Goal: Task Accomplishment & Management: Complete application form

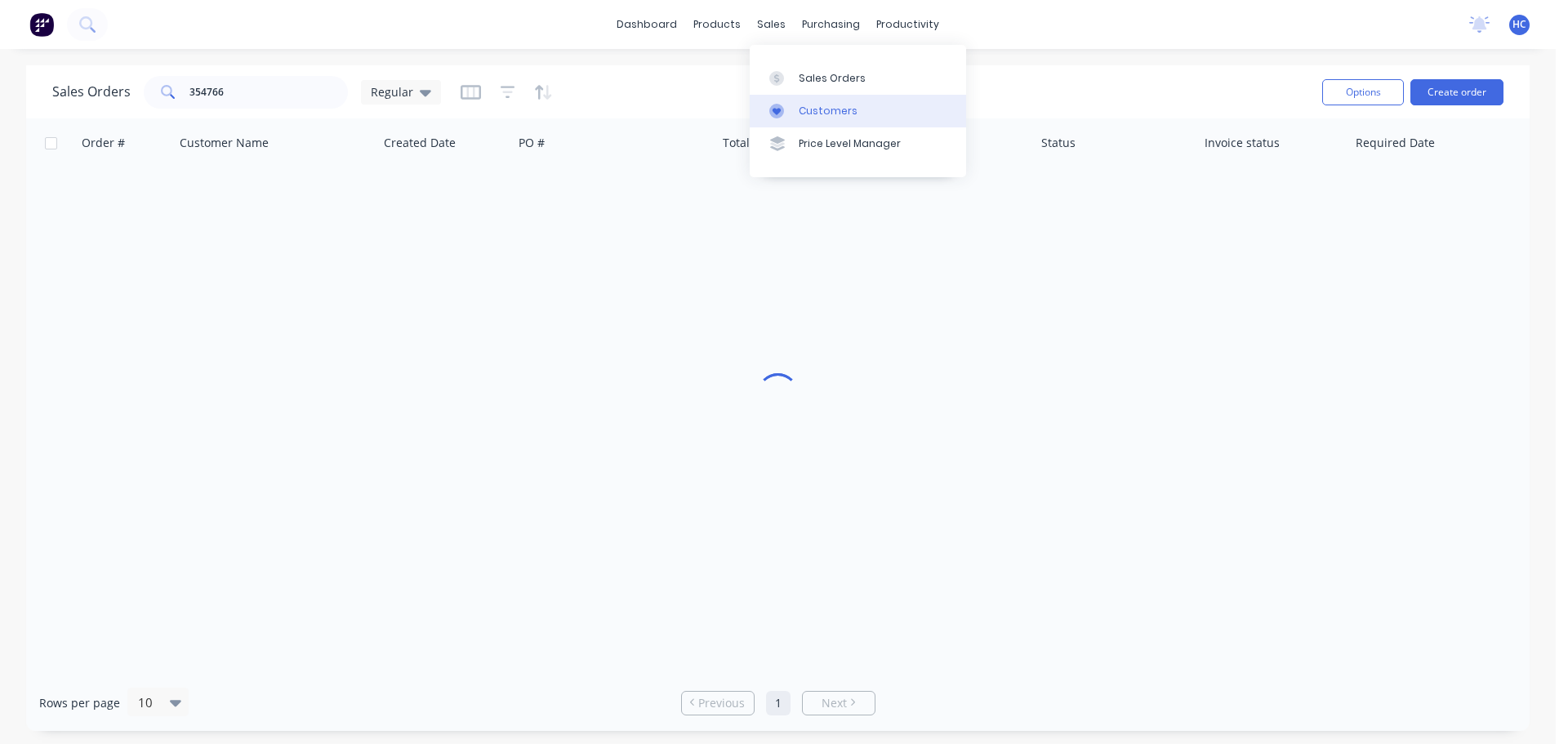
click at [801, 114] on div "Customers" at bounding box center [828, 111] width 59 height 14
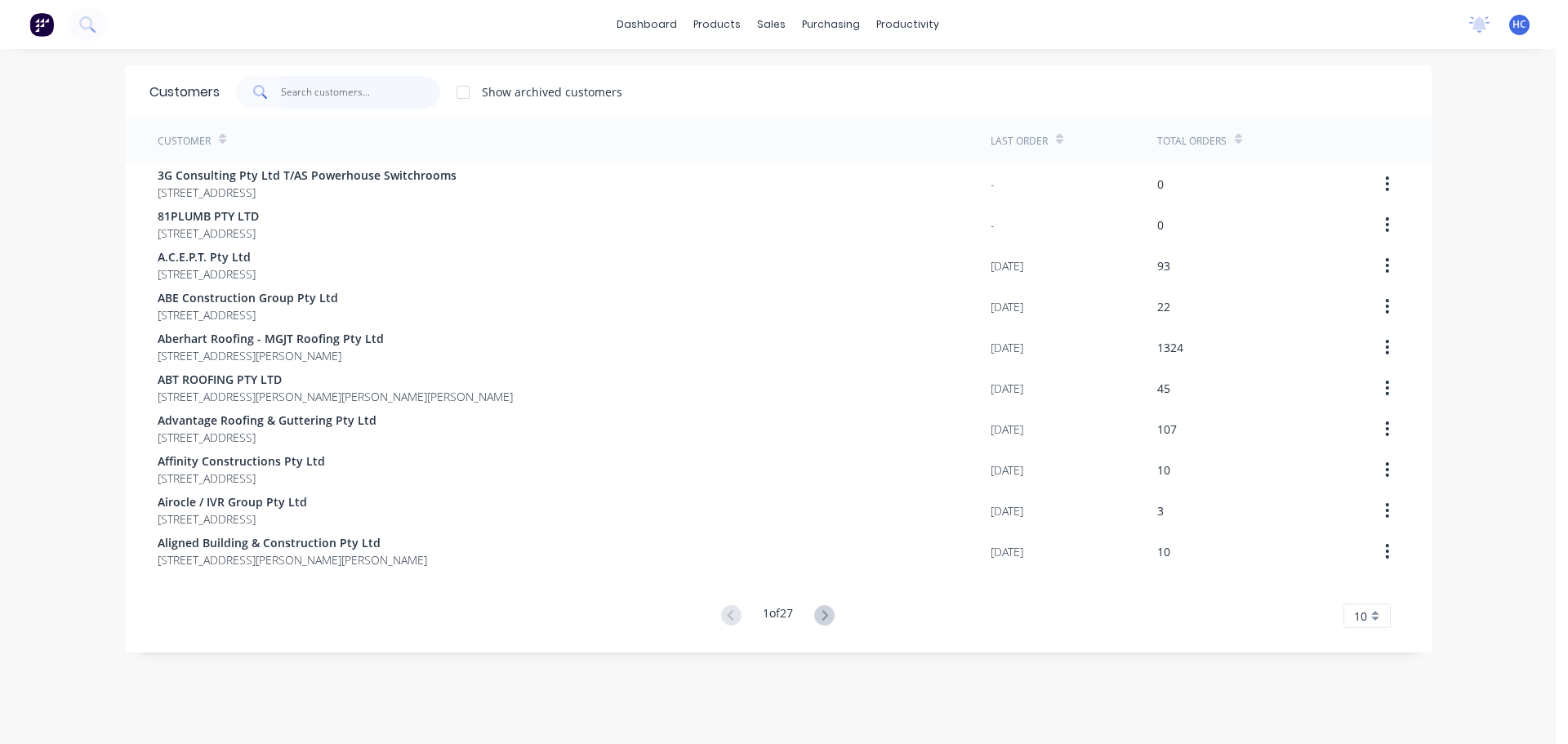
click at [333, 97] on input "text" at bounding box center [360, 92] width 159 height 33
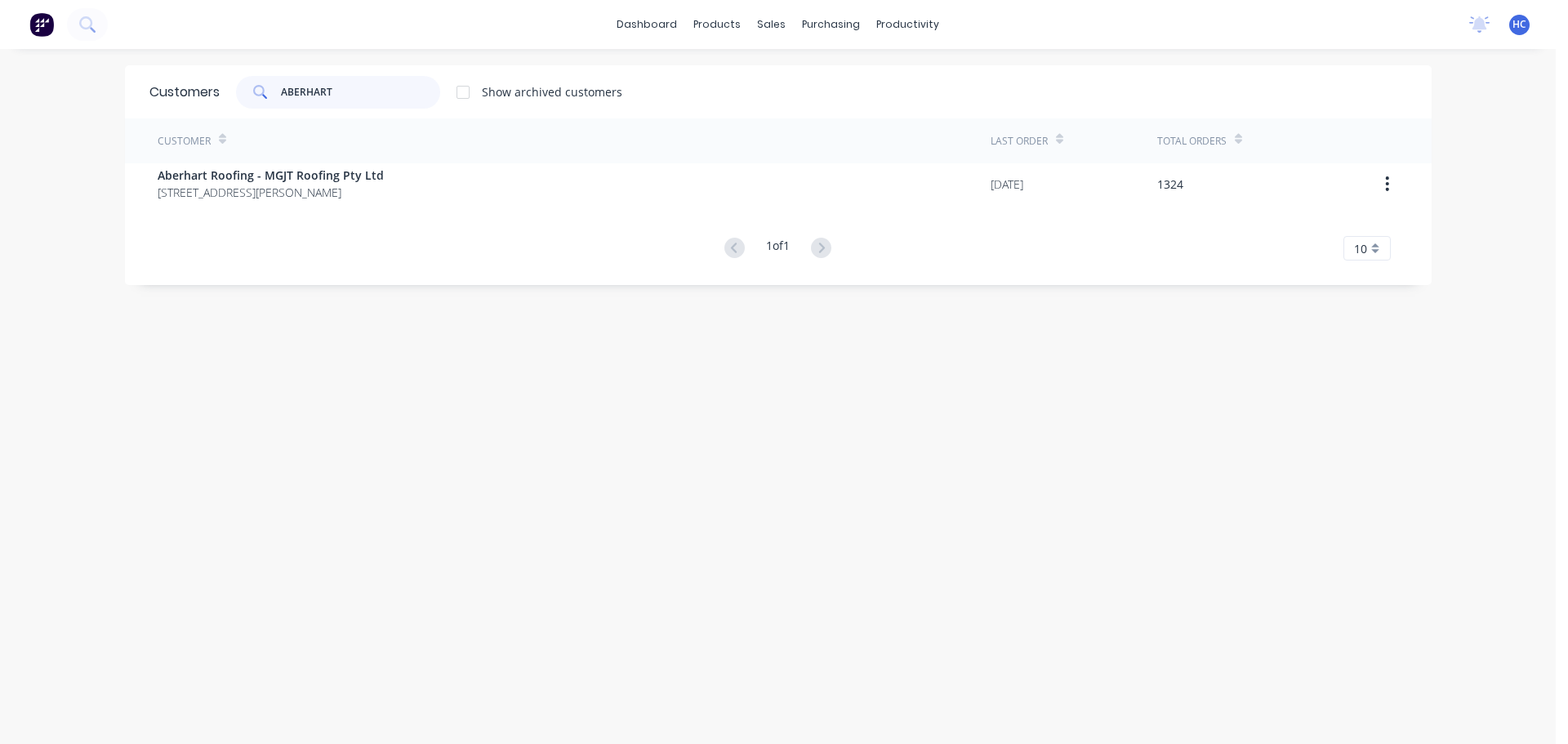
type input "ABERHART"
click at [157, 162] on div "Customer" at bounding box center [574, 140] width 833 height 45
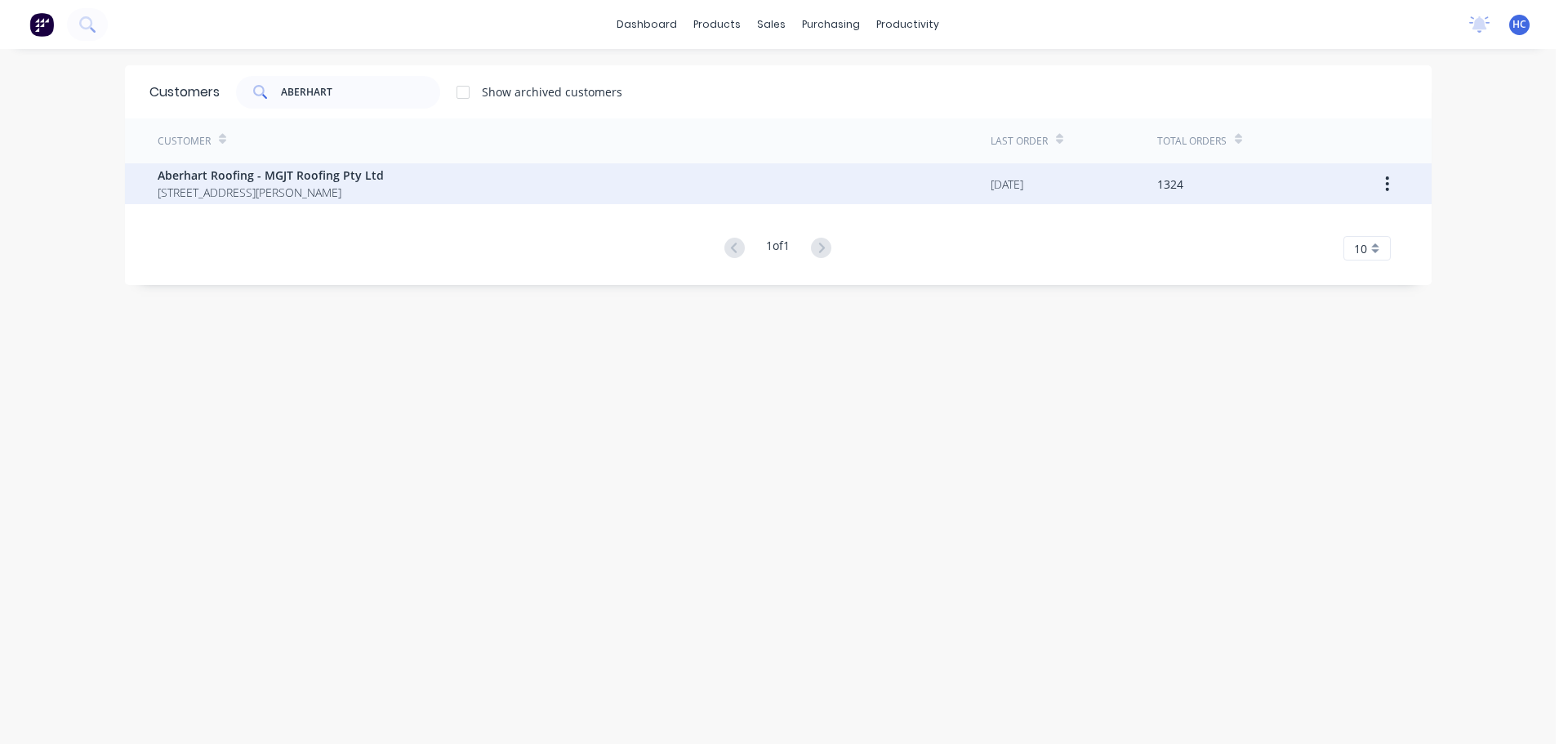
click at [190, 197] on span "[STREET_ADDRESS][PERSON_NAME]" at bounding box center [270, 192] width 226 height 17
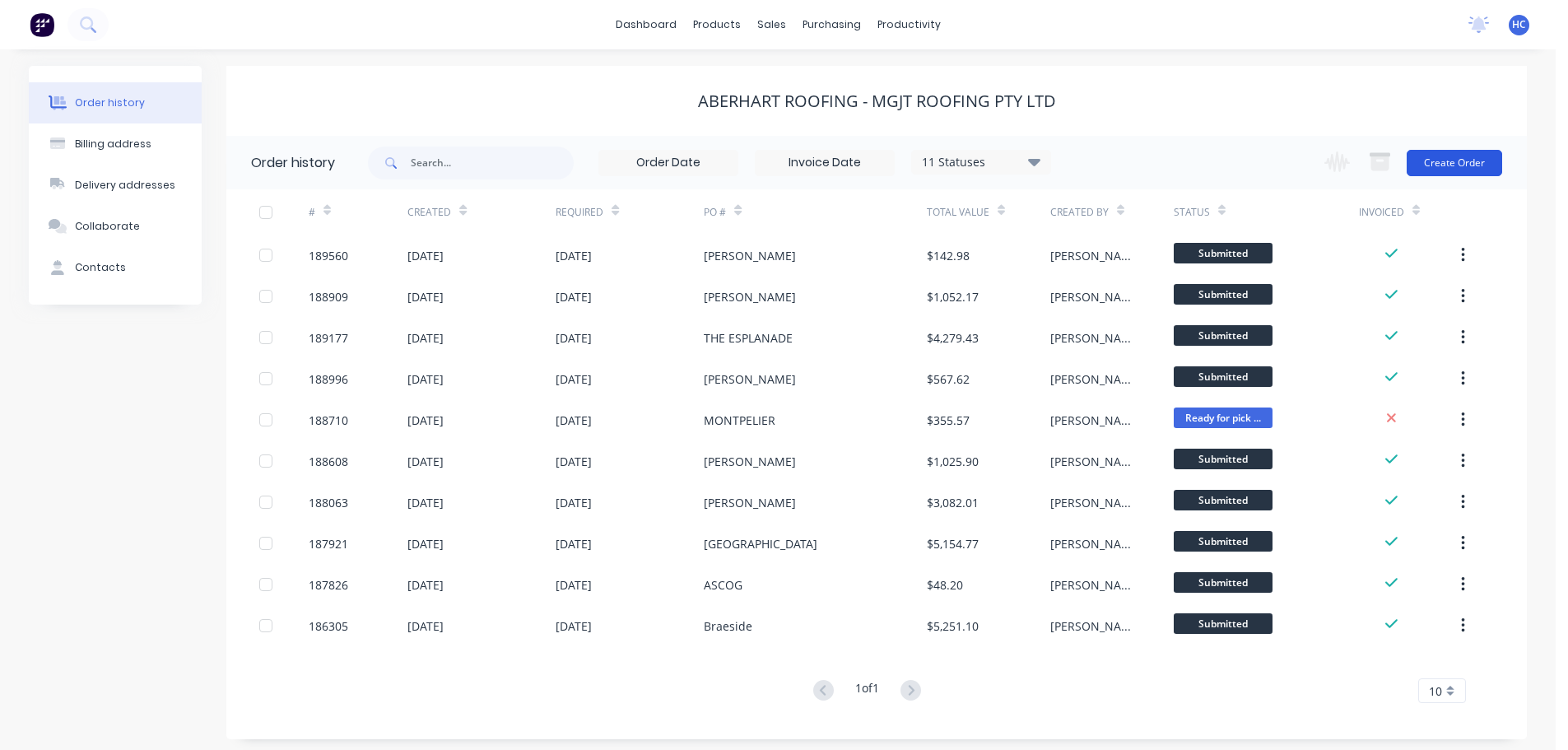
click at [1440, 169] on button "Create Order" at bounding box center [1454, 162] width 96 height 26
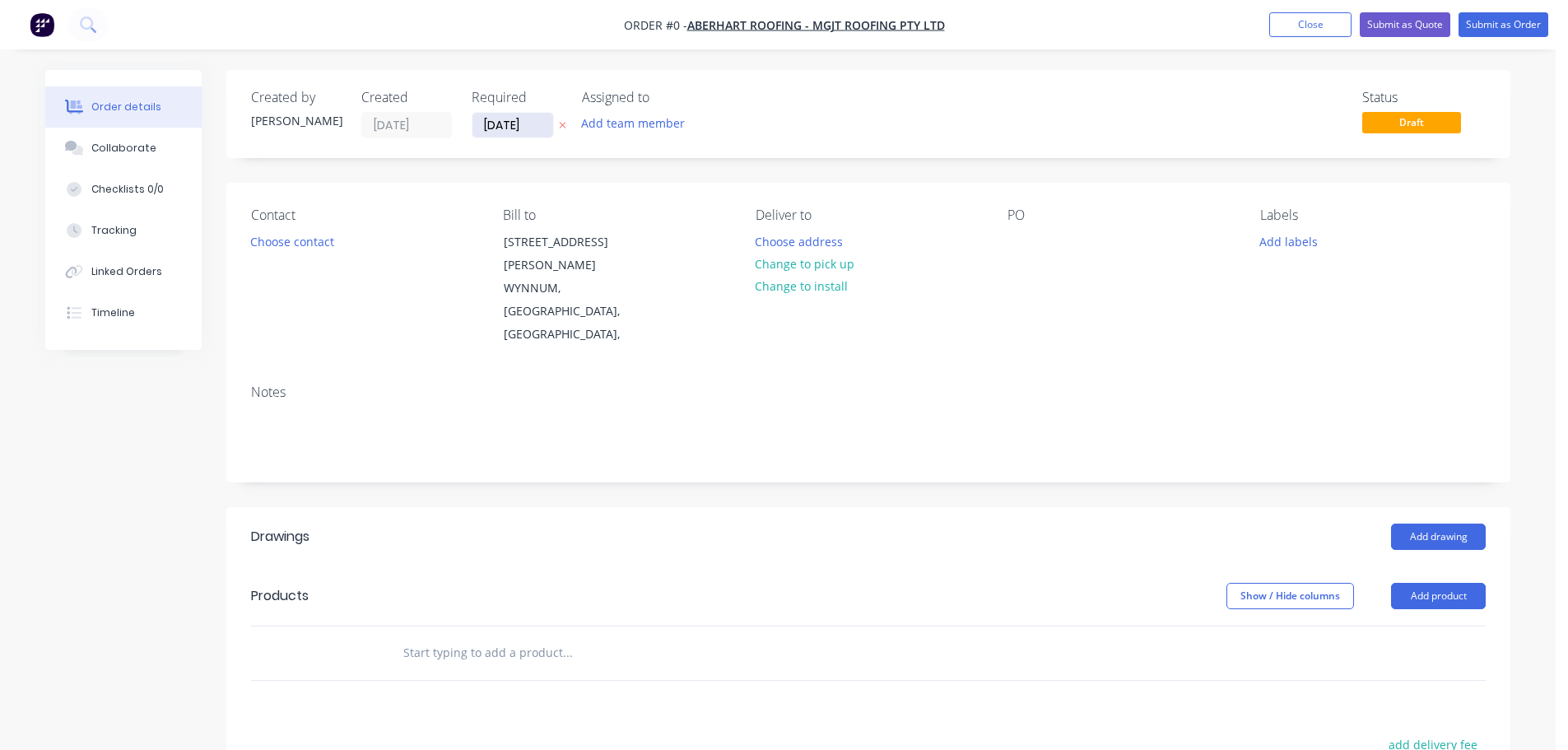
click at [513, 132] on input "[DATE]" at bounding box center [513, 124] width 81 height 24
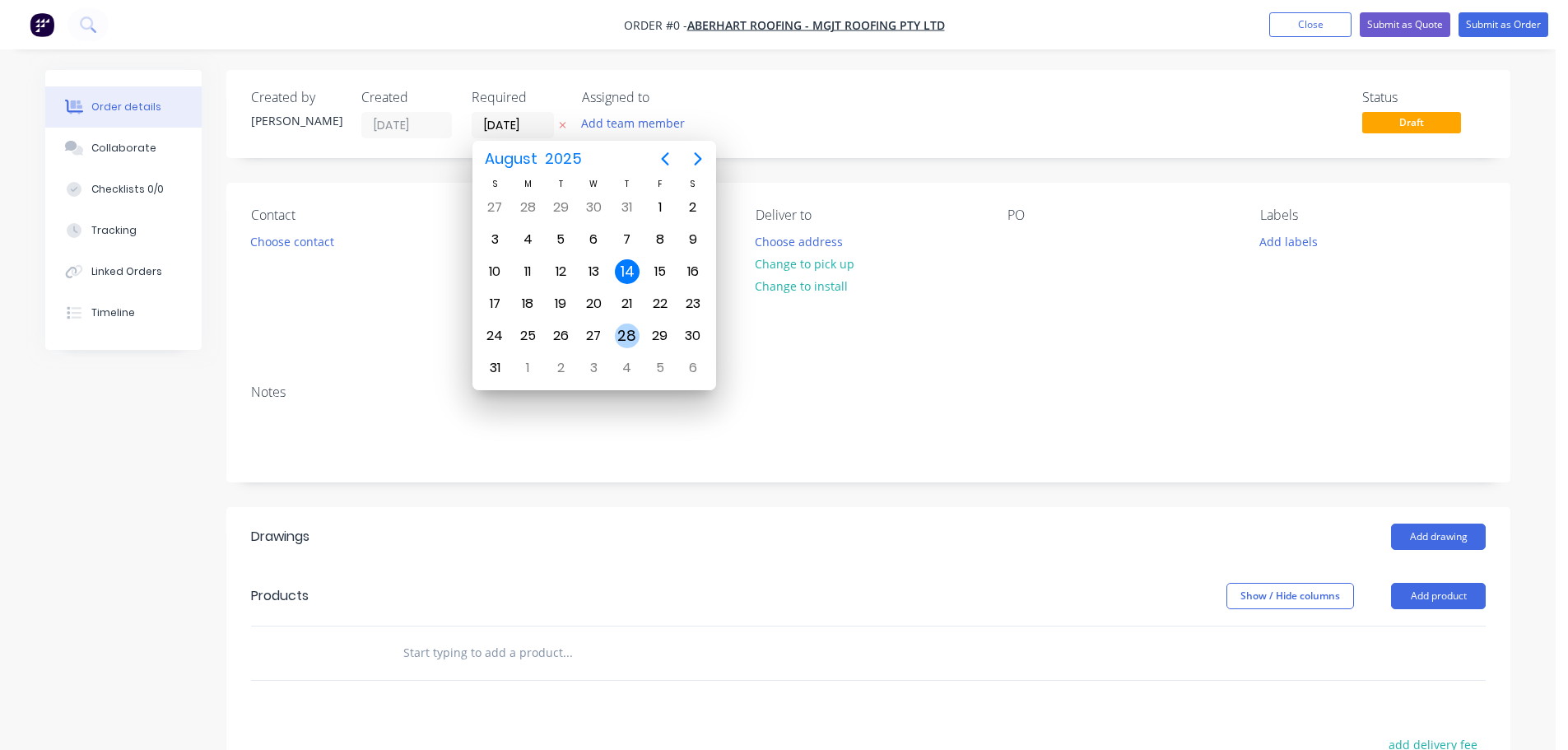
click at [635, 338] on div "28" at bounding box center [626, 335] width 24 height 24
type input "[DATE]"
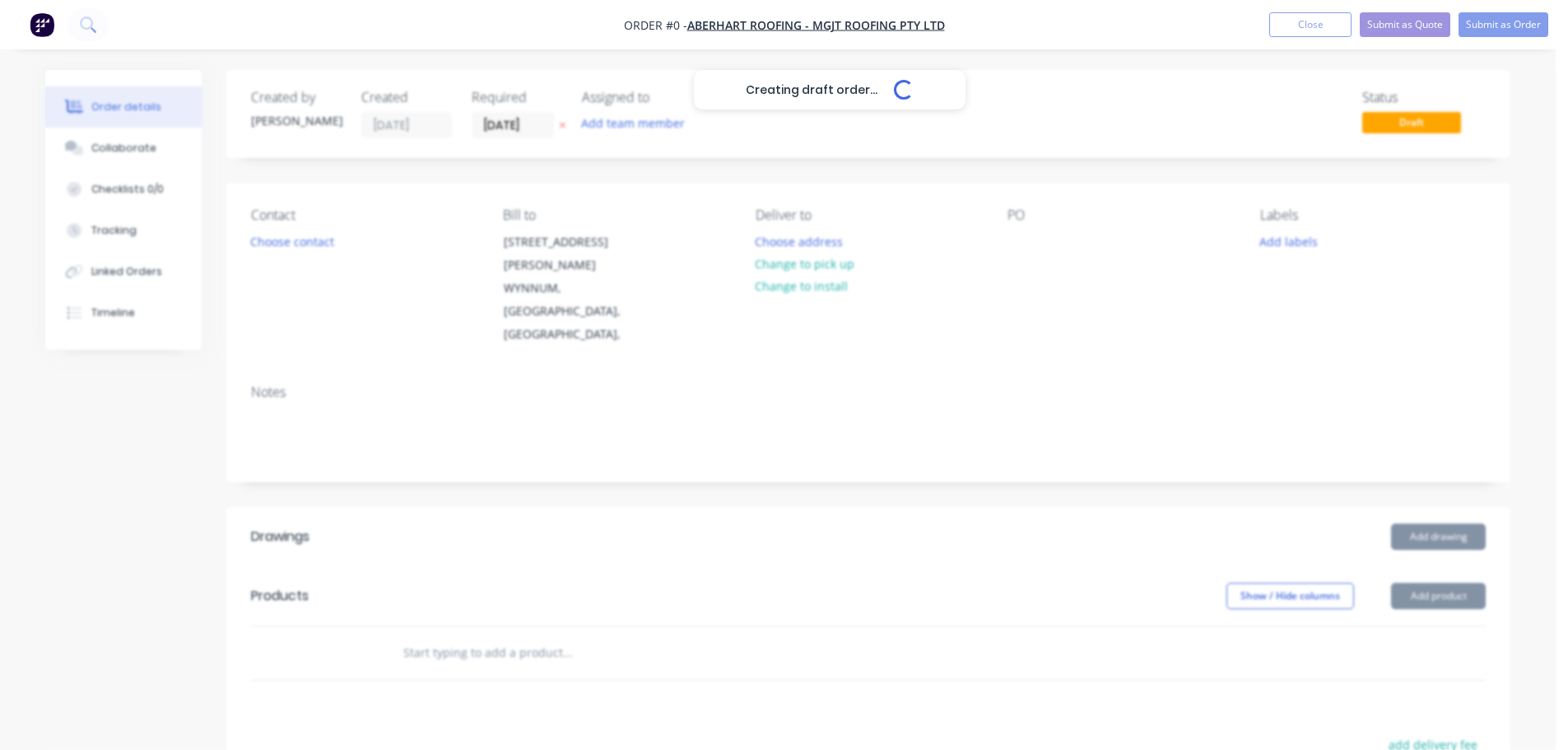
click at [271, 238] on button "Choose contact" at bounding box center [293, 241] width 101 height 23
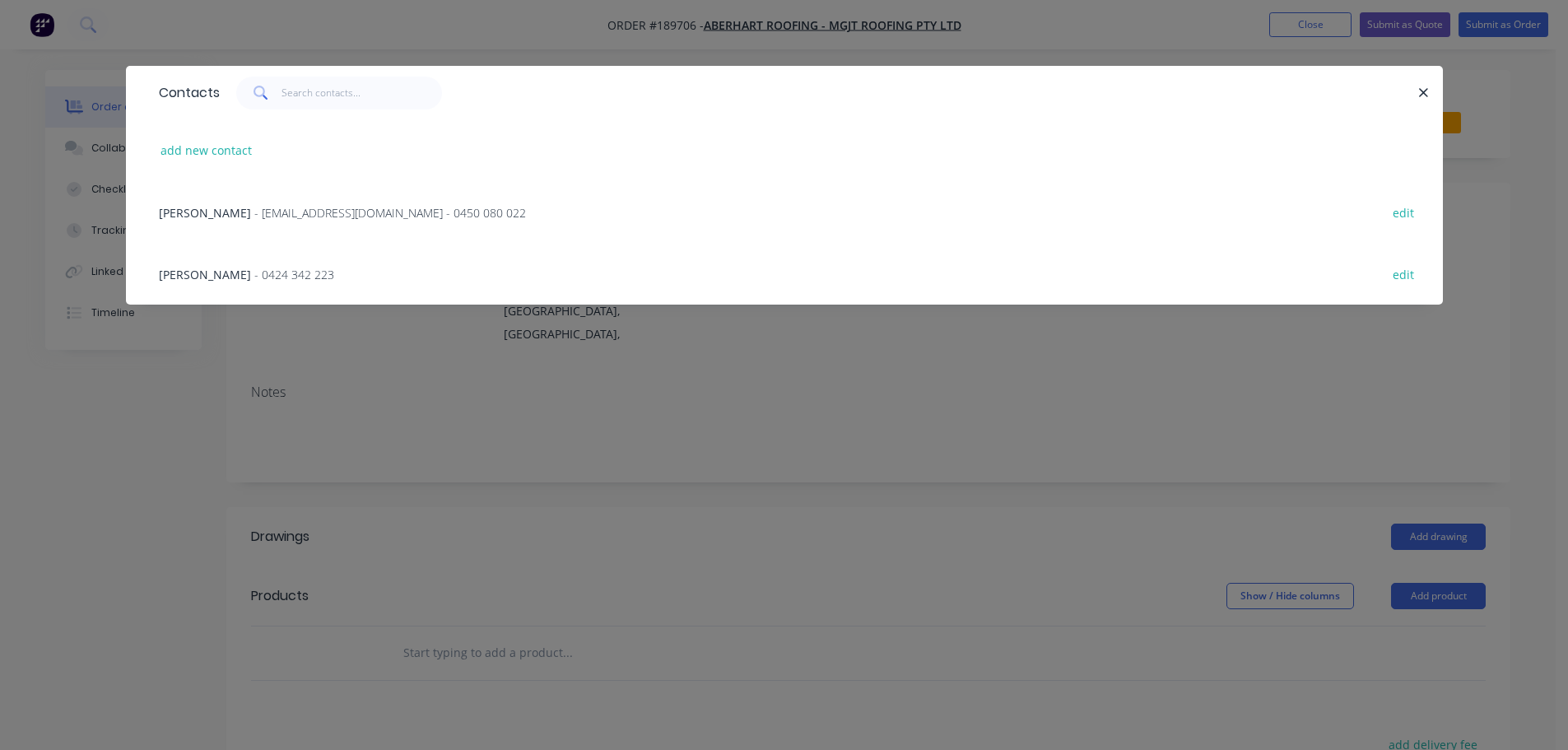
click at [275, 259] on div "[PERSON_NAME] - 0424 342 223 edit" at bounding box center [784, 273] width 1268 height 62
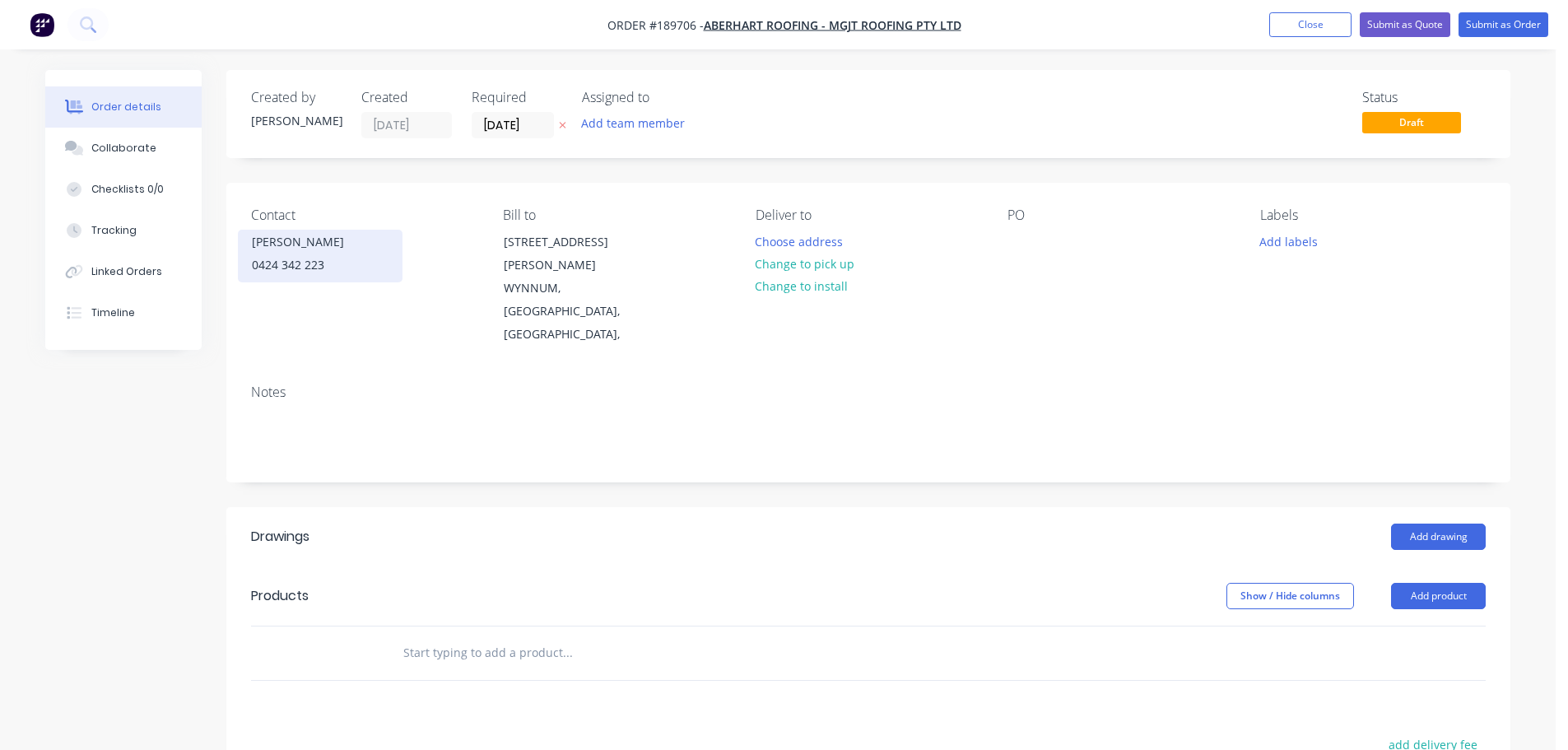
click at [358, 252] on div "[PERSON_NAME]" at bounding box center [321, 242] width 137 height 23
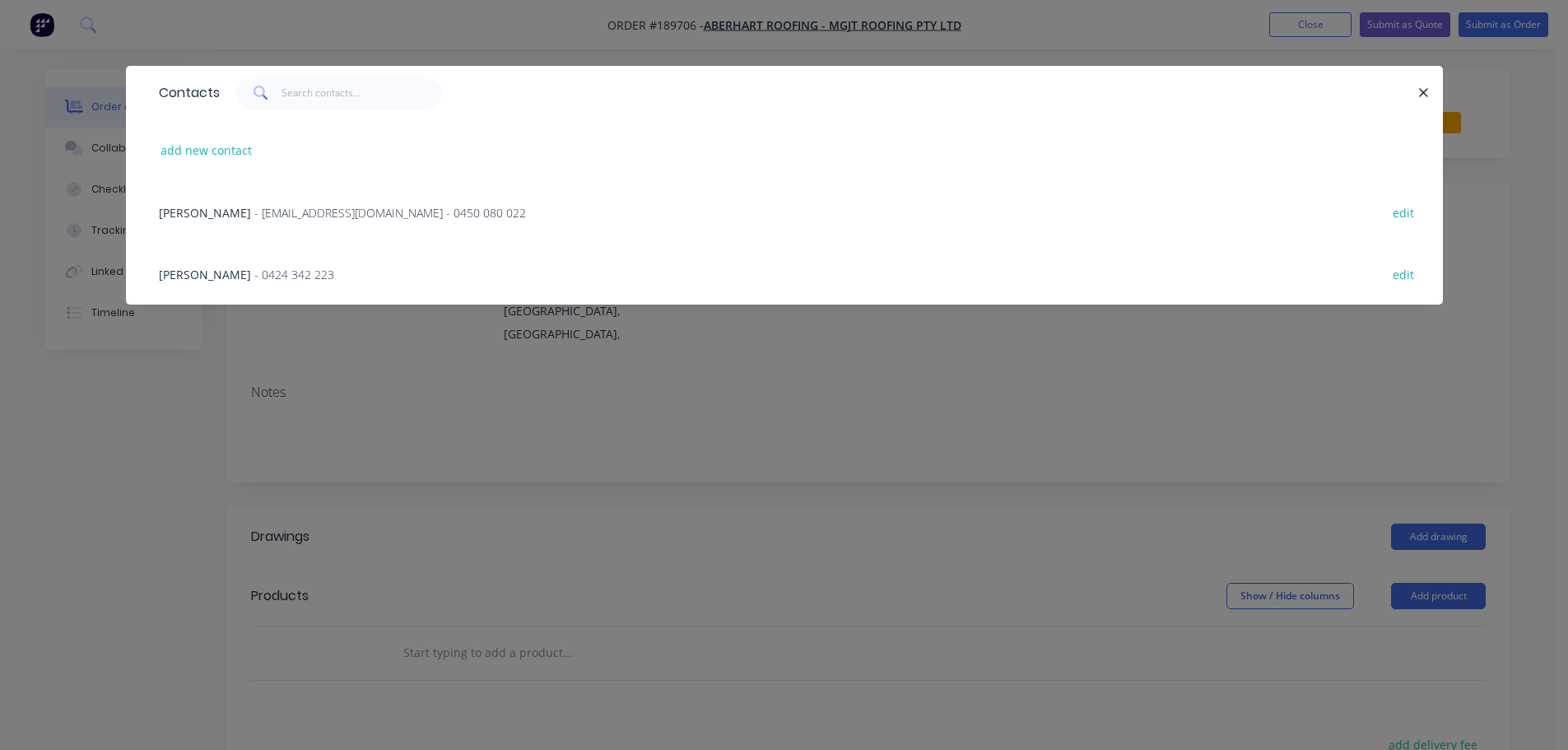
click at [328, 227] on div "[PERSON_NAME] - [EMAIL_ADDRESS][DOMAIN_NAME] - 0450 080 022 edit" at bounding box center [784, 212] width 1268 height 62
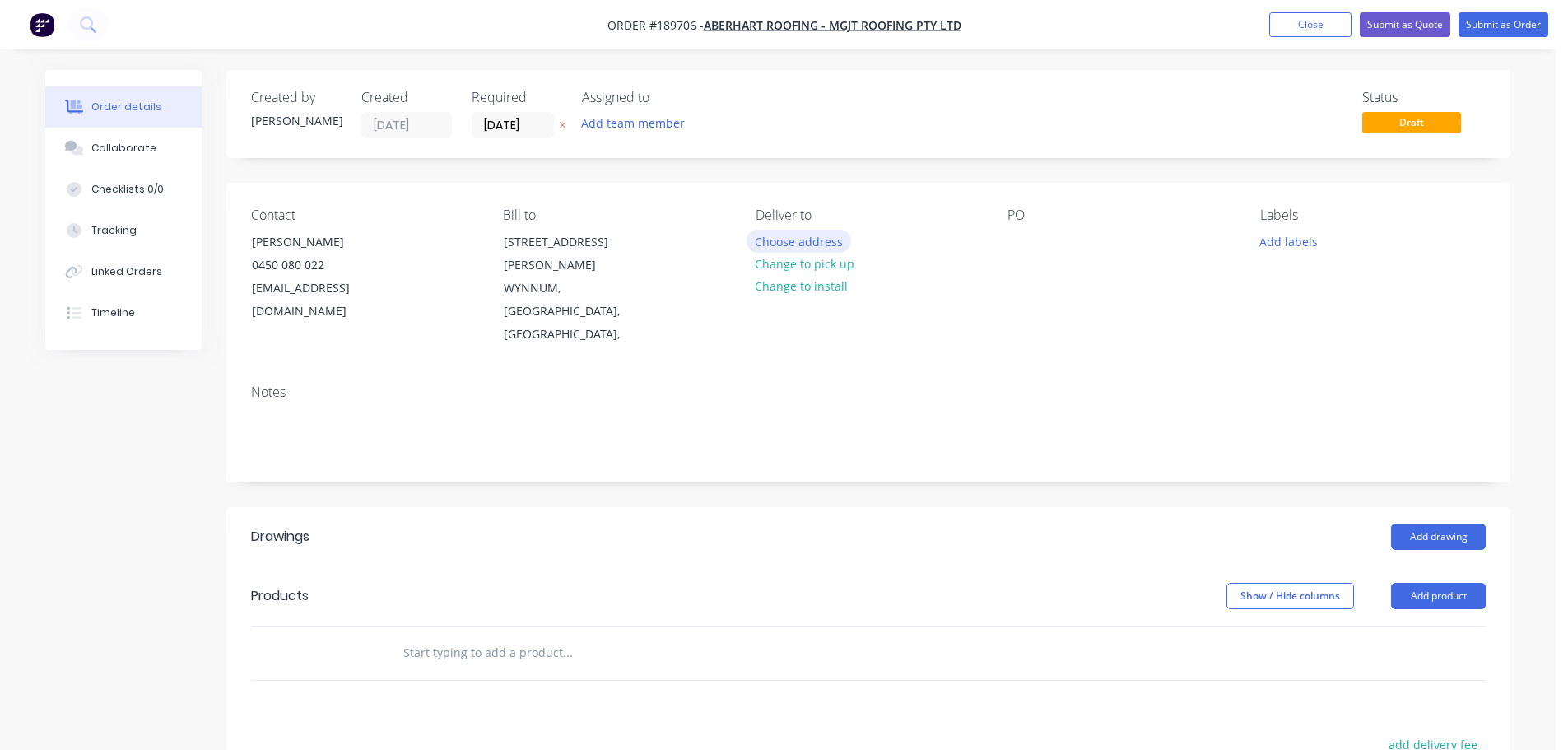
click at [803, 244] on button "Choose address" at bounding box center [798, 241] width 105 height 23
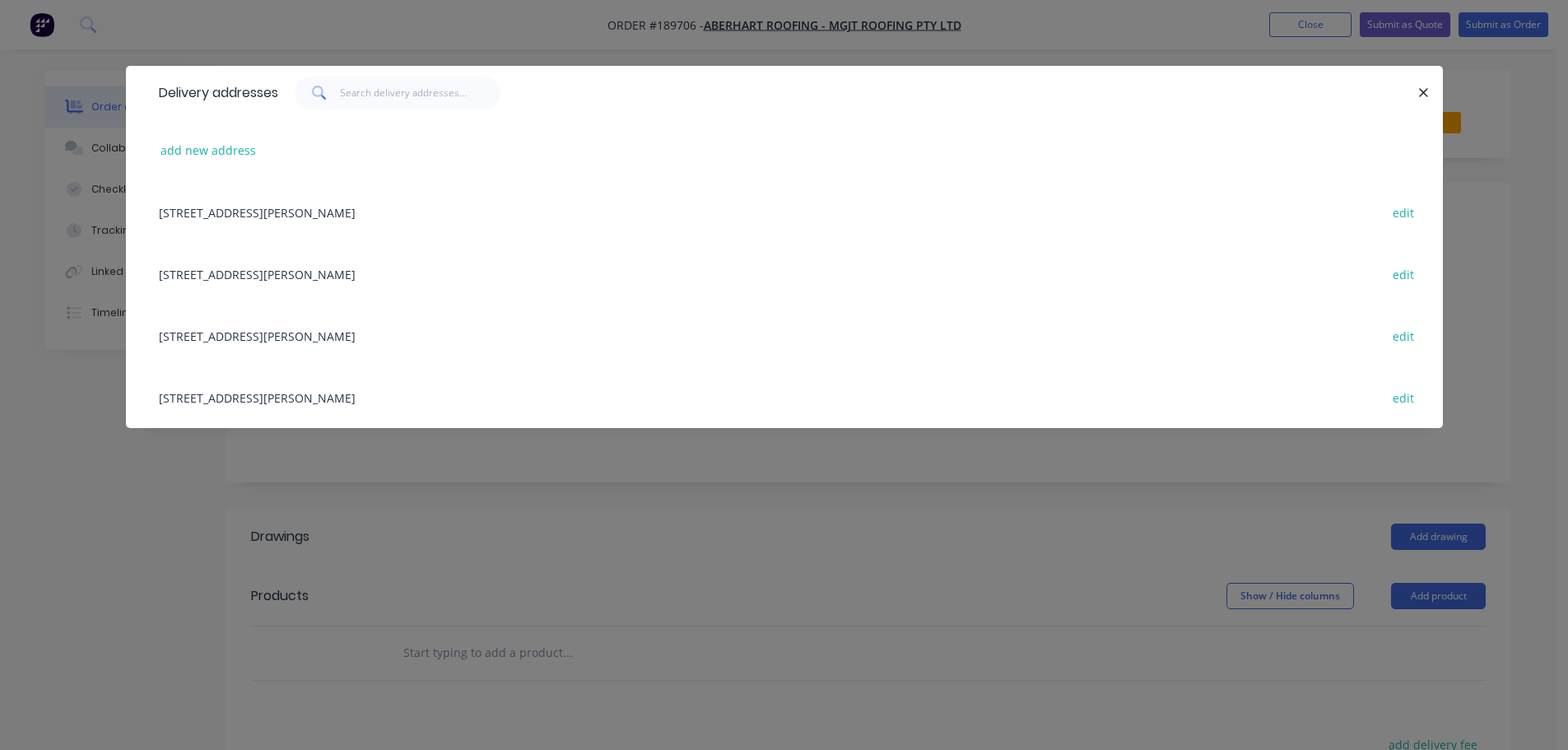
click at [241, 123] on div "add new address" at bounding box center [784, 150] width 1268 height 62
click at [235, 145] on button "add new address" at bounding box center [208, 150] width 113 height 23
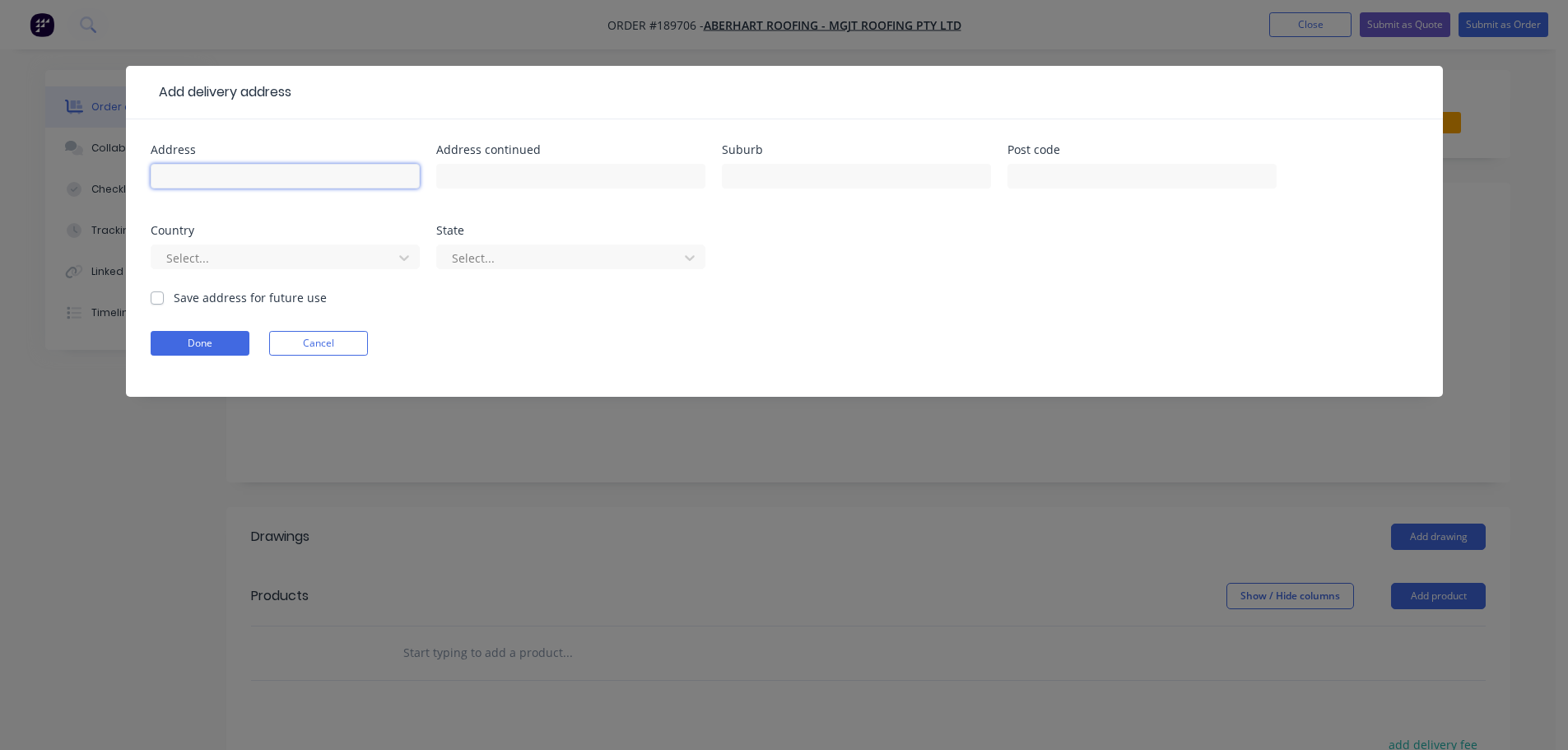
drag, startPoint x: 229, startPoint y: 181, endPoint x: 233, endPoint y: 188, distance: 8.1
click at [229, 181] on input "text" at bounding box center [285, 176] width 269 height 24
type input "[STREET_ADDRESS]"
type input "CHELMER"
click at [354, 261] on div at bounding box center [275, 258] width 220 height 21
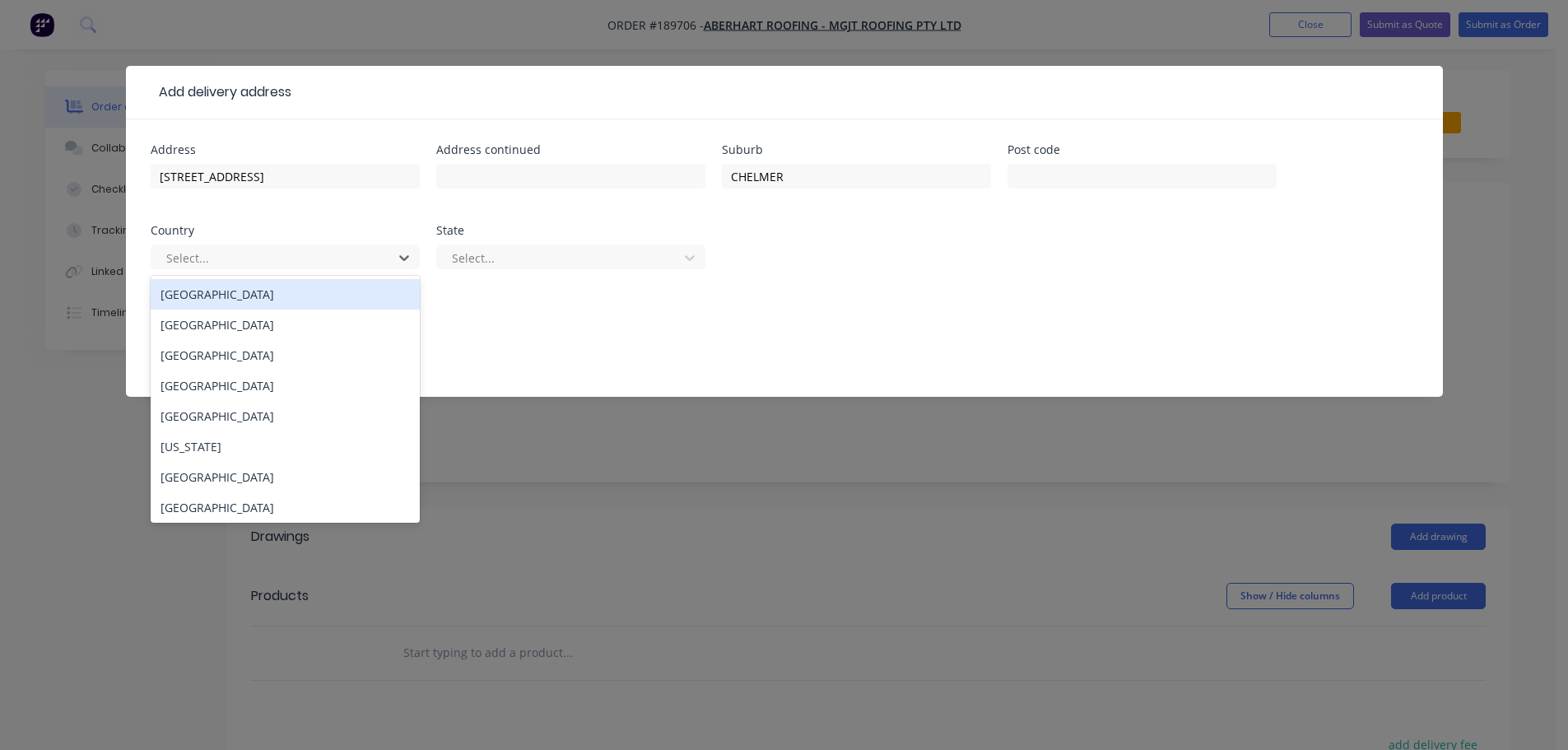
click at [252, 300] on div "[GEOGRAPHIC_DATA]" at bounding box center [285, 295] width 269 height 31
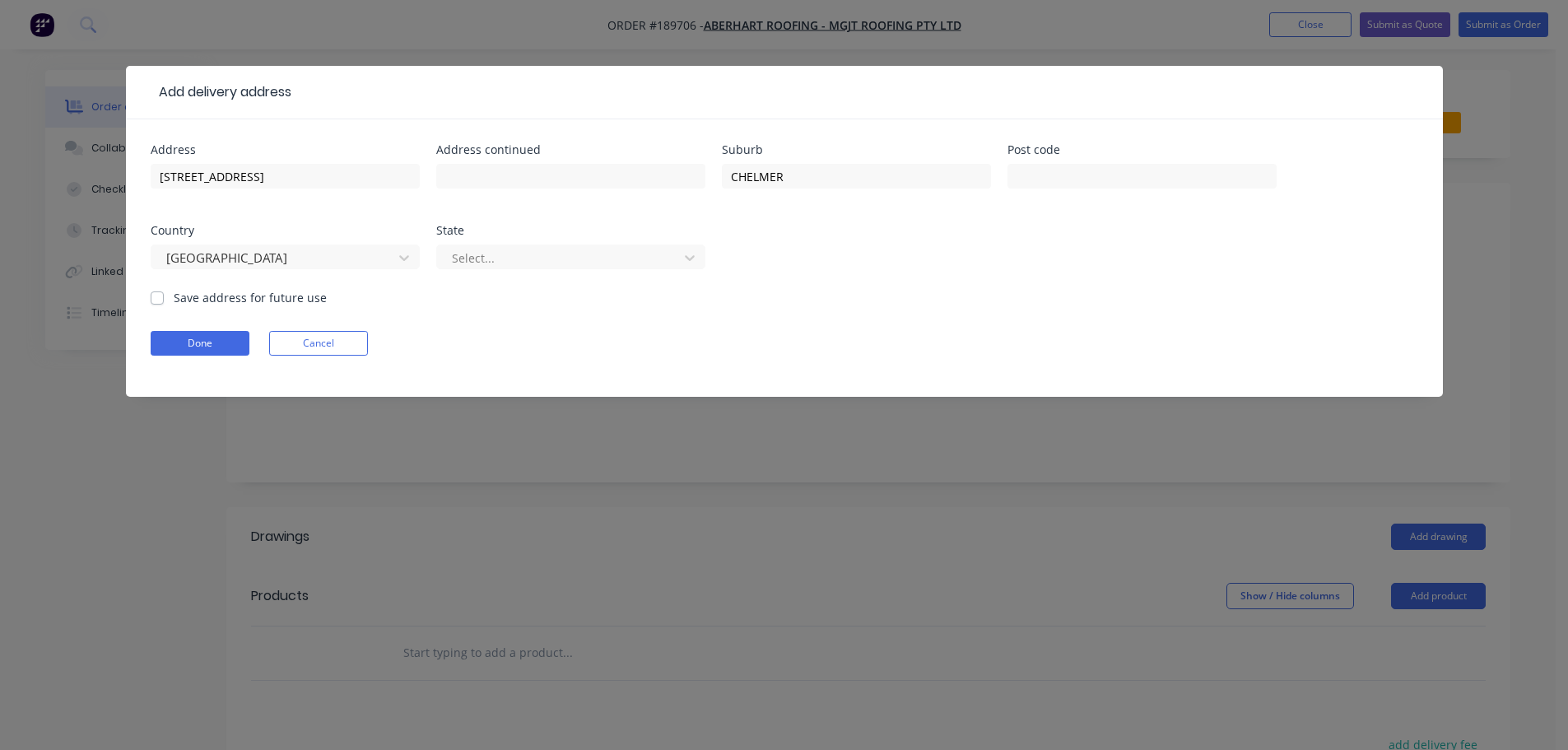
click at [462, 277] on div "Select..." at bounding box center [570, 265] width 269 height 49
drag, startPoint x: 520, startPoint y: 261, endPoint x: 520, endPoint y: 272, distance: 11.0
click at [519, 261] on div at bounding box center [561, 258] width 220 height 21
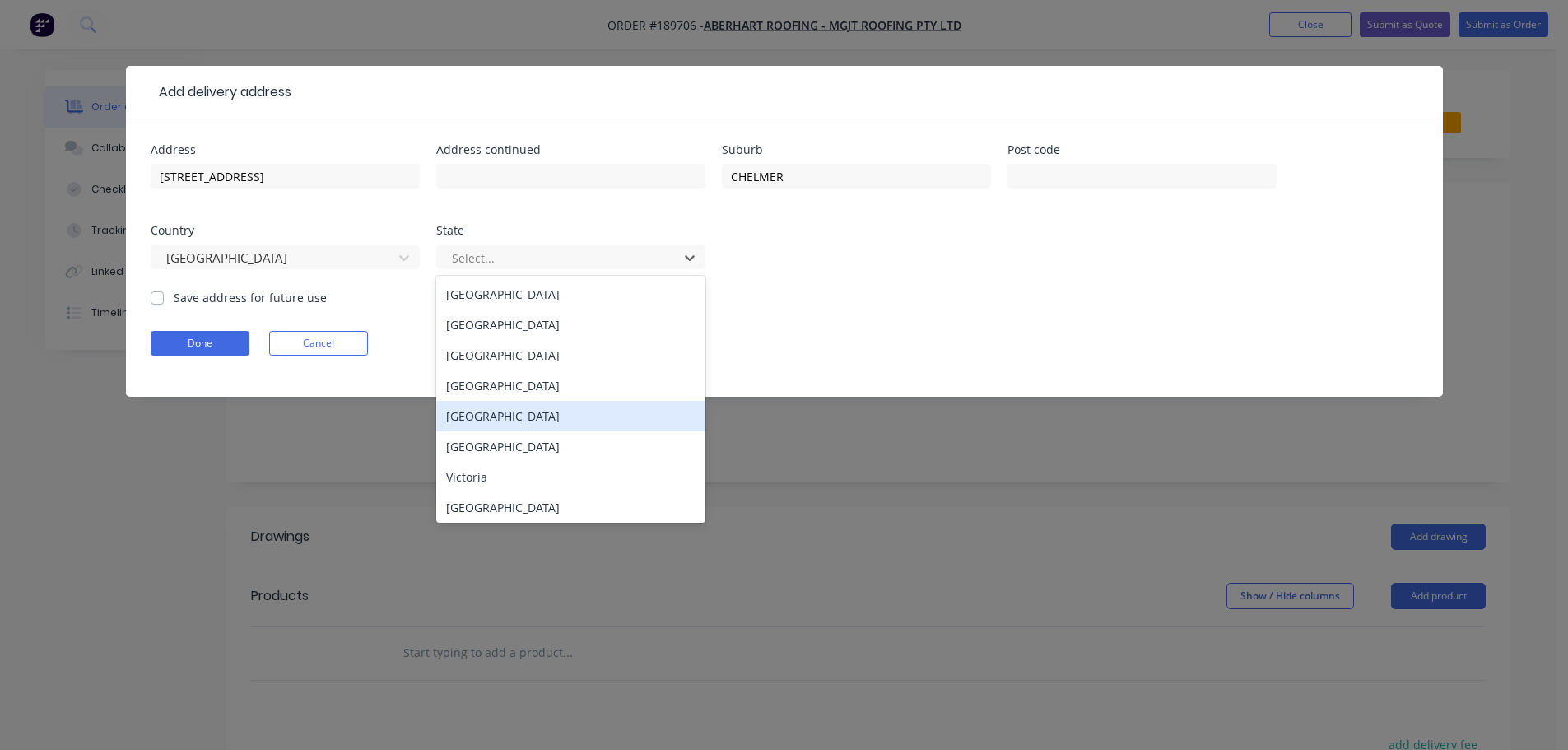
click at [523, 391] on div "[GEOGRAPHIC_DATA]" at bounding box center [570, 386] width 269 height 31
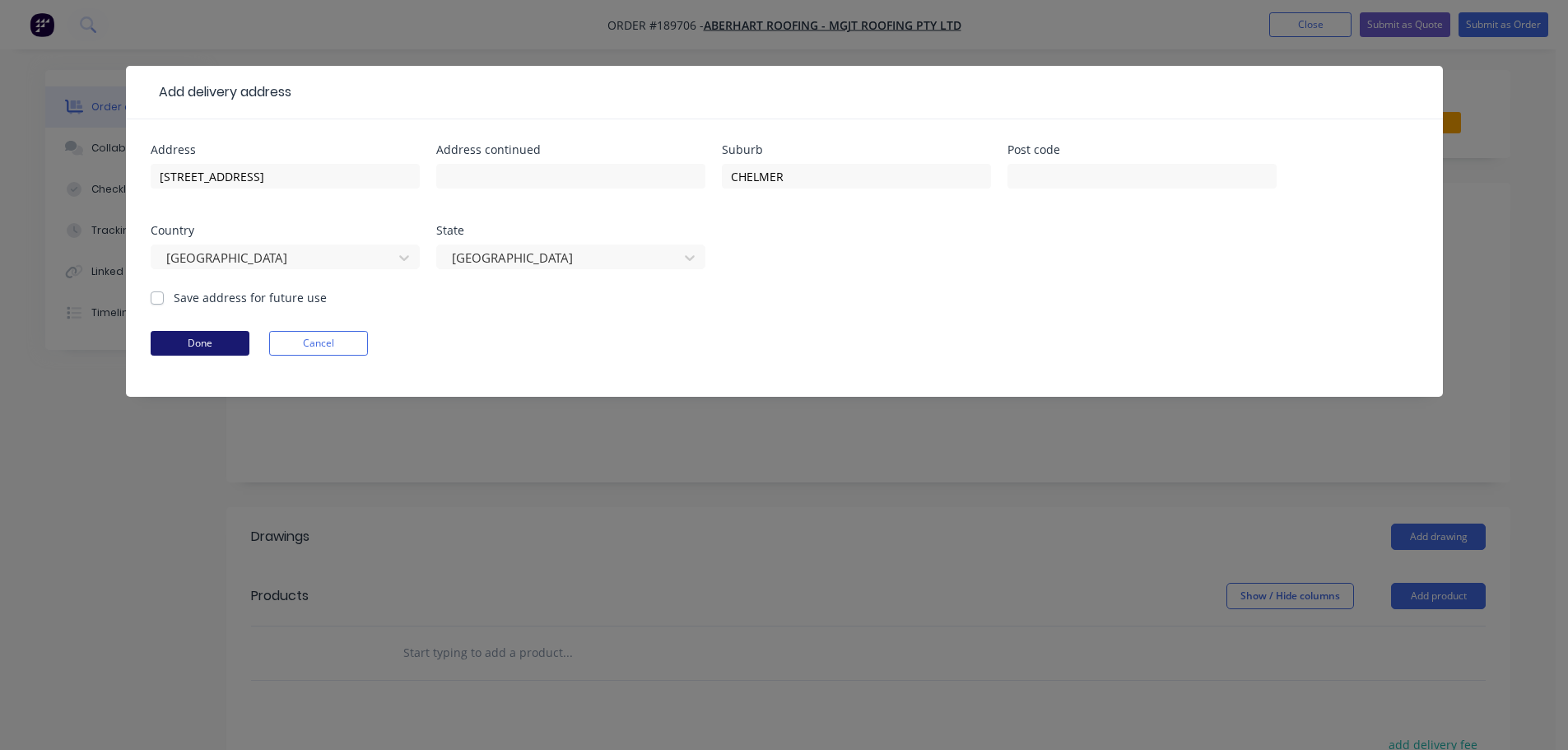
click at [214, 346] on button "Done" at bounding box center [200, 343] width 99 height 24
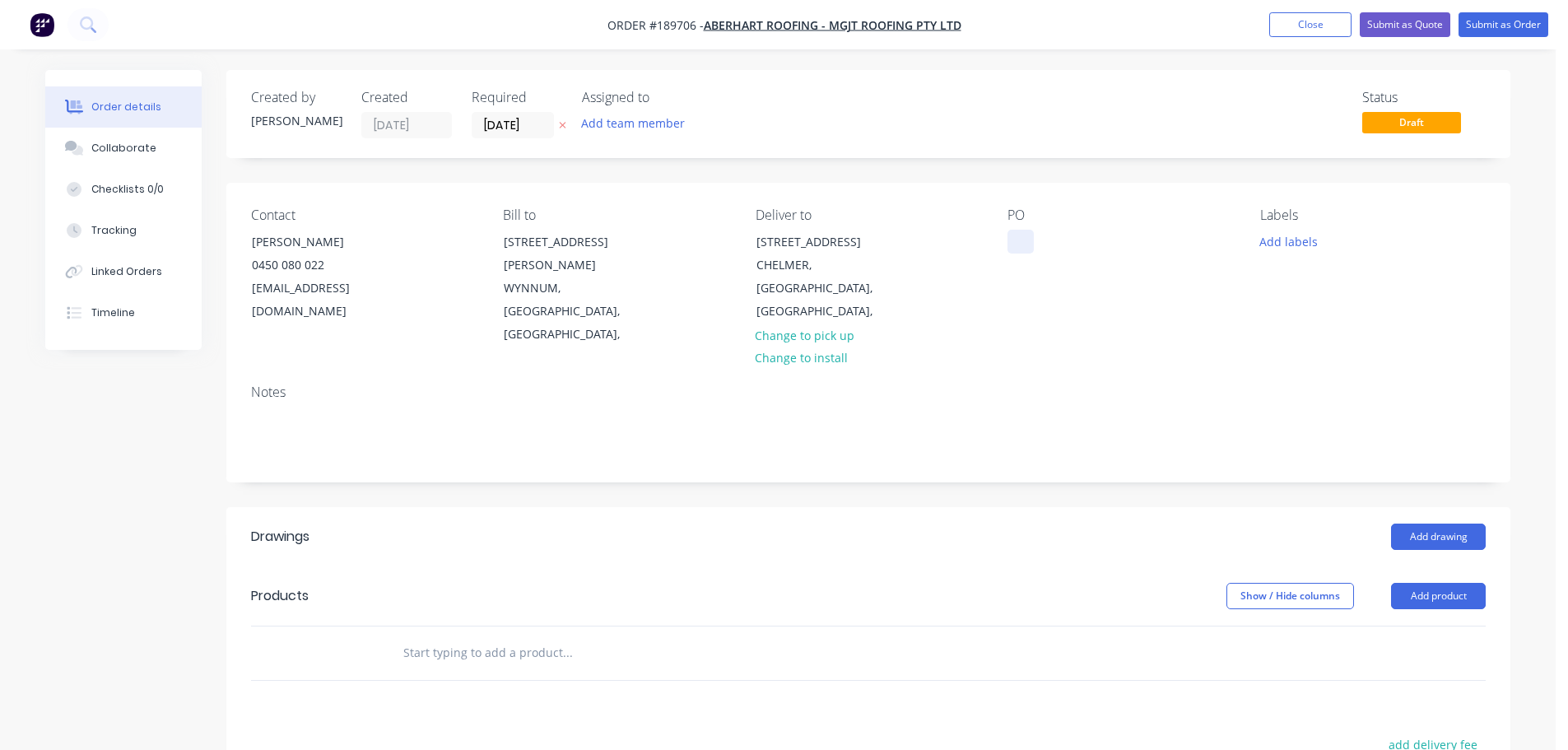
click at [1023, 233] on div "PO" at bounding box center [1120, 277] width 225 height 139
click at [1020, 235] on div at bounding box center [1020, 242] width 26 height 23
click at [1421, 583] on button "Add product" at bounding box center [1438, 596] width 95 height 26
click at [1396, 626] on div "Product catalogue" at bounding box center [1408, 637] width 127 height 23
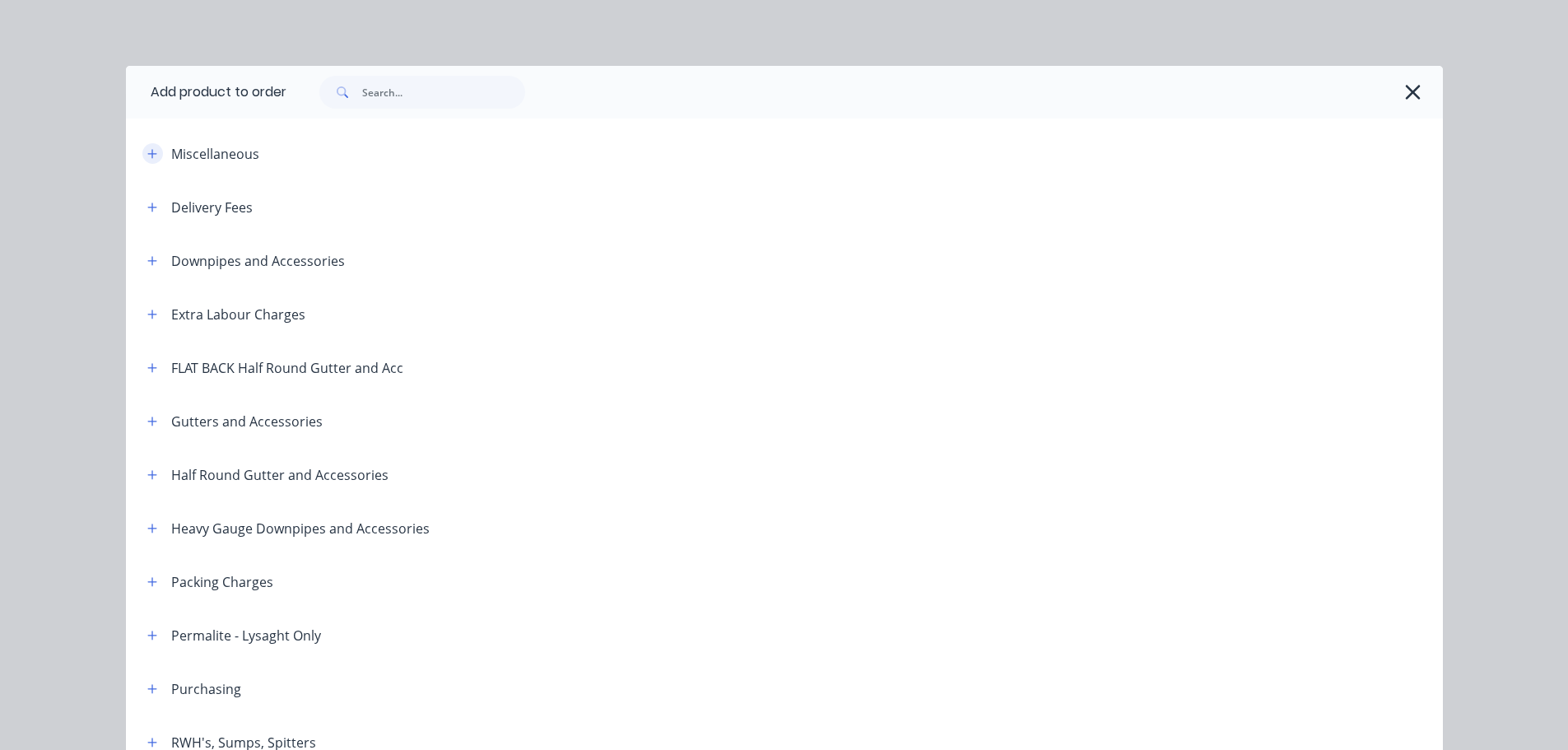
click at [148, 160] on button "button" at bounding box center [152, 153] width 21 height 21
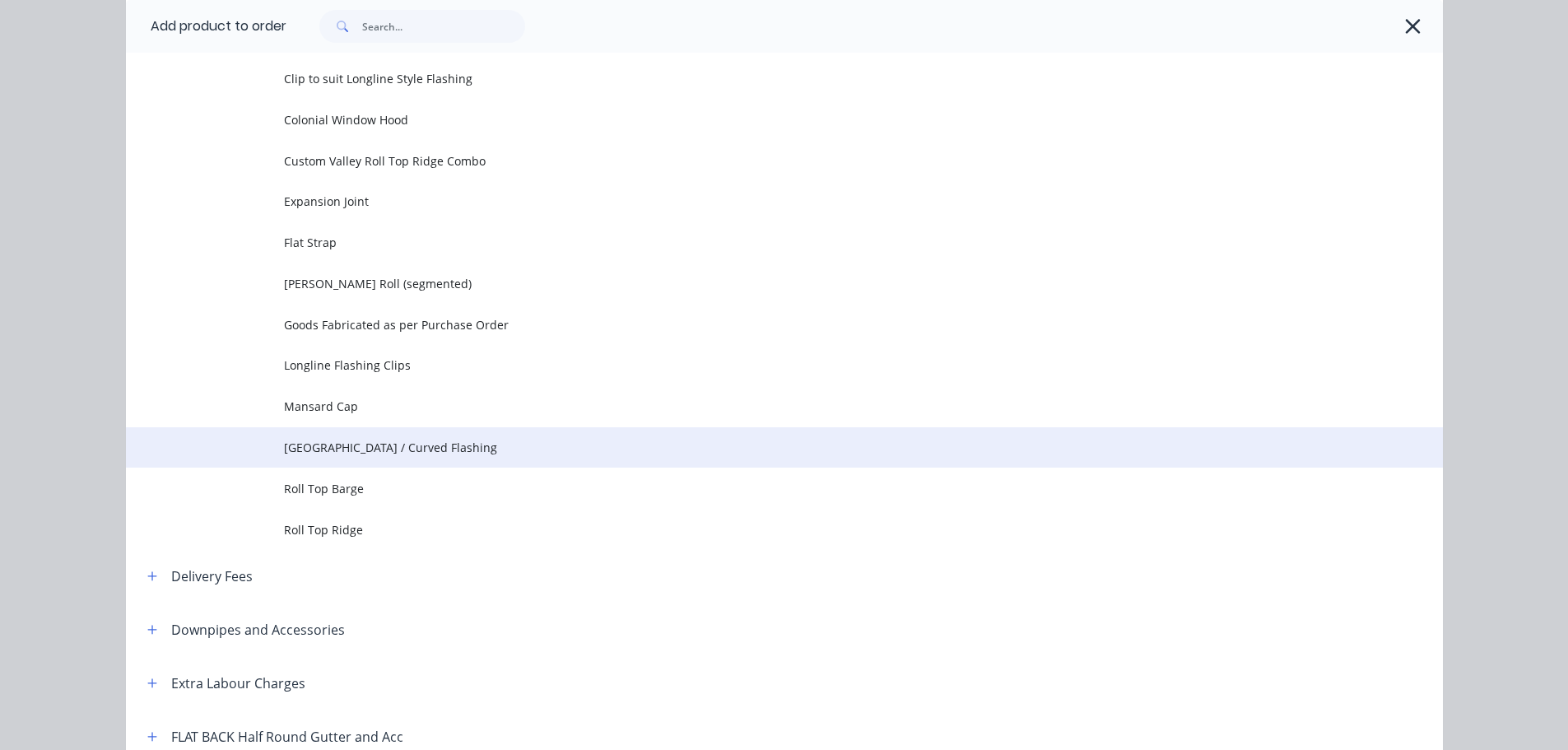
scroll to position [165, 0]
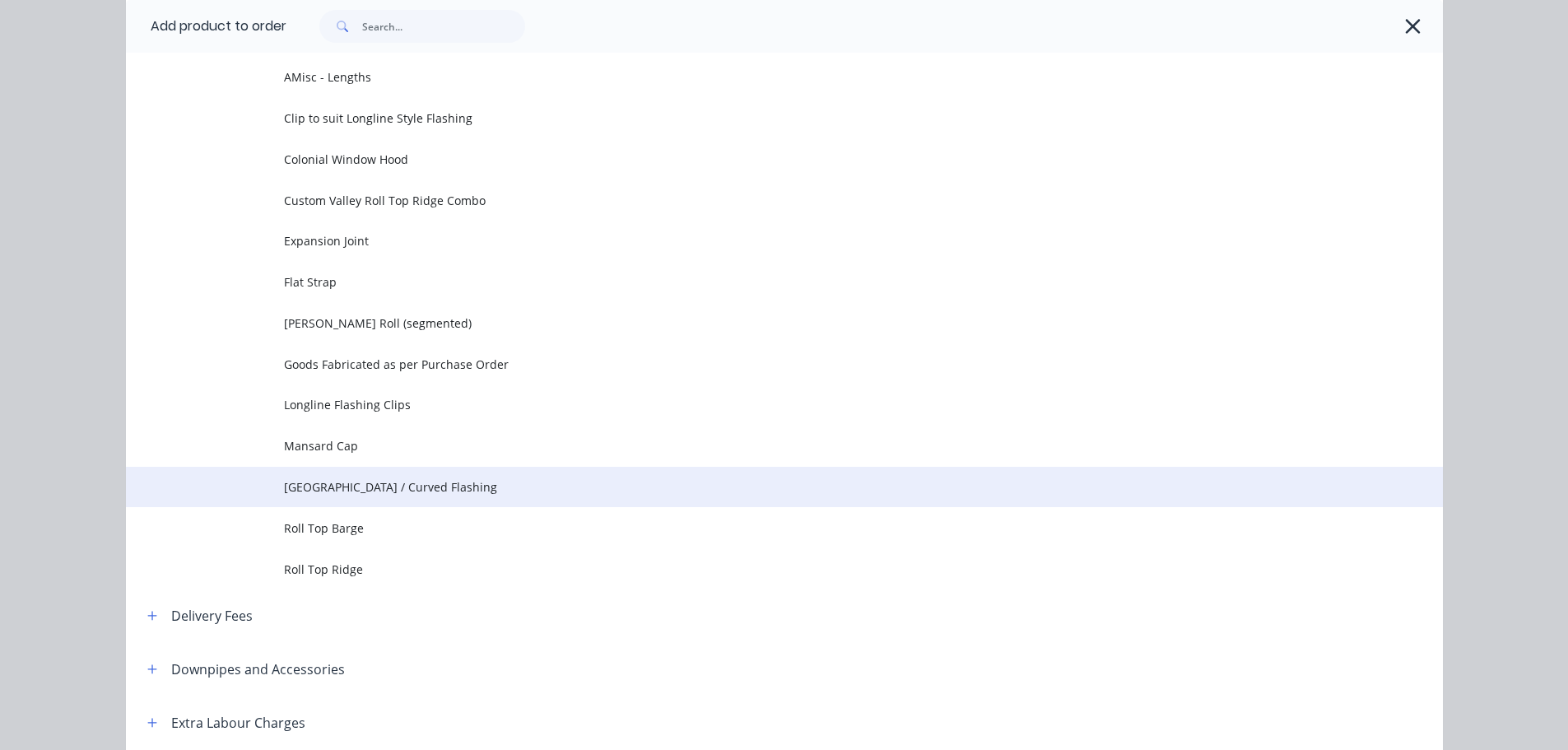
click at [369, 480] on span "[GEOGRAPHIC_DATA] / Curved Flashing" at bounding box center [747, 487] width 927 height 17
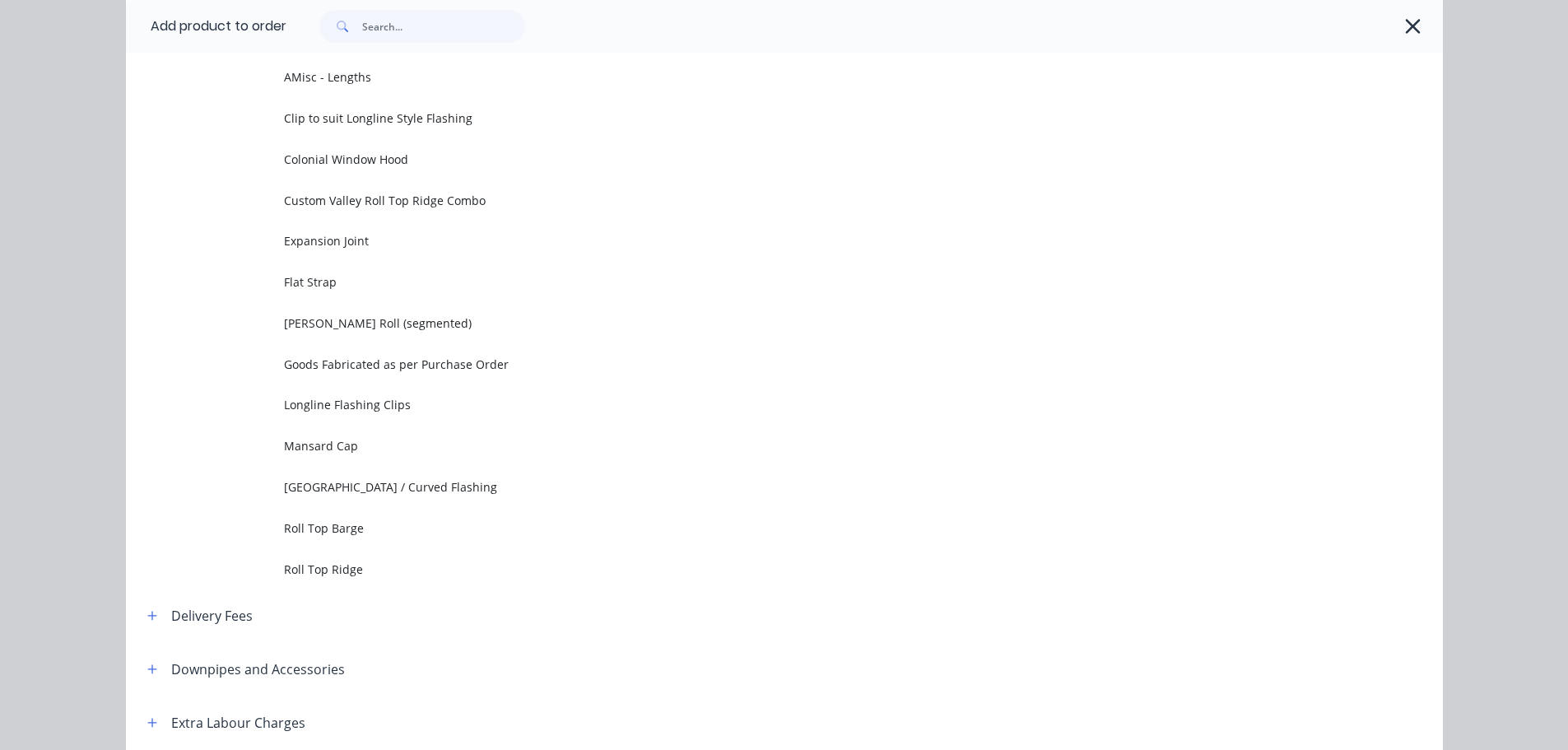
scroll to position [0, 0]
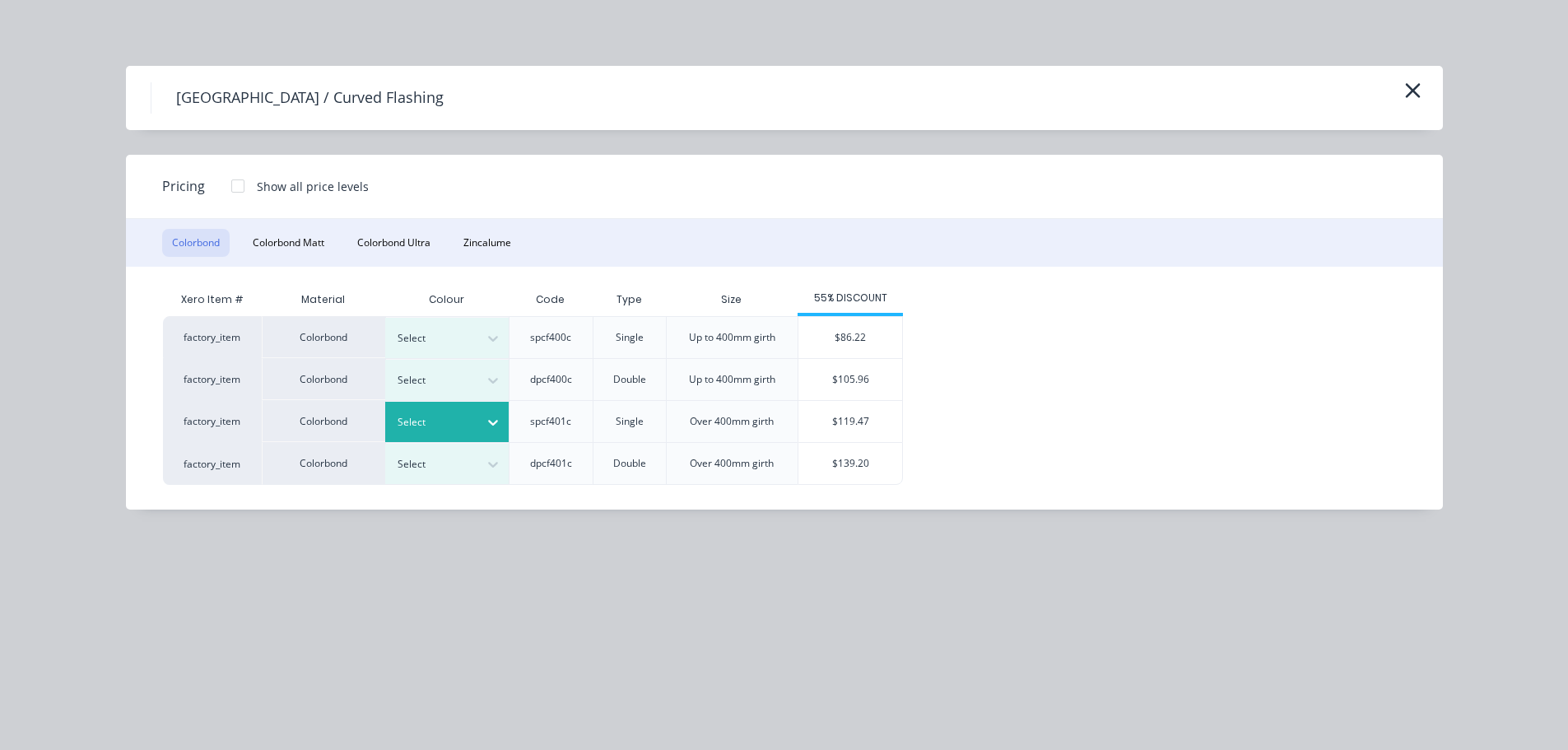
click at [491, 419] on icon at bounding box center [493, 422] width 16 height 16
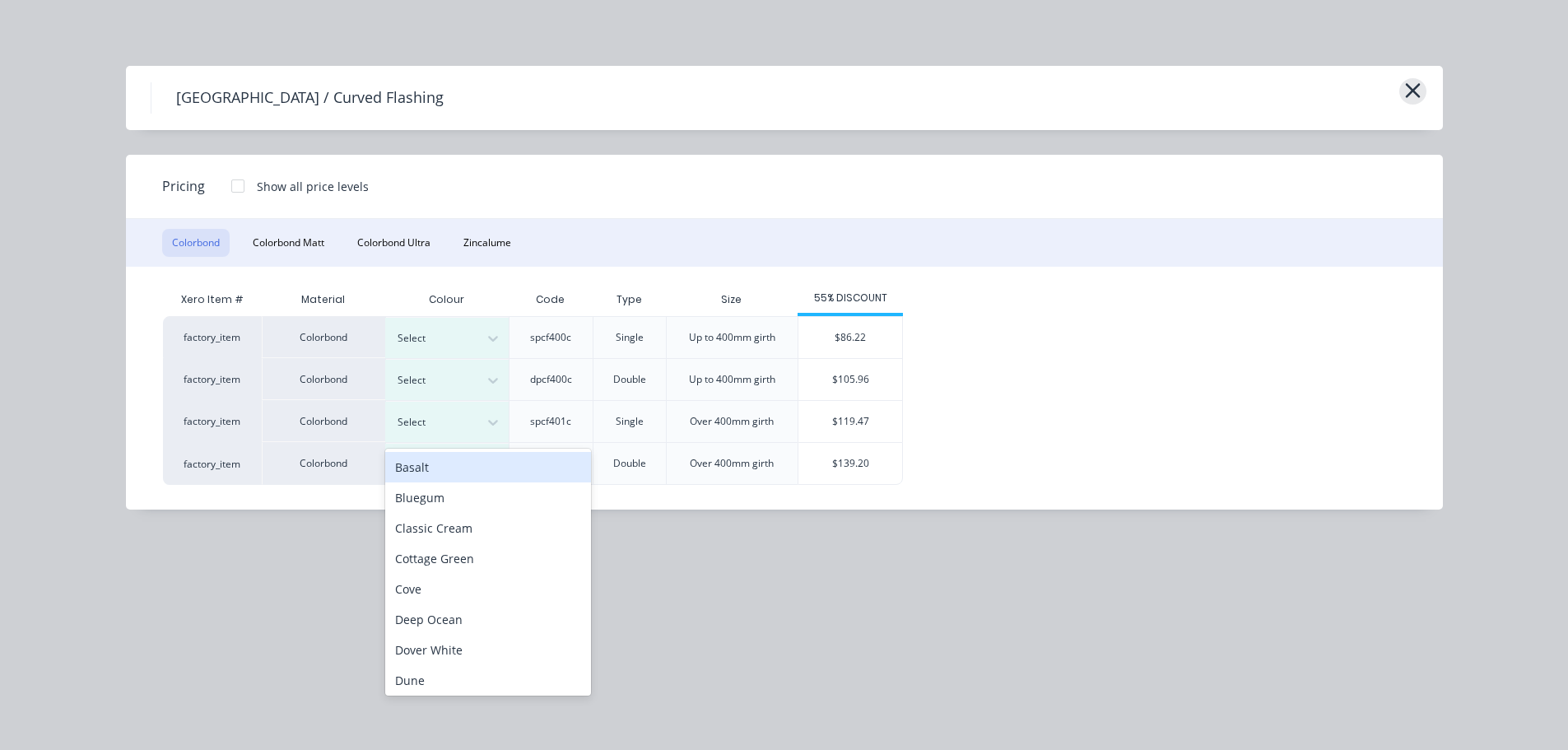
click at [1412, 90] on icon "button" at bounding box center [1412, 90] width 14 height 14
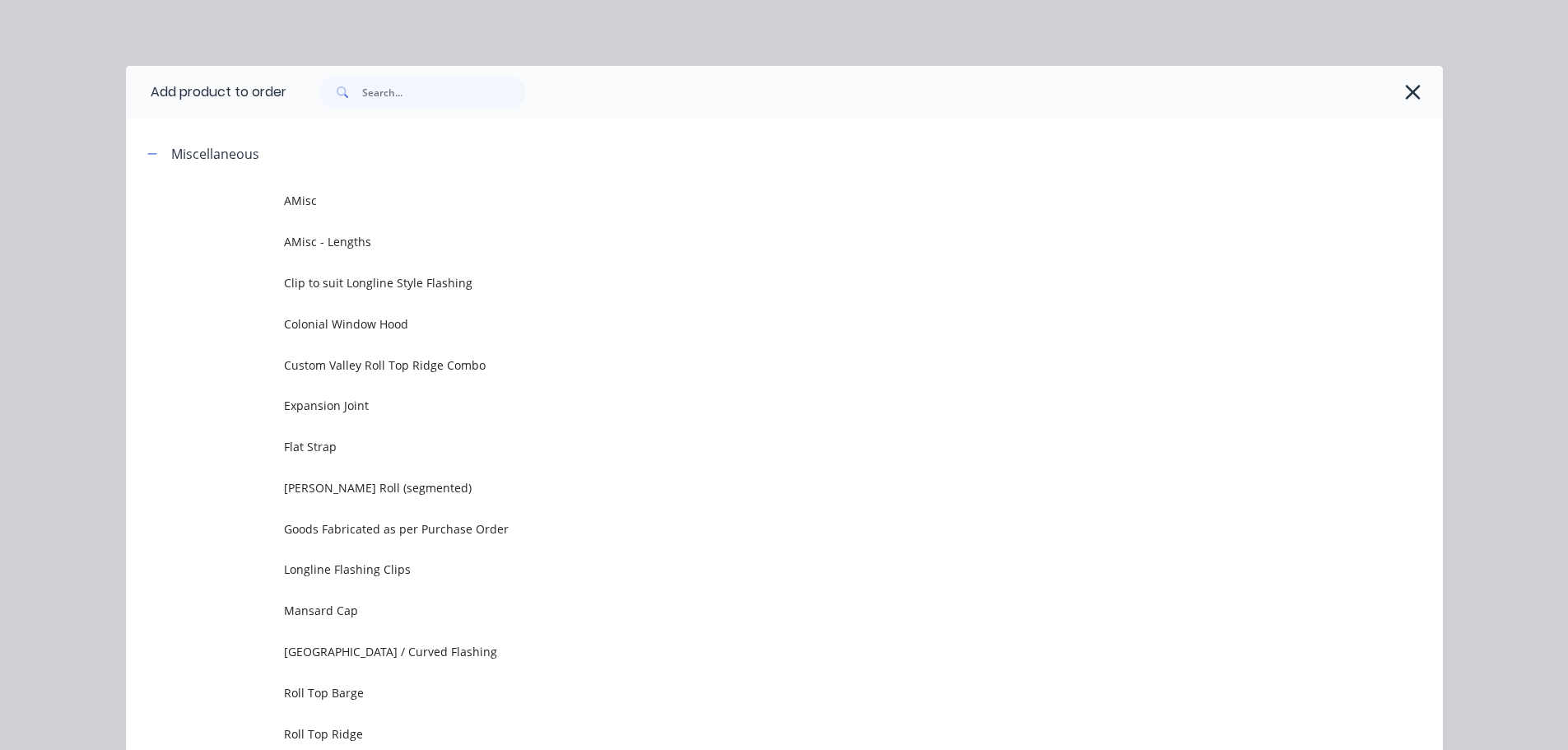
scroll to position [127, 0]
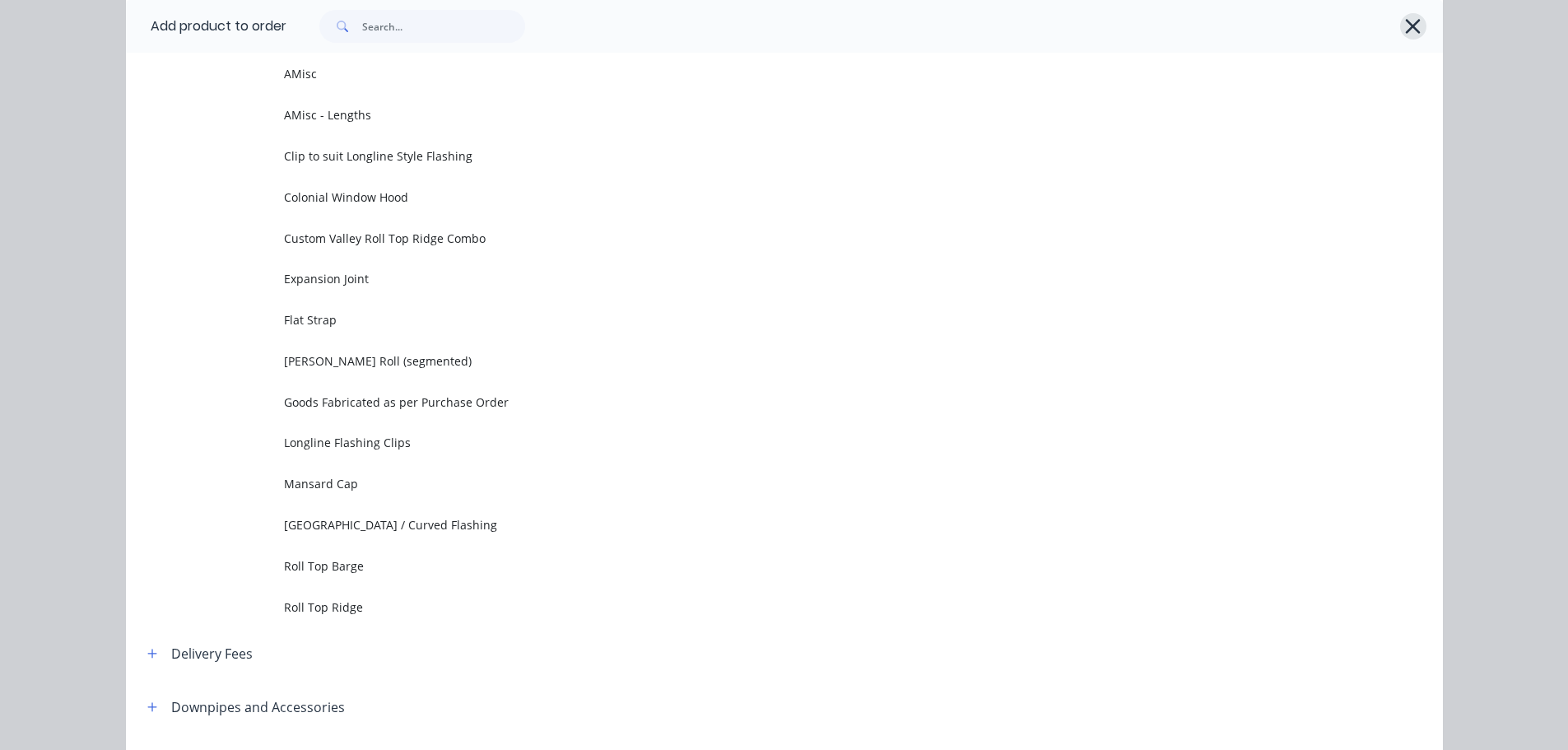
click at [1404, 30] on icon "button" at bounding box center [1412, 26] width 17 height 23
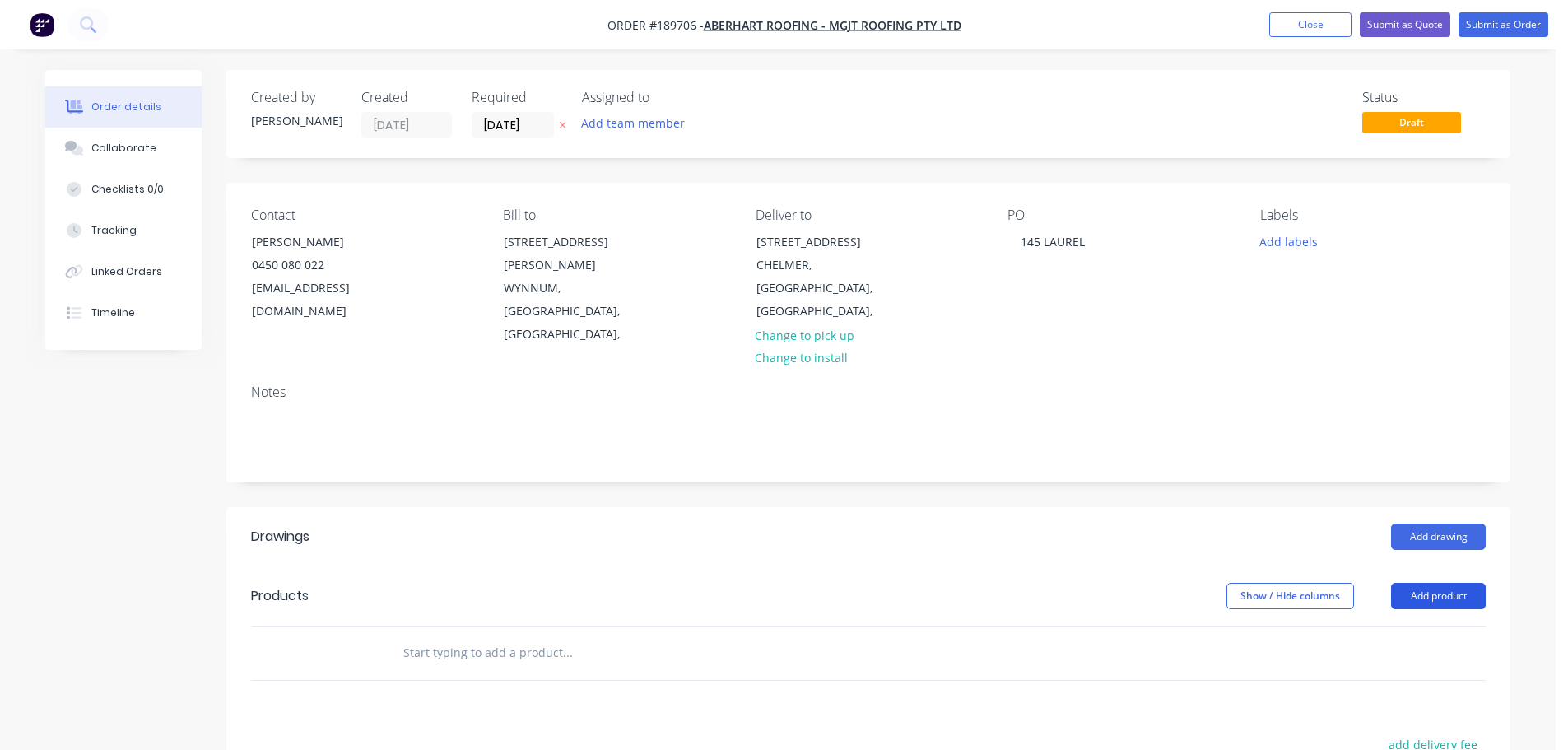
click at [1427, 583] on button "Add product" at bounding box center [1438, 596] width 95 height 26
click at [1389, 626] on div "Product catalogue" at bounding box center [1408, 637] width 127 height 23
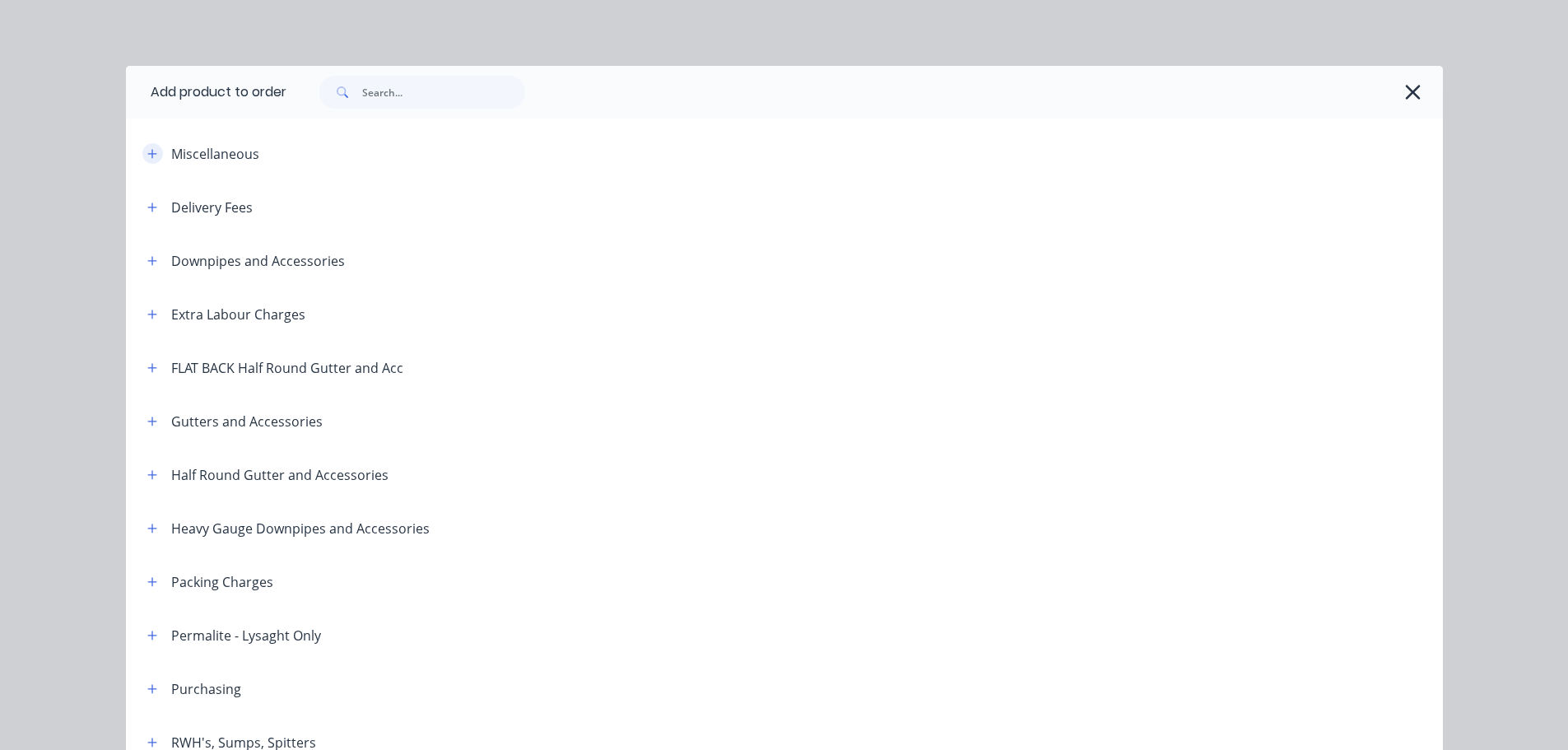
click at [148, 152] on icon "button" at bounding box center [152, 153] width 10 height 12
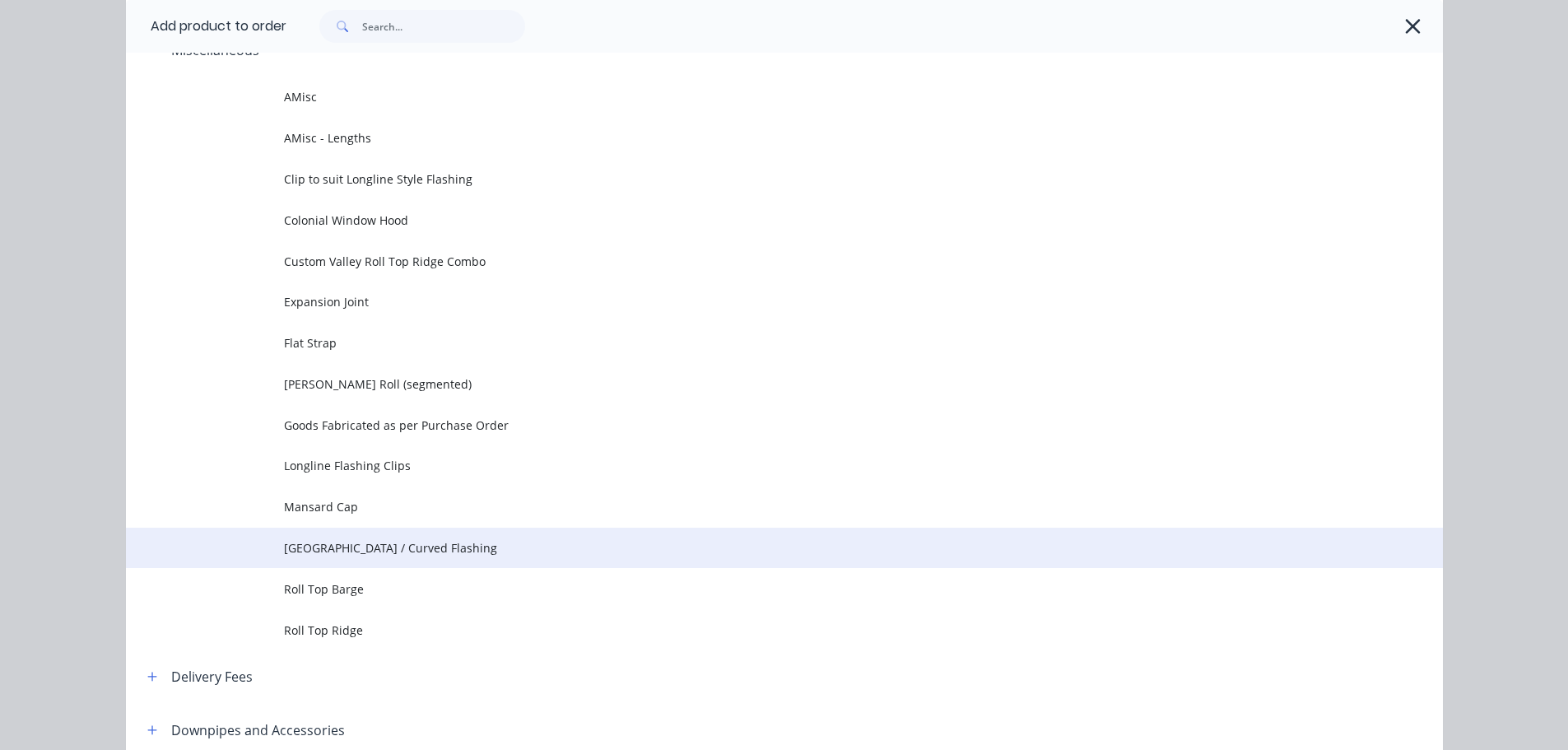
scroll to position [165, 0]
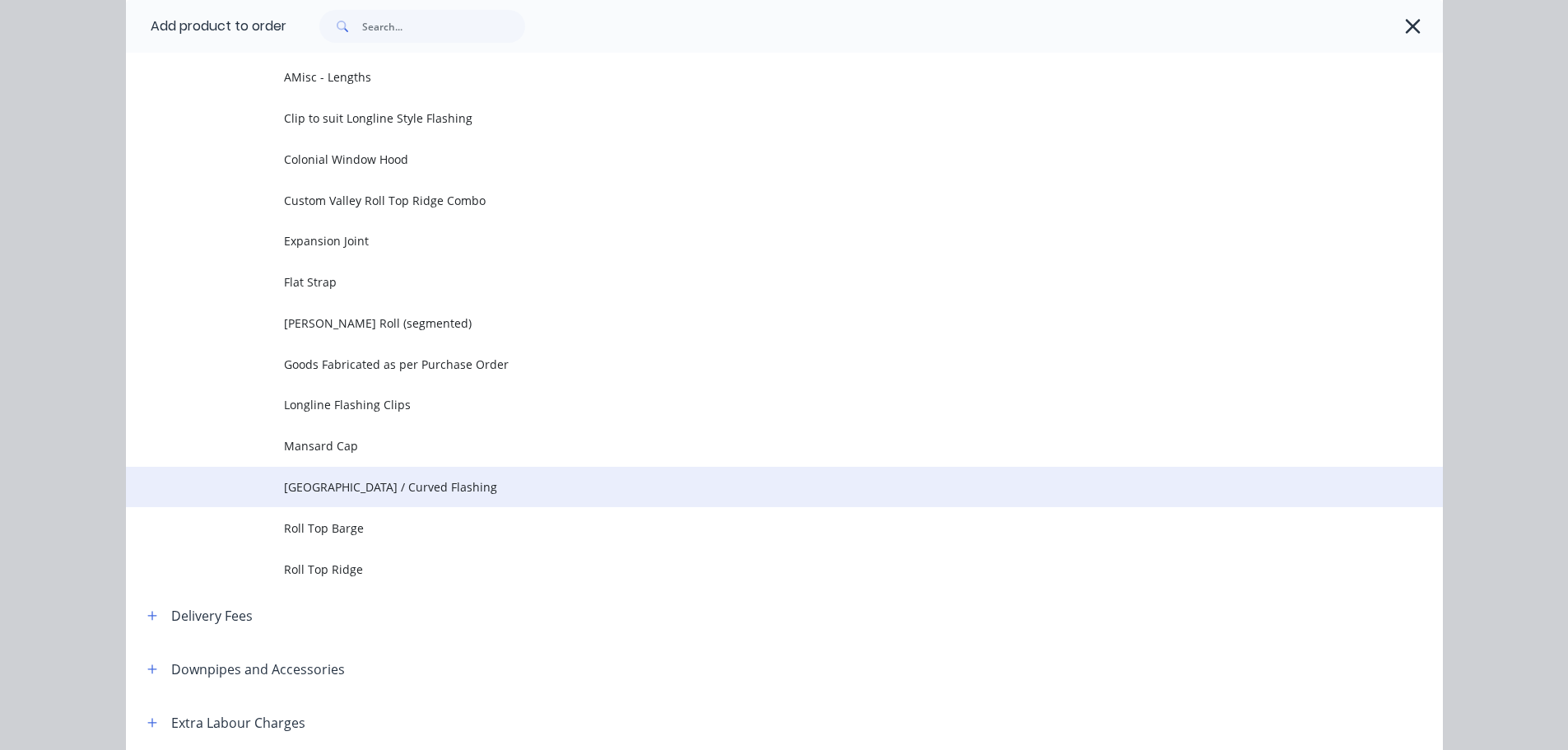
click at [395, 482] on span "[GEOGRAPHIC_DATA] / Curved Flashing" at bounding box center [747, 487] width 927 height 17
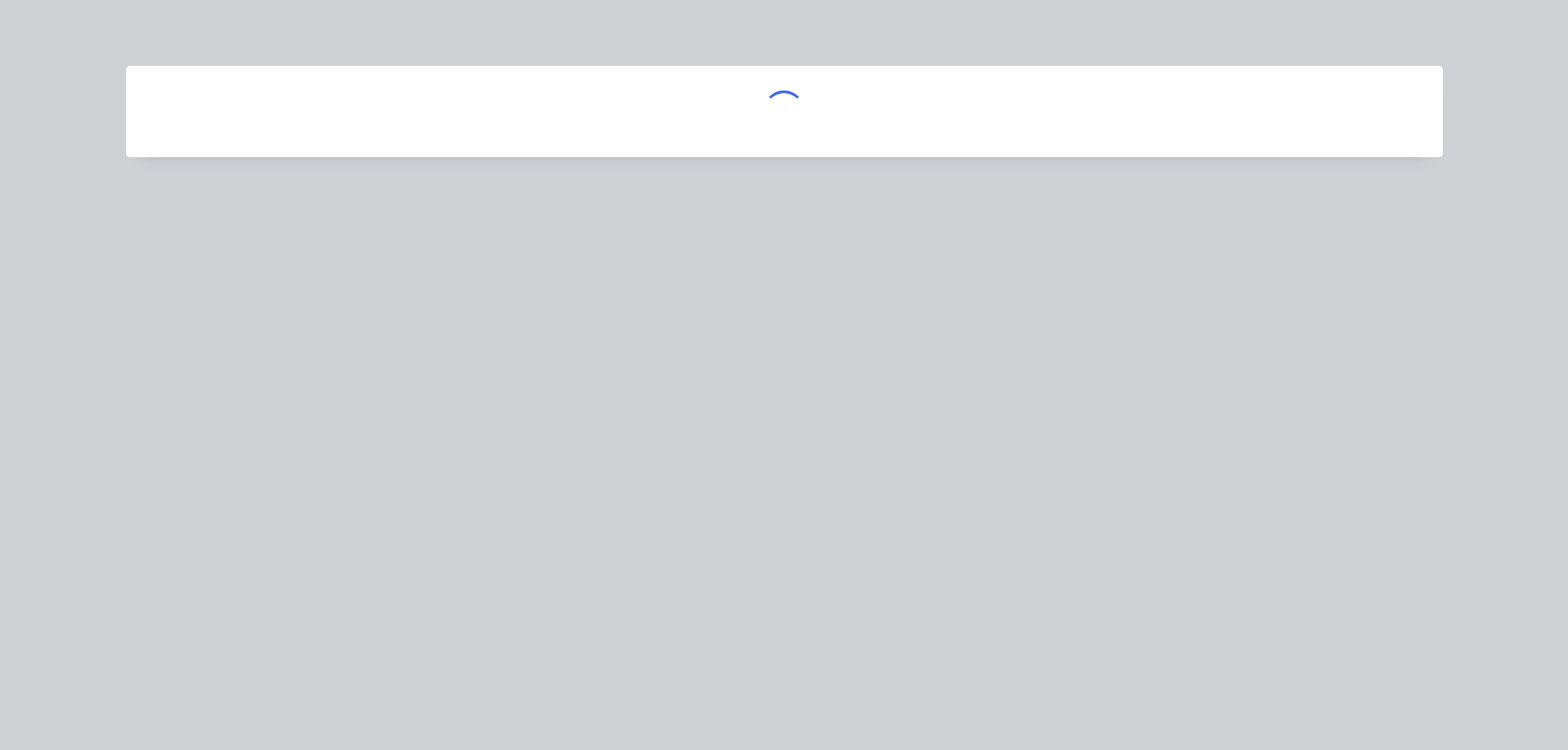
scroll to position [0, 0]
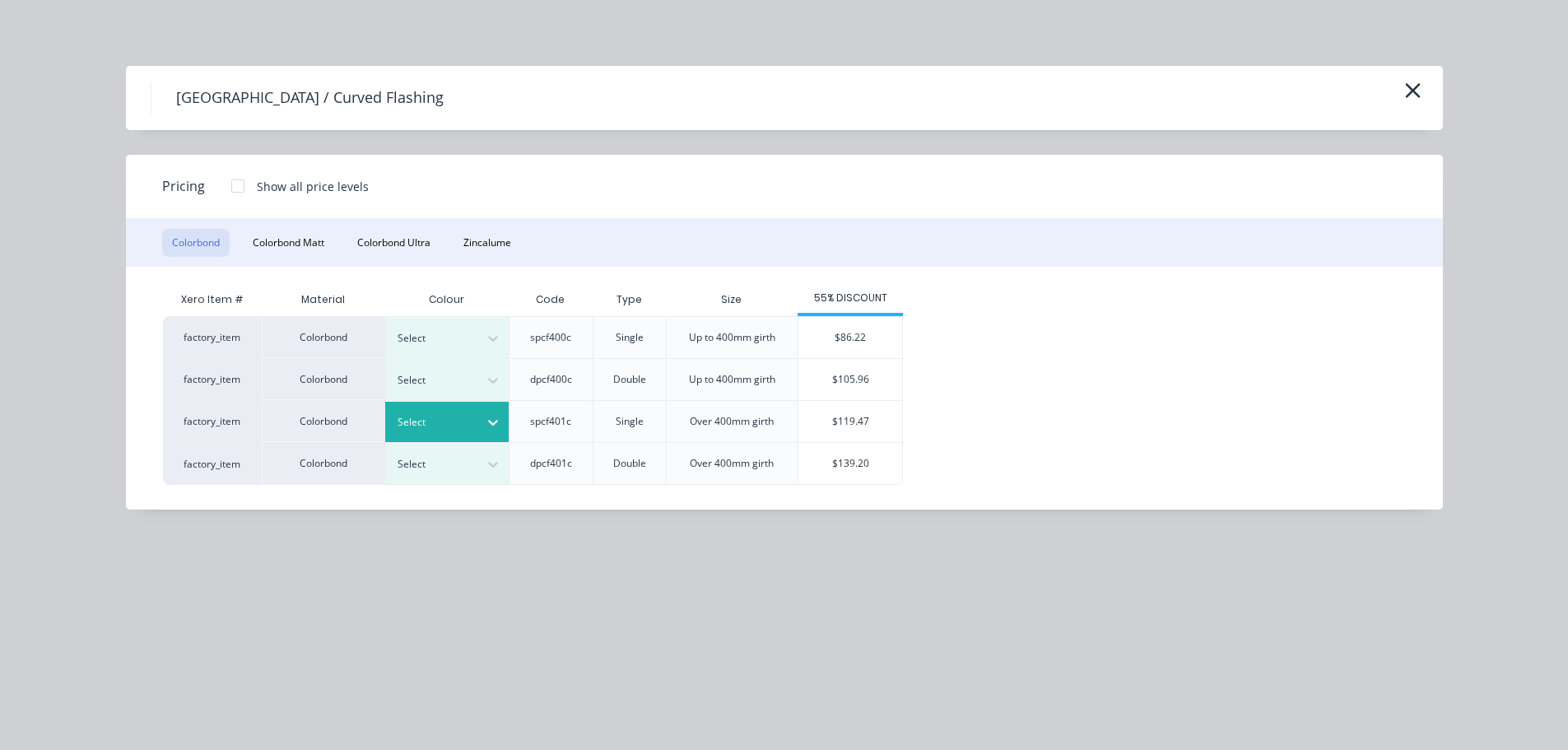
click at [480, 423] on div at bounding box center [493, 422] width 30 height 26
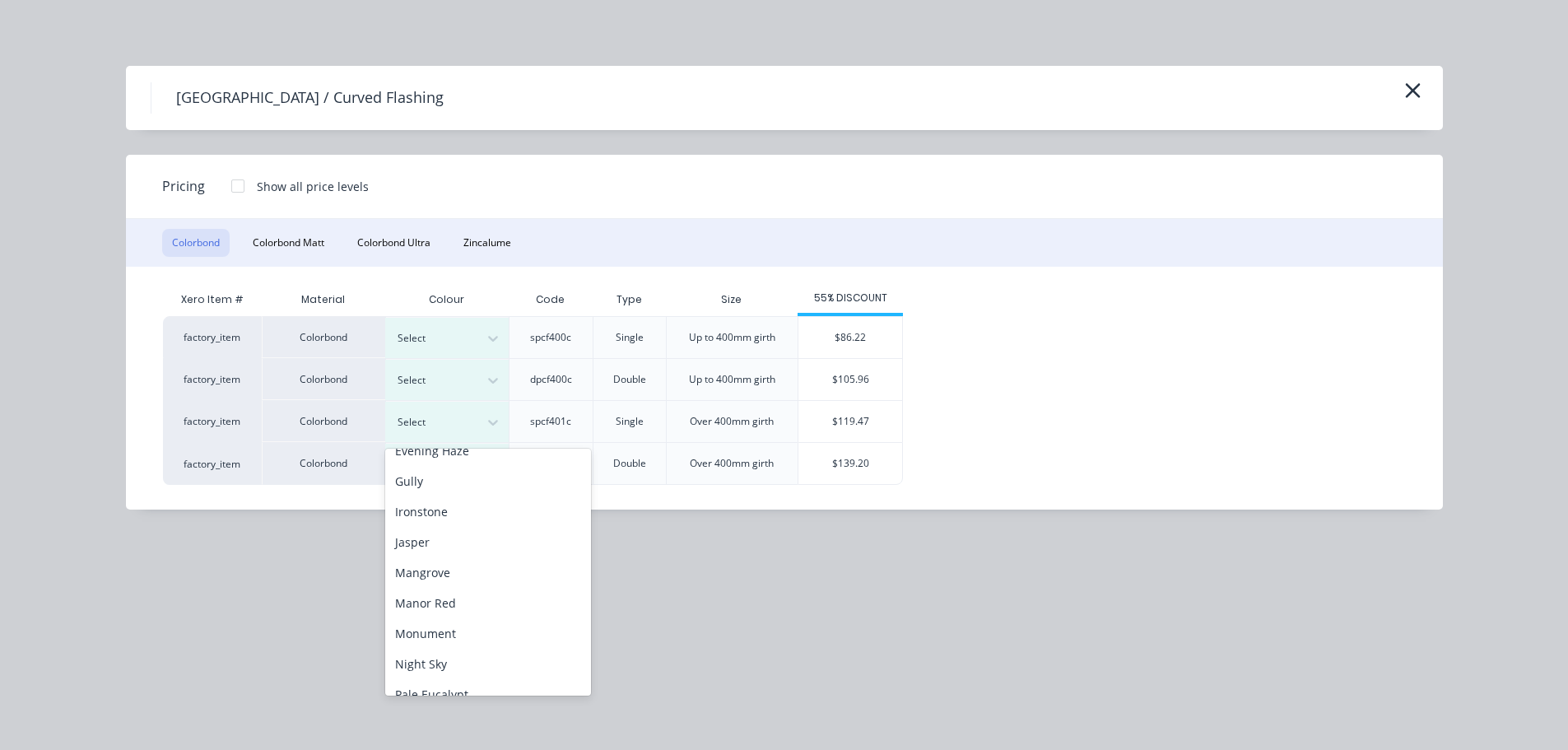
scroll to position [329, 0]
click at [453, 566] on div "Monument" at bounding box center [488, 564] width 205 height 31
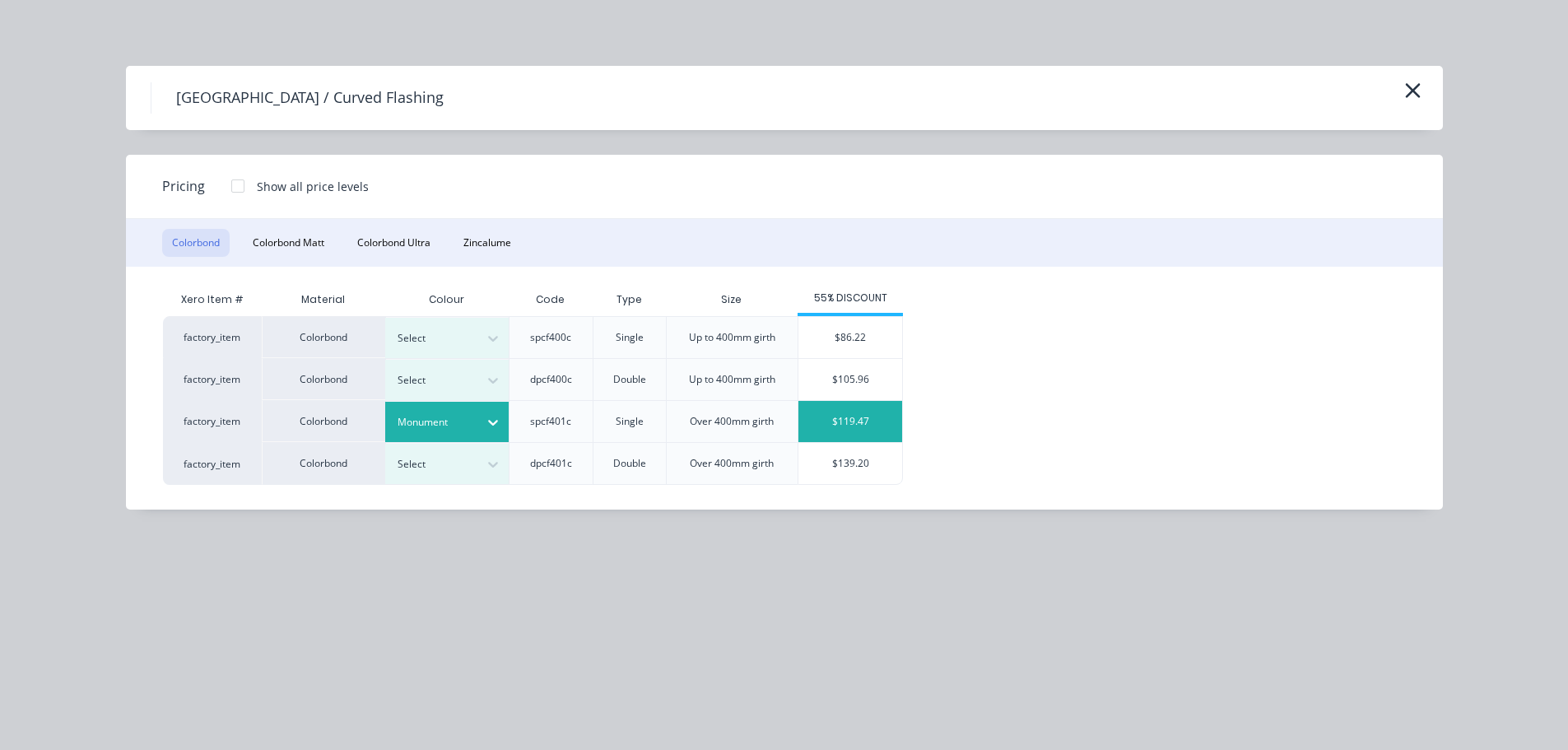
click at [849, 423] on div "$119.47" at bounding box center [850, 422] width 104 height 41
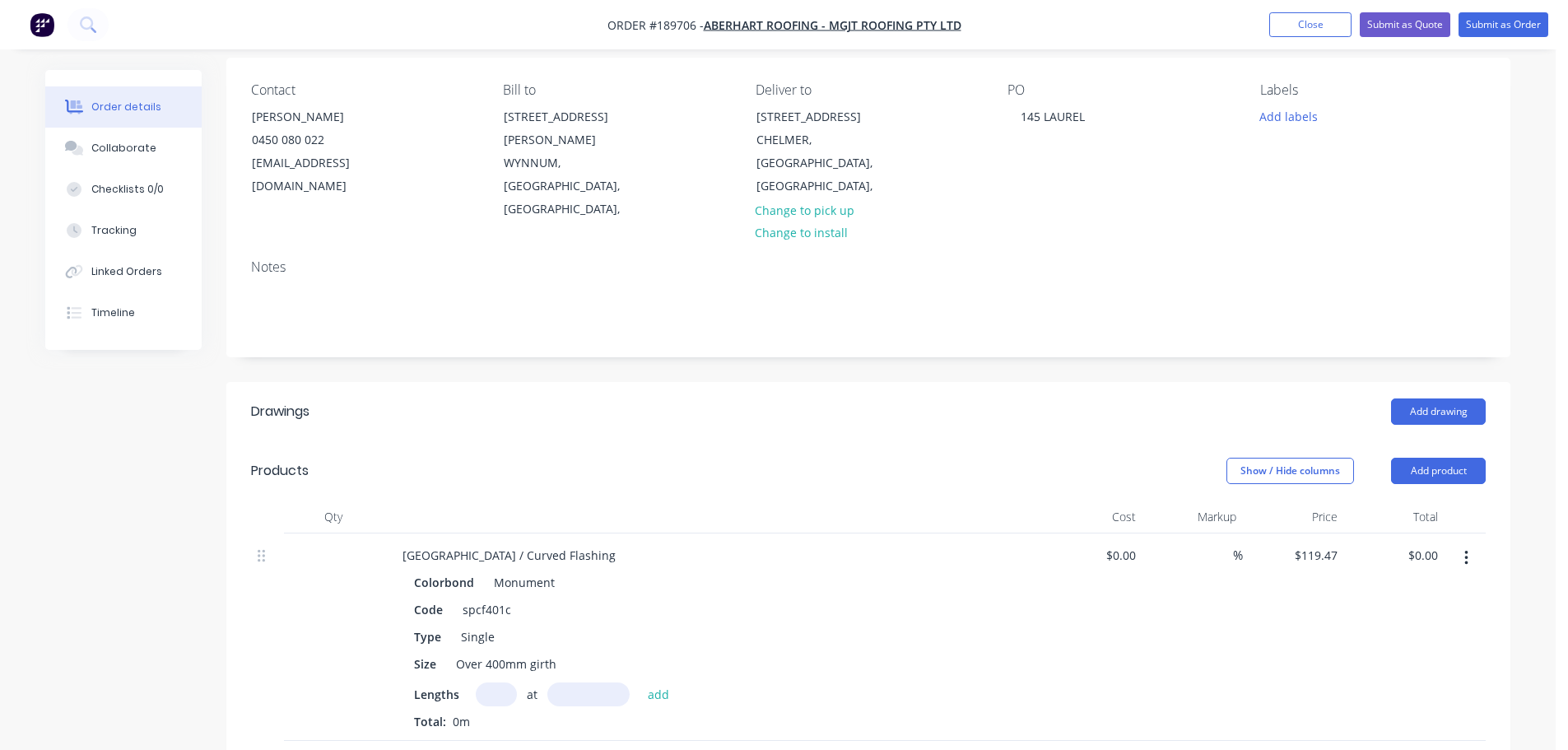
scroll to position [165, 0]
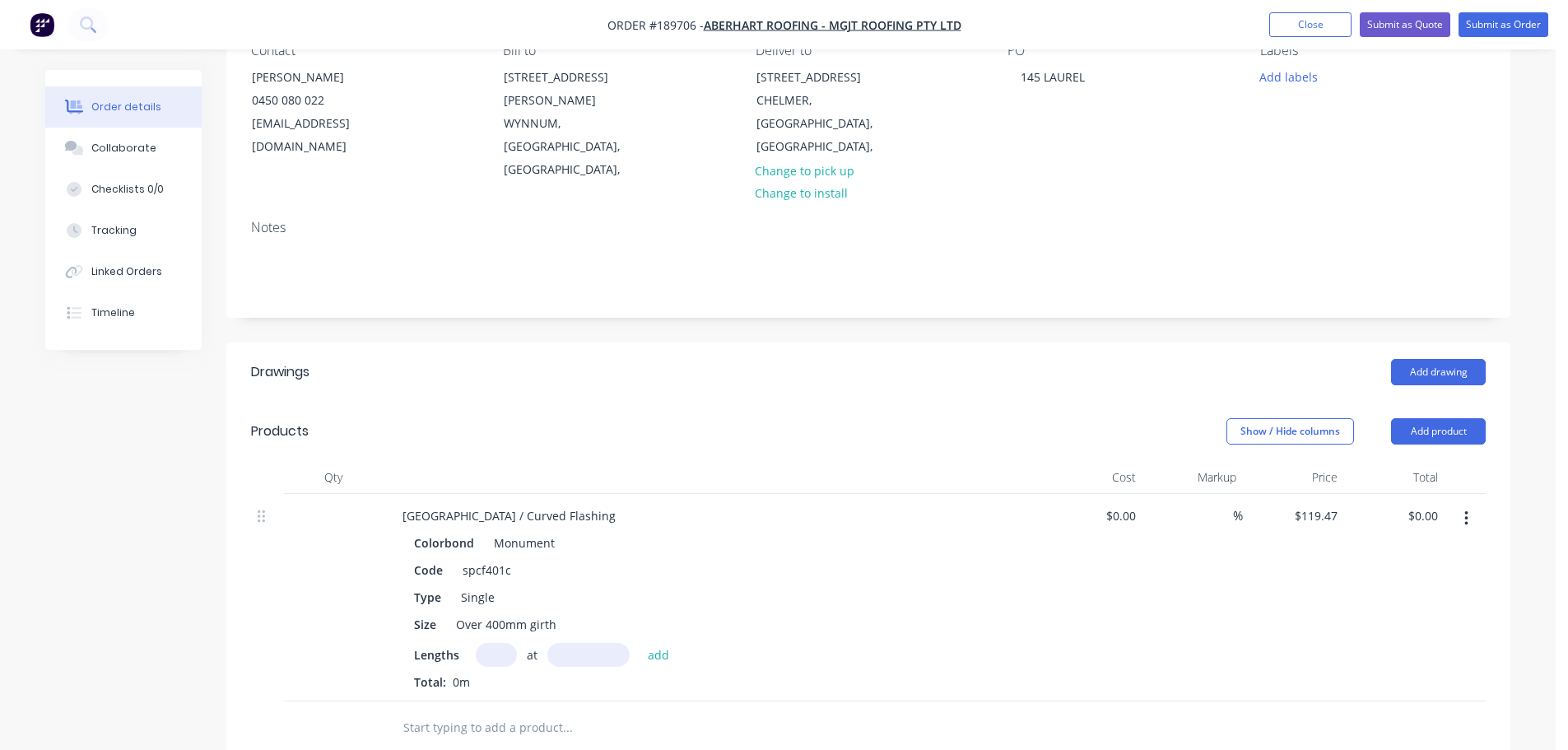
click at [504, 595] on div "Colorbond Monument Code spcf401c Type Single Size Over 400mm girth Lengths at a…" at bounding box center [712, 610] width 645 height 160
click at [502, 643] on input "text" at bounding box center [497, 654] width 41 height 23
type input "1"
type input "1100"
click at [640, 643] on button "add" at bounding box center [659, 654] width 39 height 23
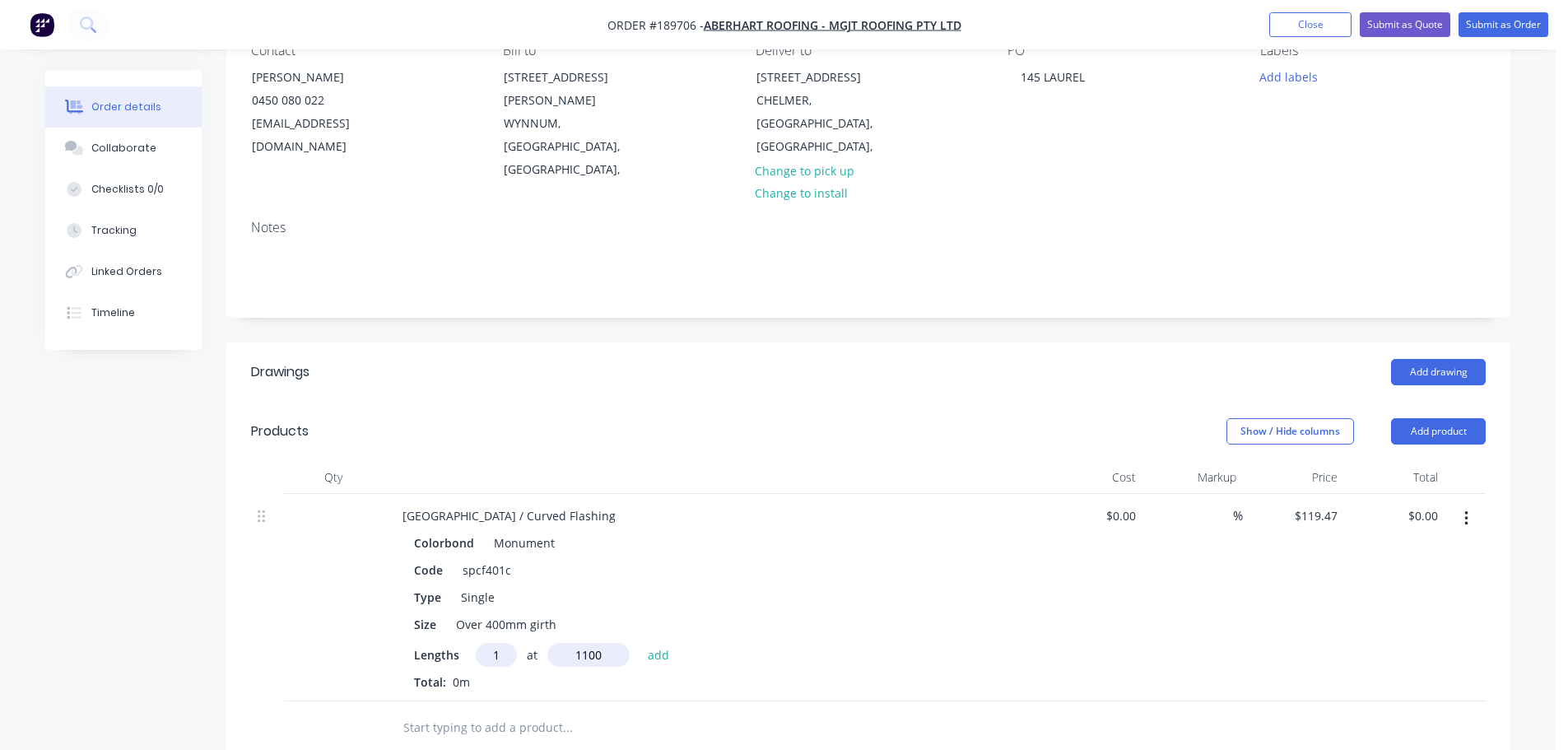
type input "$131.42"
click at [712, 347] on header "Drawings Add drawing" at bounding box center [868, 372] width 1284 height 59
click at [1428, 418] on button "Add product" at bounding box center [1438, 431] width 95 height 26
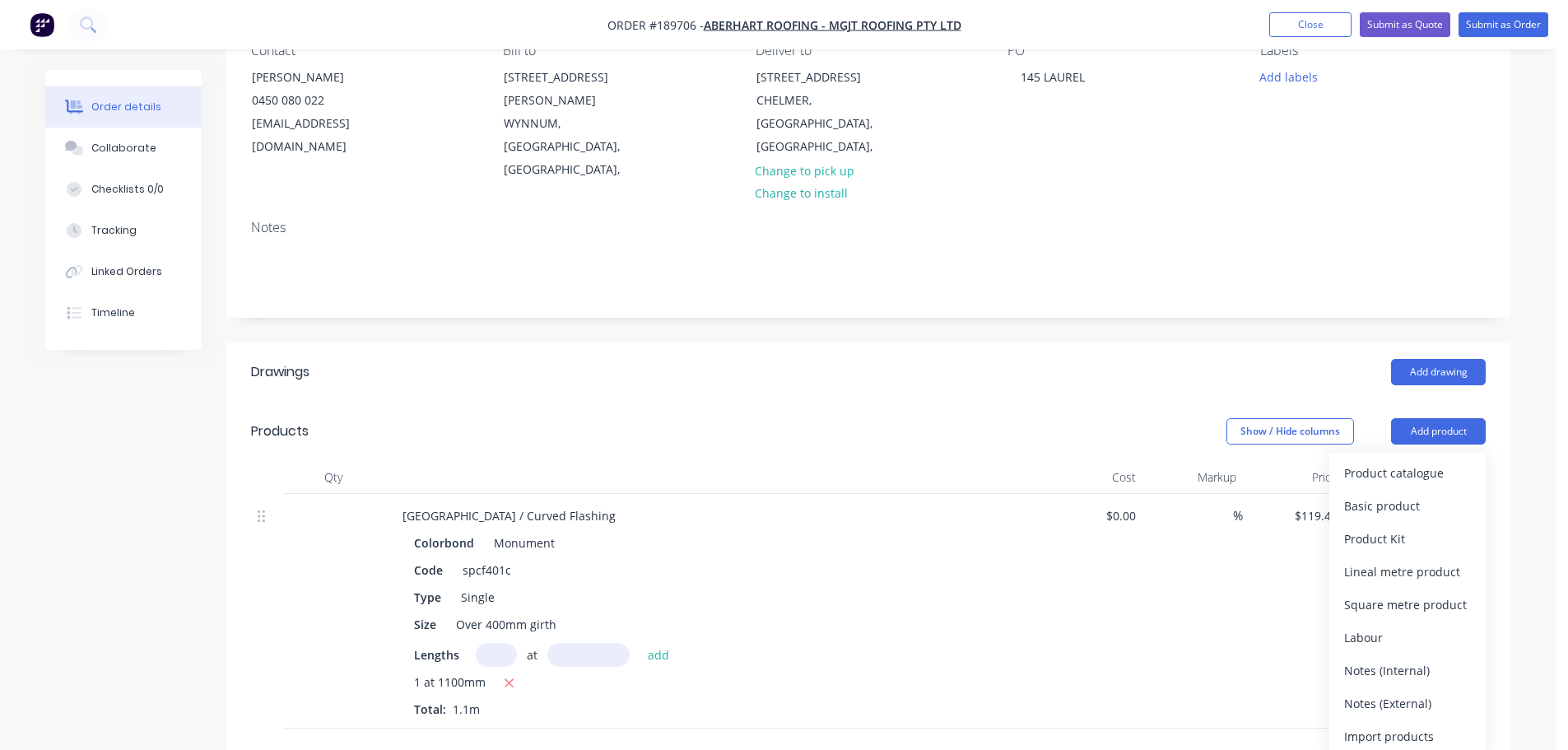
click at [1421, 462] on div "Product catalogue" at bounding box center [1408, 473] width 127 height 23
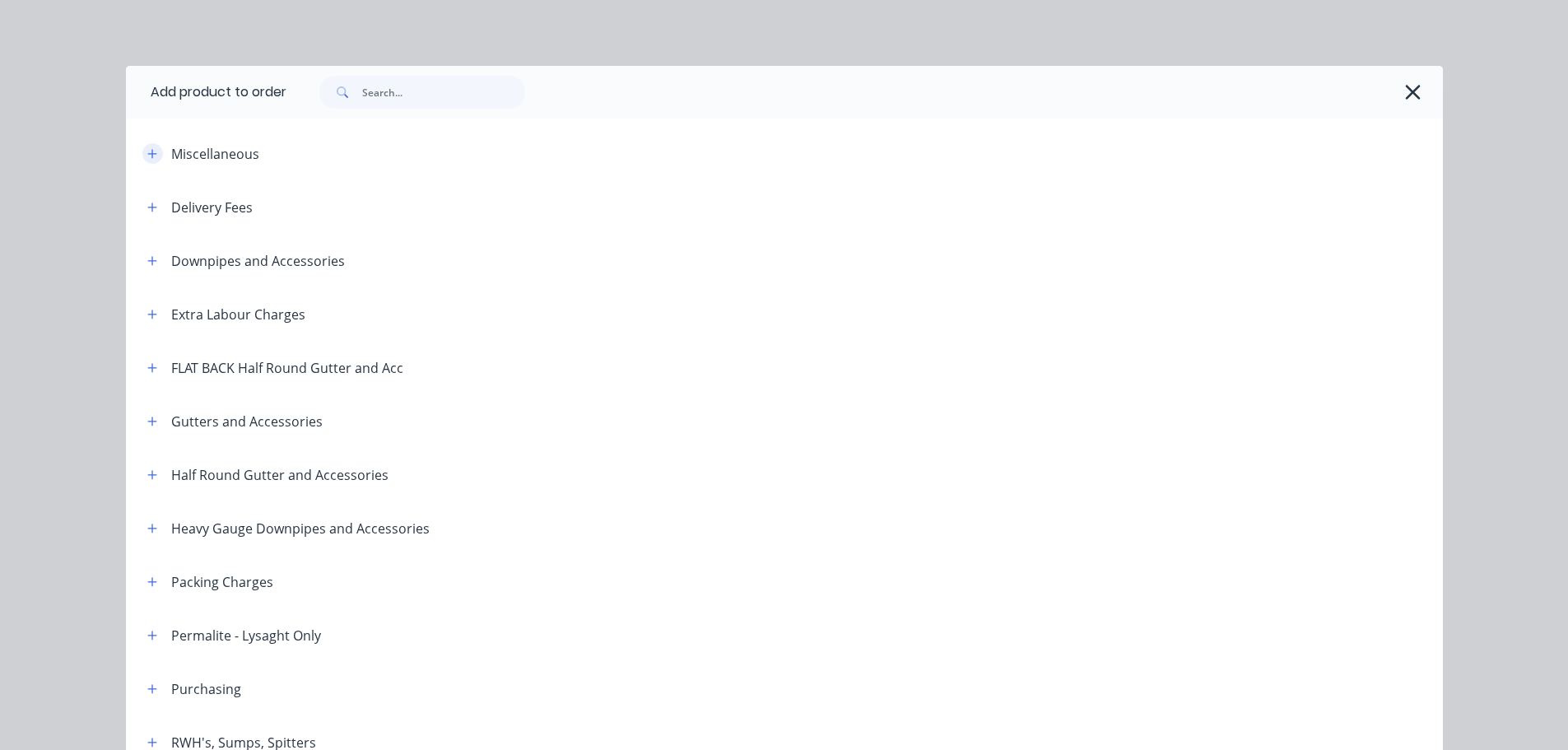
click at [152, 148] on button "button" at bounding box center [152, 153] width 21 height 21
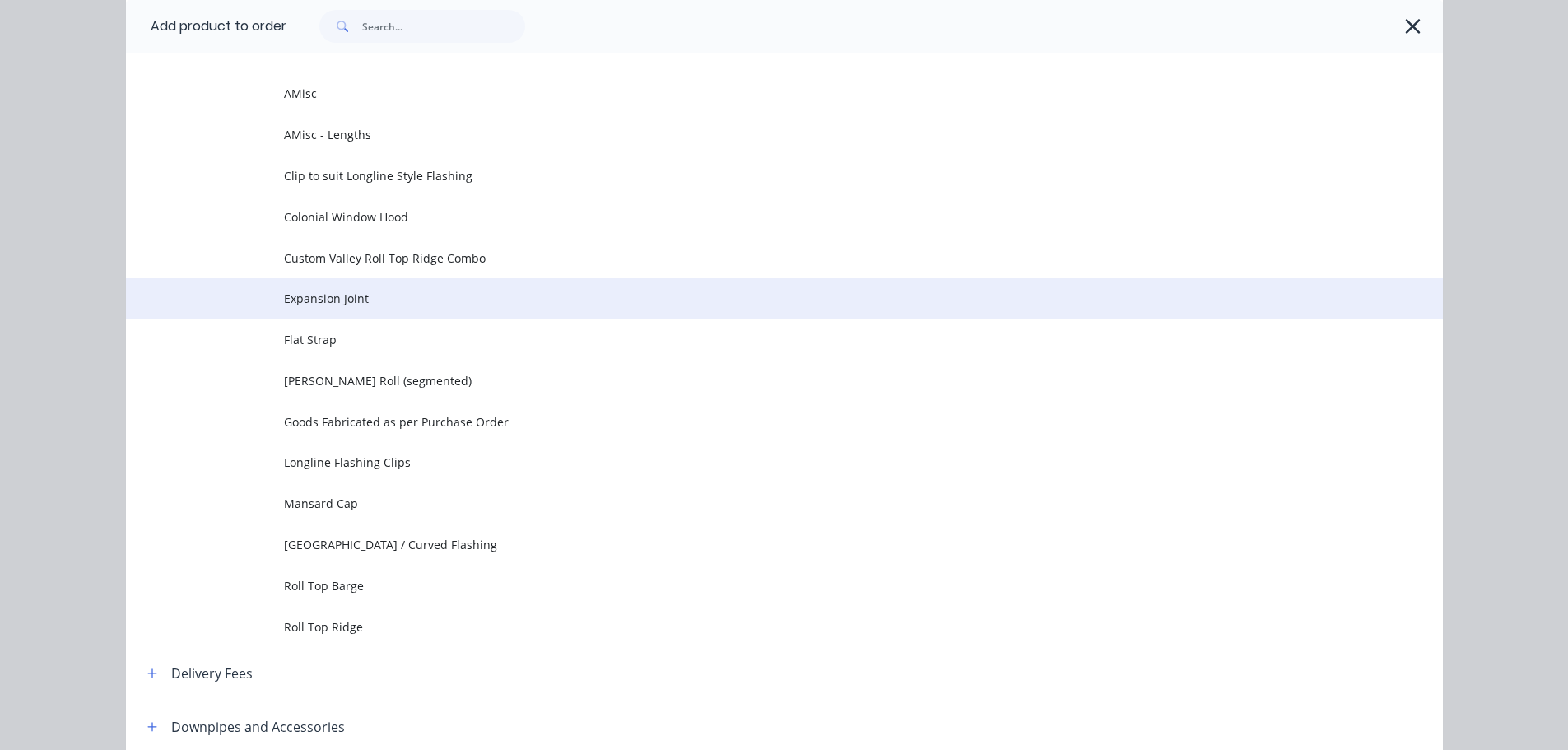
scroll to position [329, 0]
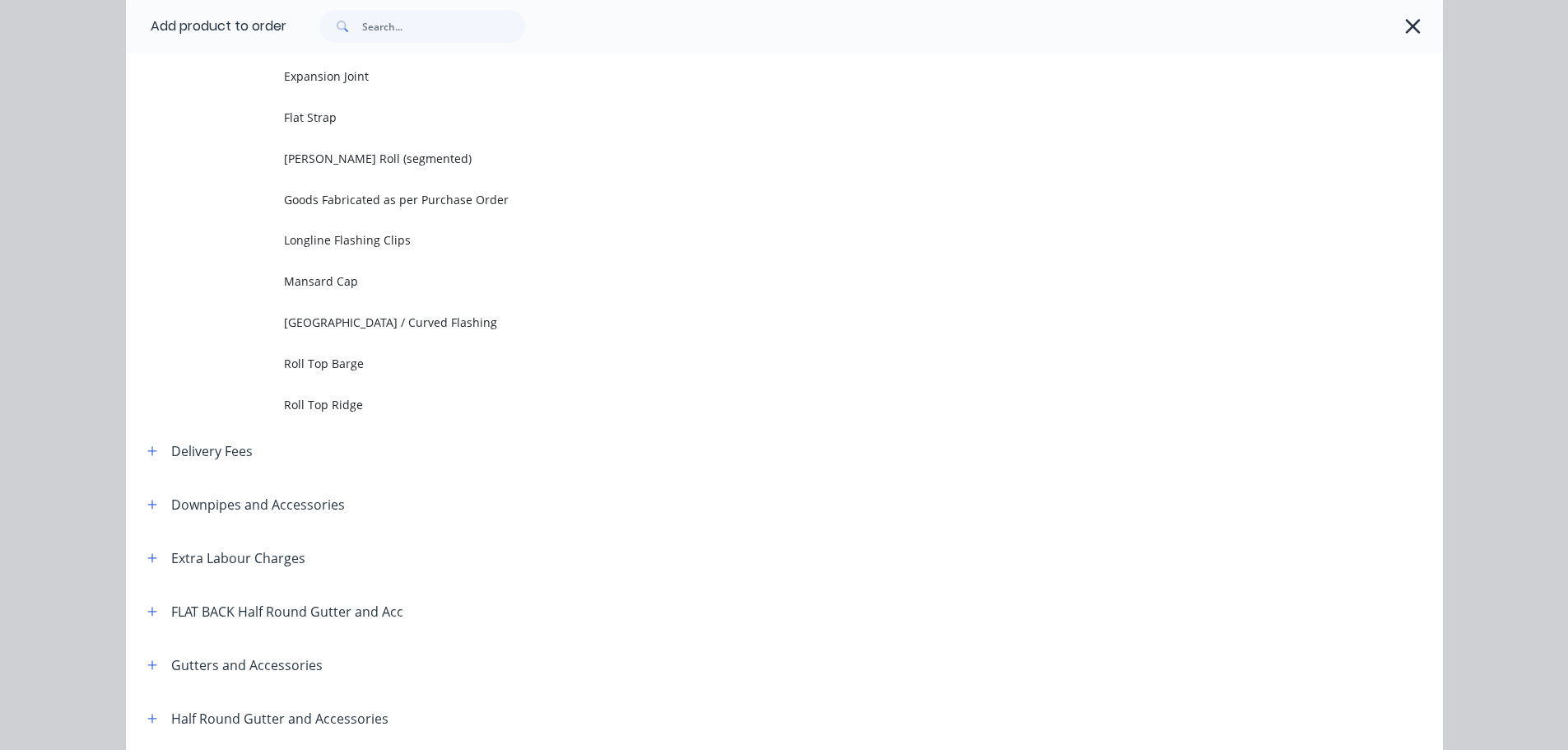
click at [375, 328] on span "[GEOGRAPHIC_DATA] / Curved Flashing" at bounding box center [747, 322] width 927 height 17
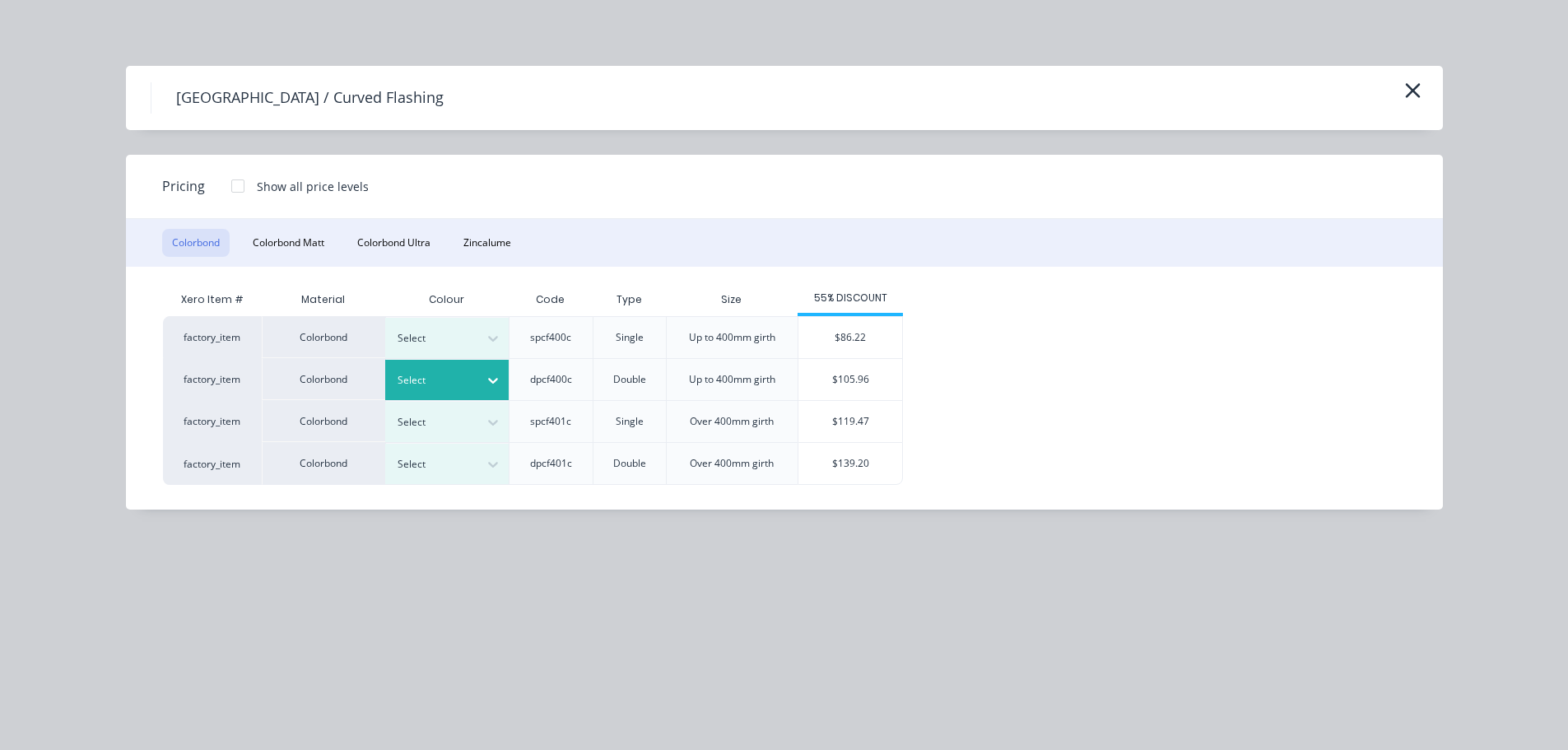
click at [479, 391] on div at bounding box center [493, 380] width 30 height 26
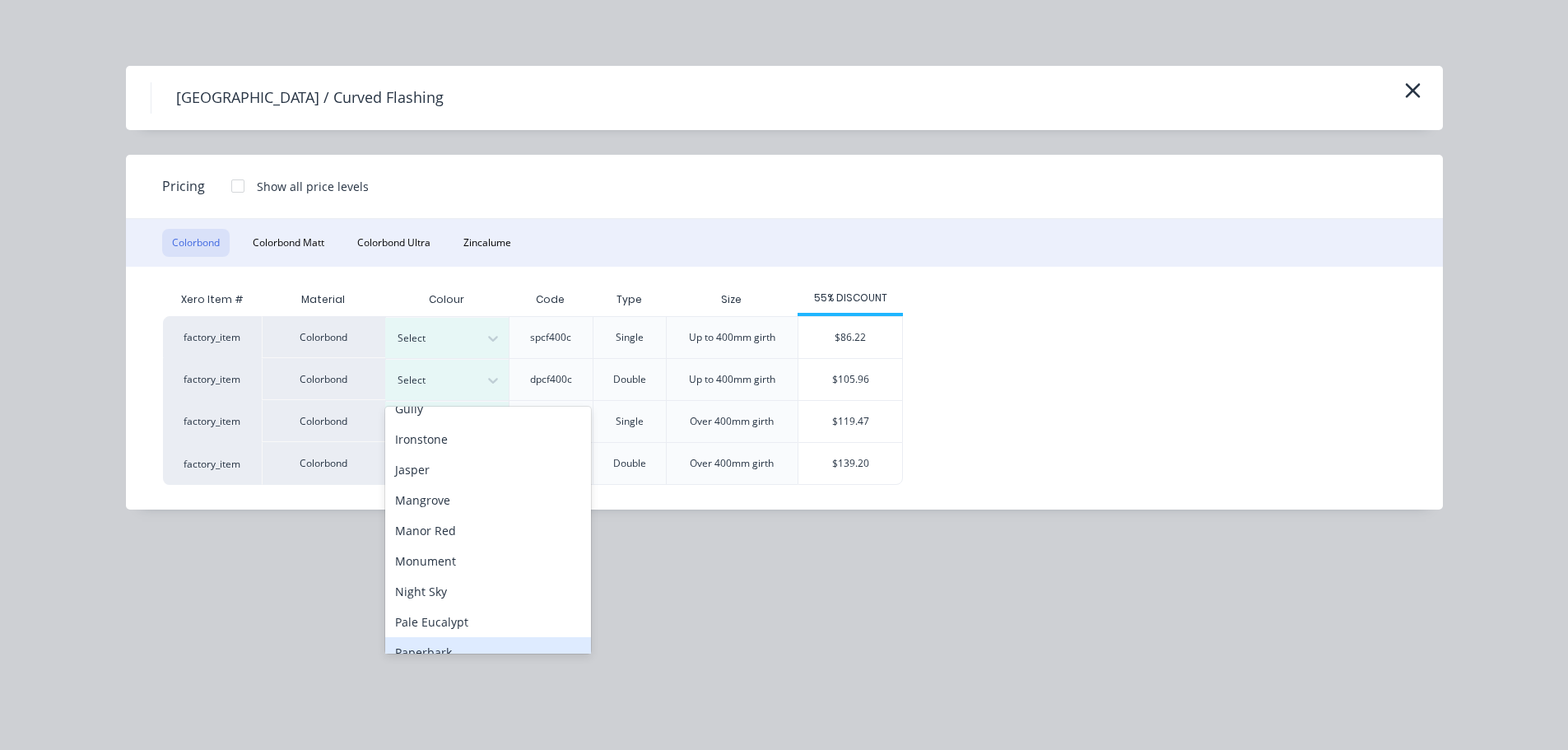
scroll to position [329, 0]
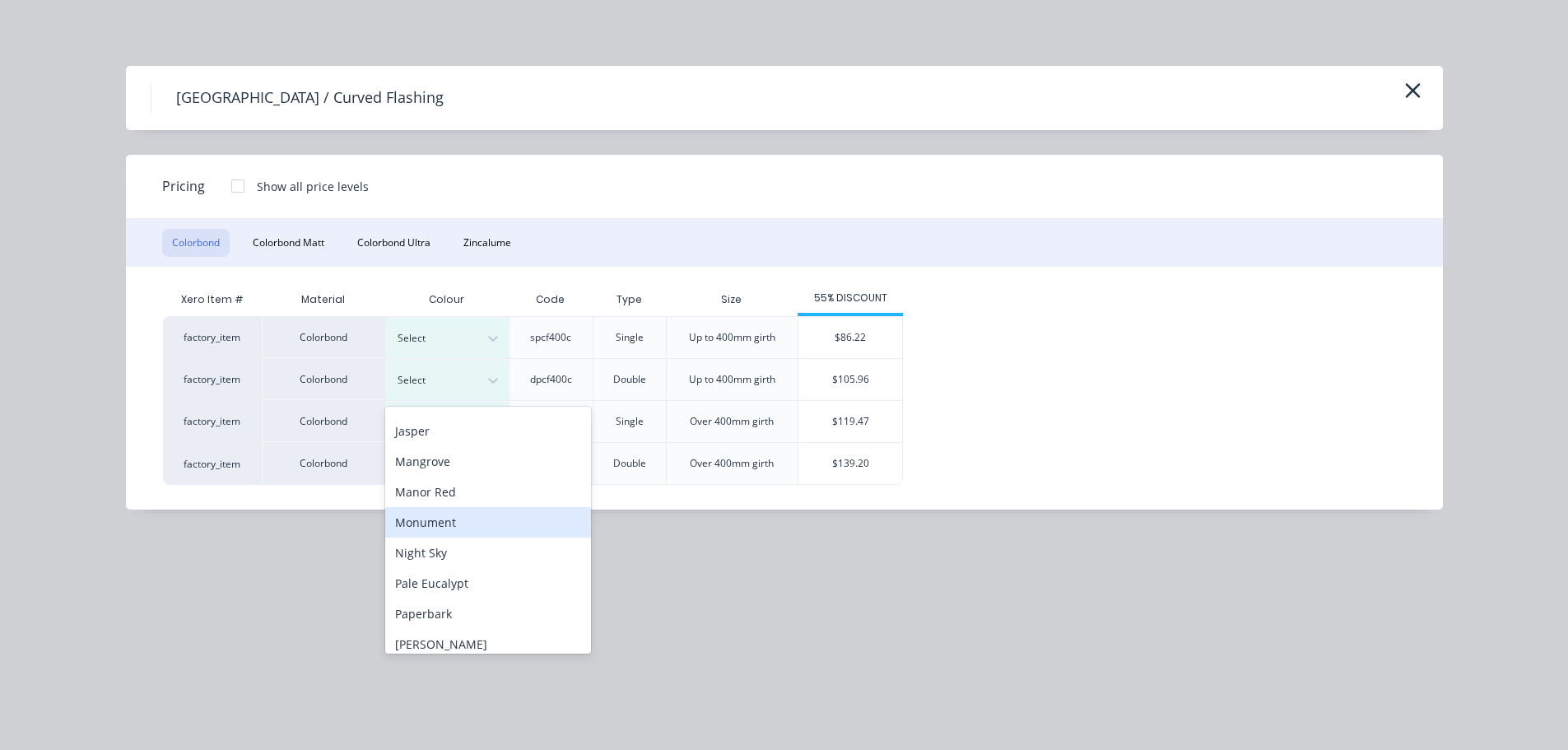
click at [446, 526] on div "Monument" at bounding box center [488, 523] width 205 height 31
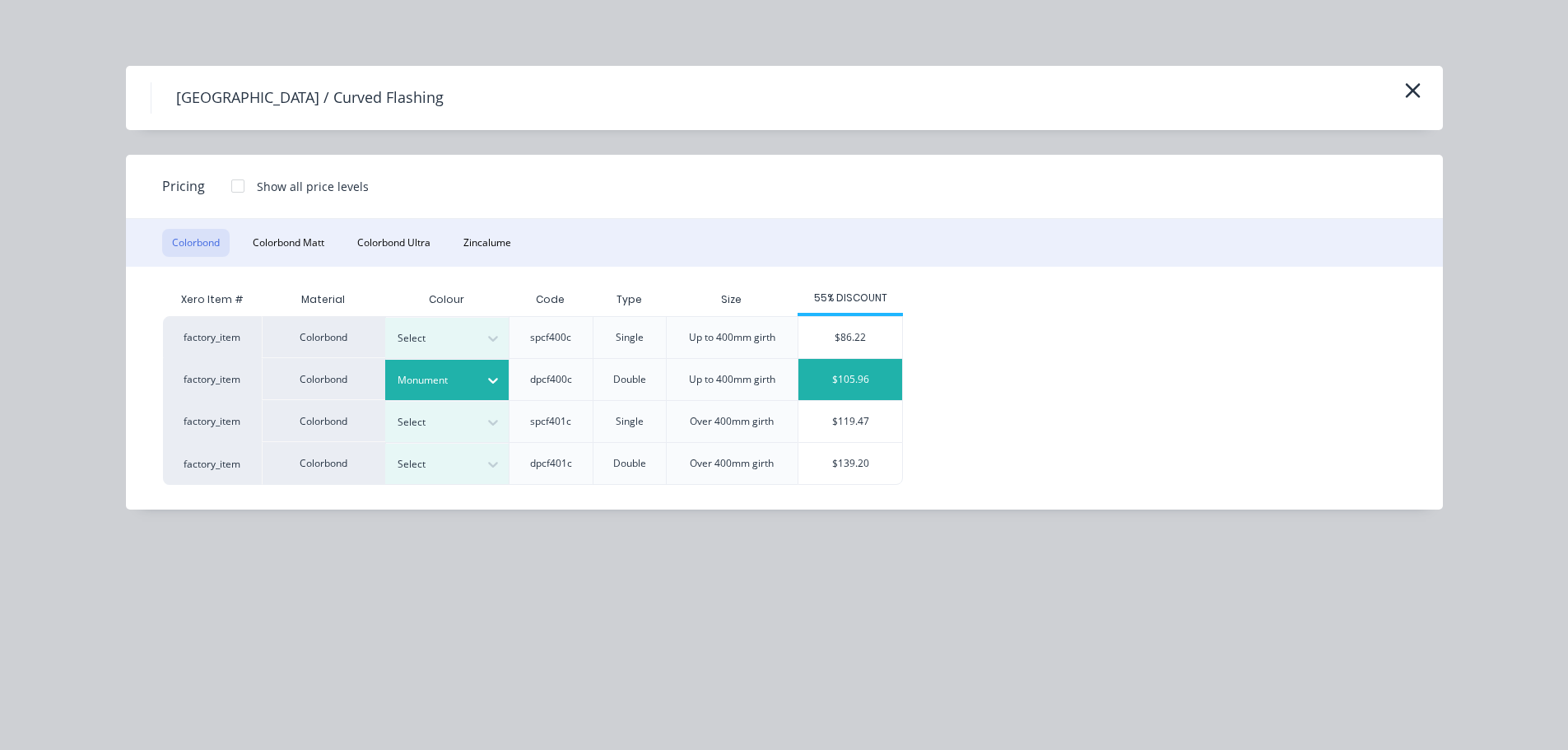
click at [862, 375] on div "$105.96" at bounding box center [850, 380] width 104 height 41
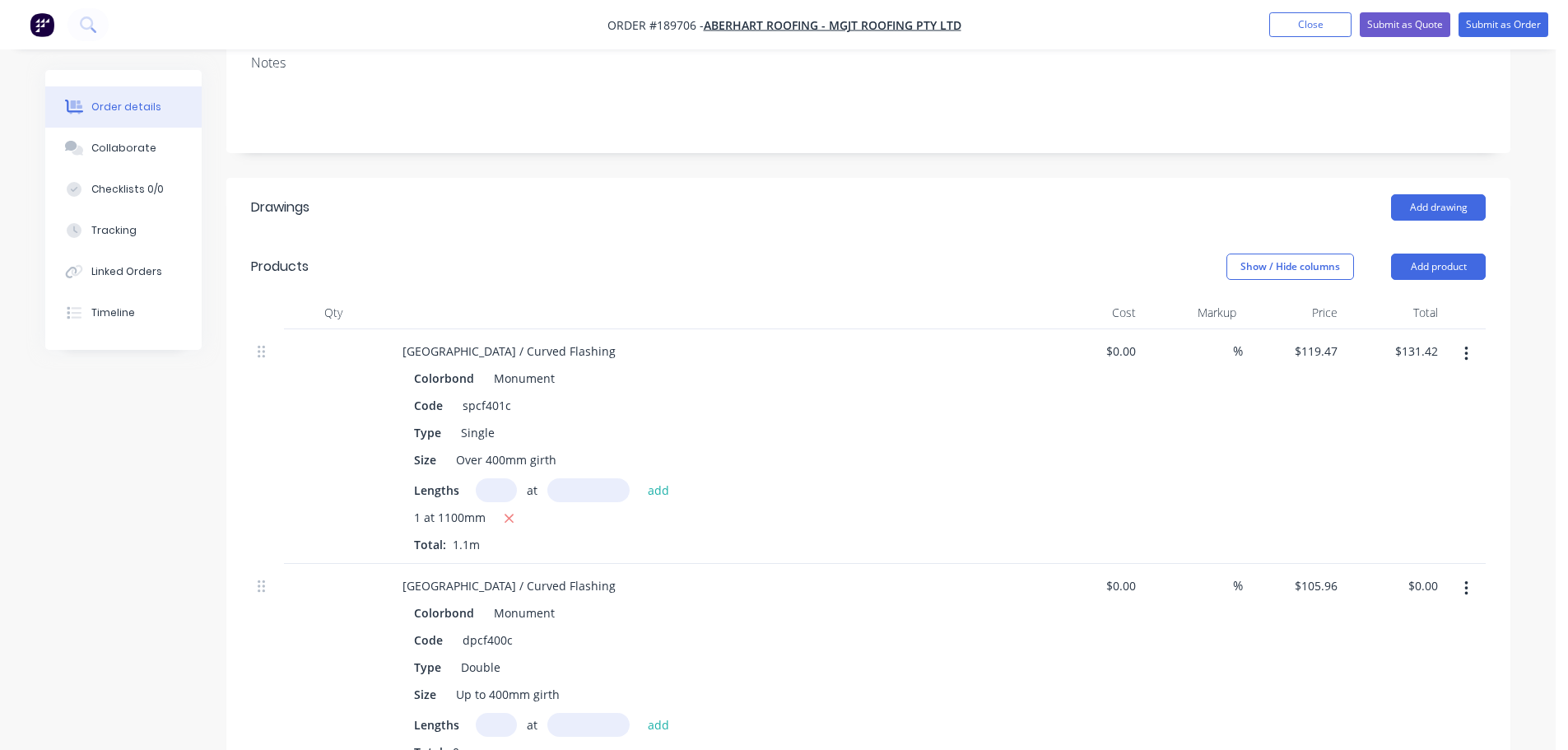
click at [509, 713] on input "text" at bounding box center [497, 725] width 41 height 23
type input "2"
type input "4200"
click at [640, 713] on button "add" at bounding box center [659, 724] width 39 height 23
type input "$890.06"
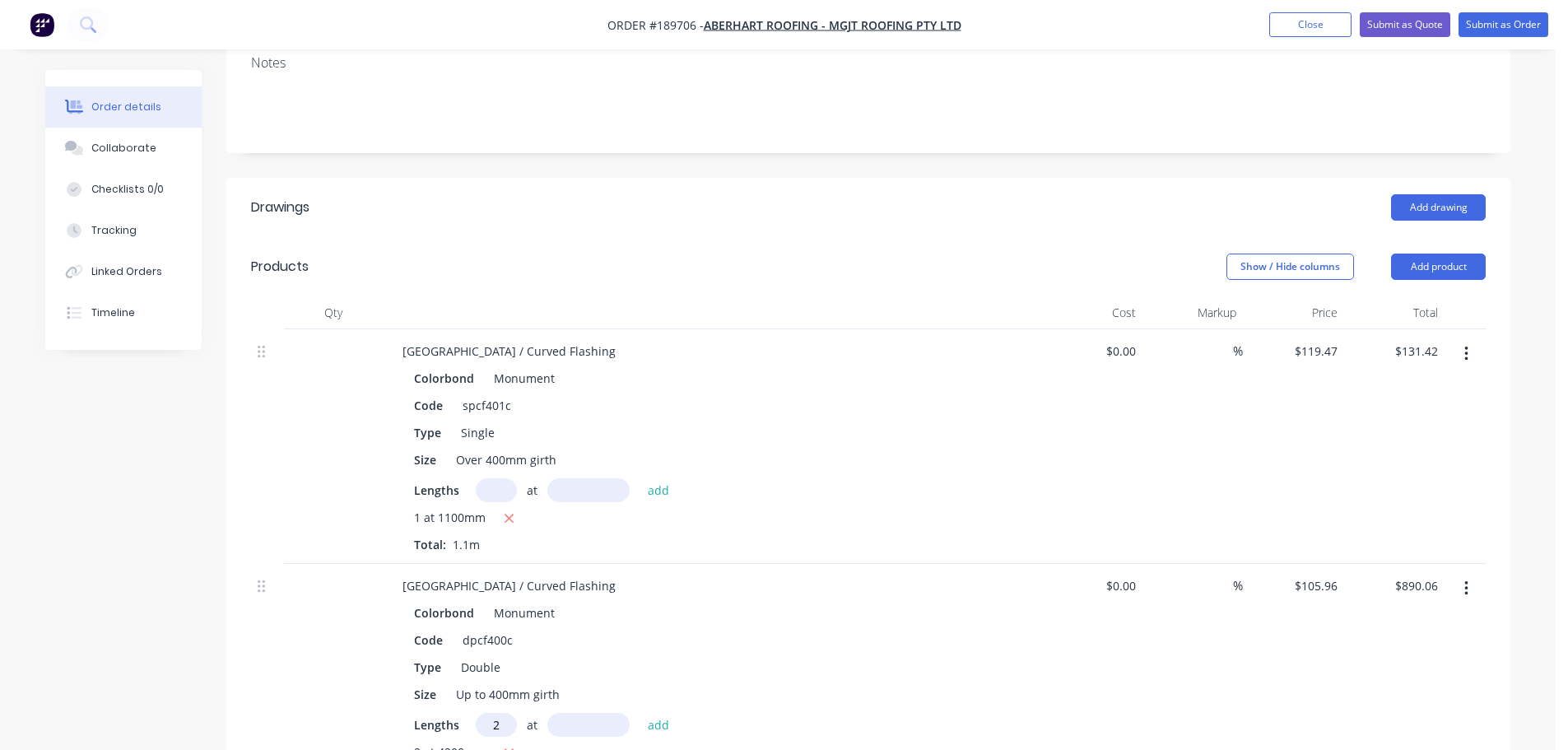
type input "2"
type input "1600"
click at [640, 713] on button "add" at bounding box center [659, 724] width 39 height 23
type input "$1,229.14"
type input "1"
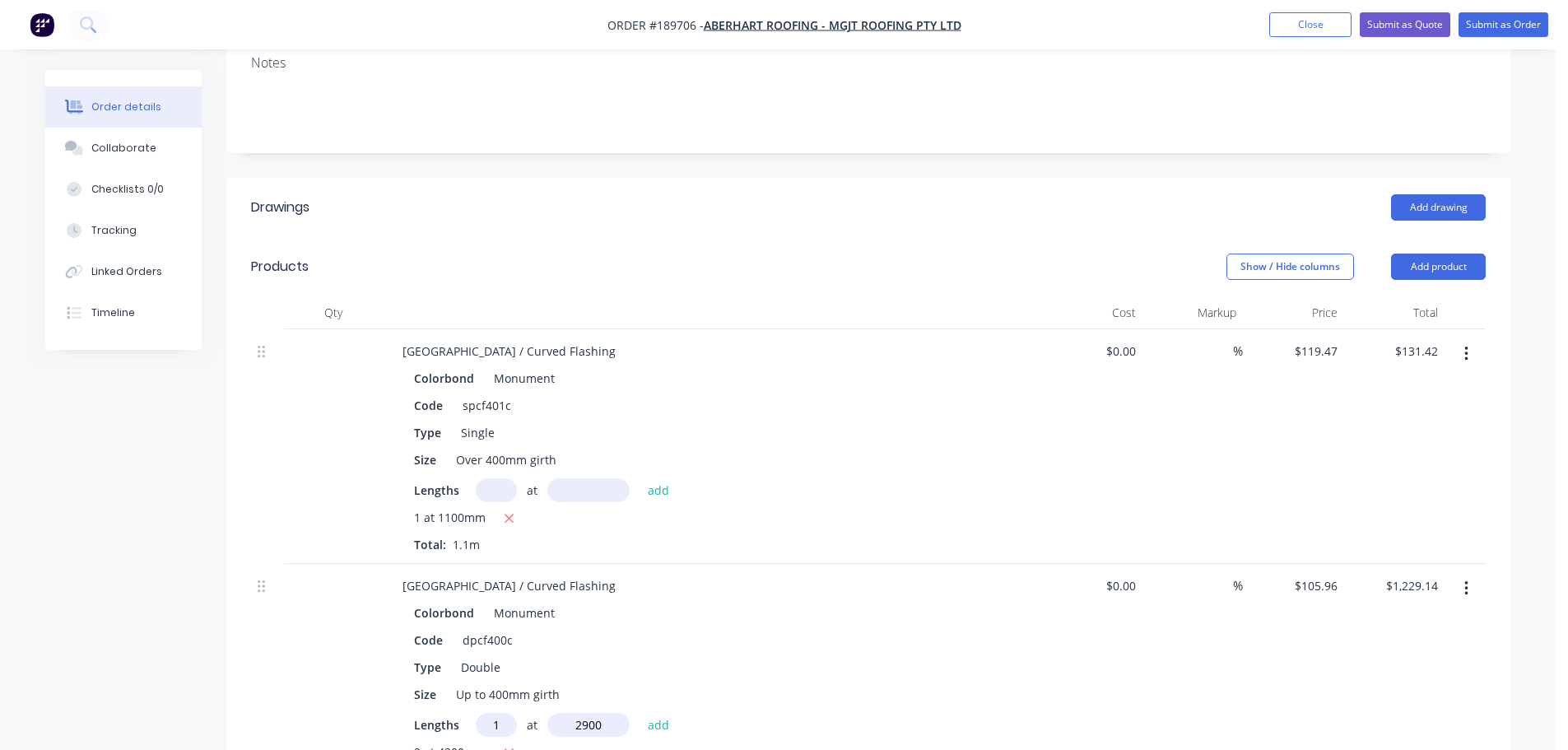
type input "2900"
click at [640, 713] on button "add" at bounding box center [659, 724] width 39 height 23
type input "$1,536.42"
click at [1440, 237] on header "Products Show / Hide columns Add product" at bounding box center [868, 267] width 1284 height 59
click at [1429, 253] on button "Add product" at bounding box center [1438, 266] width 95 height 26
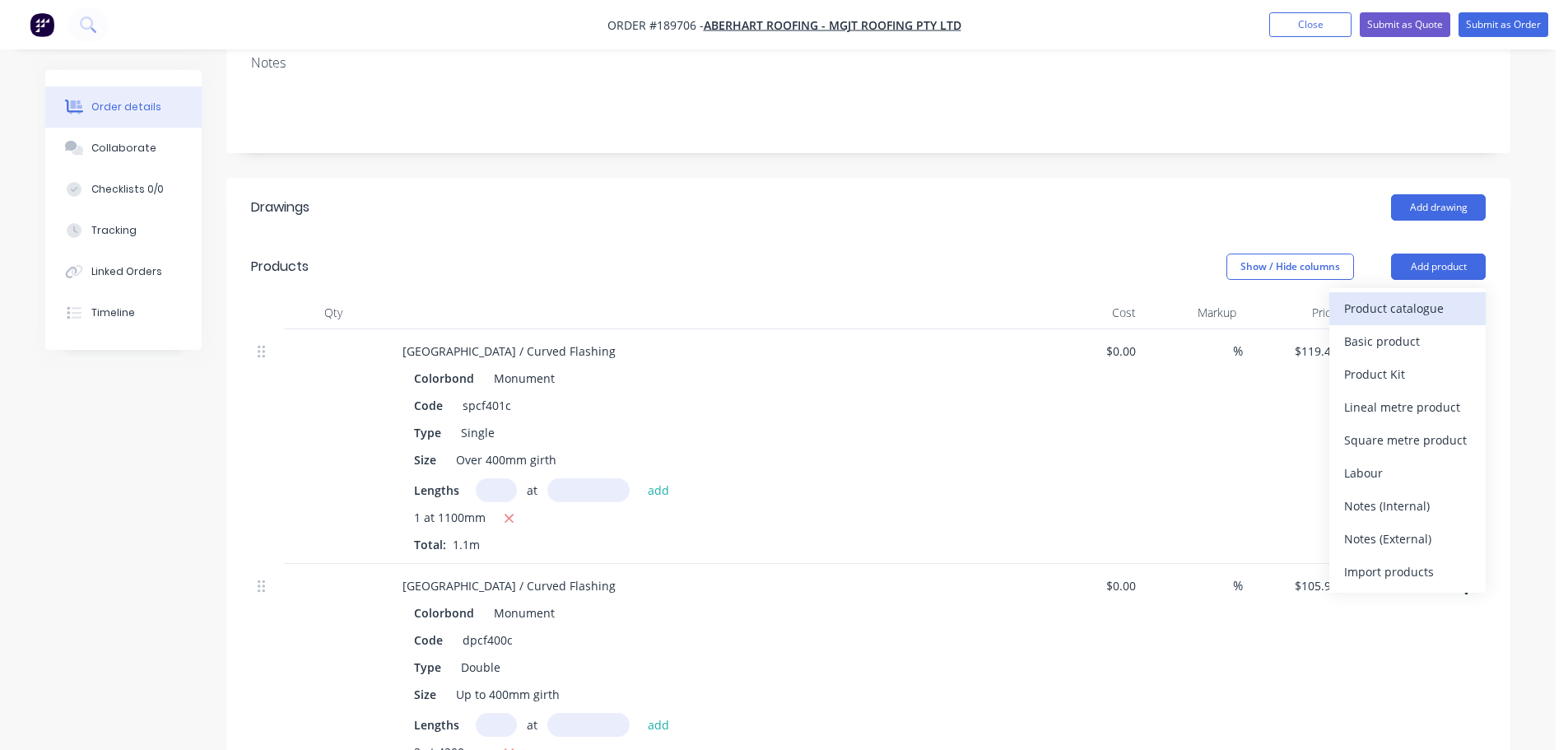
click at [1393, 297] on div "Product catalogue" at bounding box center [1408, 308] width 127 height 23
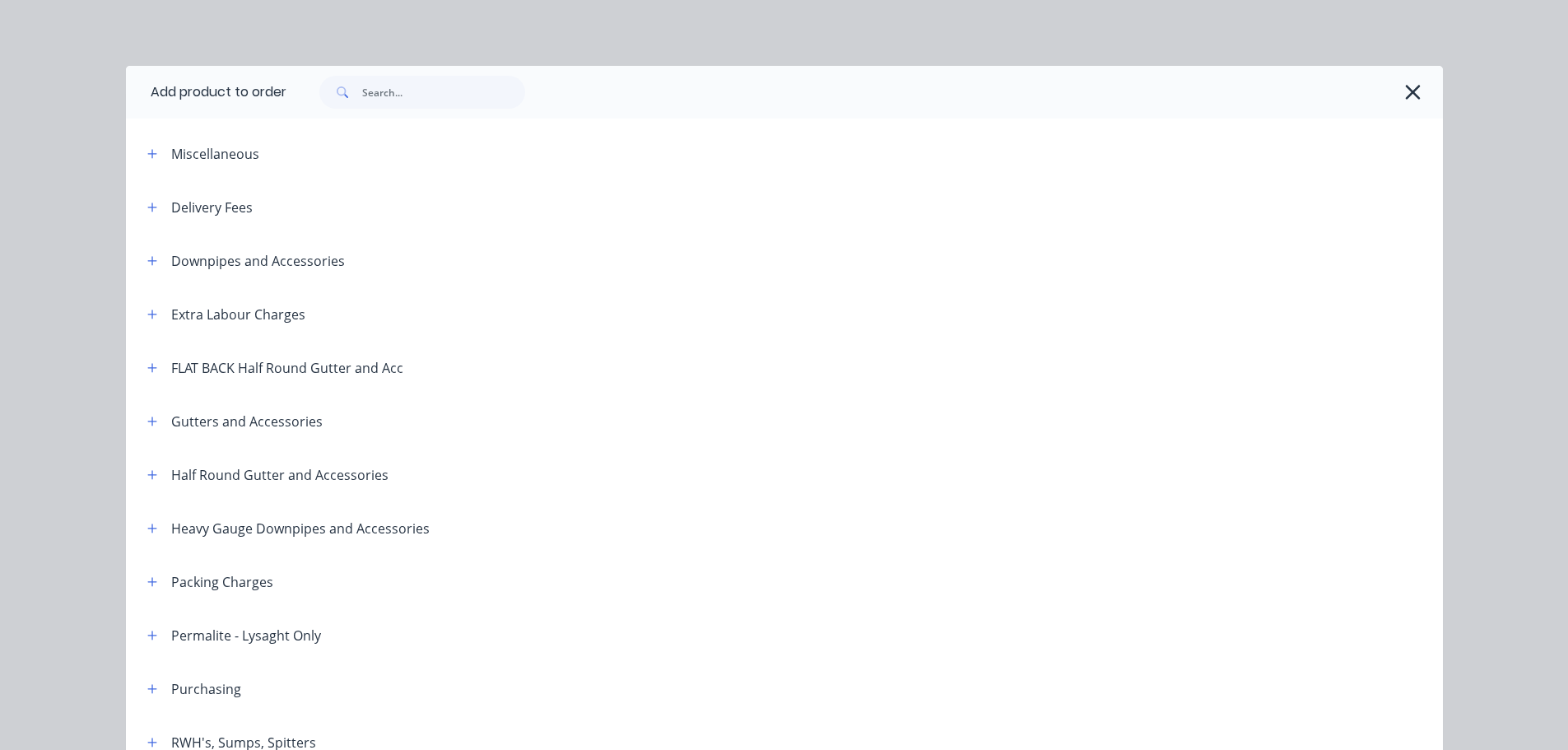
click at [142, 216] on span at bounding box center [152, 206] width 21 height 21
click at [148, 213] on icon "button" at bounding box center [152, 207] width 10 height 12
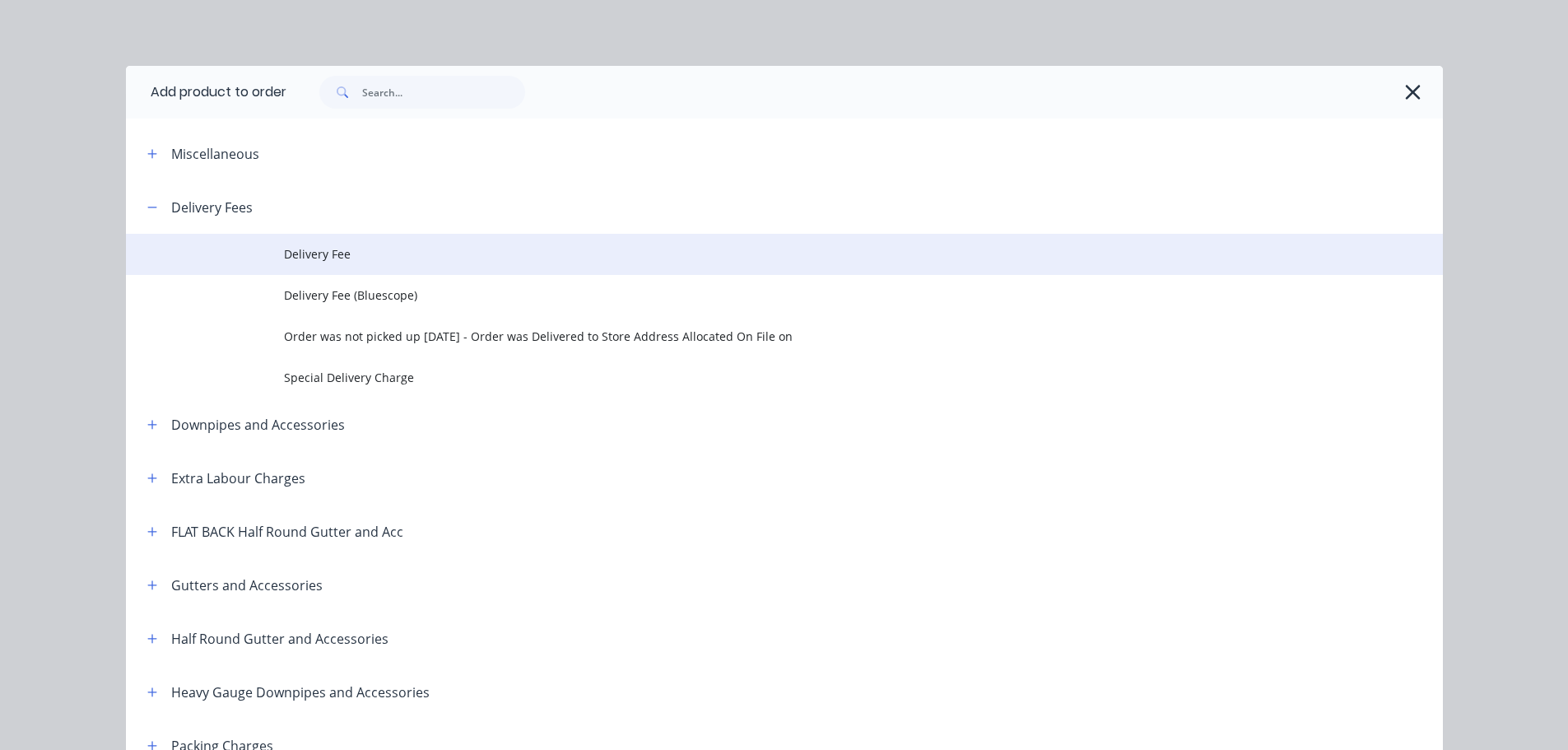
click at [371, 259] on span "Delivery Fee" at bounding box center [747, 253] width 927 height 17
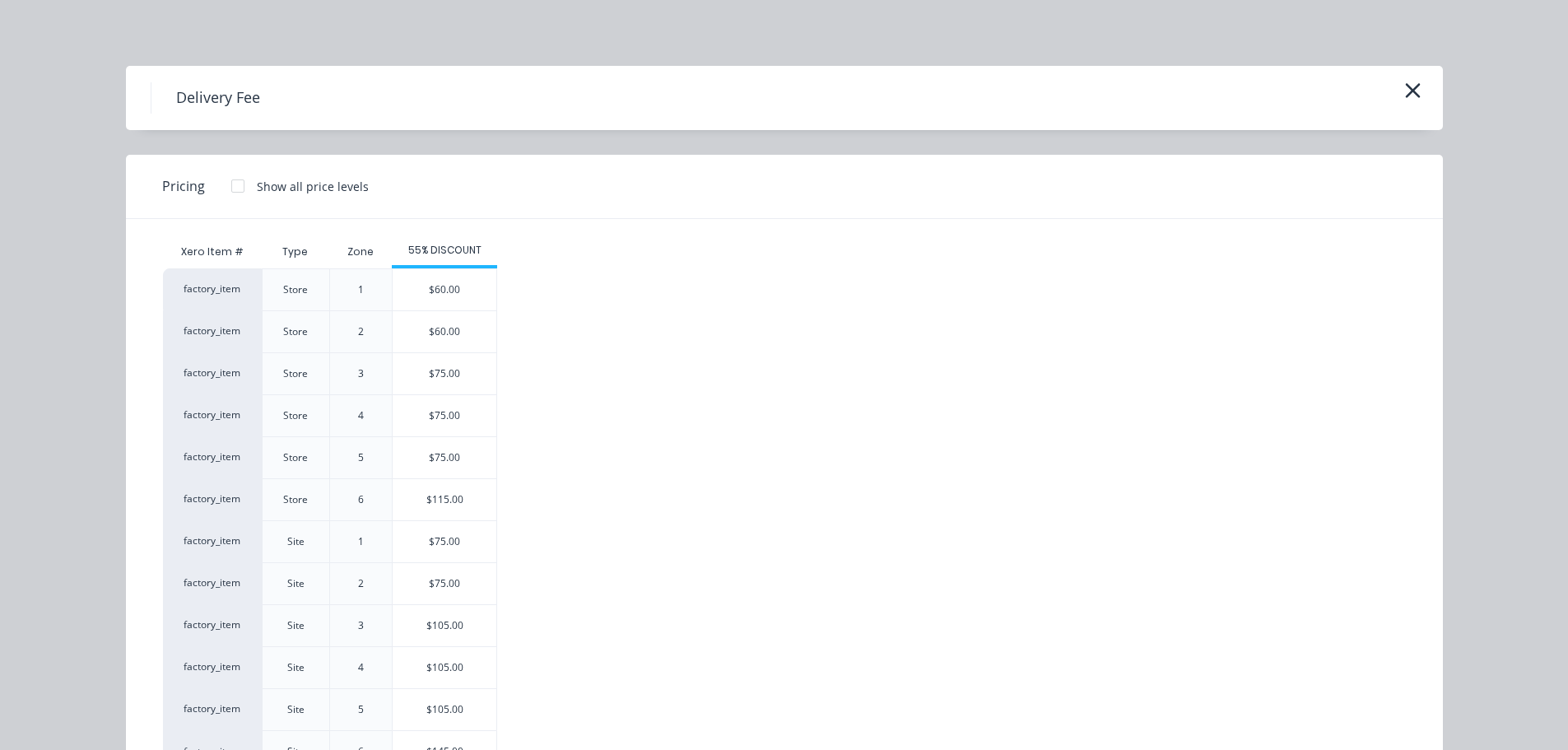
click at [441, 537] on div "$75.00" at bounding box center [444, 542] width 104 height 41
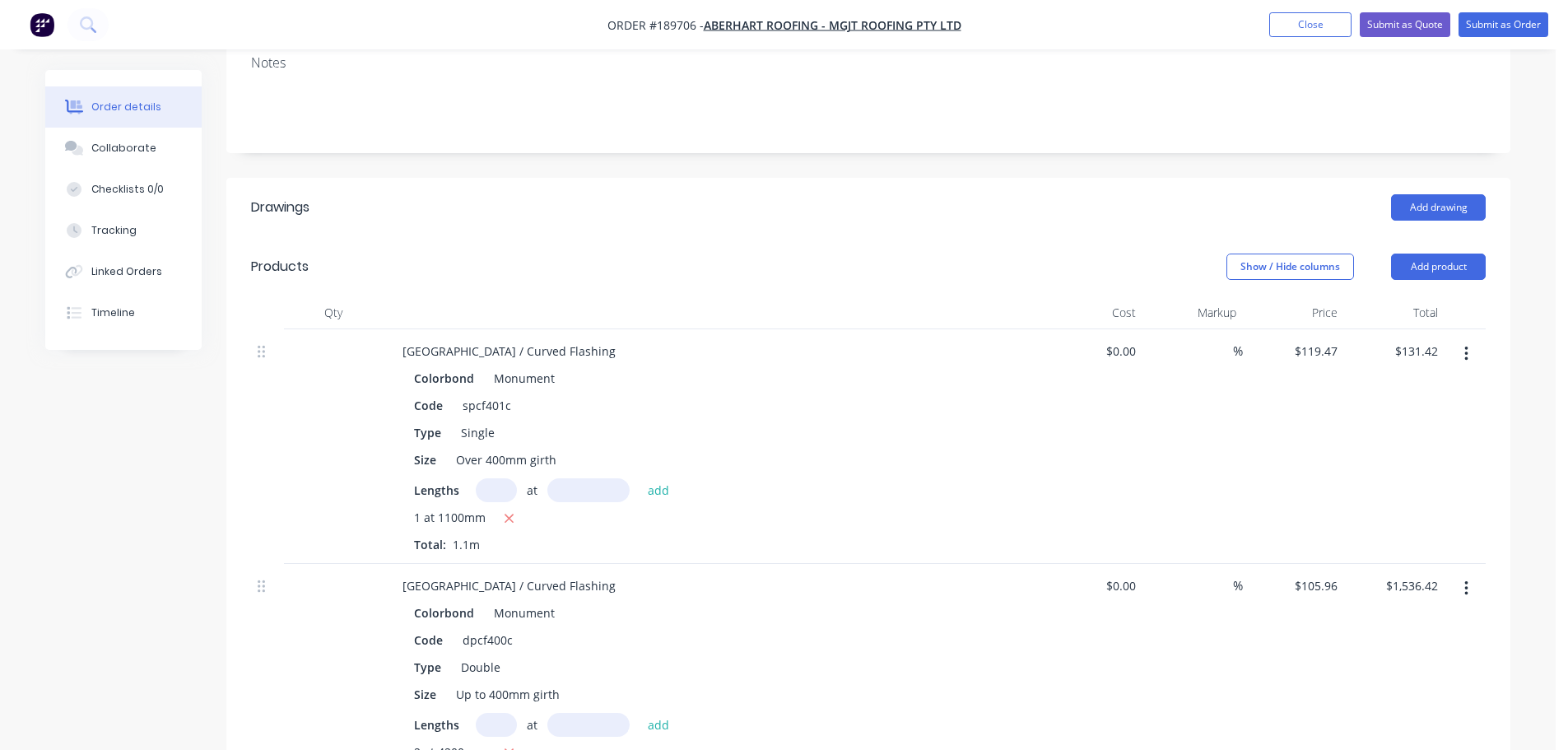
drag, startPoint x: 1300, startPoint y: 32, endPoint x: 1139, endPoint y: 28, distance: 161.0
click at [1299, 32] on button "Close" at bounding box center [1309, 24] width 82 height 24
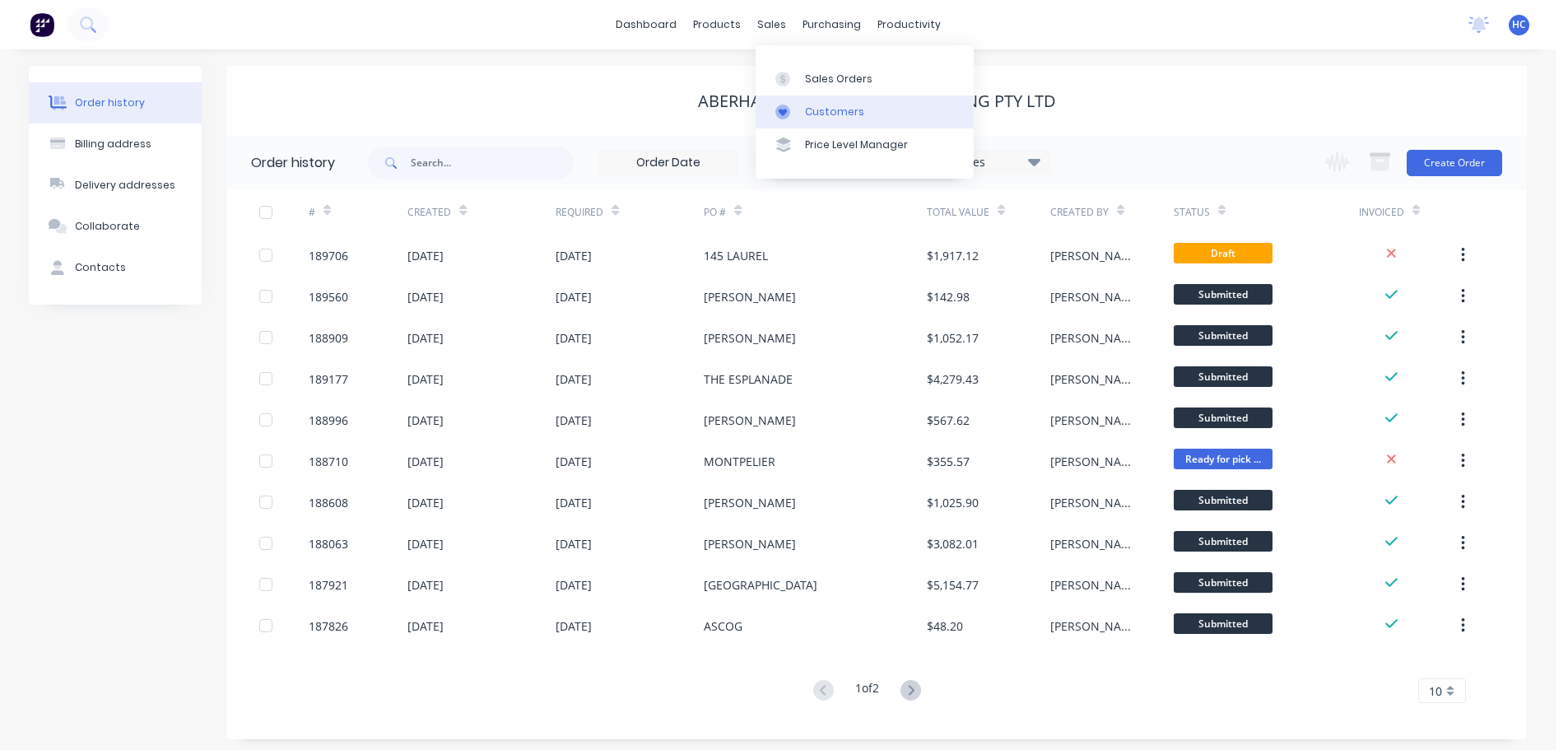
click at [840, 103] on link "Customers" at bounding box center [865, 112] width 218 height 33
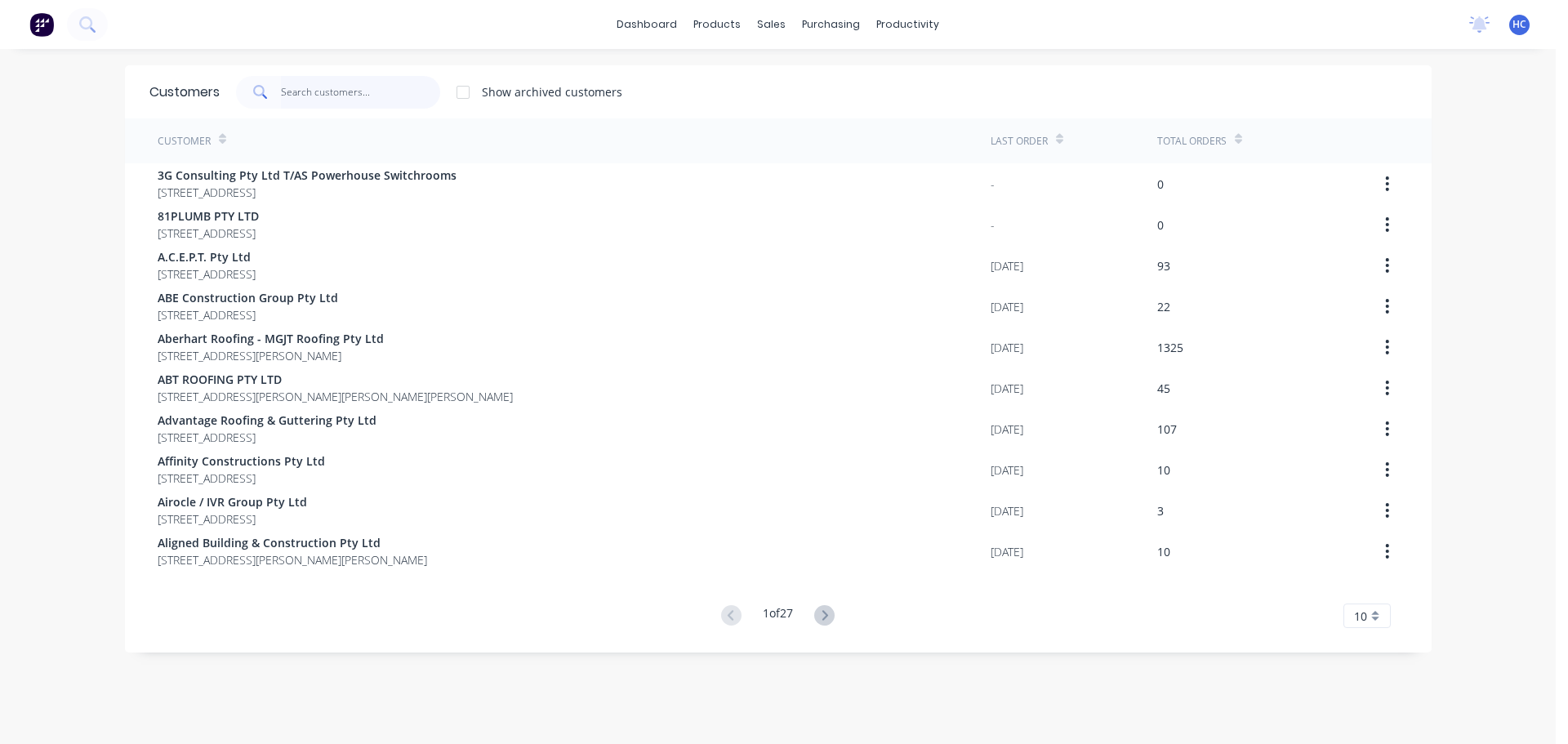
click at [355, 84] on input "text" at bounding box center [360, 92] width 159 height 33
click at [384, 97] on input "text" at bounding box center [360, 92] width 159 height 33
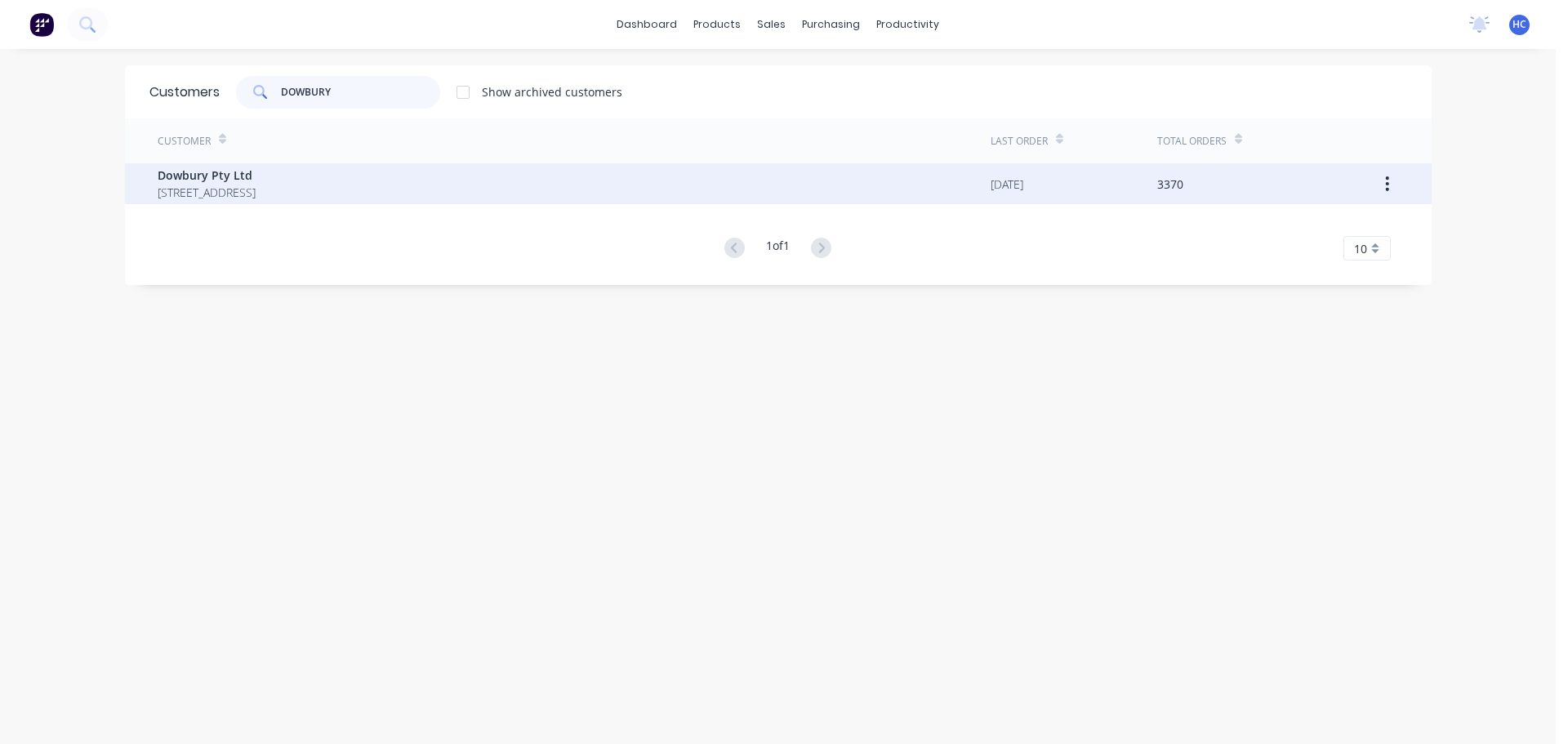
type input "DOWBURY"
click at [256, 185] on span "[STREET_ADDRESS]" at bounding box center [207, 192] width 98 height 17
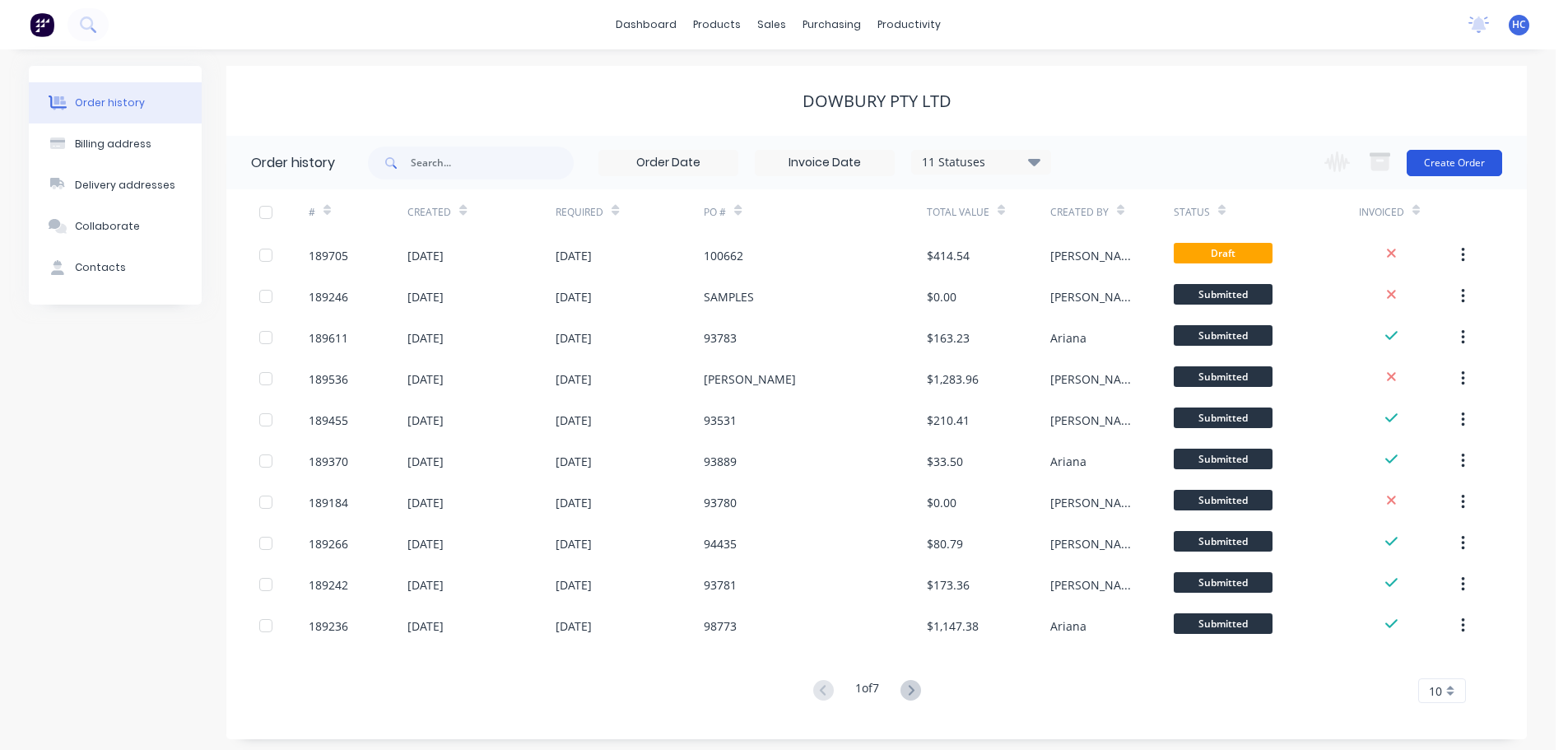
click at [1454, 162] on button "Create Order" at bounding box center [1454, 162] width 96 height 26
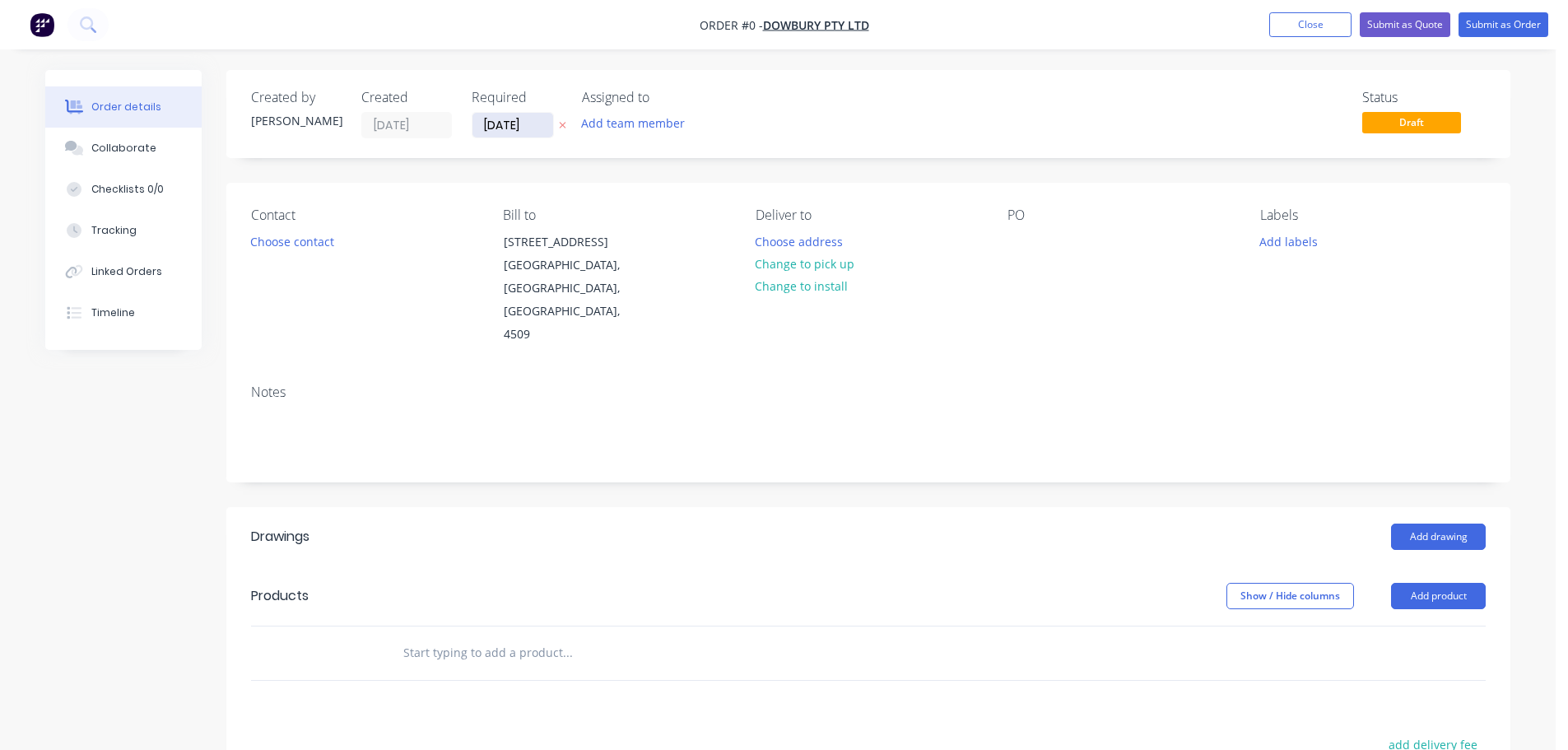
click at [520, 128] on input "[DATE]" at bounding box center [513, 124] width 81 height 24
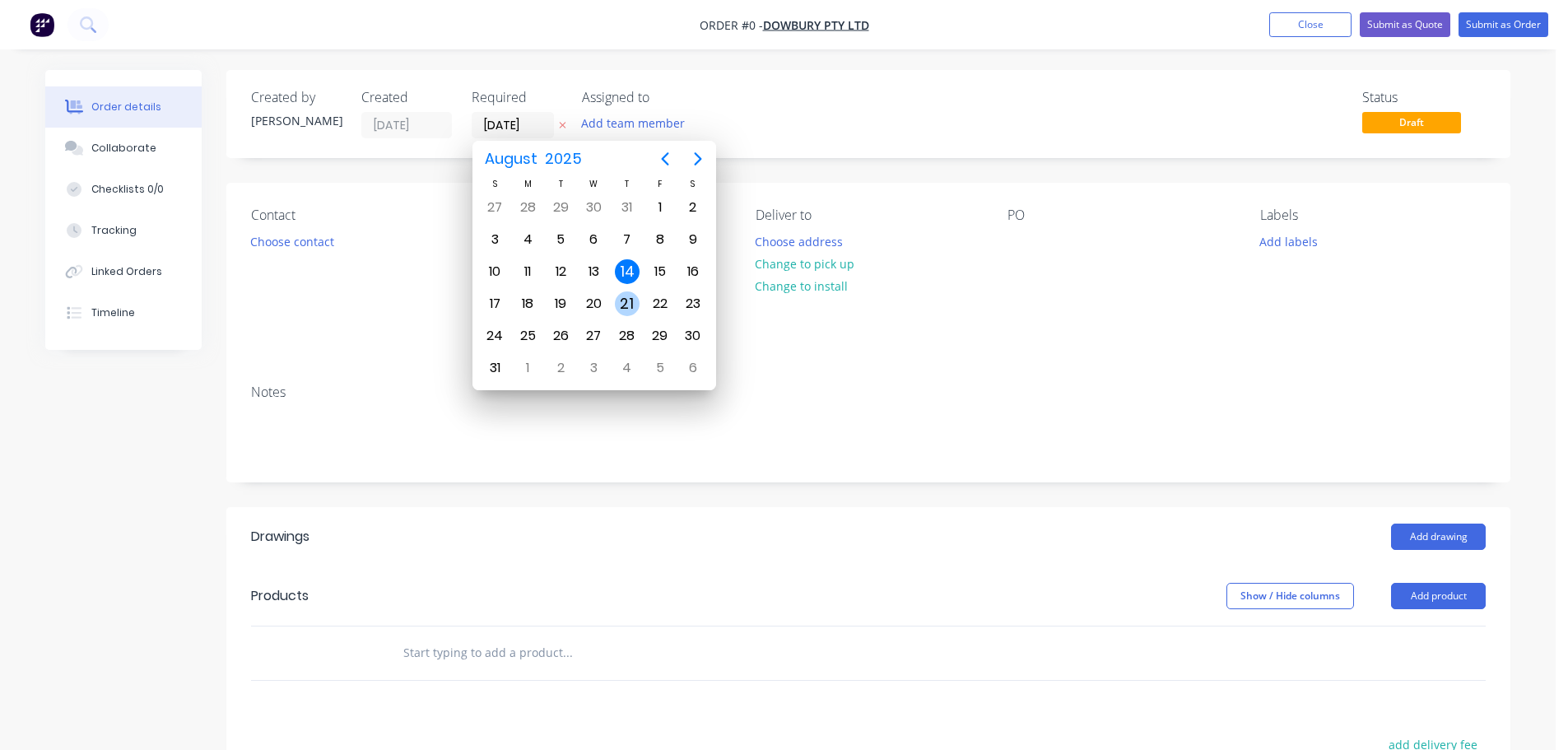
click at [624, 304] on div "21" at bounding box center [626, 303] width 24 height 24
type input "[DATE]"
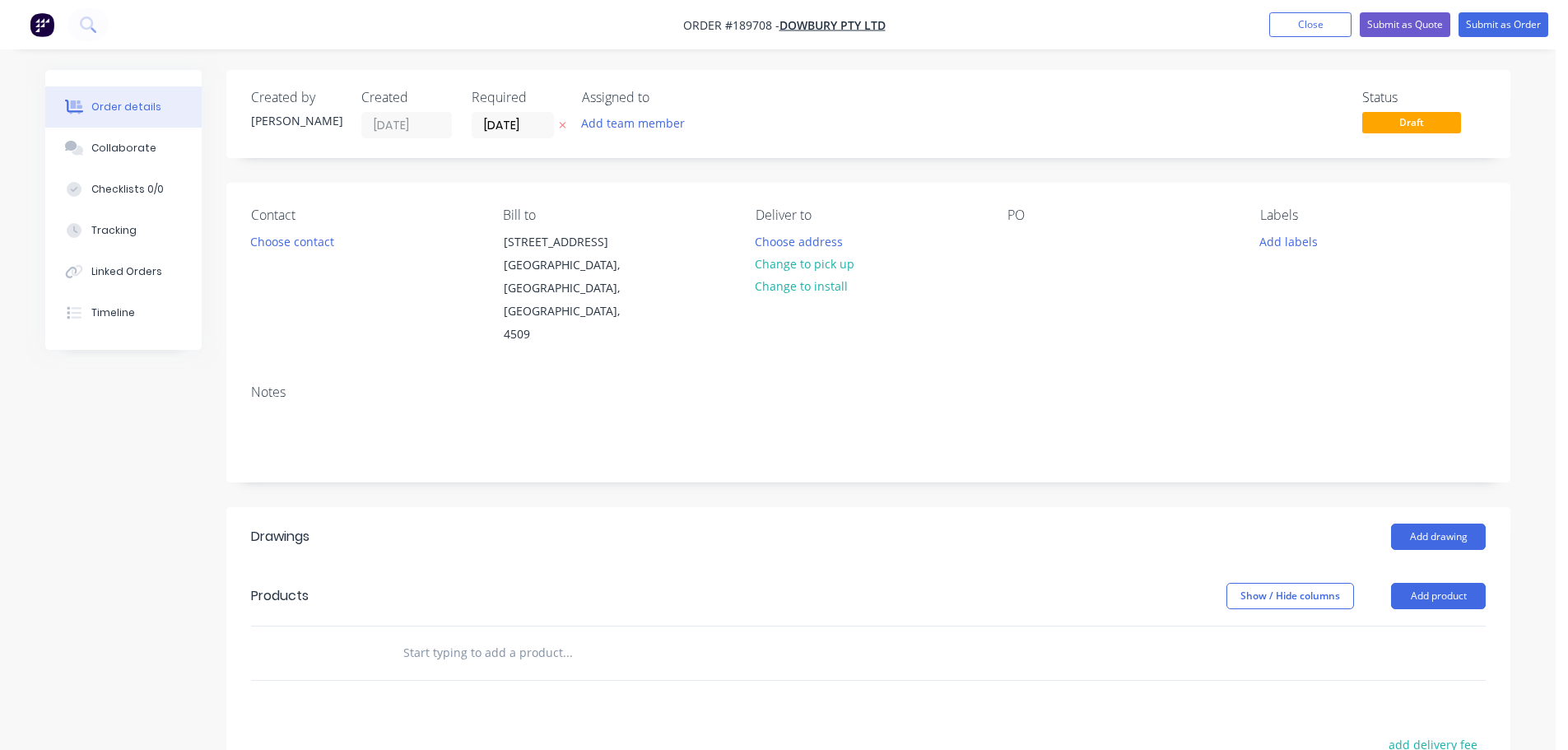
click at [281, 244] on button "Choose contact" at bounding box center [293, 241] width 101 height 23
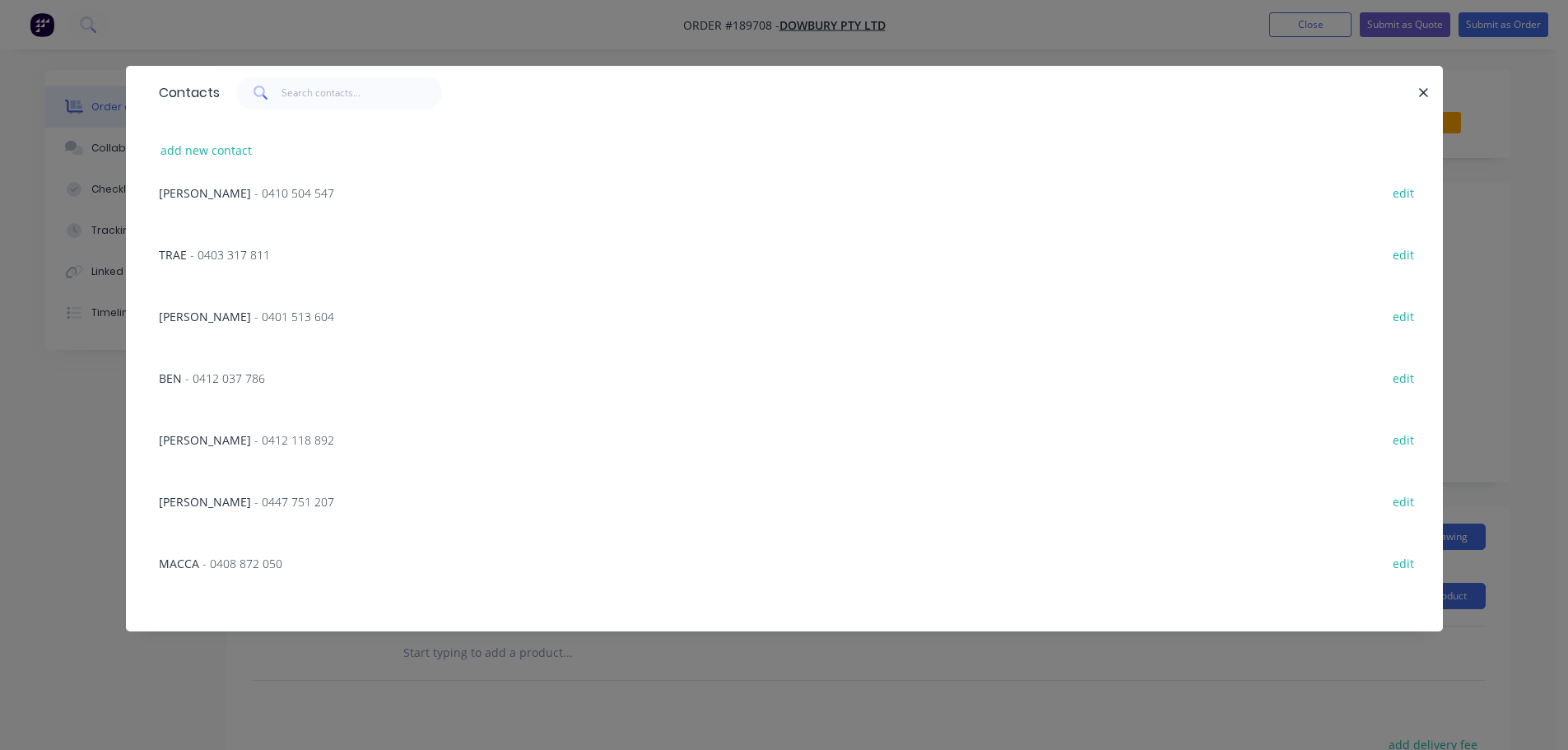
scroll to position [823, 0]
click at [223, 448] on div "[PERSON_NAME] - 0412 118 892 edit" at bounding box center [784, 438] width 1268 height 62
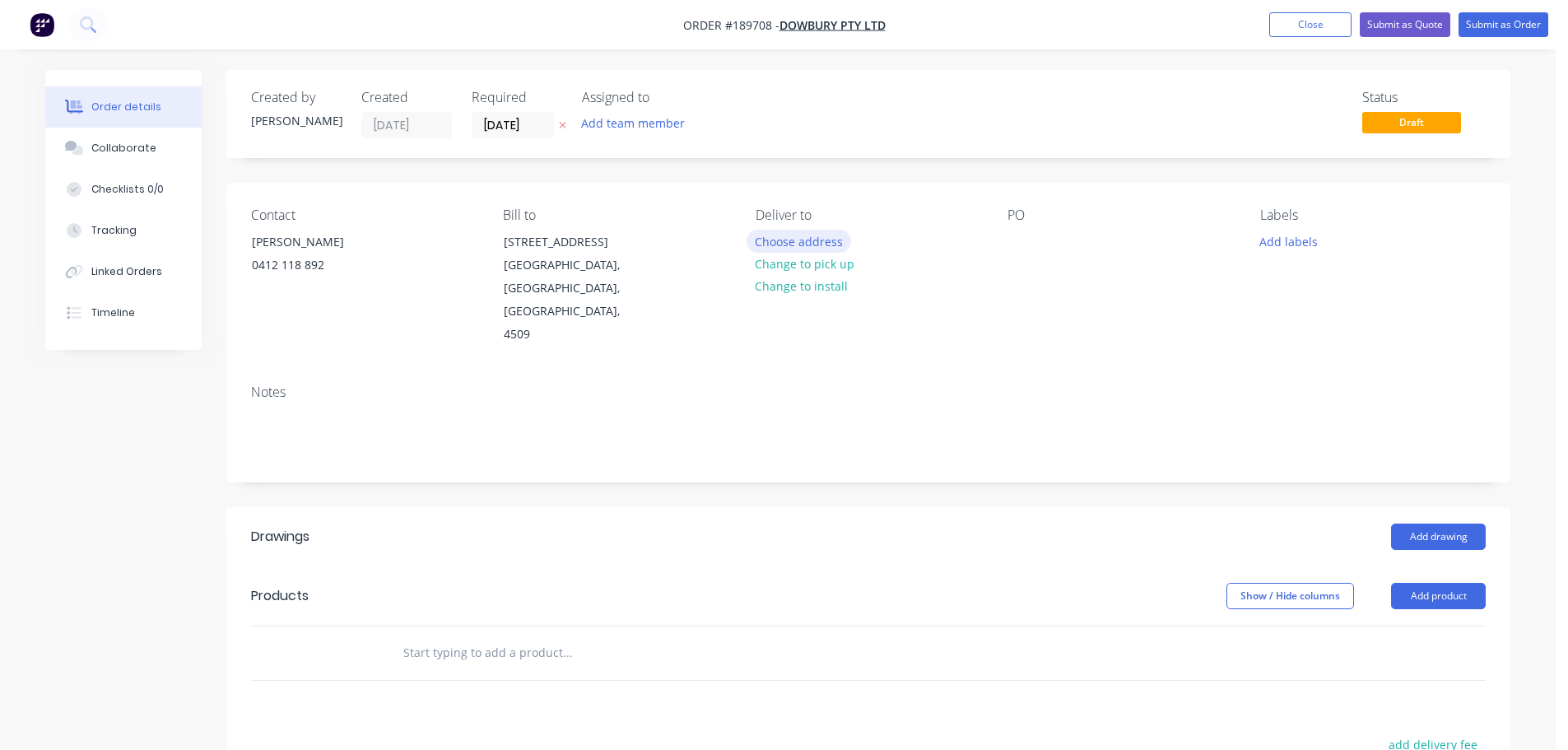
click at [822, 241] on button "Choose address" at bounding box center [798, 241] width 105 height 23
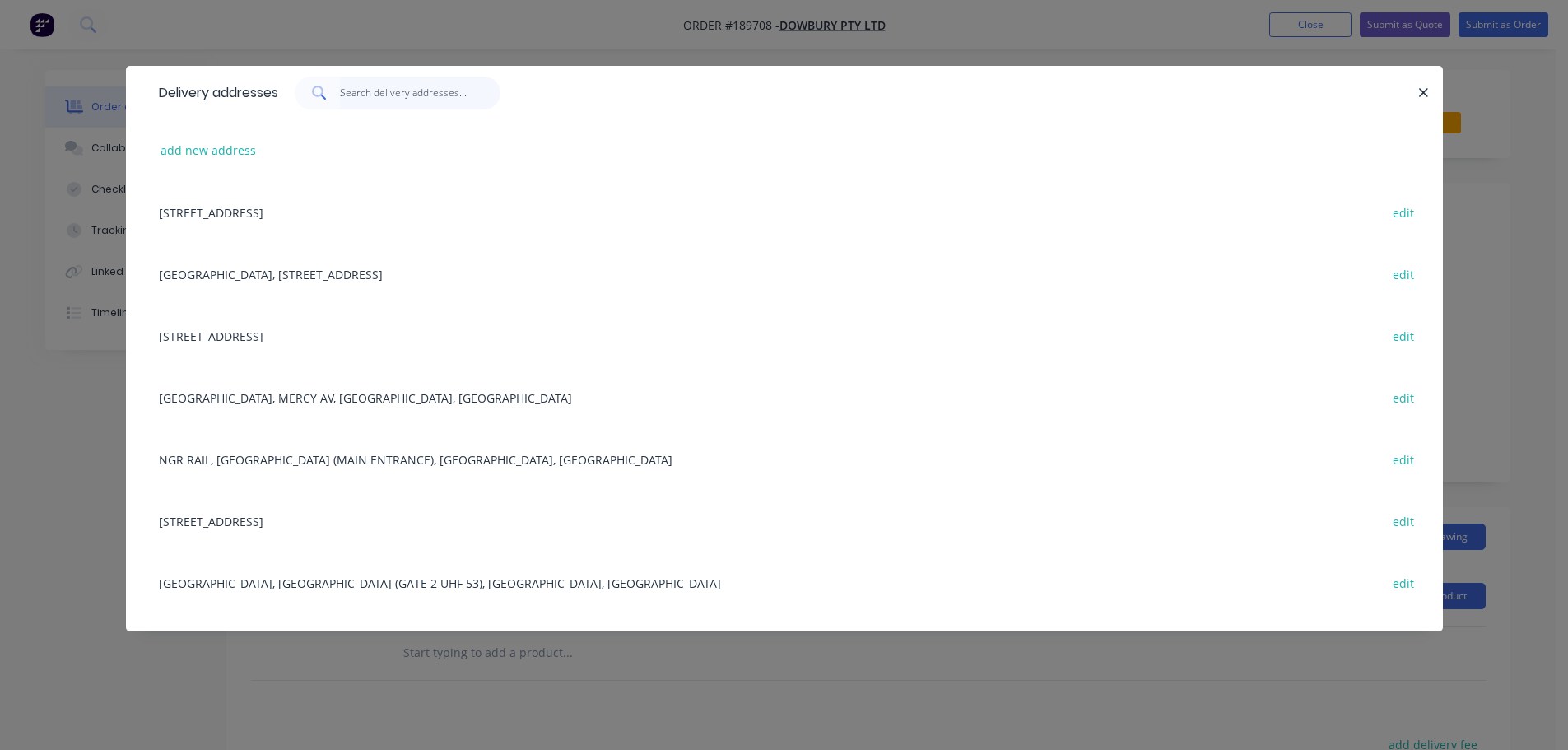
click at [396, 90] on input "text" at bounding box center [420, 93] width 160 height 33
click at [377, 271] on div "[GEOGRAPHIC_DATA], [STREET_ADDRESS] edit" at bounding box center [784, 273] width 1268 height 62
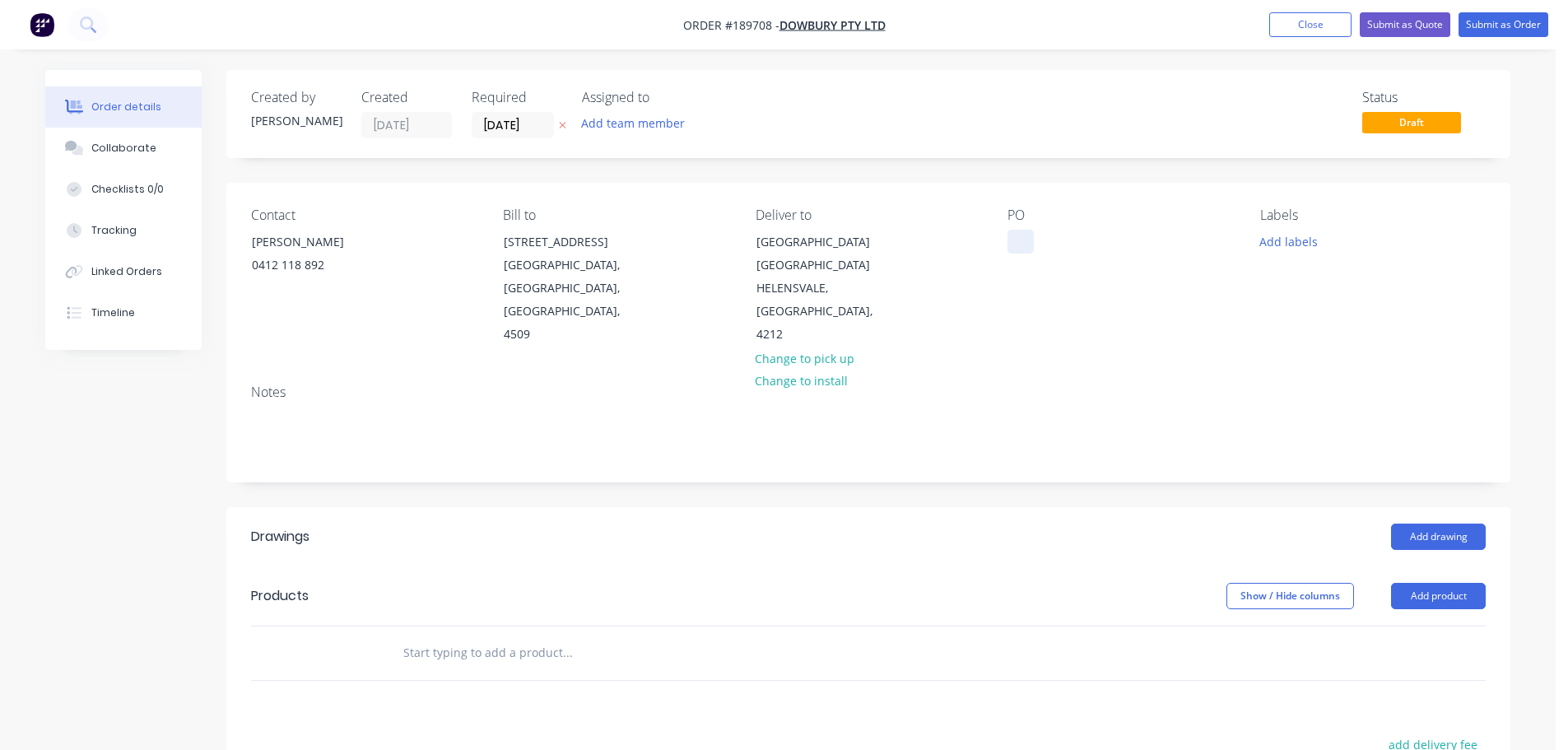
click at [1022, 239] on div at bounding box center [1020, 242] width 26 height 23
click at [1456, 531] on button "Add drawing" at bounding box center [1438, 536] width 95 height 26
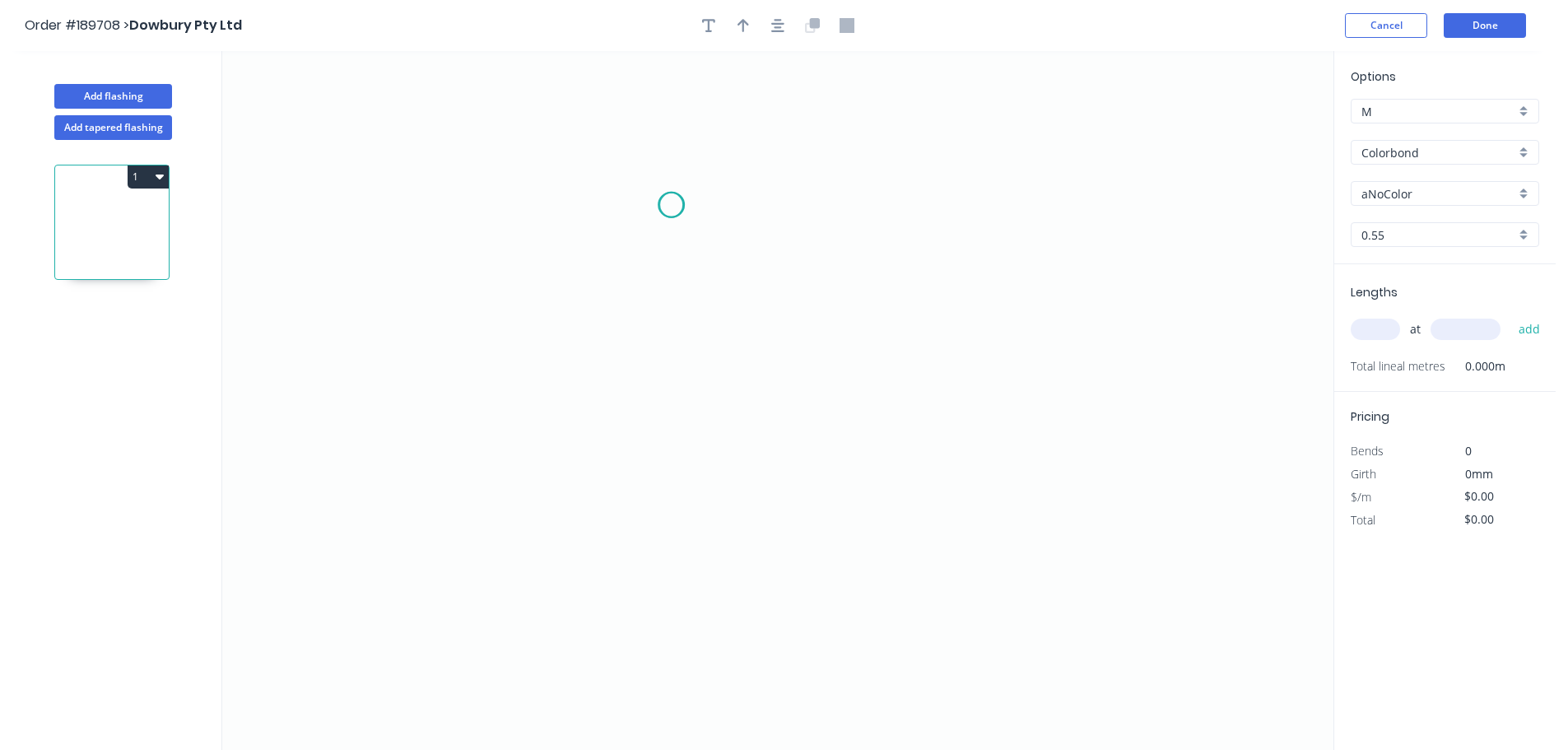
click at [671, 205] on icon "0" at bounding box center [778, 400] width 1111 height 699
click at [621, 206] on icon "0" at bounding box center [778, 400] width 1111 height 699
click at [620, 406] on icon "0 ?" at bounding box center [778, 400] width 1111 height 699
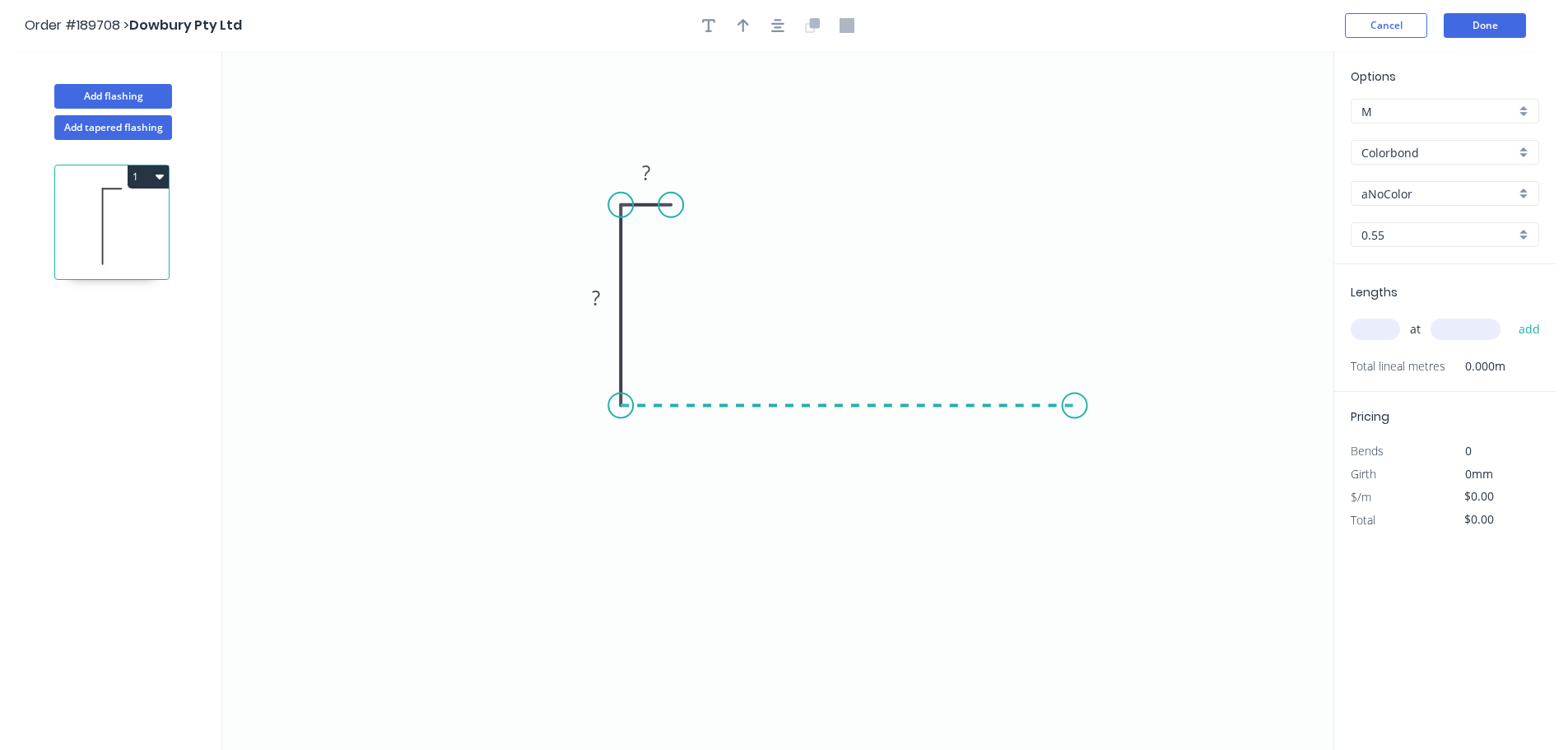
click at [1079, 414] on icon "0 ? ?" at bounding box center [778, 400] width 1111 height 699
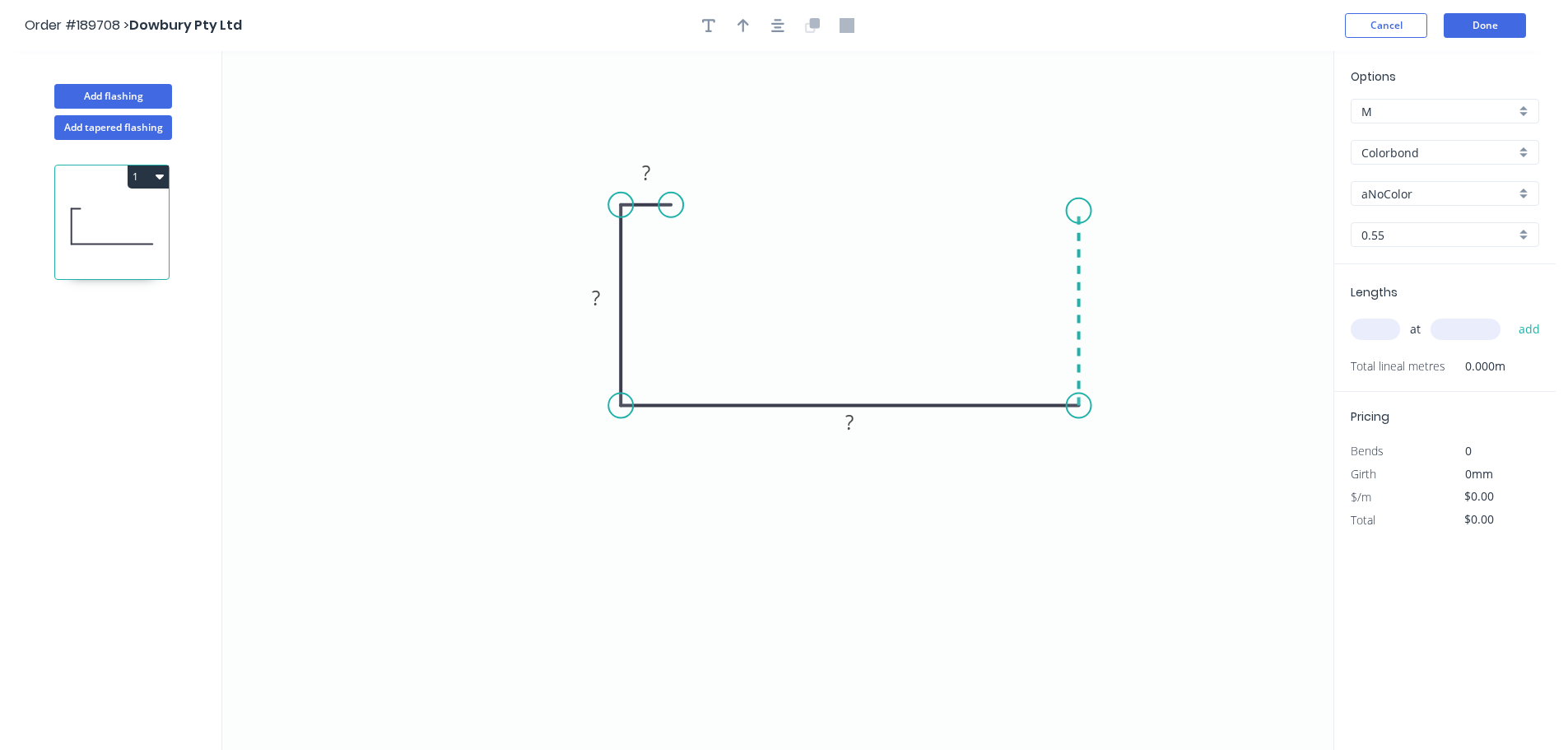
click at [1080, 205] on icon "0 ? ? ?" at bounding box center [778, 400] width 1111 height 699
click at [1080, 205] on circle at bounding box center [1079, 205] width 24 height 24
click at [1110, 295] on rect at bounding box center [1104, 299] width 33 height 23
type input "$13.09"
click at [936, 313] on icon "0 20 130 200 150" at bounding box center [778, 400] width 1111 height 699
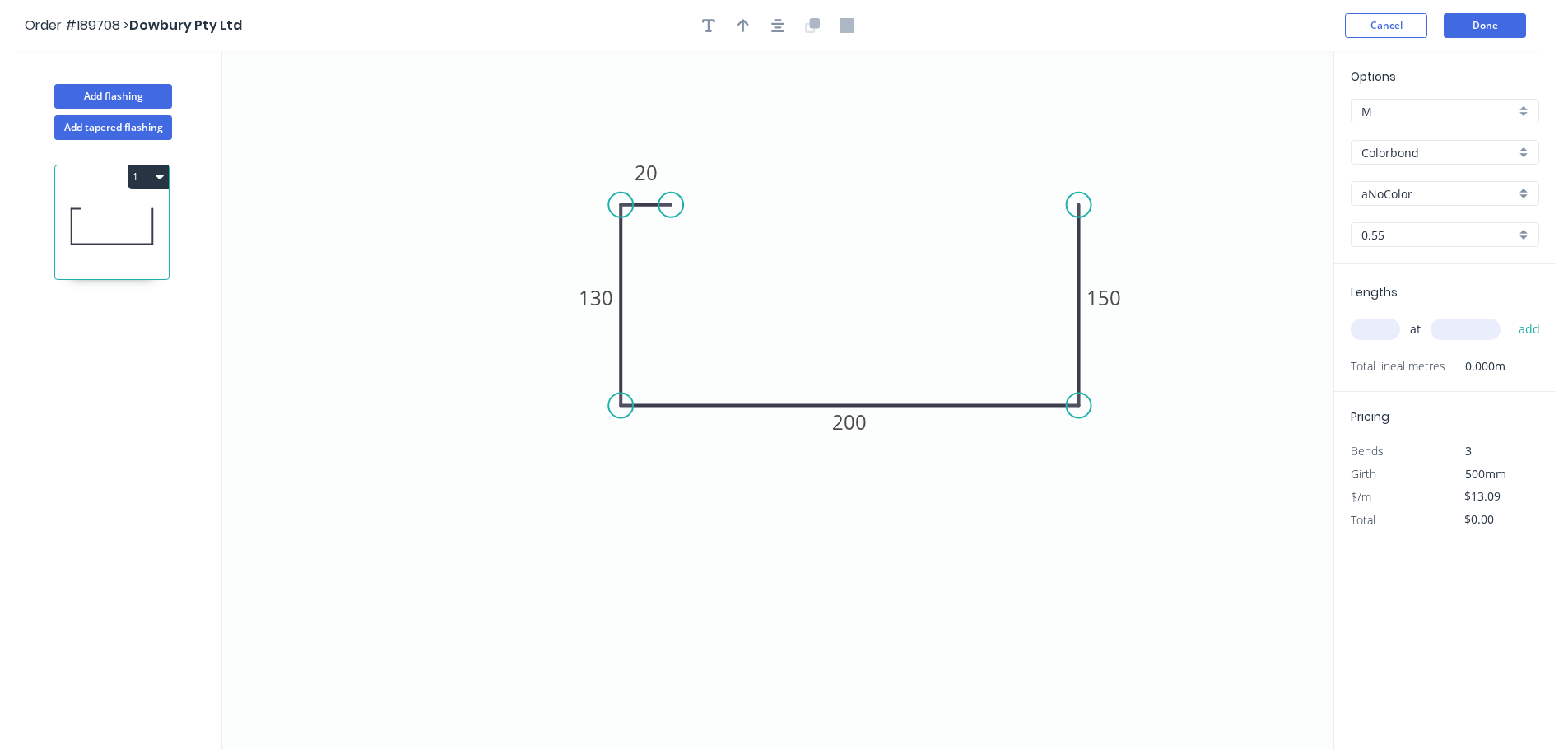
click at [1421, 149] on input "Colorbond" at bounding box center [1438, 152] width 154 height 17
click at [1444, 240] on div "Stainless Steel 316" at bounding box center [1445, 238] width 187 height 29
type input "Stainless Steel 316"
type input "2B"
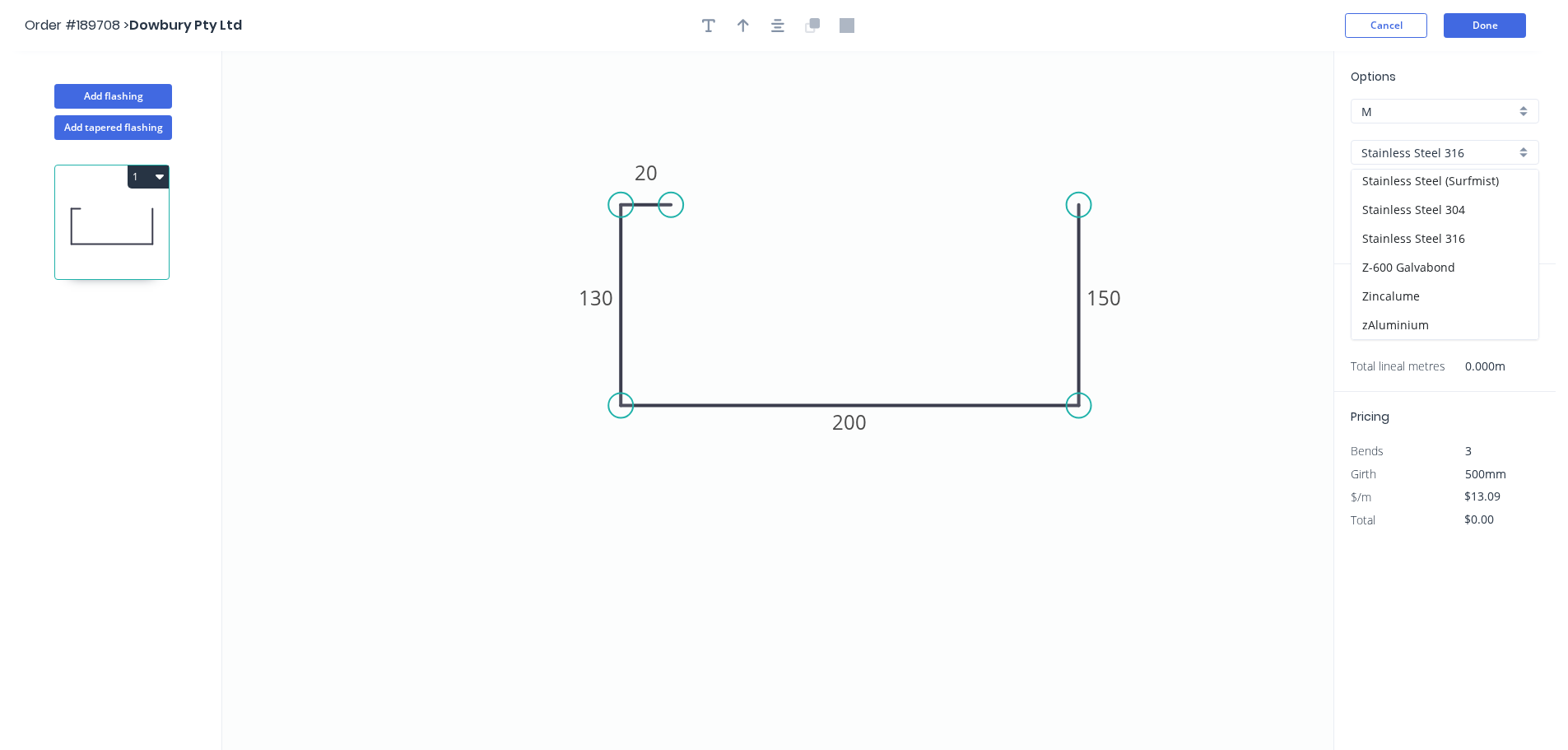
type input "$45.71"
click at [1394, 206] on div "Options M M Stainless Steel 316 Stainless Steel 316 2B 2B 0.55 0.55" at bounding box center [1445, 166] width 222 height 197
click at [1421, 196] on input "2B" at bounding box center [1438, 194] width 154 height 17
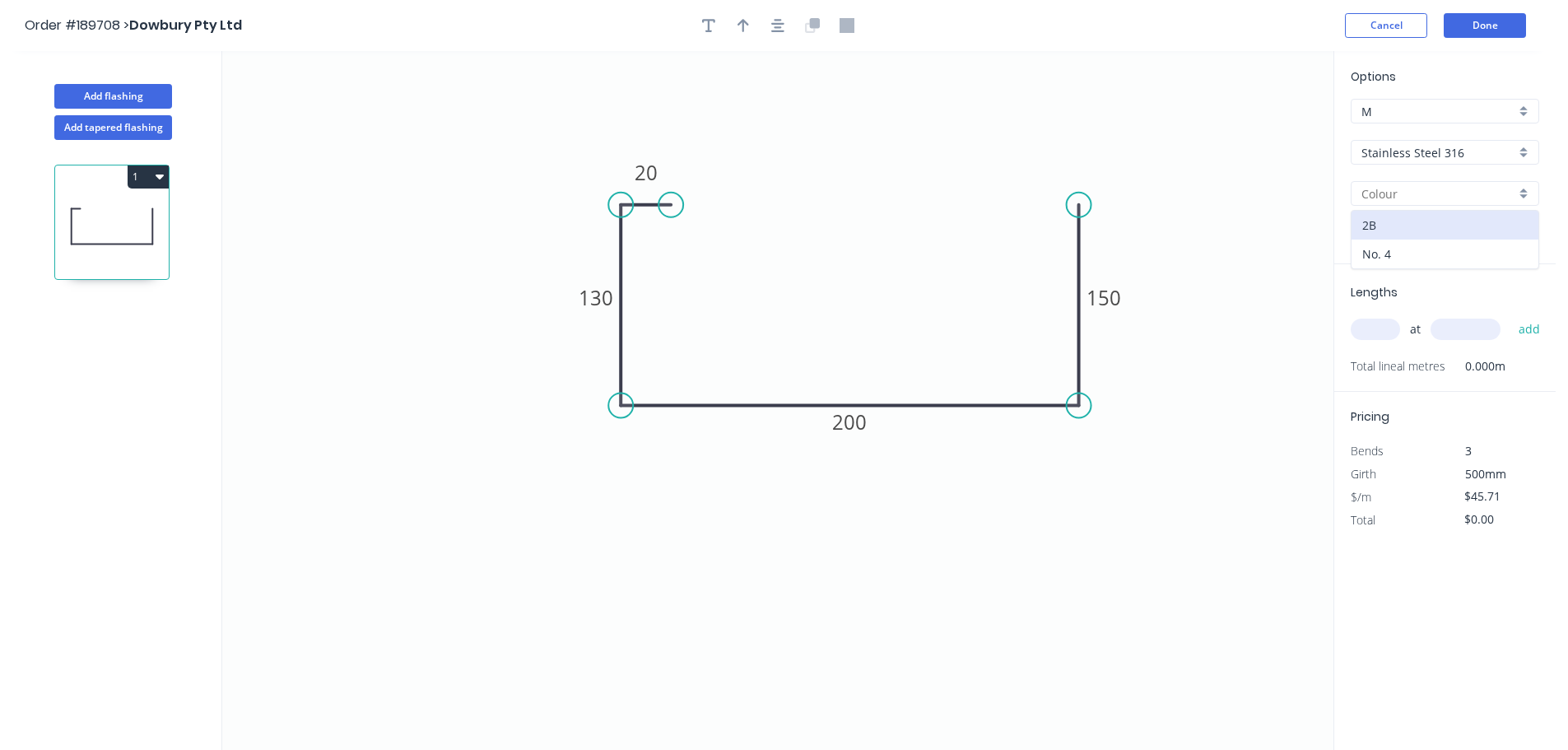
click at [1384, 249] on div "No. 4" at bounding box center [1445, 254] width 187 height 29
type input "No. 4"
click at [1397, 228] on input "0.55" at bounding box center [1438, 234] width 154 height 17
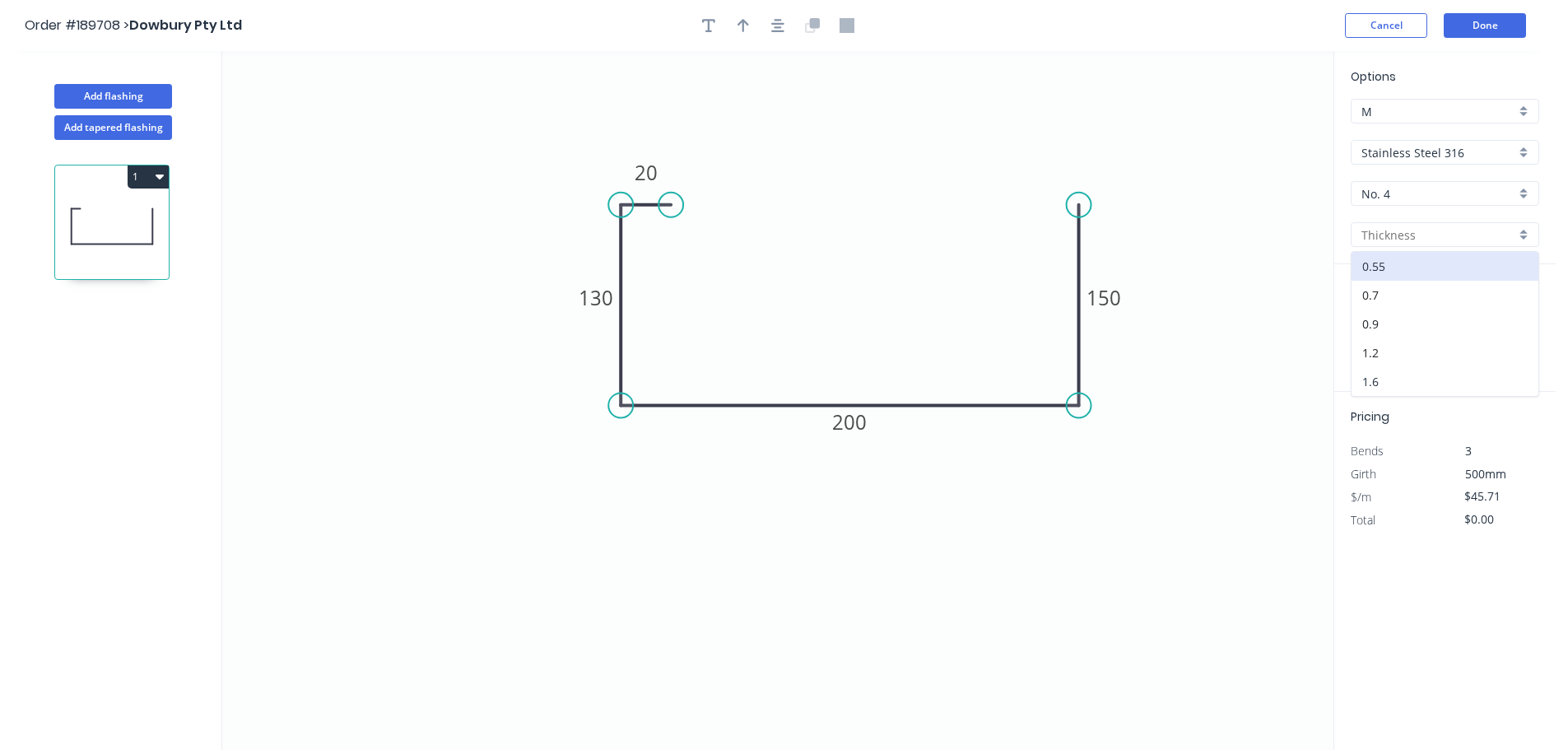
click at [1381, 386] on div "1.6" at bounding box center [1445, 381] width 187 height 29
type input "1.6"
type input "$1.00"
click at [1375, 334] on input "text" at bounding box center [1375, 329] width 50 height 22
type input "1"
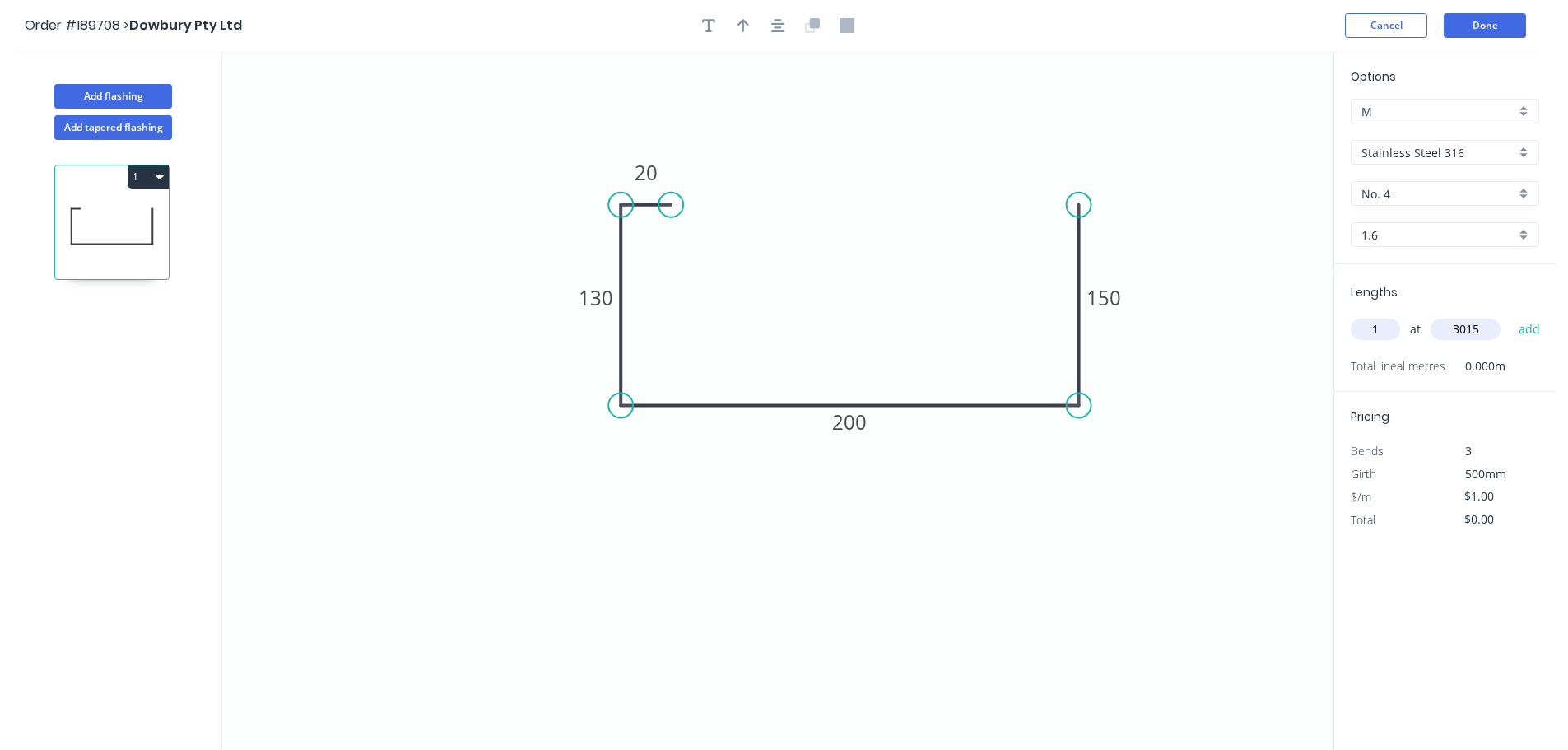
type input "3015"
click at [1510, 316] on button "add" at bounding box center [1529, 329] width 39 height 28
type input "$3.02"
type input "1"
type input "4200"
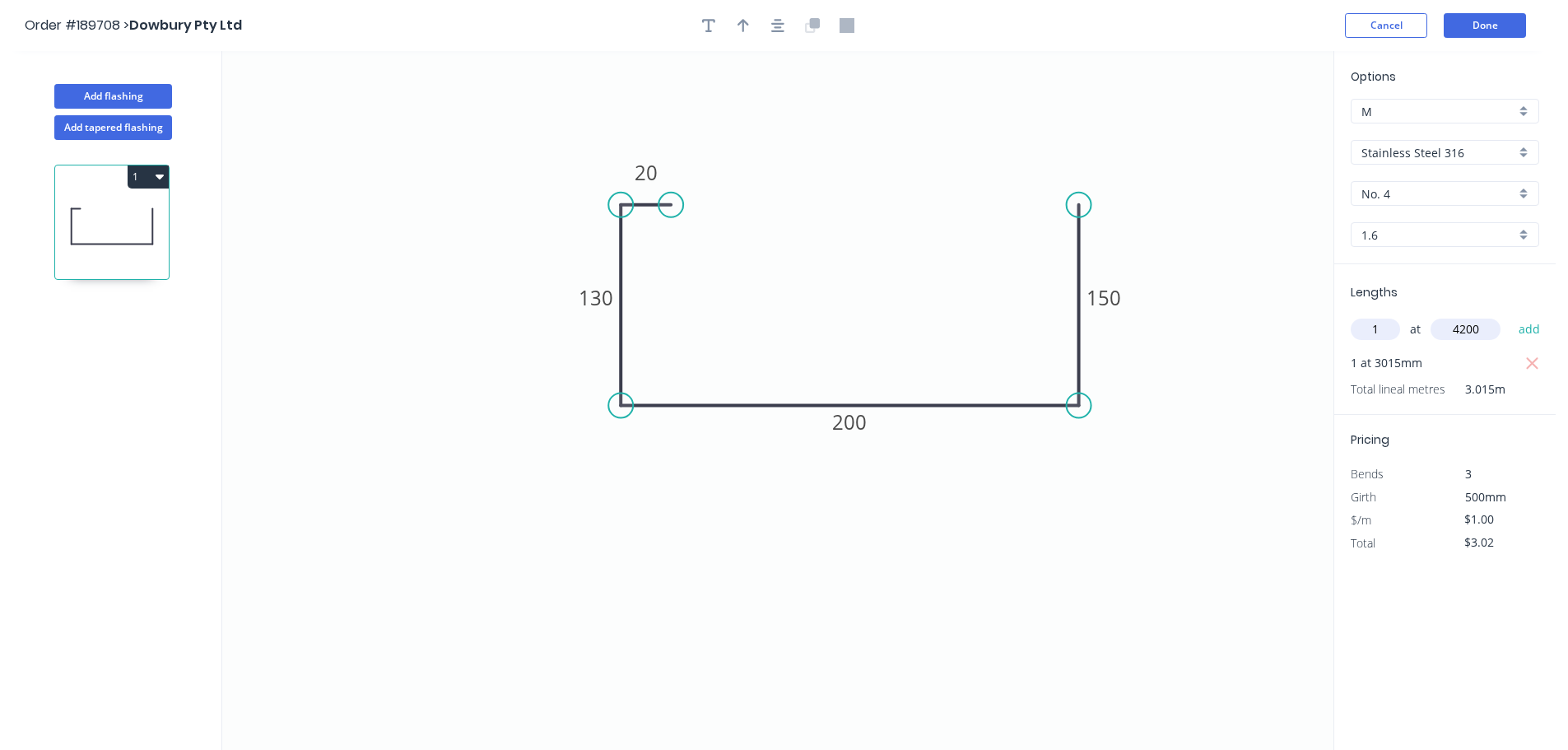
click at [1510, 316] on button "add" at bounding box center [1529, 329] width 39 height 28
type input "$7.22"
type input "1"
type input "4030"
click at [1510, 316] on button "add" at bounding box center [1529, 329] width 39 height 28
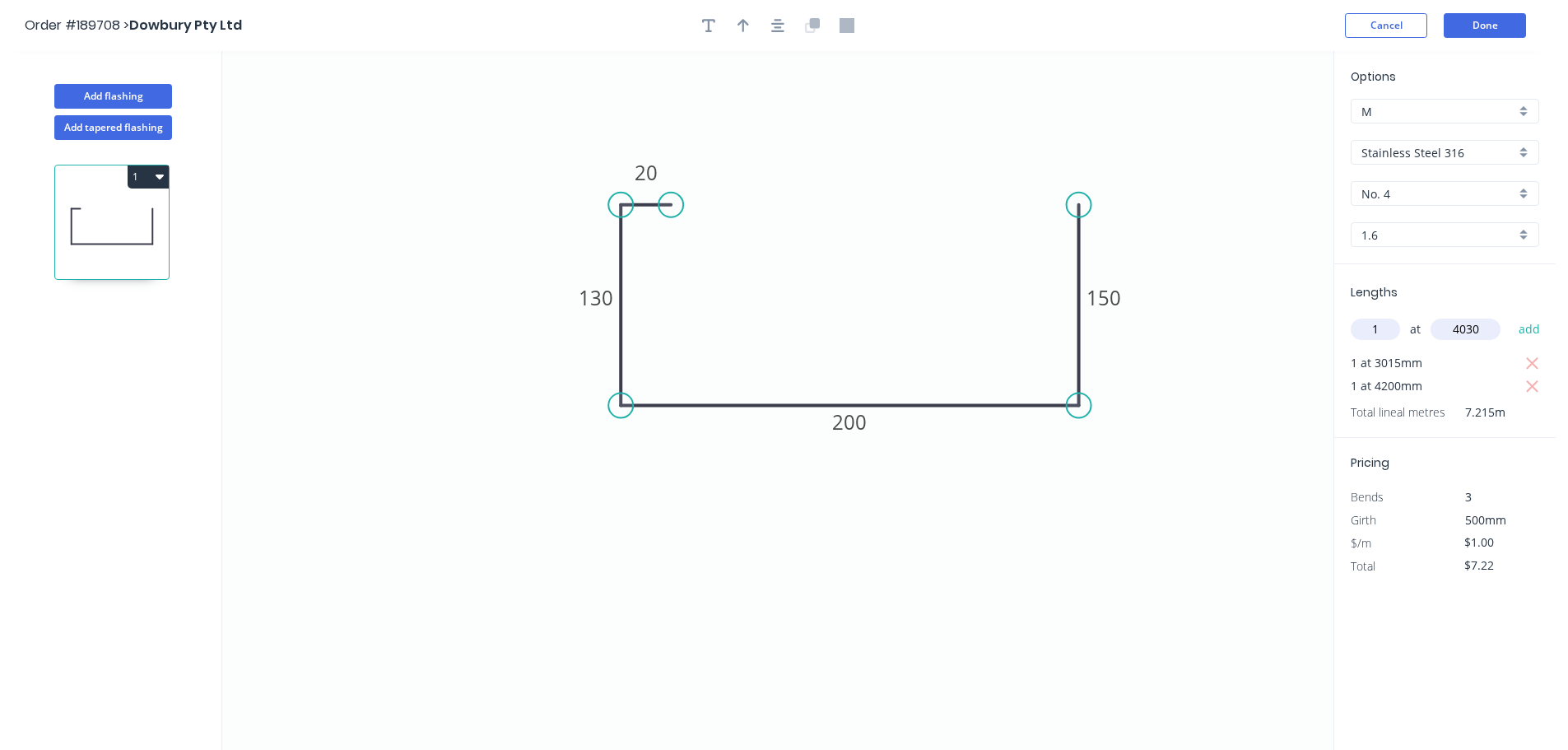
type input "$11.25"
type input "1"
type input "4005"
click at [1510, 316] on button "add" at bounding box center [1529, 329] width 39 height 28
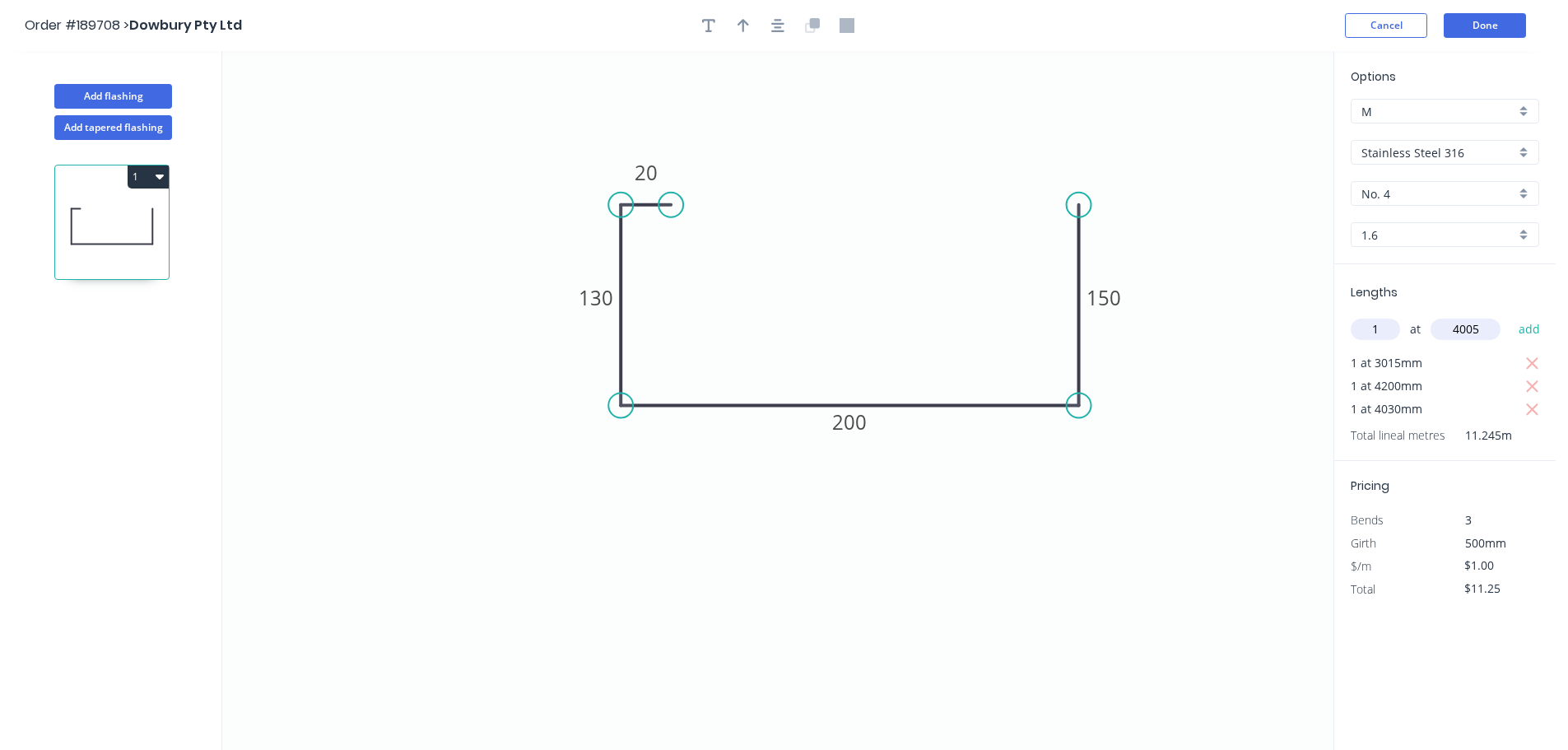
type input "$15.25"
type input "1"
type input "4230"
click at [1510, 316] on button "add" at bounding box center [1529, 329] width 39 height 28
type input "$19.48"
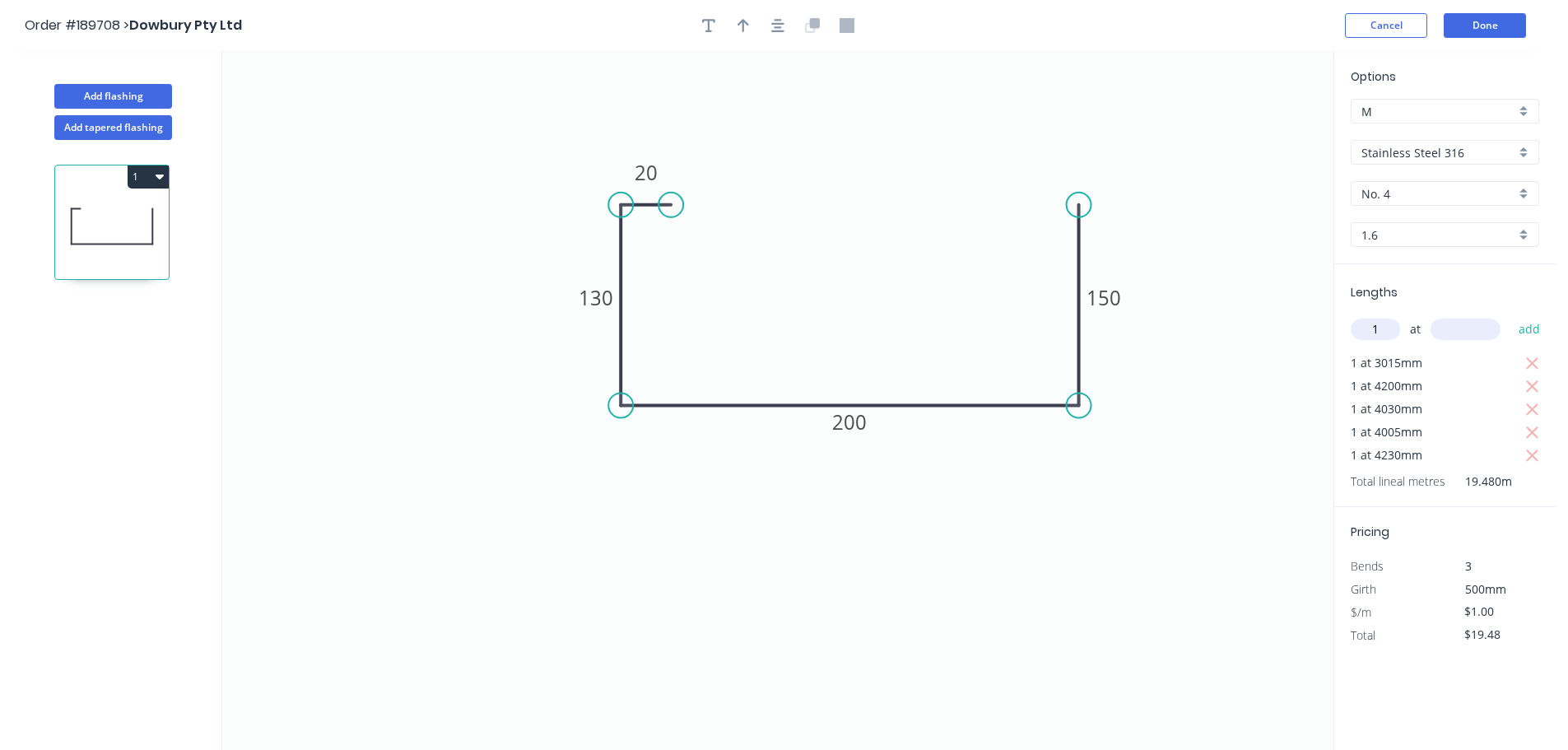
type input "1"
type input "4215"
click at [1510, 316] on button "add" at bounding box center [1529, 329] width 39 height 28
type input "$23.70"
type input "1"
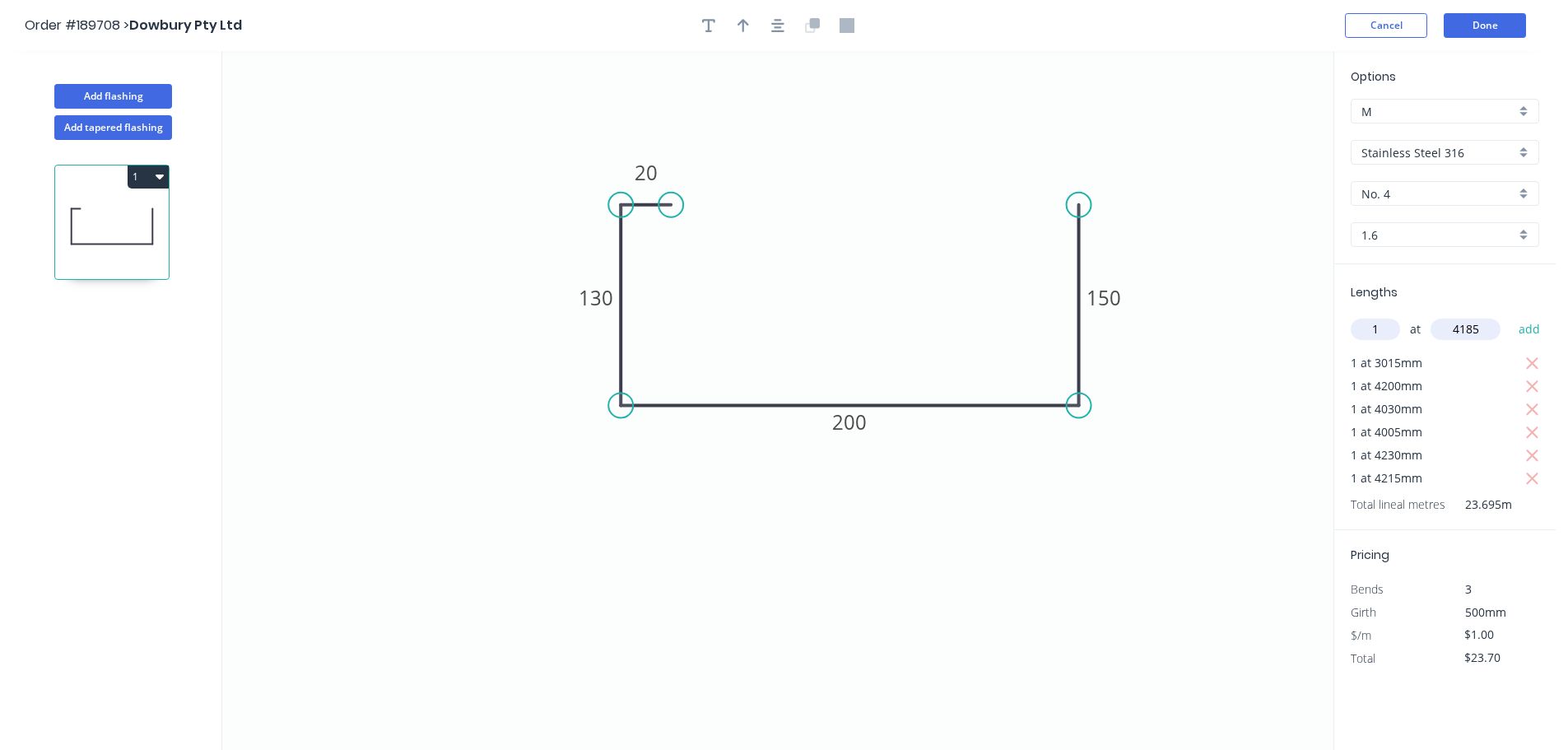
type input "4185"
click at [1510, 316] on button "add" at bounding box center [1529, 329] width 39 height 28
type input "$27.88"
type input "1"
type input "1575"
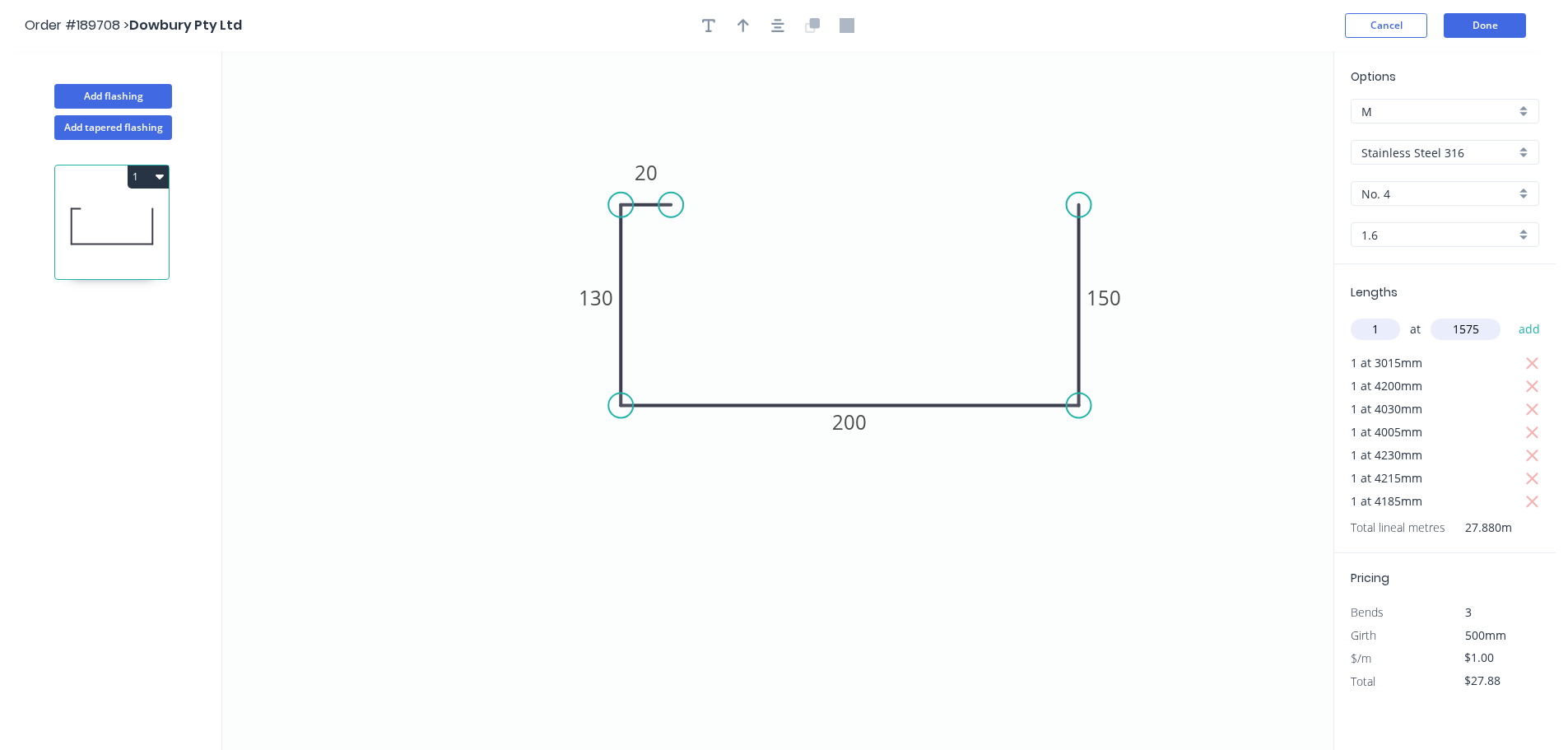
click at [1510, 316] on button "add" at bounding box center [1529, 329] width 39 height 28
type input "$29.46"
type input "1"
type input "4190"
click at [1510, 316] on button "add" at bounding box center [1529, 329] width 39 height 28
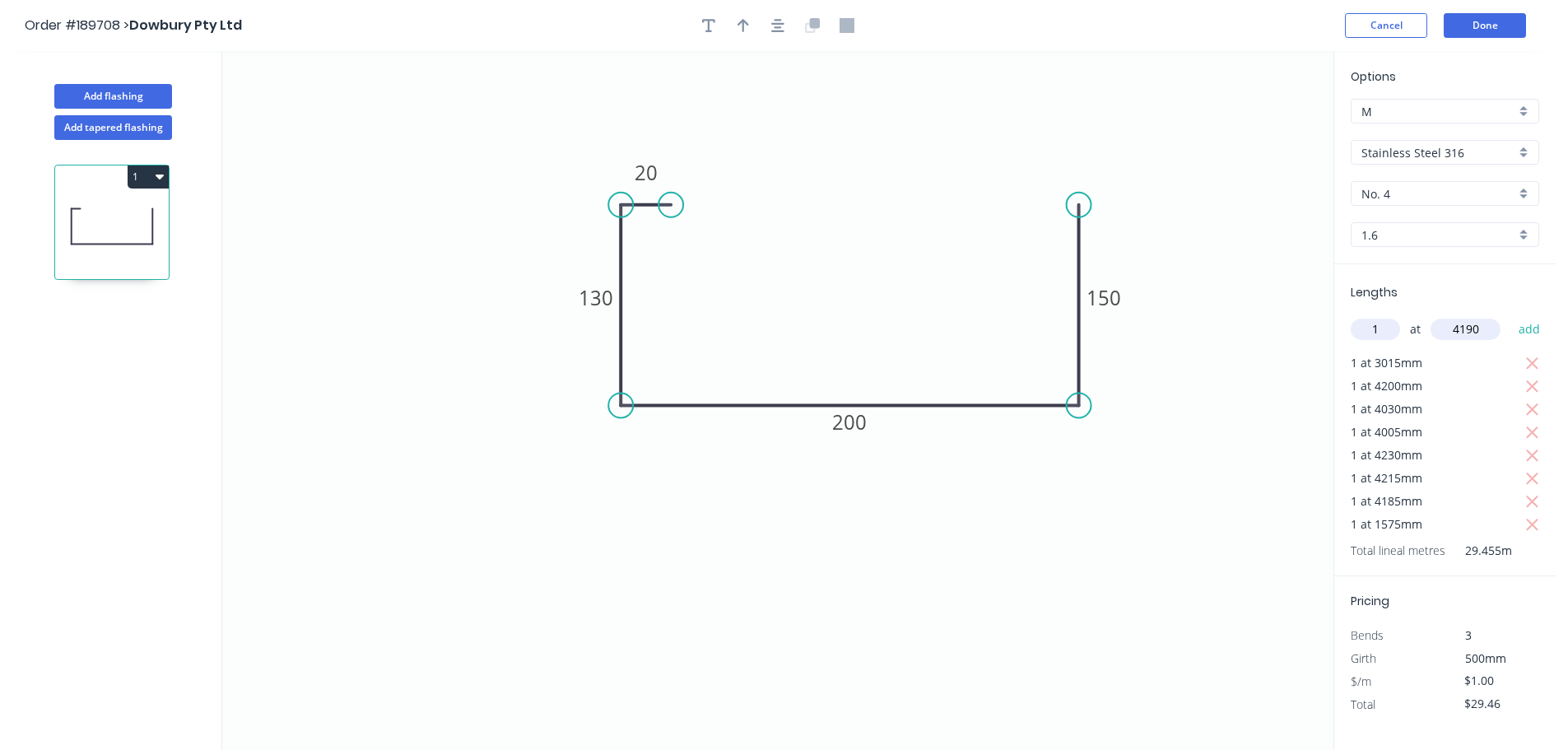
type input "$33.65"
type input "1"
type input "3165"
click at [1510, 316] on button "add" at bounding box center [1529, 329] width 39 height 28
type input "$36.81"
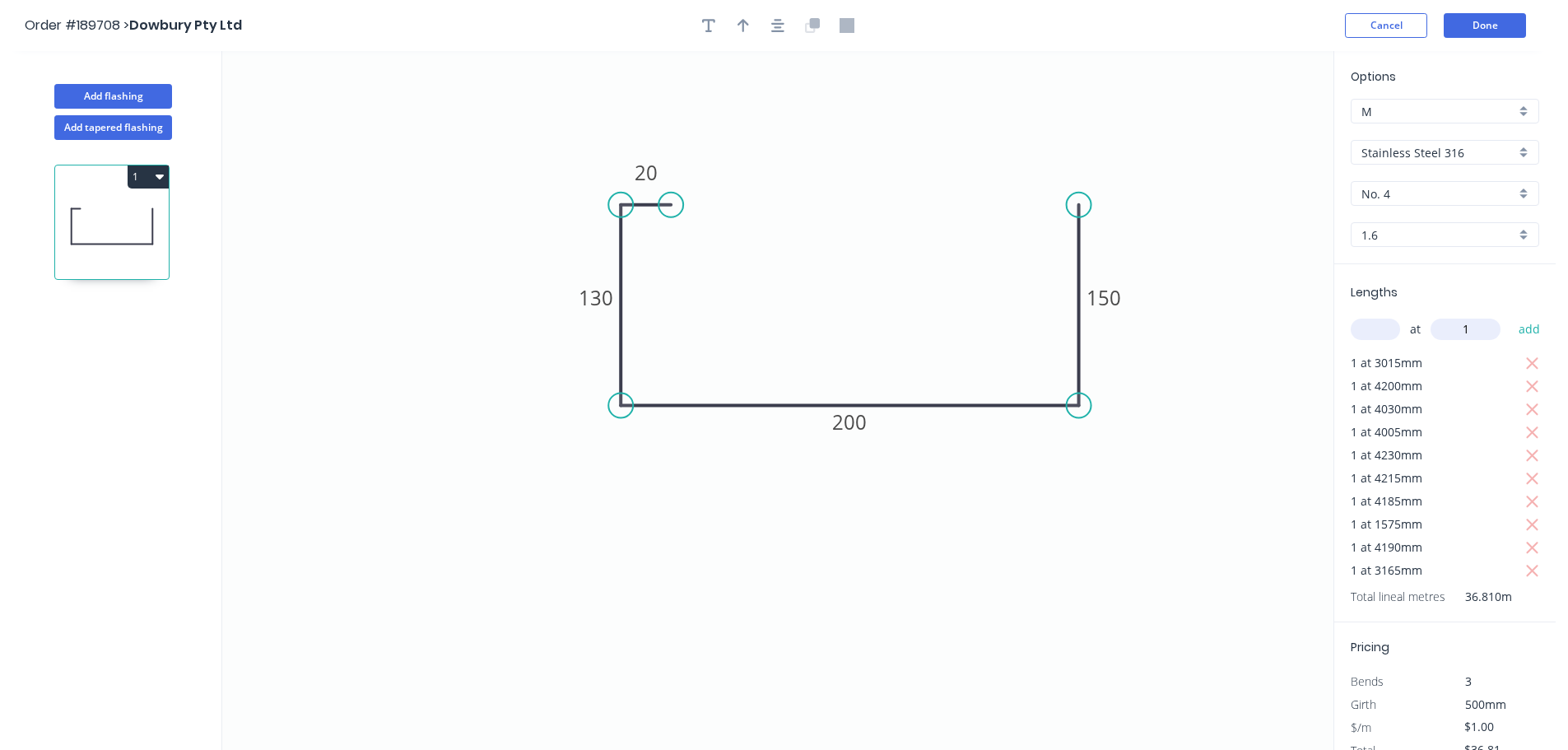
type input "1"
click at [1510, 316] on button "add" at bounding box center [1529, 329] width 39 height 28
click at [1522, 352] on button "button" at bounding box center [1532, 363] width 21 height 23
type input "$33.80"
click at [1385, 338] on input "text" at bounding box center [1375, 329] width 50 height 22
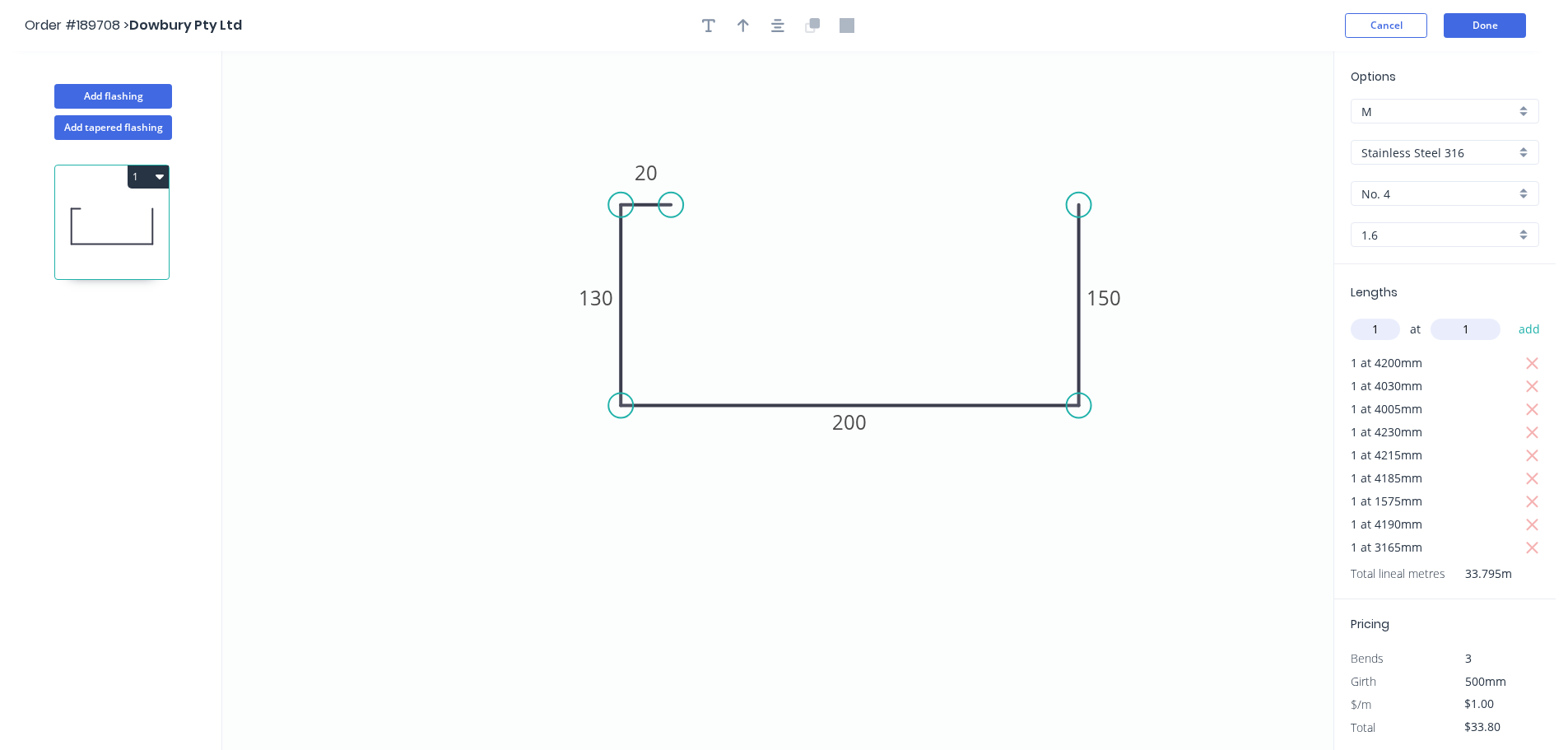
type input "1"
type input "3130"
click at [1510, 316] on button "add" at bounding box center [1529, 329] width 39 height 28
type input "$36.93"
type input "1"
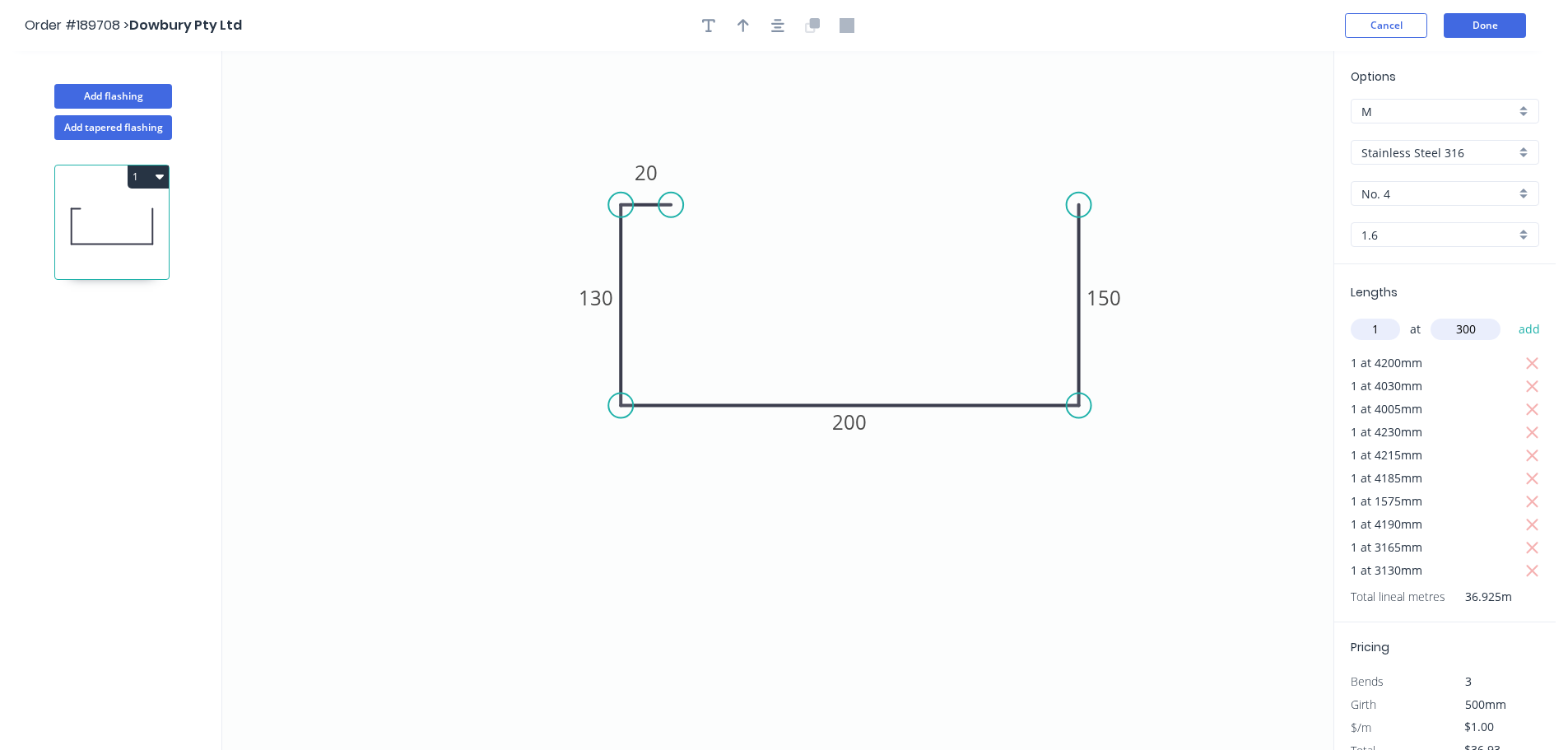
type input "300"
click at [1510, 316] on button "add" at bounding box center [1529, 329] width 39 height 28
type input "$37.93"
type input "1"
type input "3000"
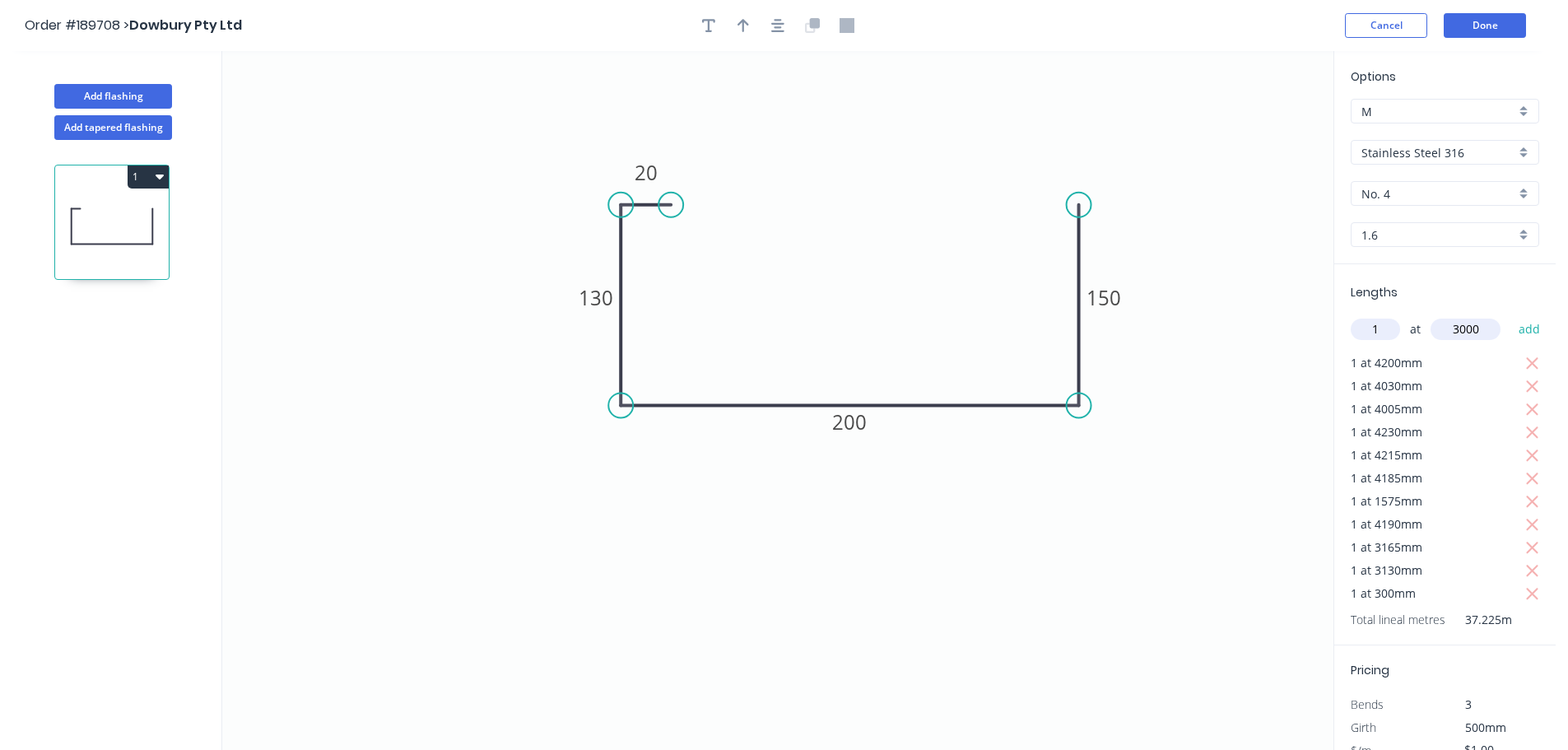
click at [1510, 316] on button "add" at bounding box center [1529, 329] width 39 height 28
click at [1526, 595] on icon "button" at bounding box center [1532, 594] width 13 height 13
type input "$39.93"
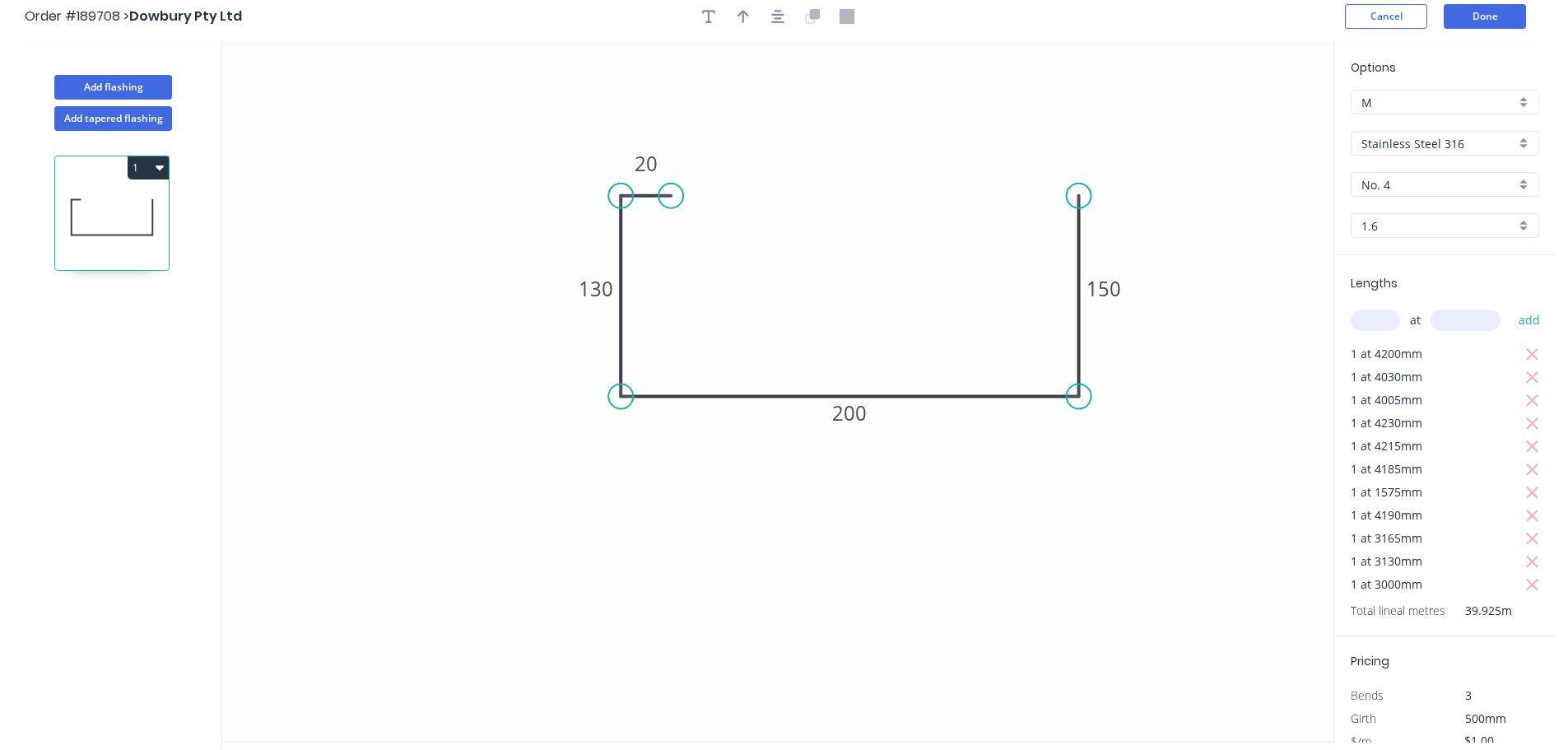
scroll to position [0, 0]
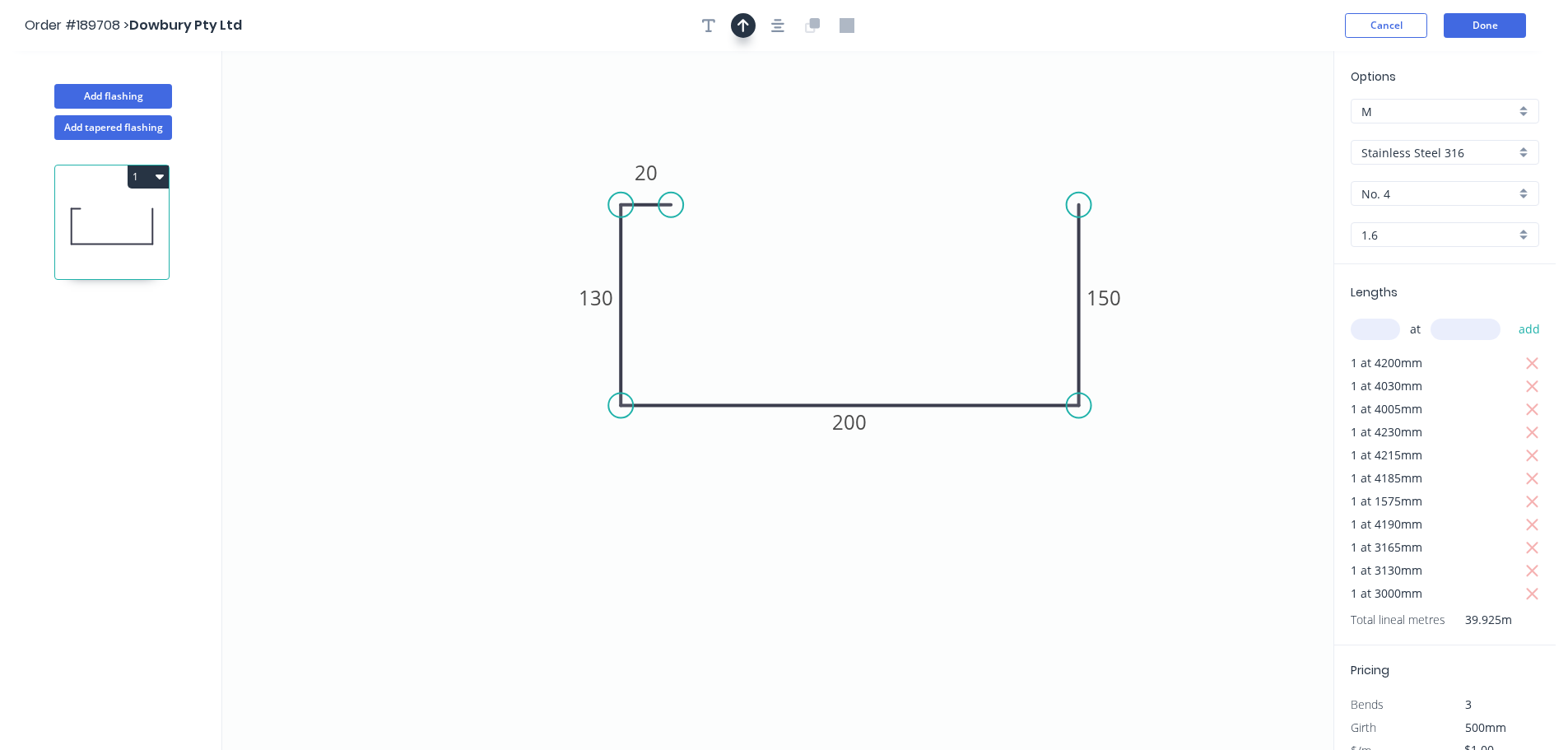
click at [734, 31] on button "button" at bounding box center [743, 25] width 24 height 24
click at [1250, 132] on icon at bounding box center [1250, 114] width 14 height 52
click at [1250, 132] on icon at bounding box center [1264, 120] width 48 height 48
drag, startPoint x: 1250, startPoint y: 132, endPoint x: 1144, endPoint y: 376, distance: 266.0
click at [1144, 376] on icon at bounding box center [1162, 375] width 52 height 14
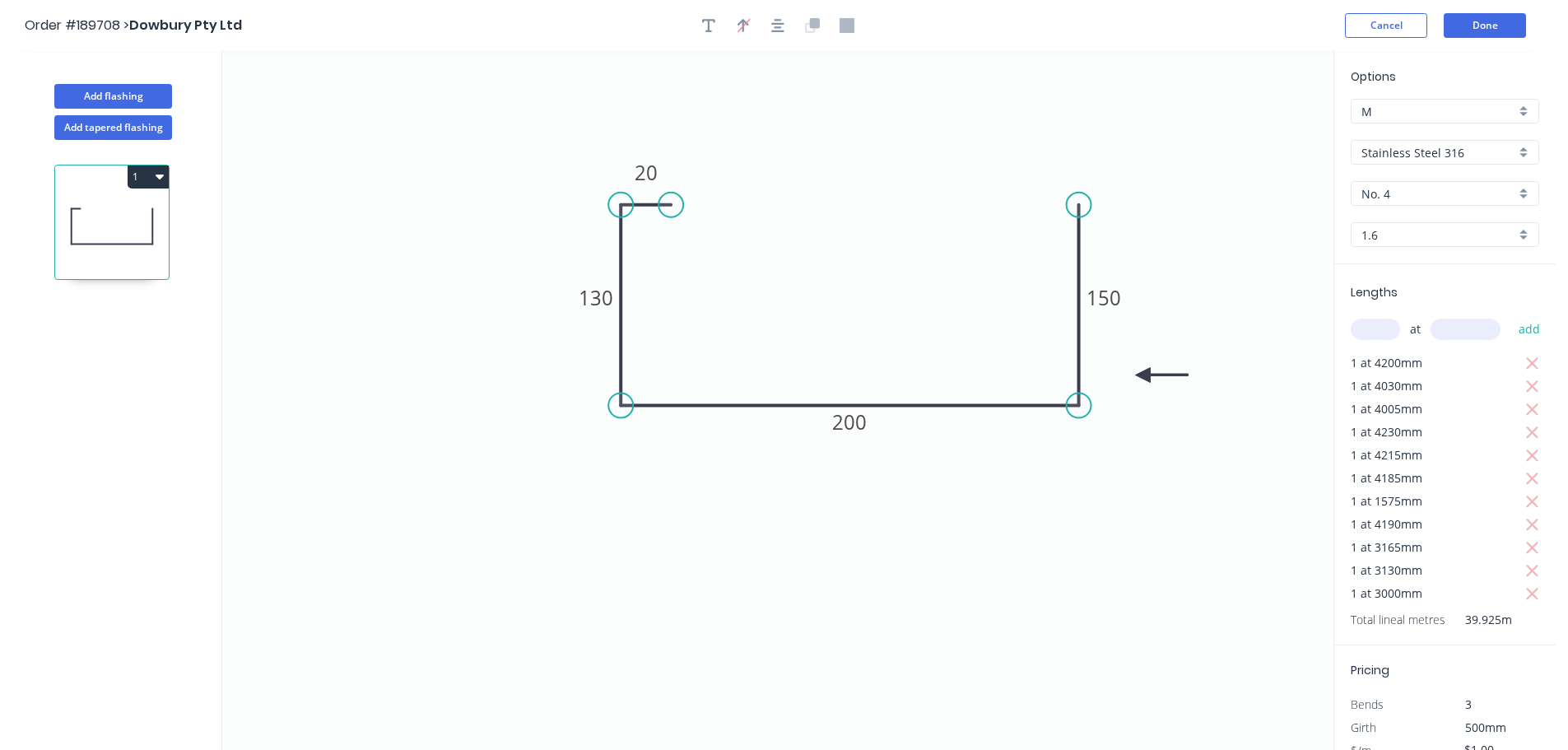
click at [1390, 338] on input "text" at bounding box center [1375, 329] width 50 height 22
type input "1"
type input "2980"
click at [1510, 316] on button "add" at bounding box center [1529, 329] width 39 height 28
type input "$42.91"
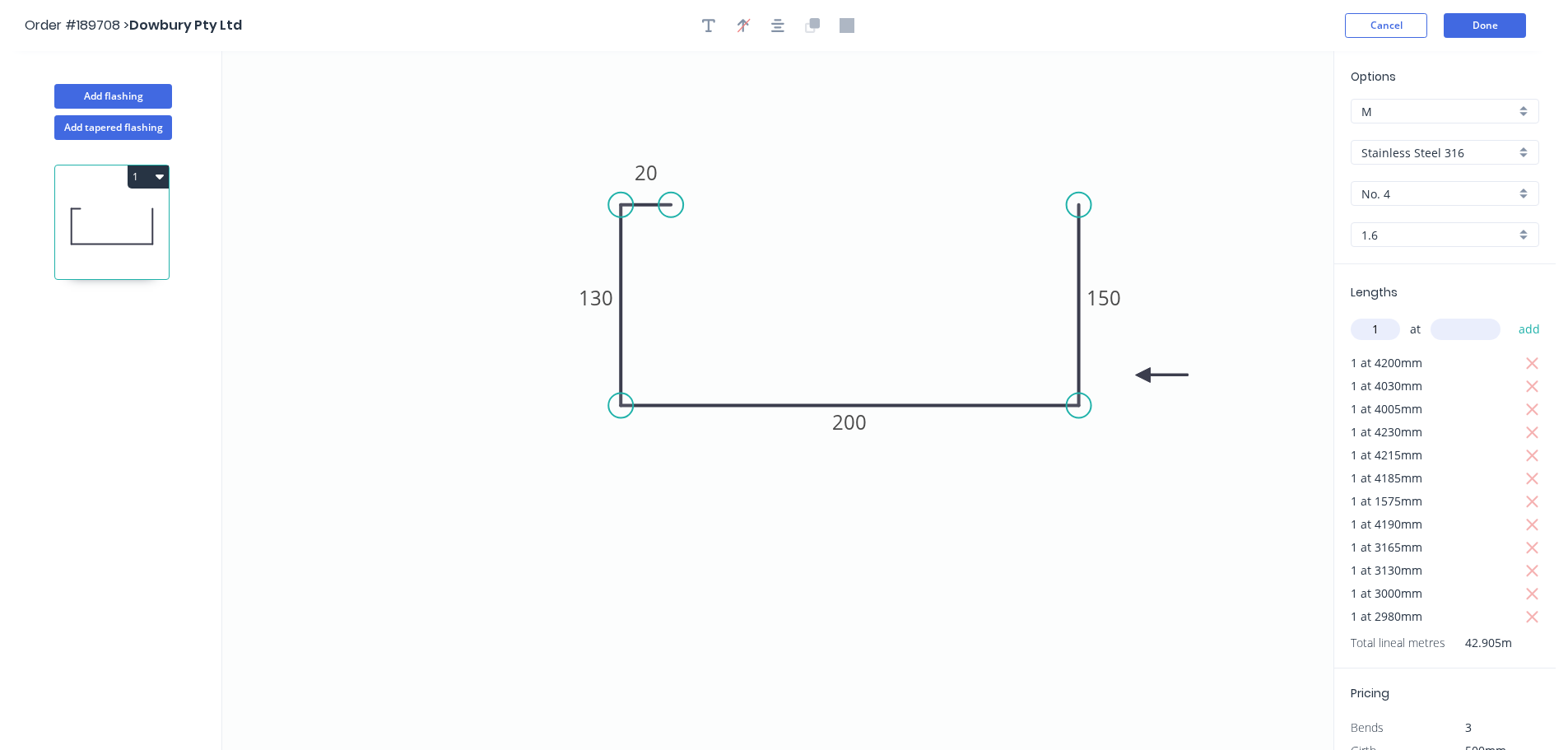
type input "1"
type input "3010"
click at [1510, 316] on button "add" at bounding box center [1529, 329] width 39 height 28
type input "$45.92"
type input "1"
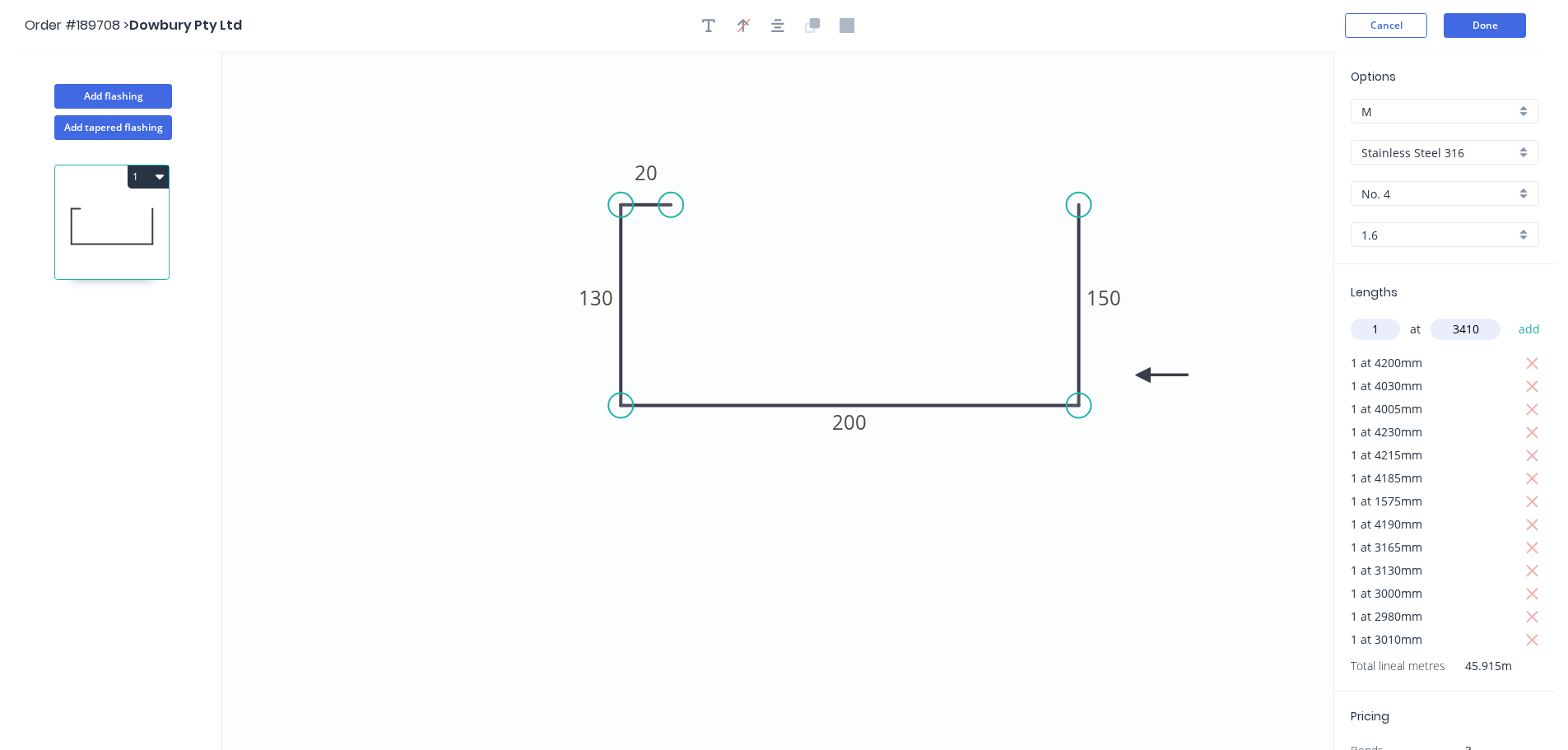
type input "3410"
click at [1510, 316] on button "add" at bounding box center [1529, 329] width 39 height 28
type input "$49.33"
click at [1190, 226] on icon "0 20 130 200 150" at bounding box center [778, 400] width 1111 height 699
drag, startPoint x: 1366, startPoint y: 373, endPoint x: 1375, endPoint y: 390, distance: 19.2
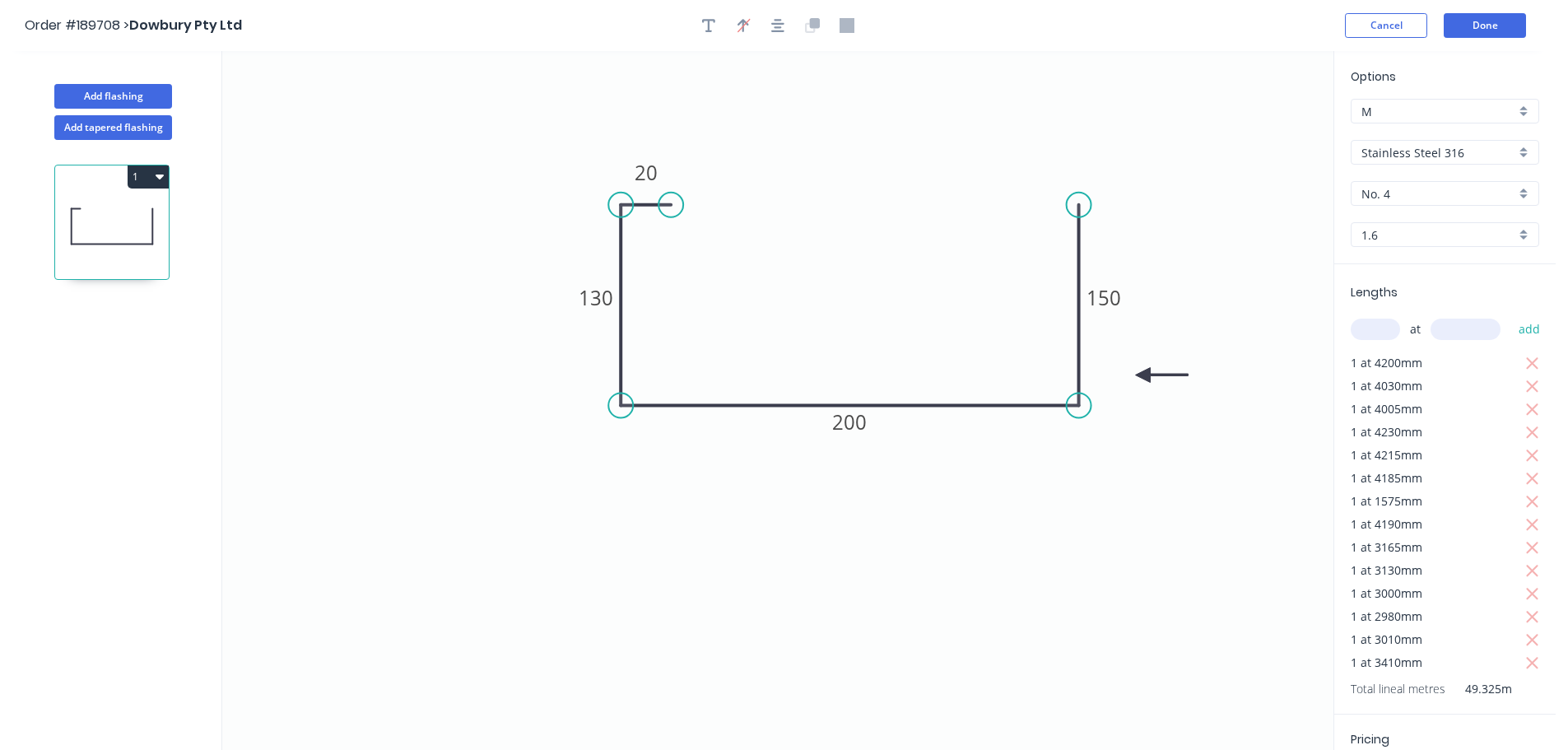
click at [1370, 389] on div "Lengths at add 1 at 4200mm 1 at 4030mm 1 at 4005mm 1 at 4230mm 1 at 4215mm 1 at…" at bounding box center [1445, 489] width 222 height 451
drag, startPoint x: 1359, startPoint y: 370, endPoint x: 1367, endPoint y: 501, distance: 131.2
click at [1367, 501] on div "Lengths at add 1 at 4200mm 1 at 4030mm 1 at 4005mm 1 at 4230mm 1 at 4215mm 1 at…" at bounding box center [1445, 489] width 222 height 451
click at [1383, 333] on input "text" at bounding box center [1375, 329] width 50 height 22
type input "1"
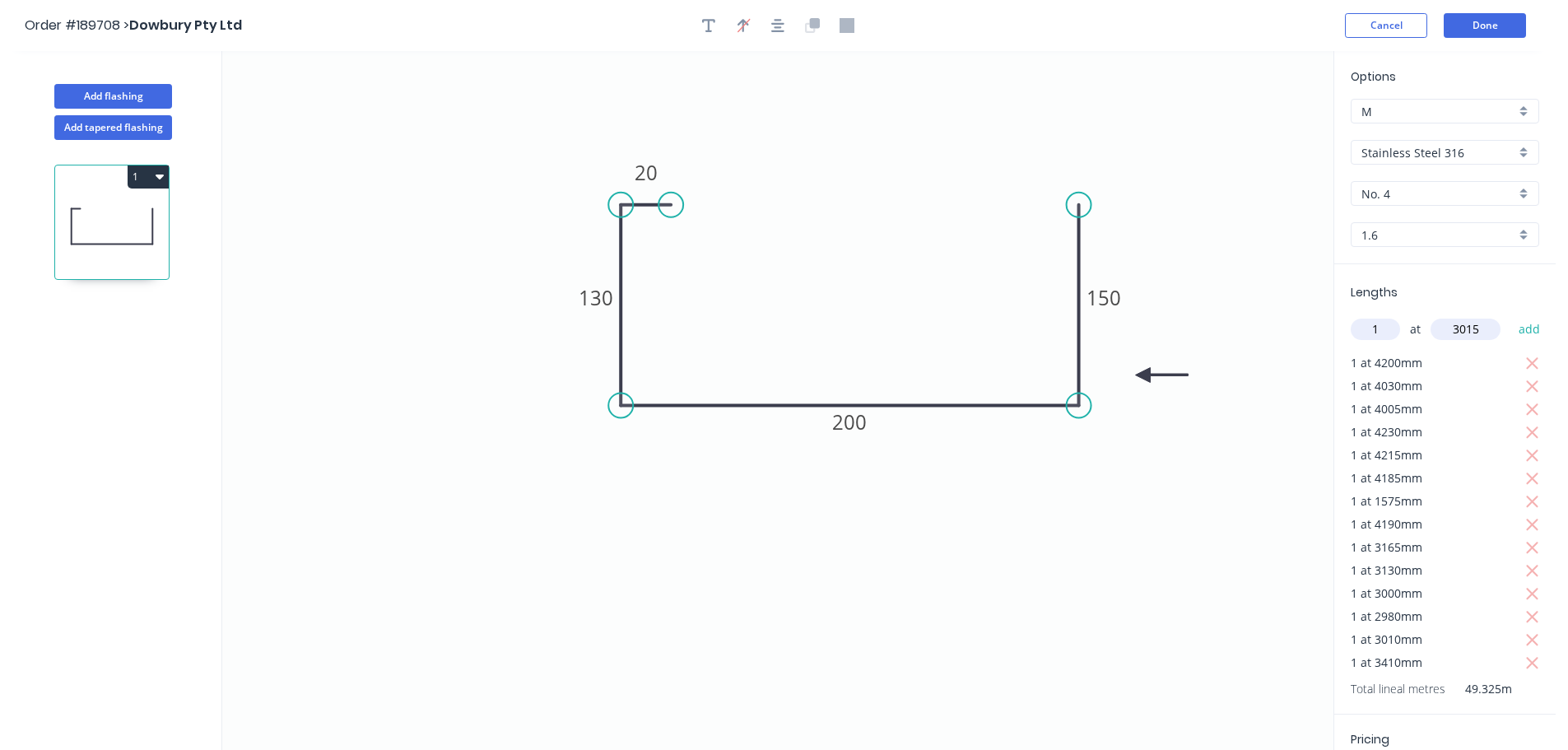
type input "3015"
click at [1510, 316] on button "add" at bounding box center [1529, 329] width 39 height 28
type input "$52.34"
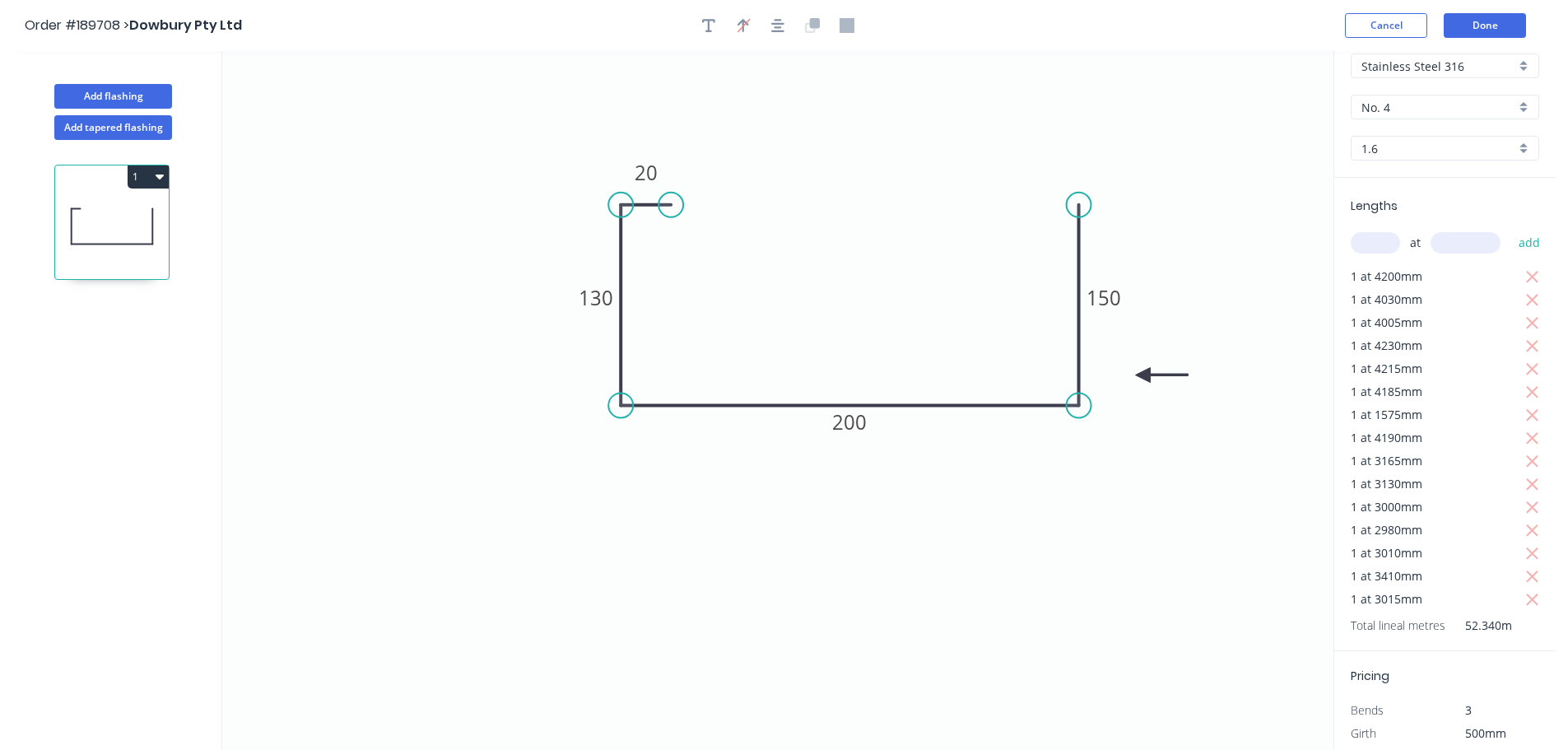
scroll to position [138, 0]
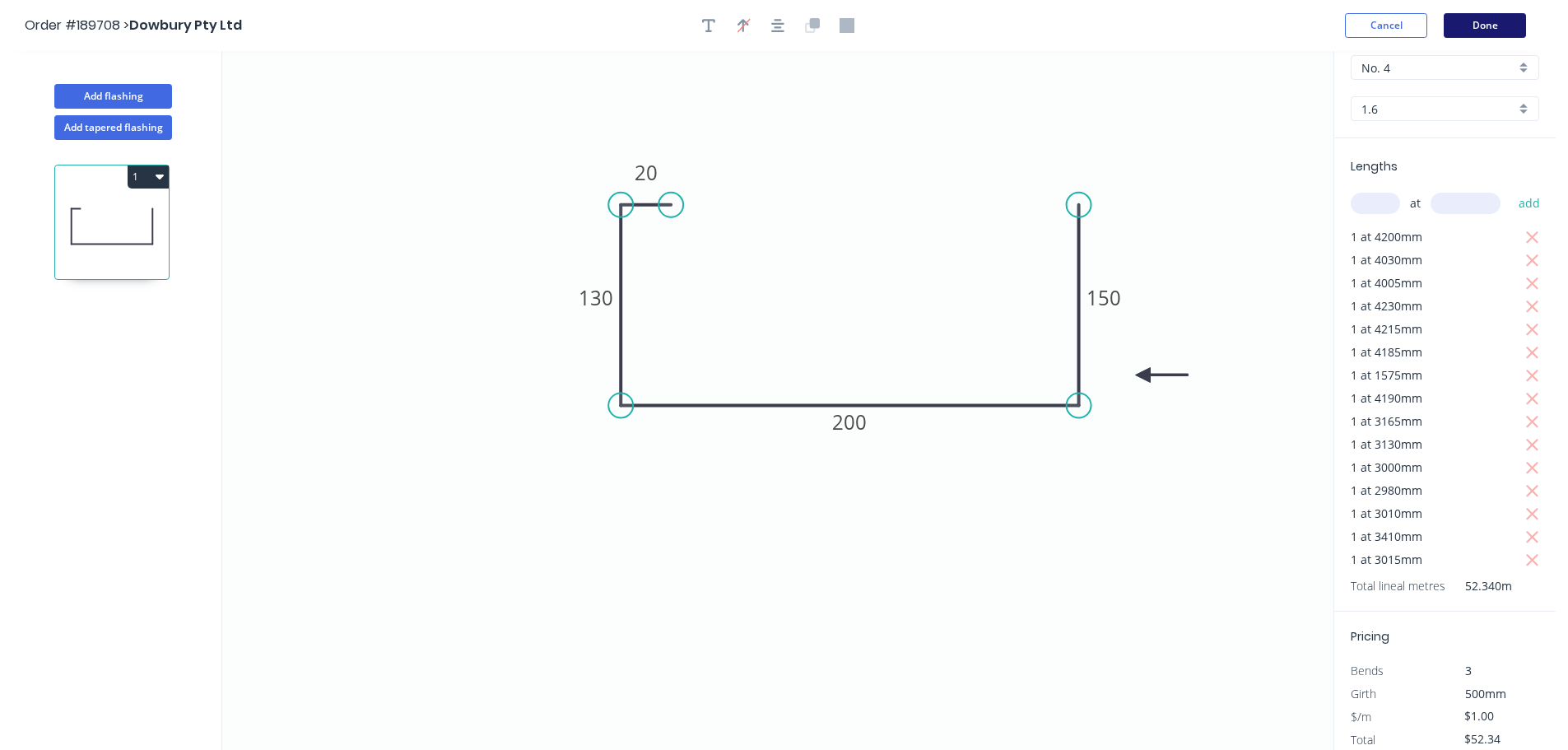
click at [1493, 29] on button "Done" at bounding box center [1484, 25] width 82 height 24
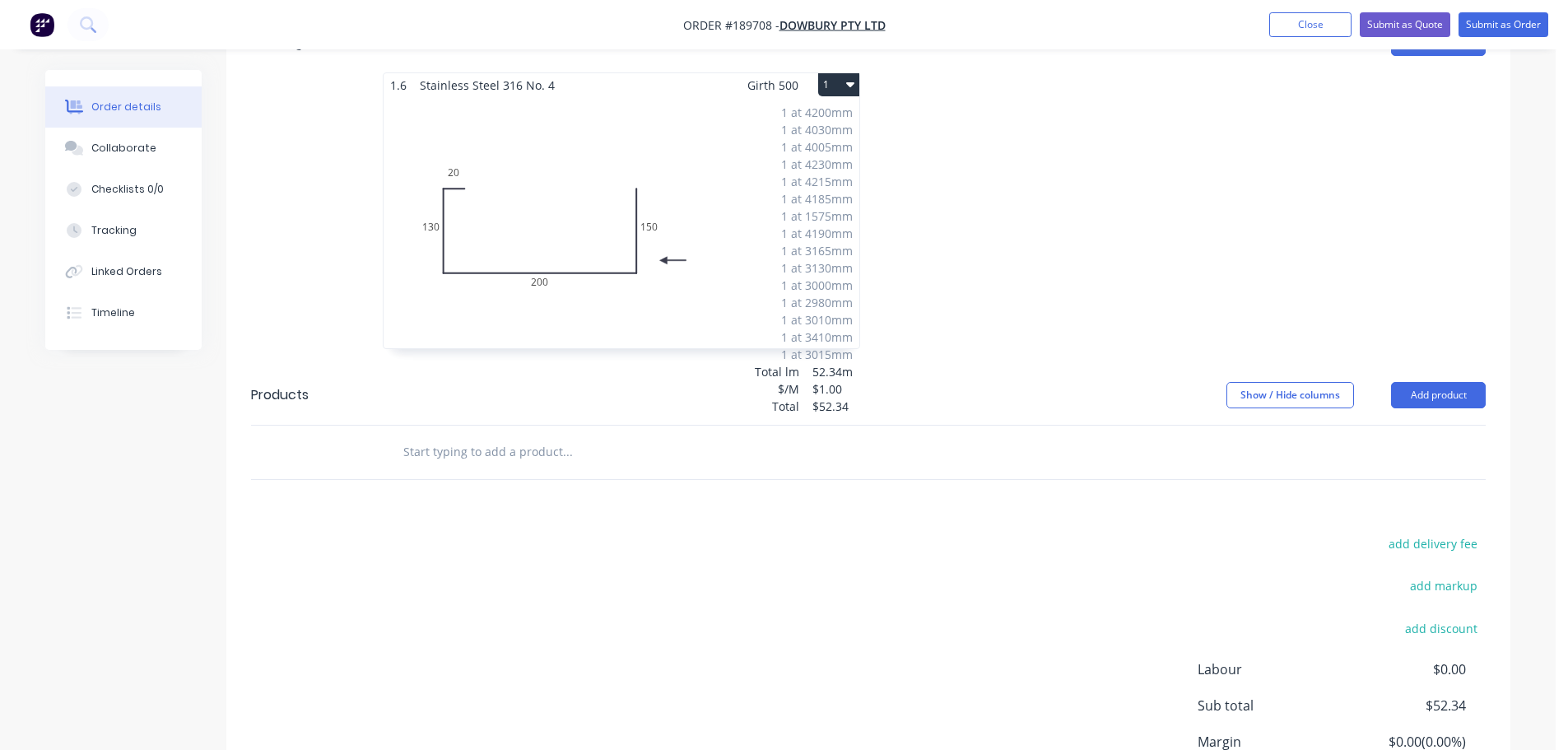
scroll to position [644, 0]
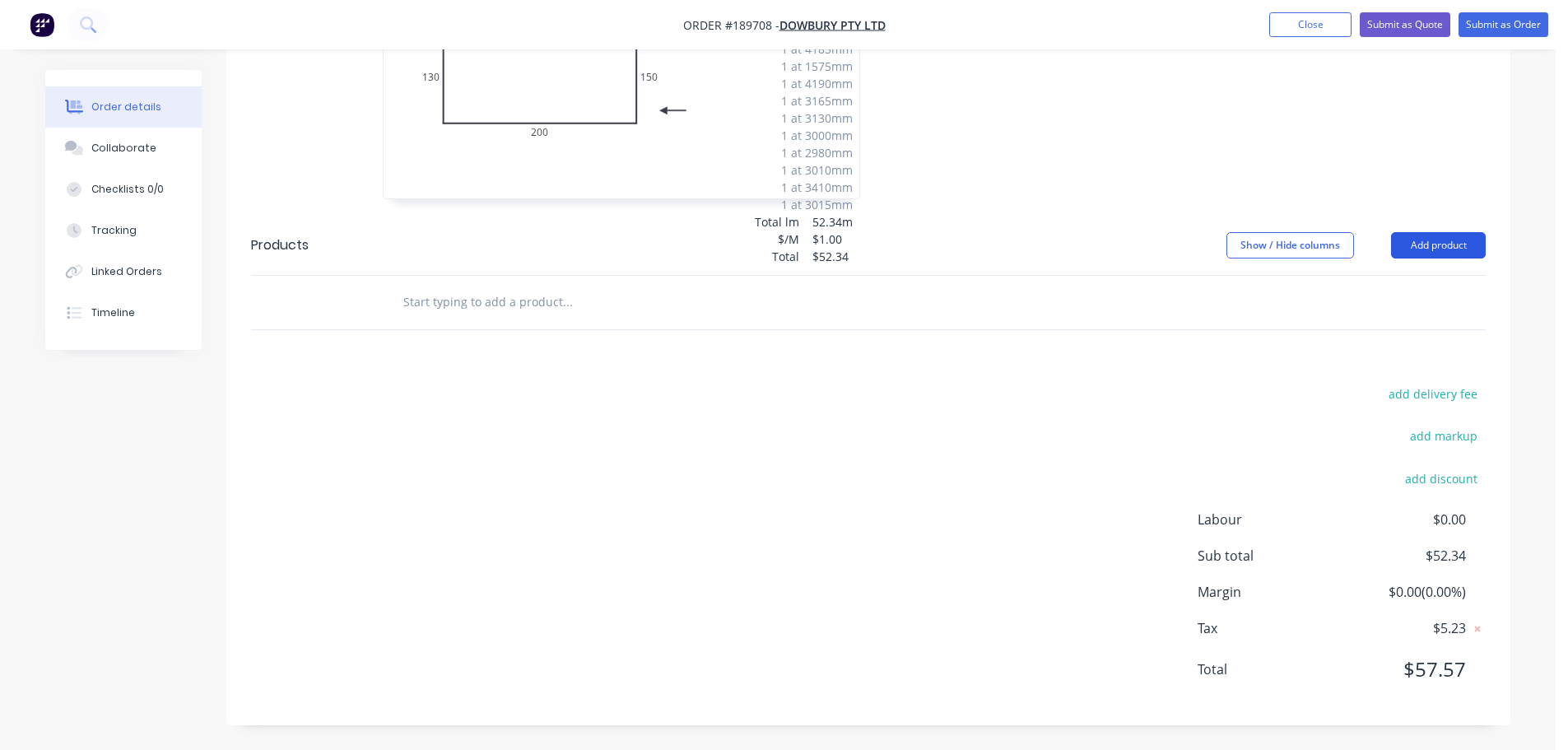
click at [1412, 239] on button "Add product" at bounding box center [1438, 245] width 95 height 26
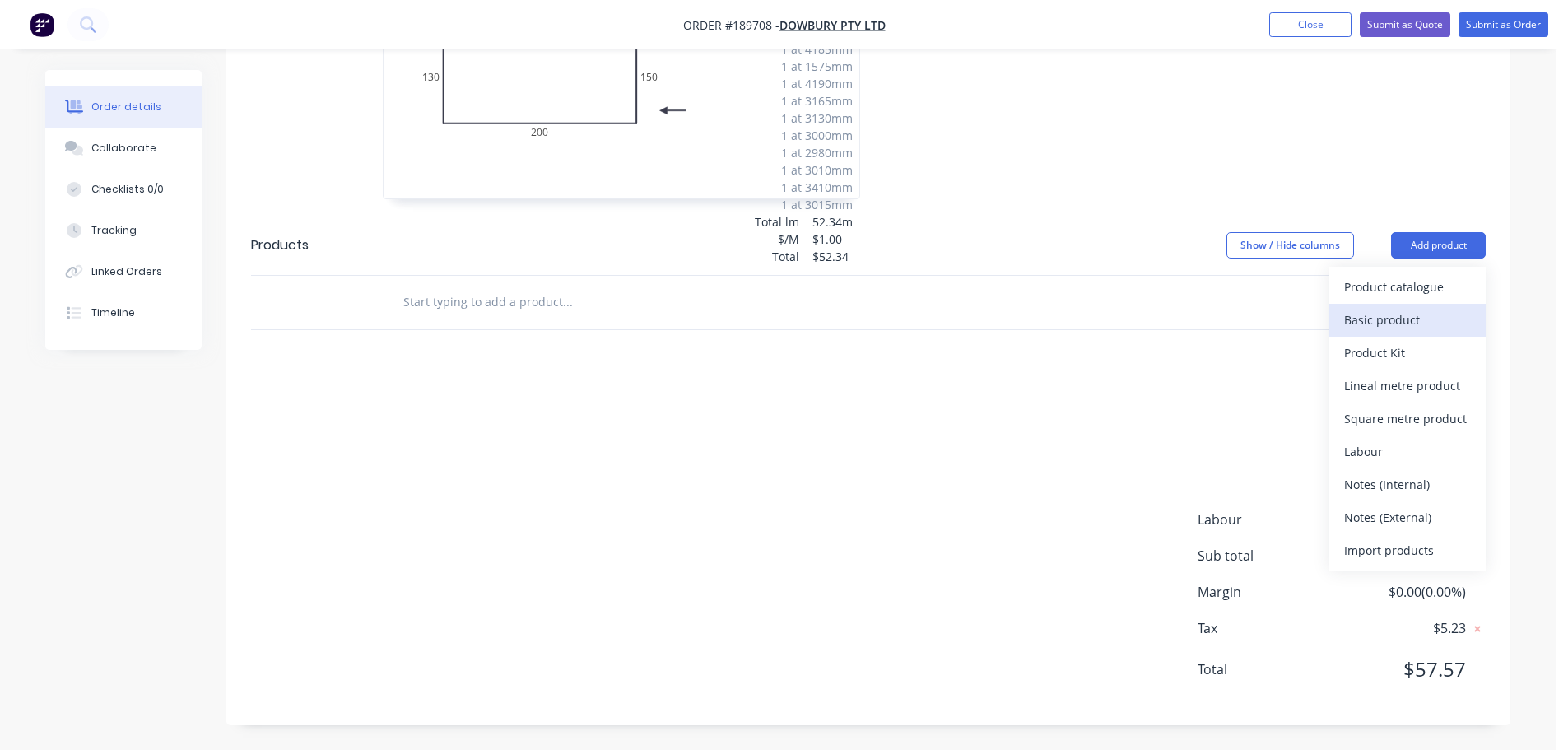
click at [1386, 327] on div "Basic product" at bounding box center [1408, 320] width 127 height 23
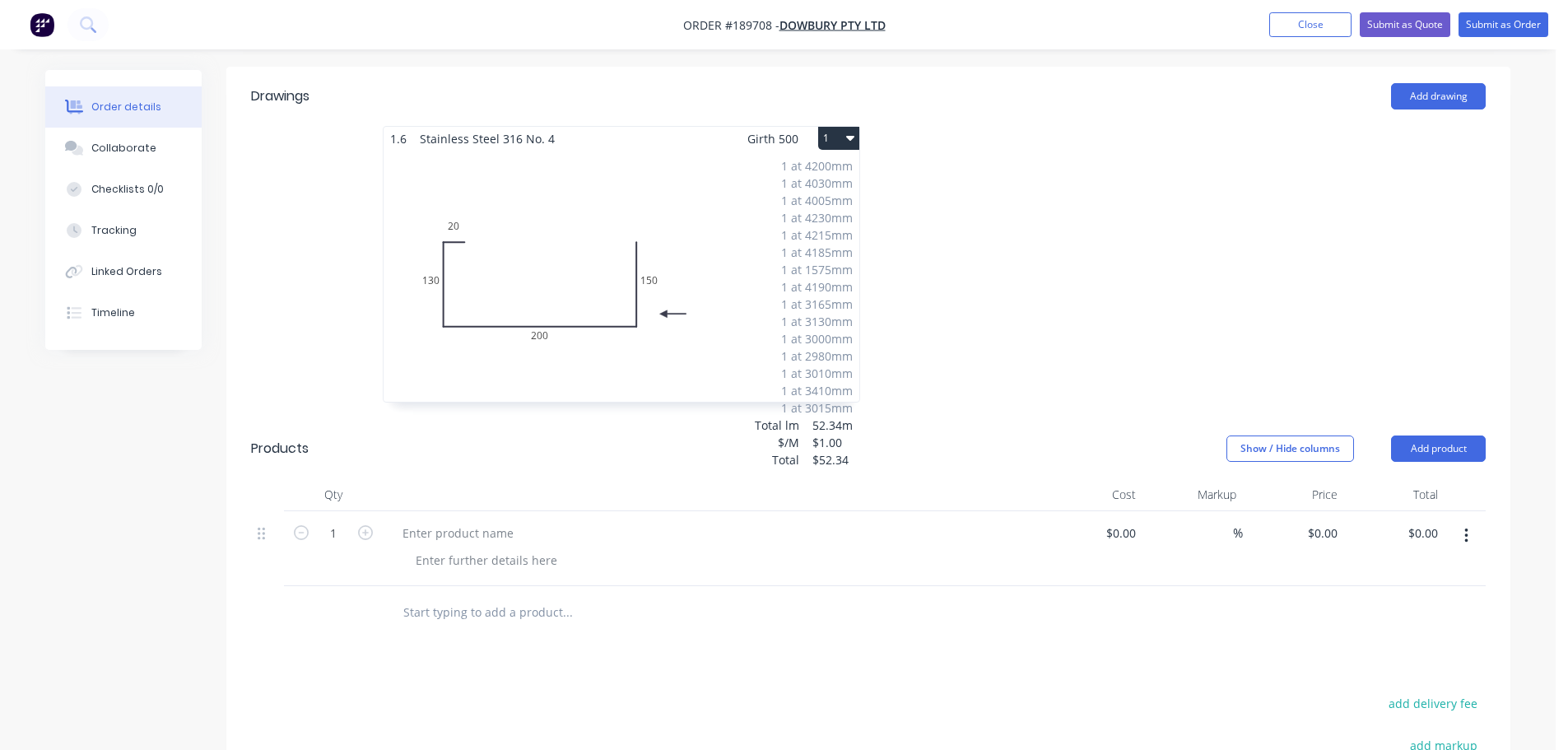
scroll to position [480, 0]
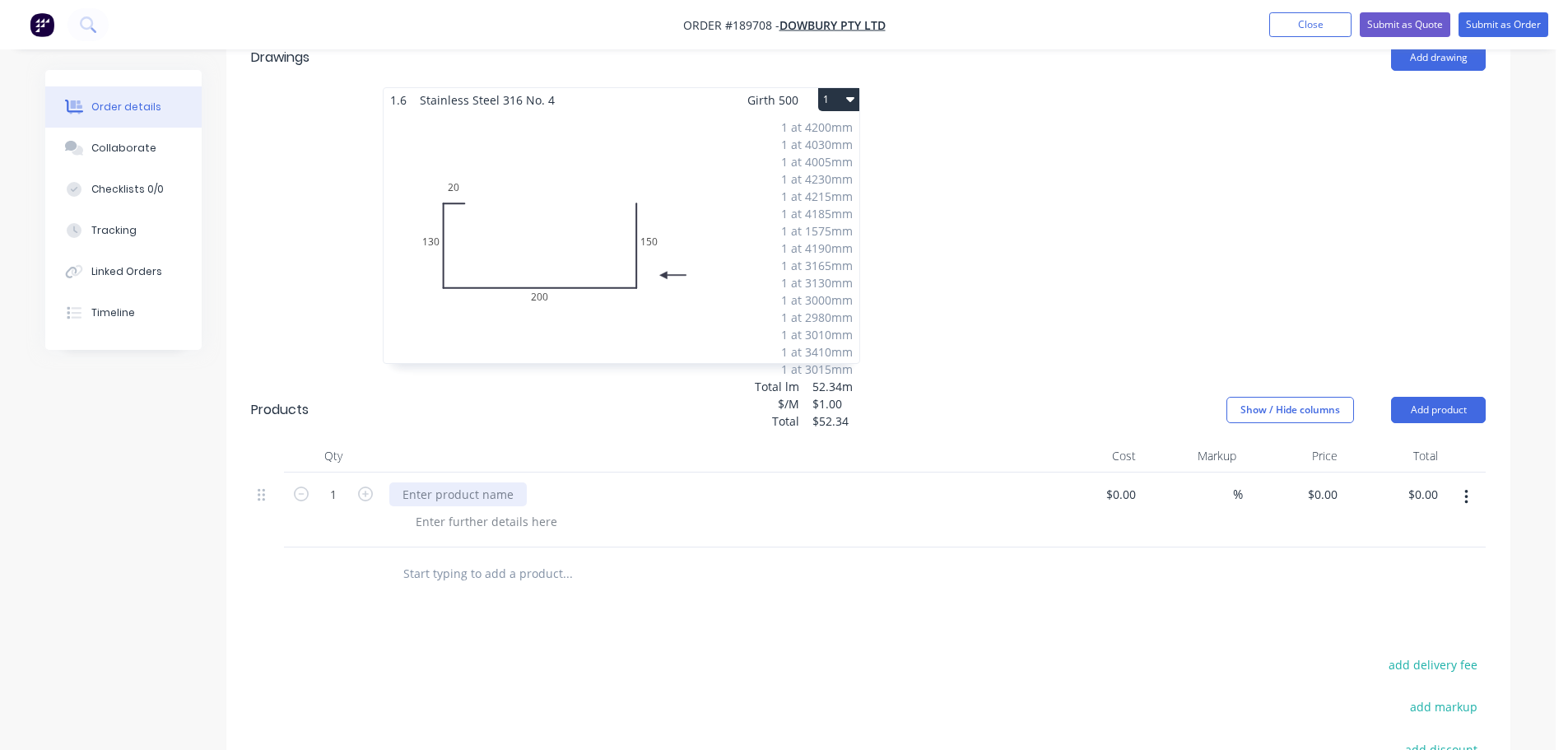
click at [467, 502] on div at bounding box center [458, 494] width 138 height 23
click at [551, 436] on header "Products Show / Hide columns Add product" at bounding box center [868, 410] width 1284 height 59
click at [368, 489] on icon "button" at bounding box center [365, 494] width 14 height 14
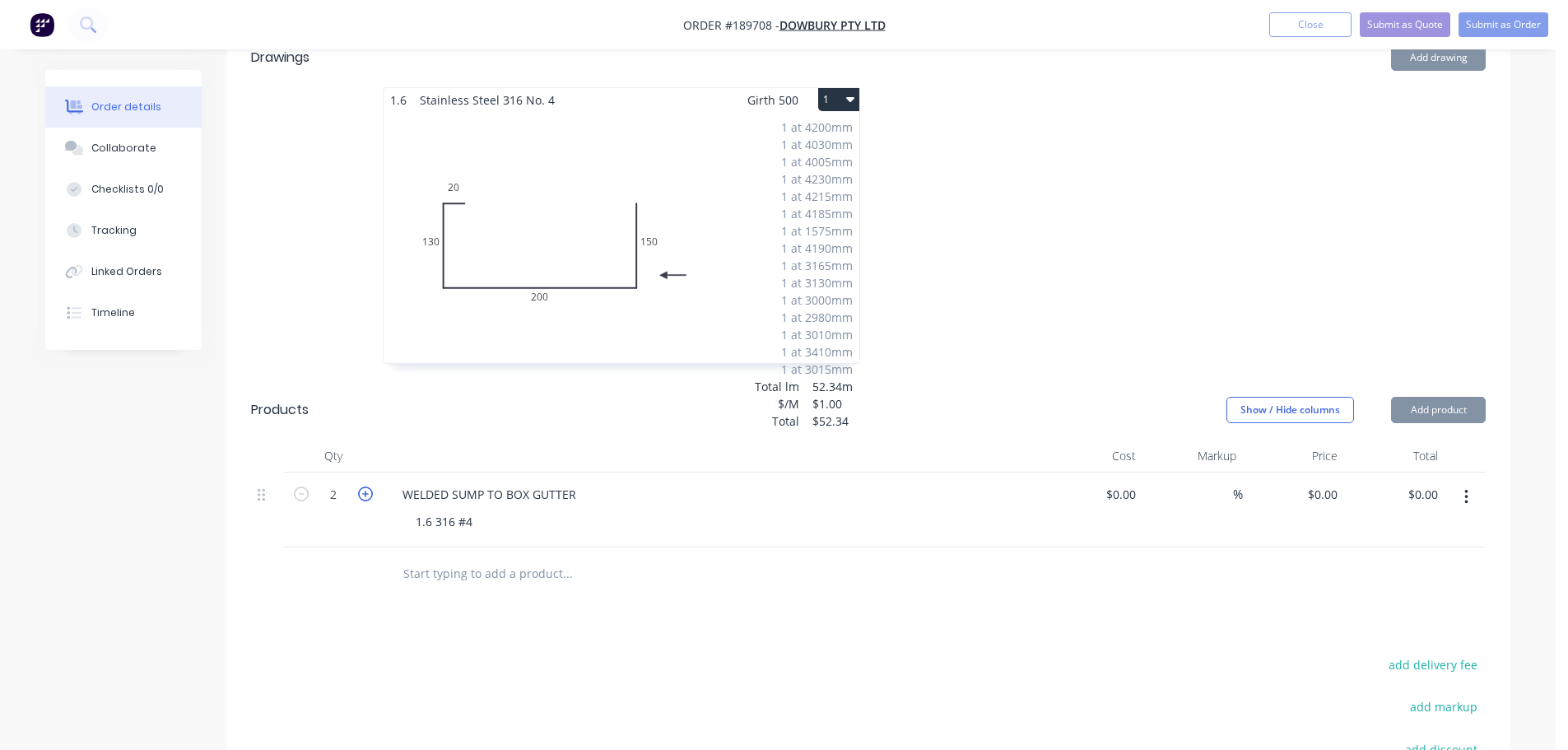
click at [368, 489] on icon "button" at bounding box center [365, 494] width 14 height 14
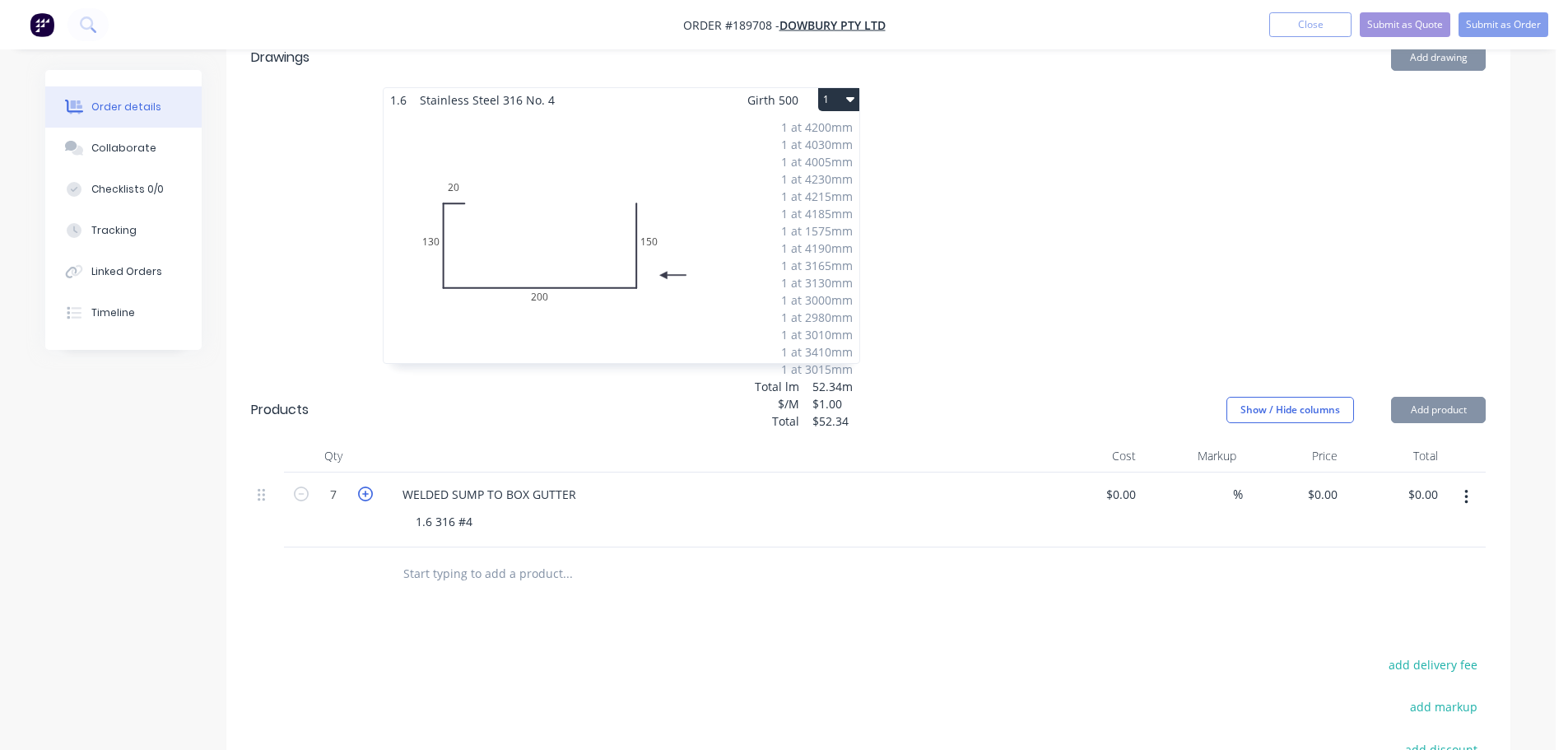
click at [368, 489] on icon "button" at bounding box center [365, 494] width 14 height 14
type input "8"
click at [1472, 495] on button "button" at bounding box center [1466, 497] width 39 height 30
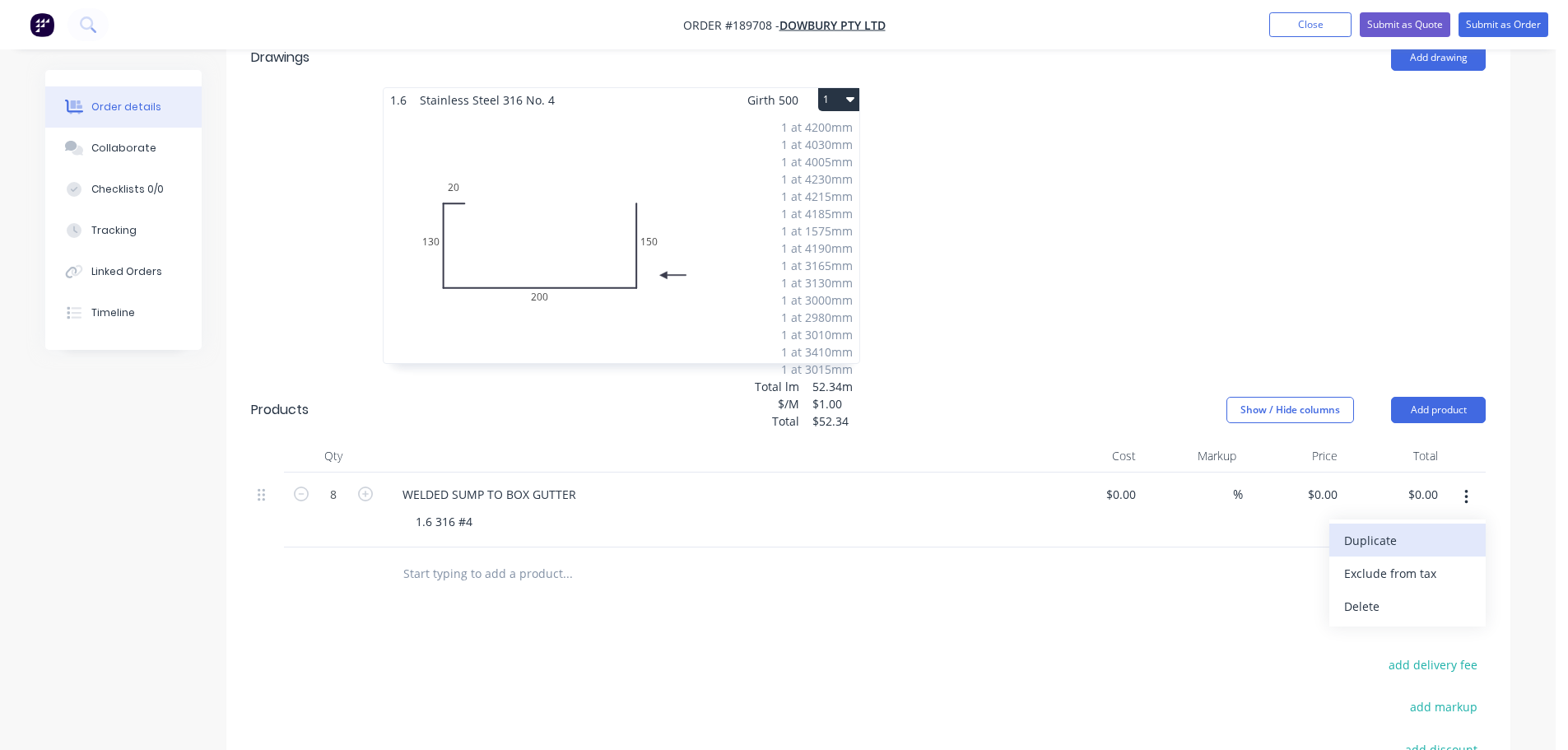
click at [1405, 546] on div "Duplicate" at bounding box center [1408, 540] width 127 height 23
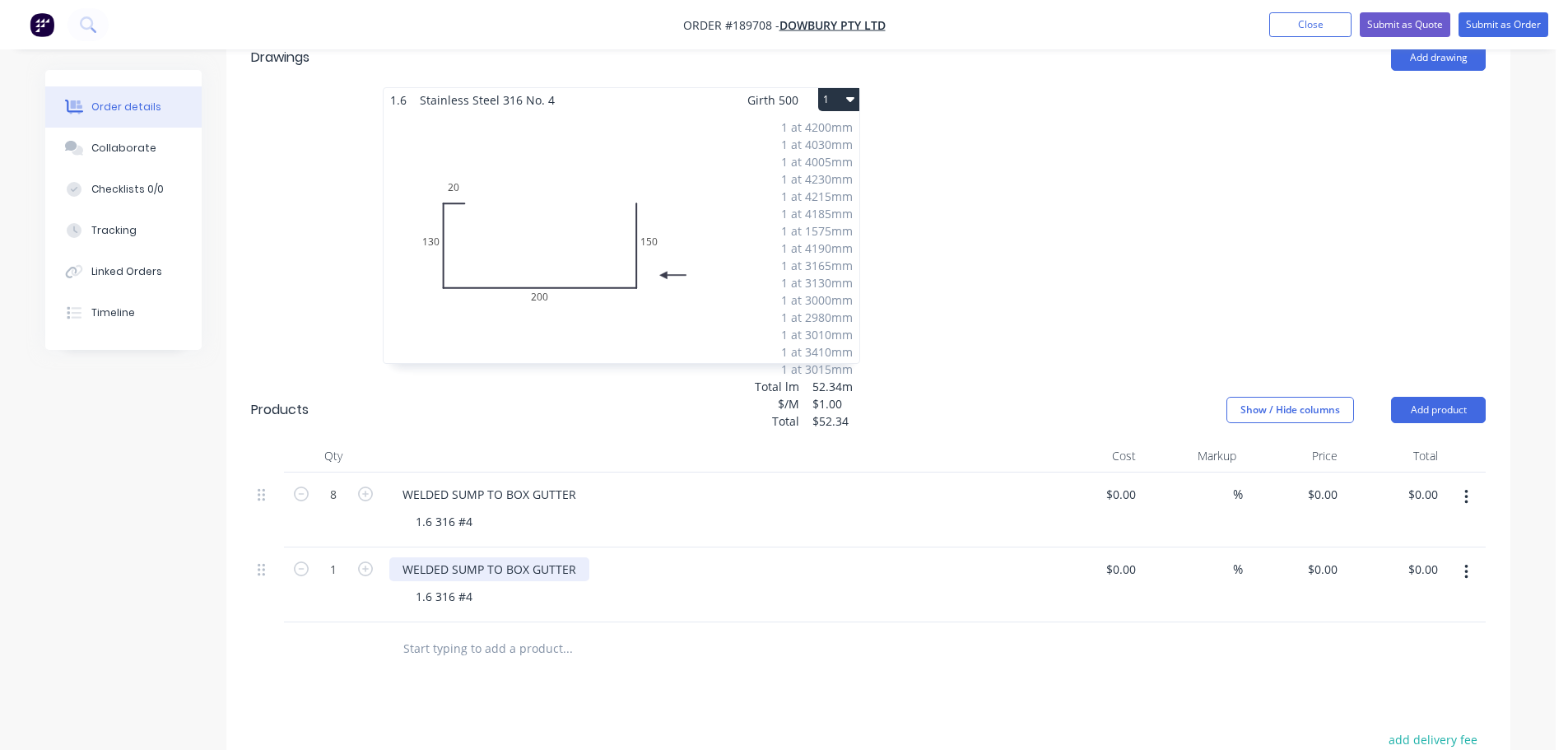
click at [470, 570] on div "WELDED SUMP TO BOX GUTTER" at bounding box center [489, 569] width 200 height 23
click at [469, 570] on div "WELDED SUMP TO BOX GUTTER" at bounding box center [489, 569] width 200 height 23
click at [978, 419] on div "Show / Hide columns Add product" at bounding box center [999, 409] width 972 height 26
click at [359, 571] on icon "button" at bounding box center [365, 569] width 14 height 14
type input "2"
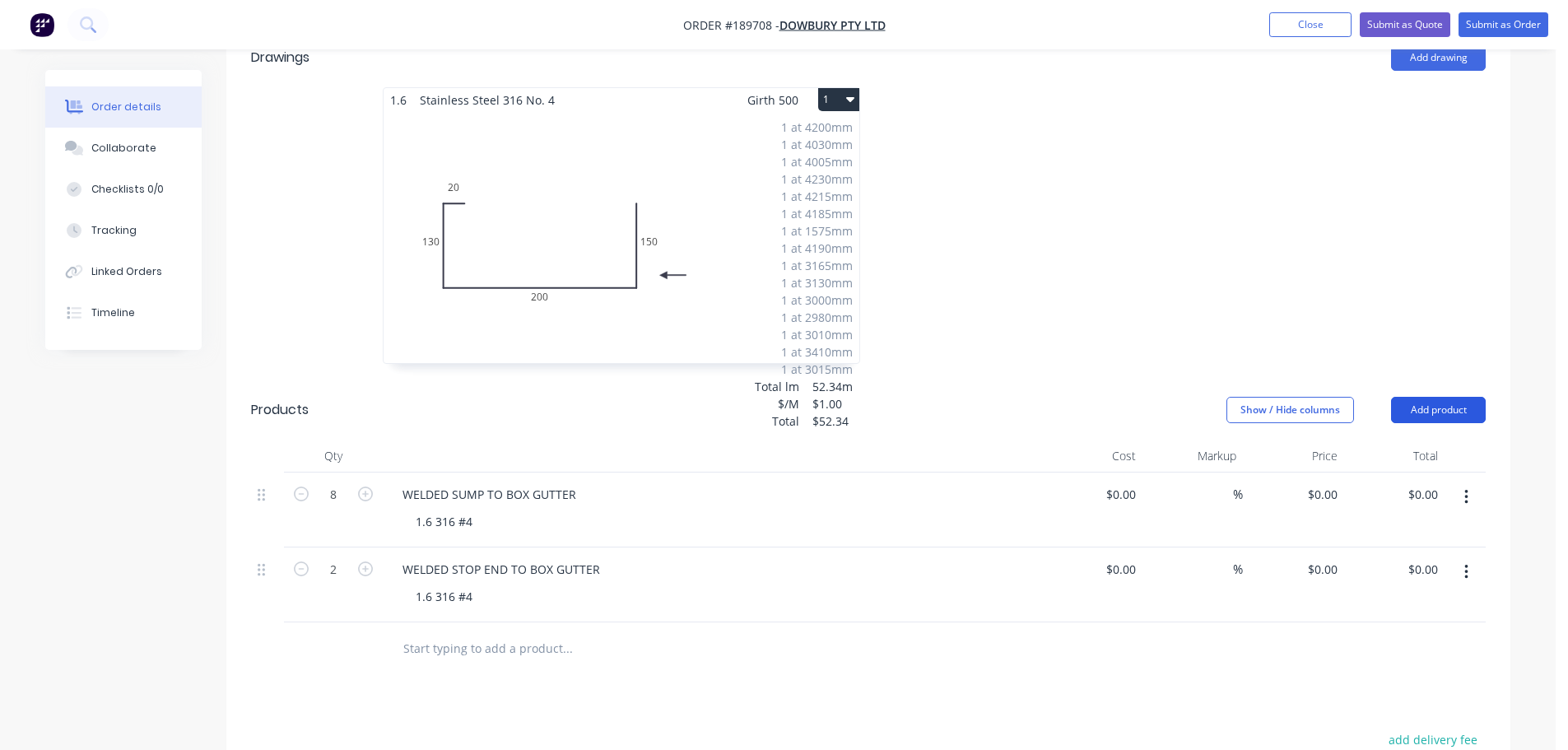
click at [1418, 401] on button "Add product" at bounding box center [1438, 409] width 95 height 26
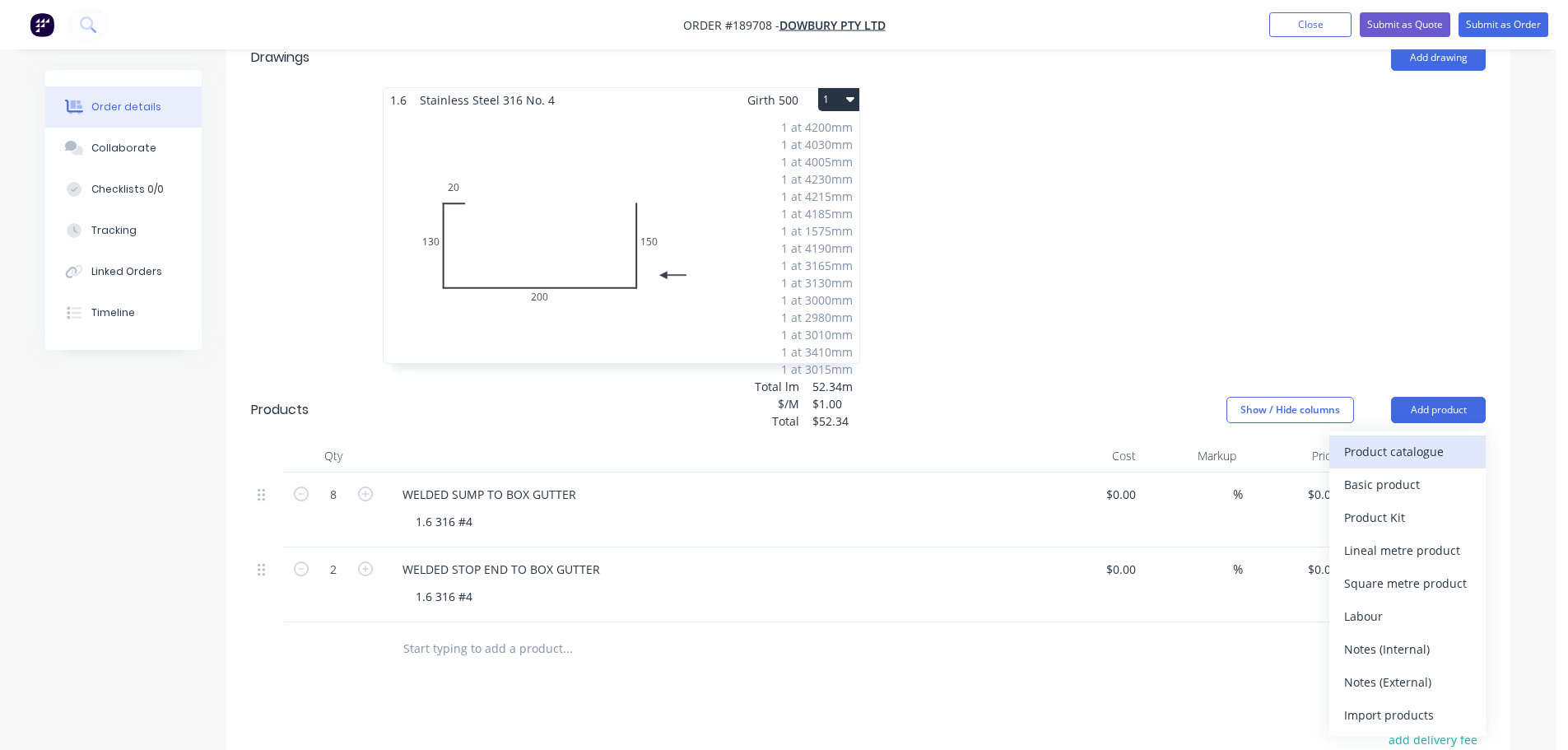
click at [1389, 453] on div "Product catalogue" at bounding box center [1408, 452] width 127 height 23
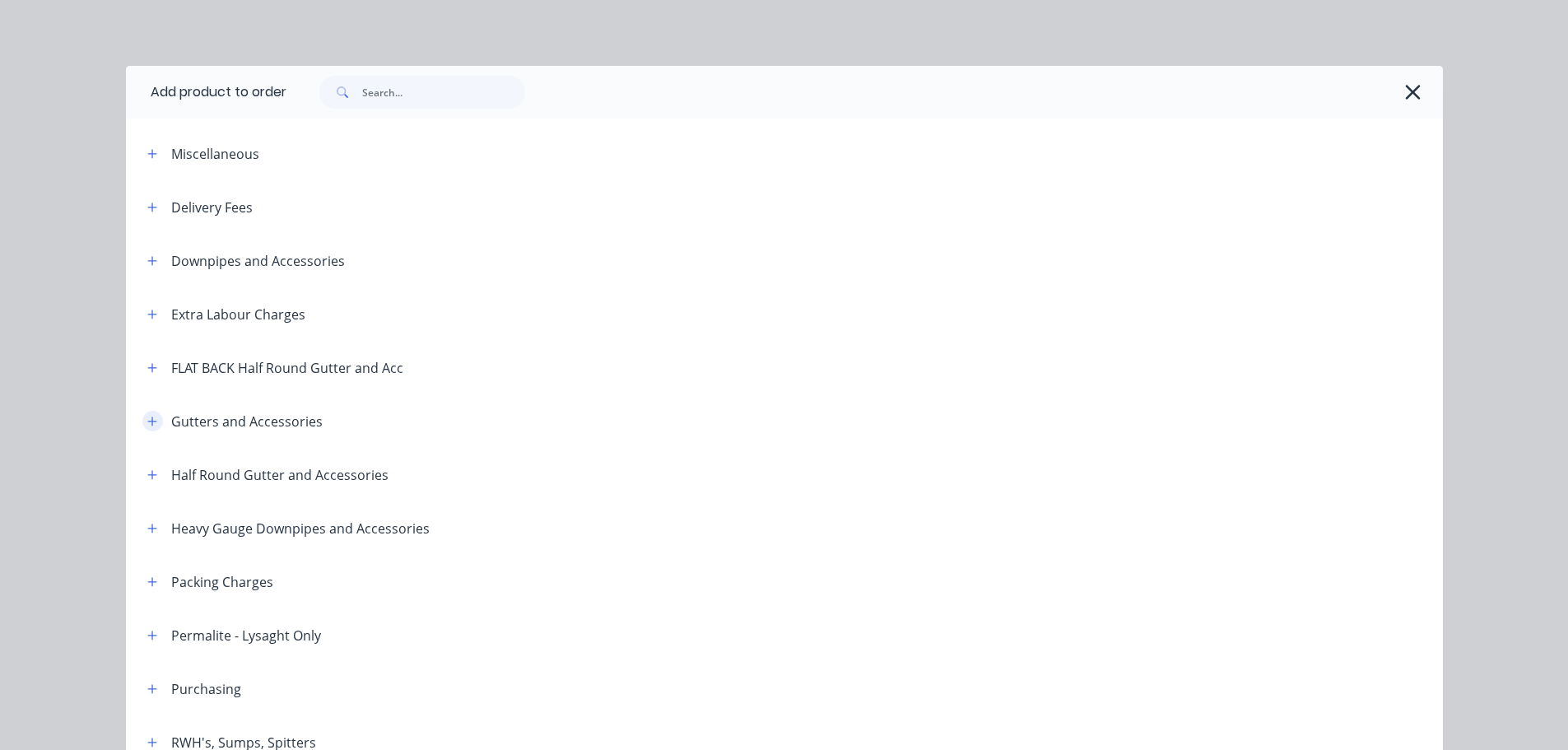
click at [153, 424] on button "button" at bounding box center [152, 421] width 21 height 21
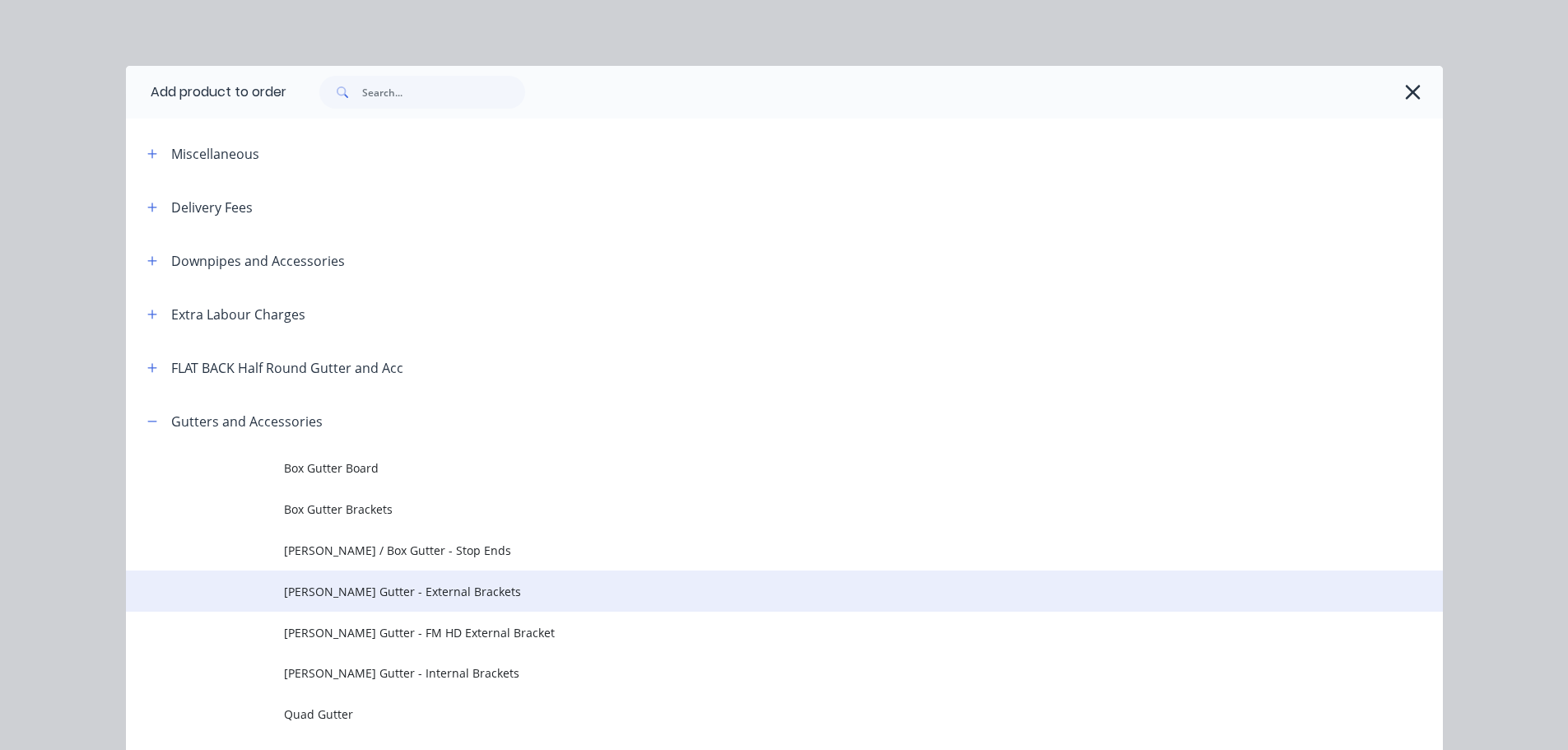
click at [455, 587] on span "[PERSON_NAME] Gutter - External Brackets" at bounding box center [747, 591] width 927 height 17
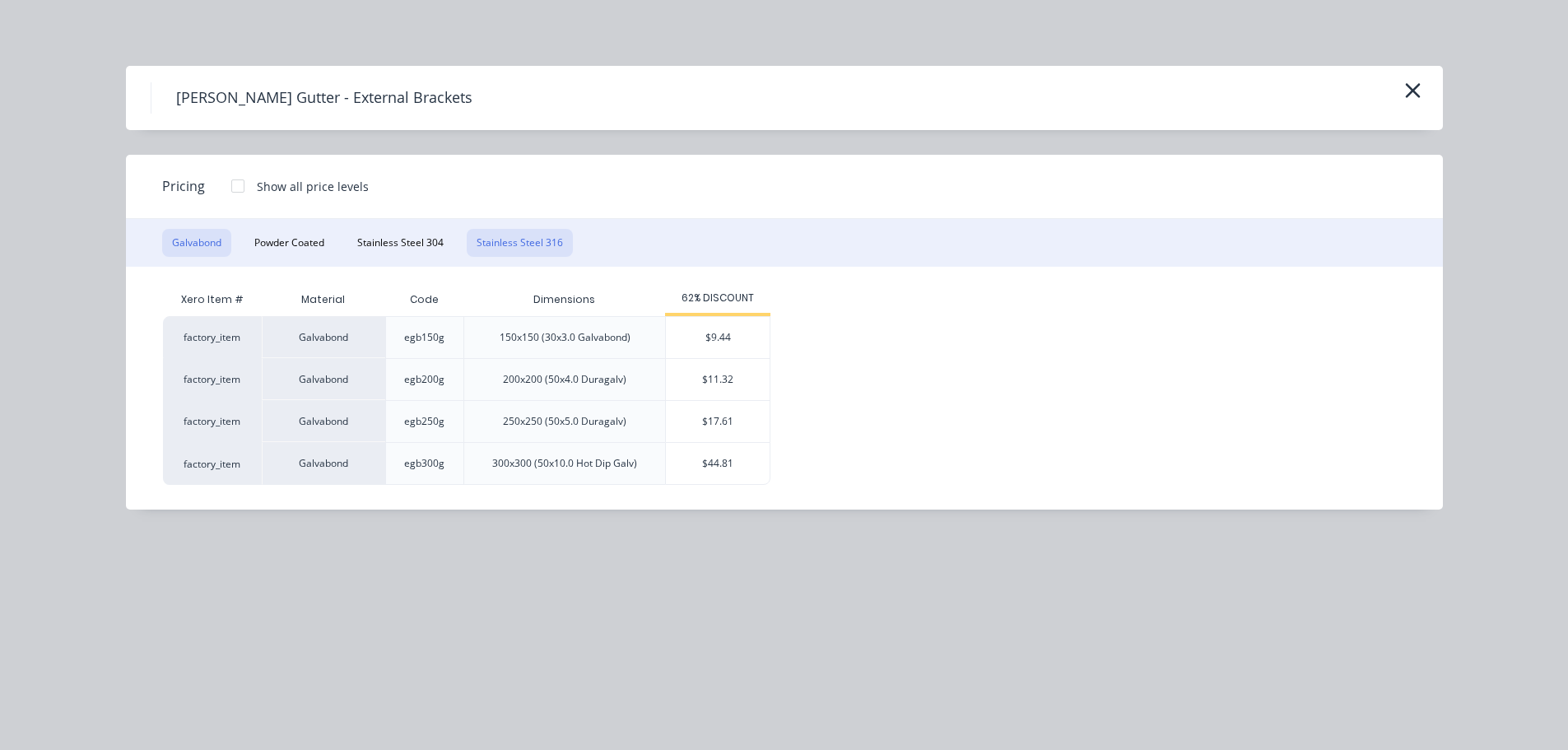
click at [533, 238] on button "Stainless Steel 316" at bounding box center [520, 242] width 106 height 28
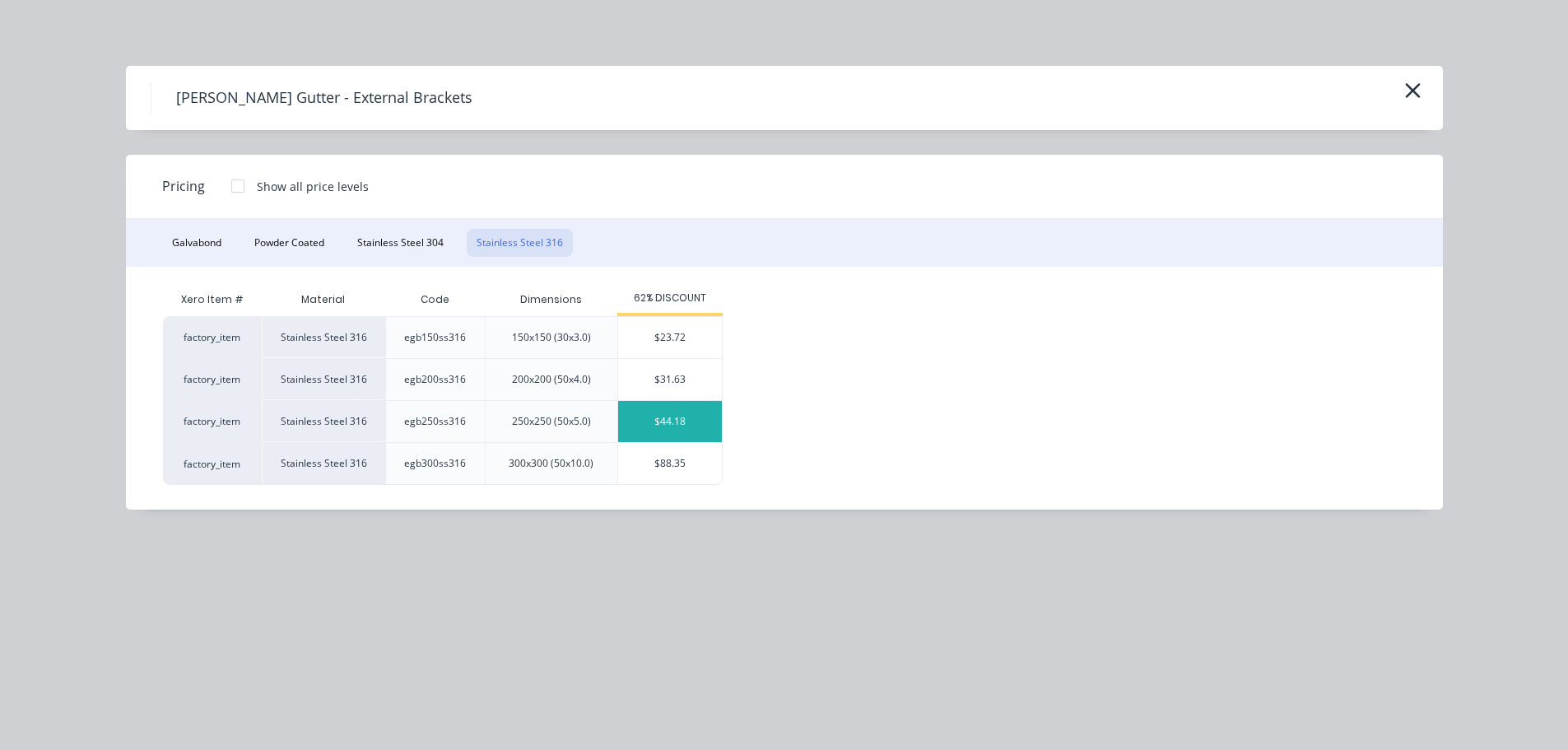
click at [670, 430] on div "$44.18" at bounding box center [670, 422] width 104 height 41
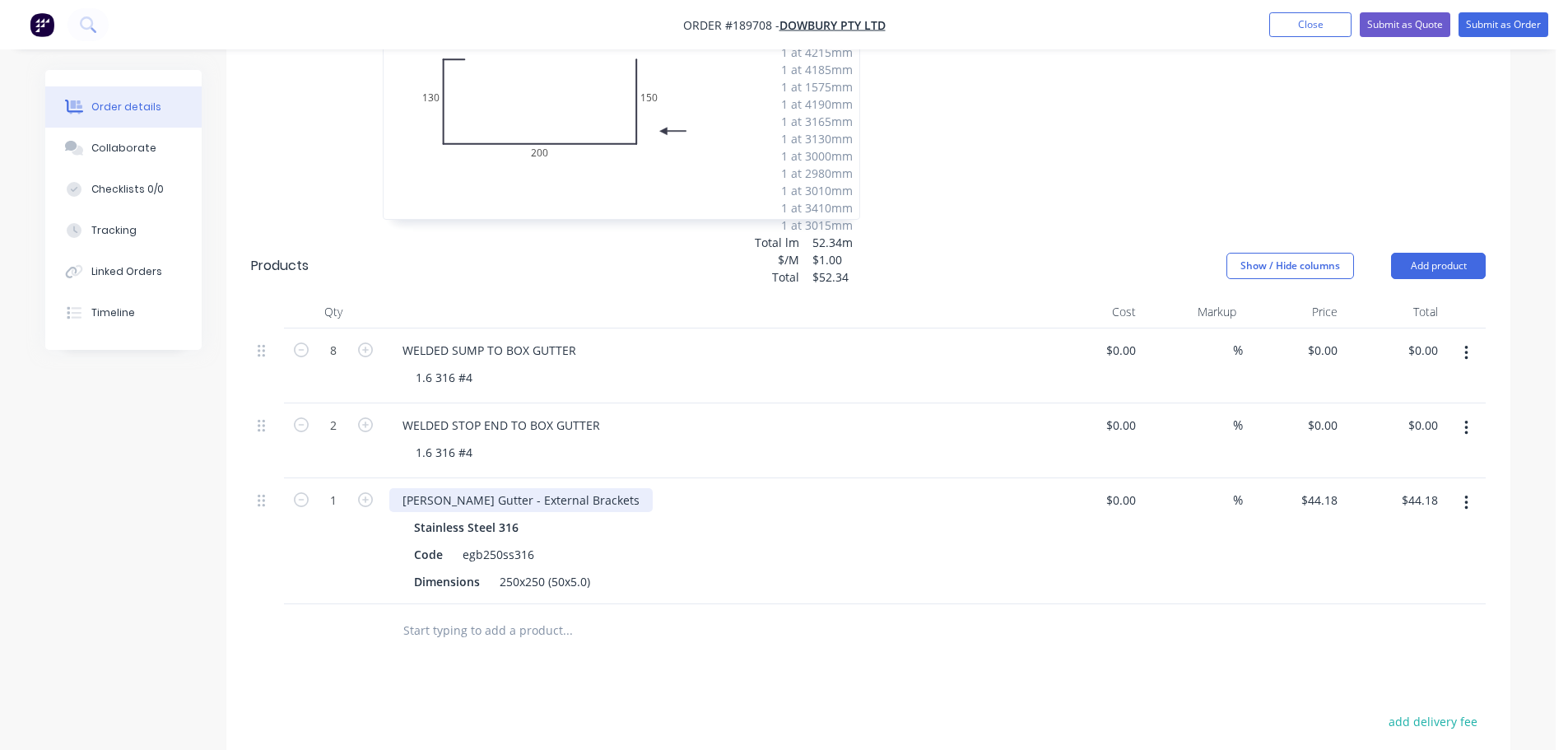
scroll to position [644, 0]
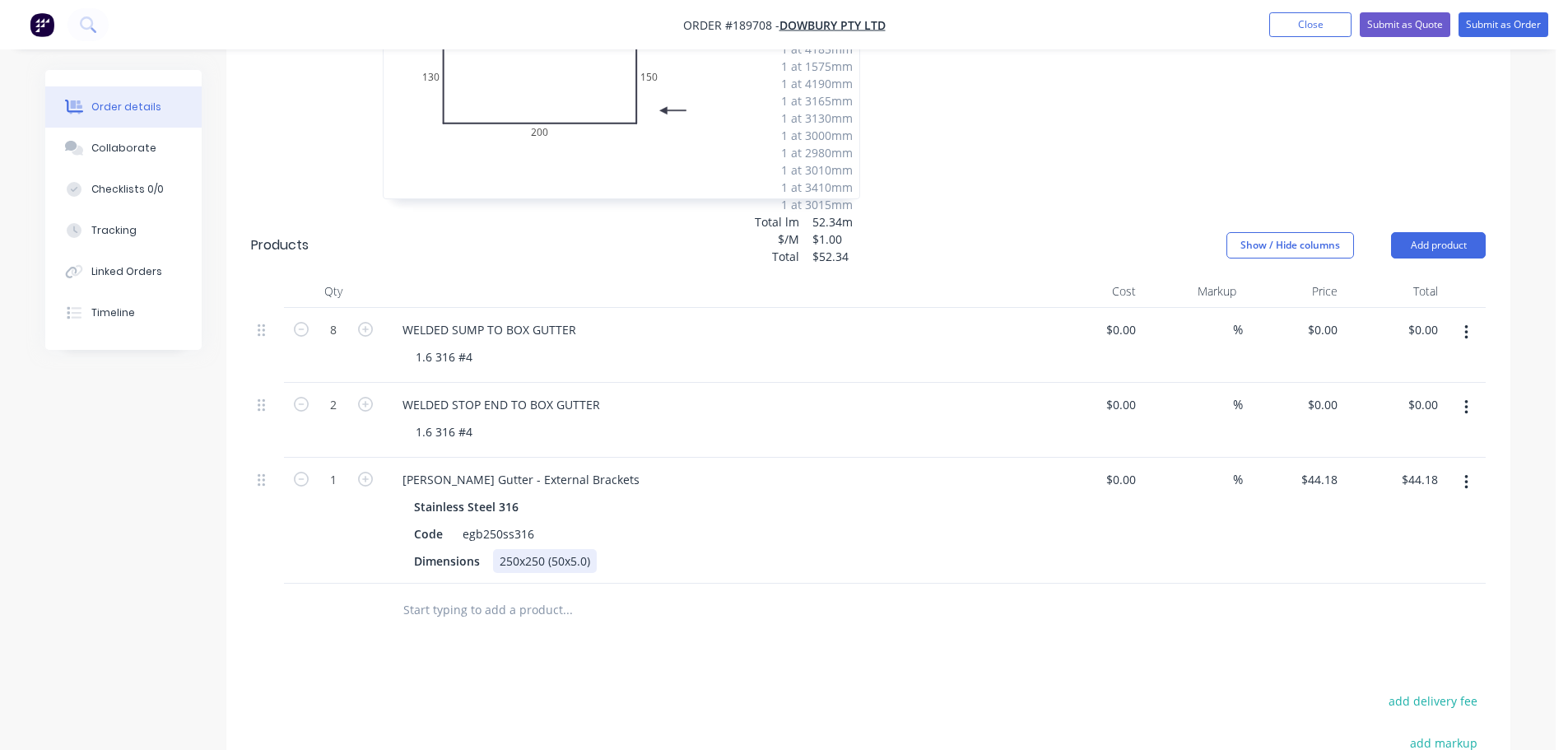
click at [523, 556] on div "250x250 (50x5.0)" at bounding box center [544, 561] width 104 height 23
click at [710, 478] on div "[PERSON_NAME] Gutter - External Brackets" at bounding box center [712, 480] width 645 height 23
click at [411, 532] on div "Code" at bounding box center [428, 534] width 42 height 23
click at [622, 535] on div "#4Code egb250ss316" at bounding box center [708, 534] width 603 height 23
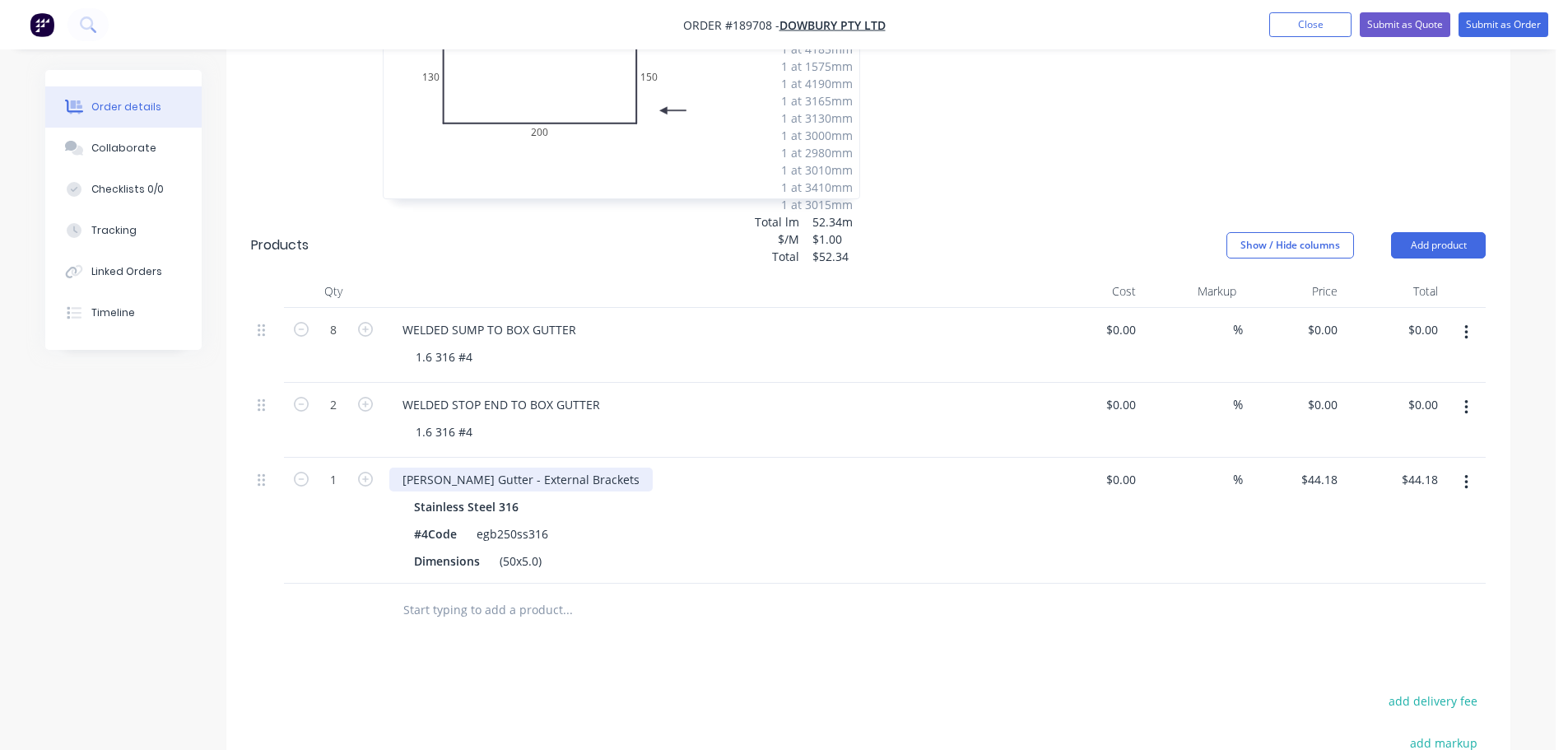
click at [576, 478] on div "[PERSON_NAME] Gutter - External Brackets" at bounding box center [521, 480] width 263 height 23
click at [343, 343] on input "1" at bounding box center [333, 330] width 42 height 24
type input "200"
type input "$8,836.00"
drag, startPoint x: 128, startPoint y: 546, endPoint x: 149, endPoint y: 542, distance: 21.4
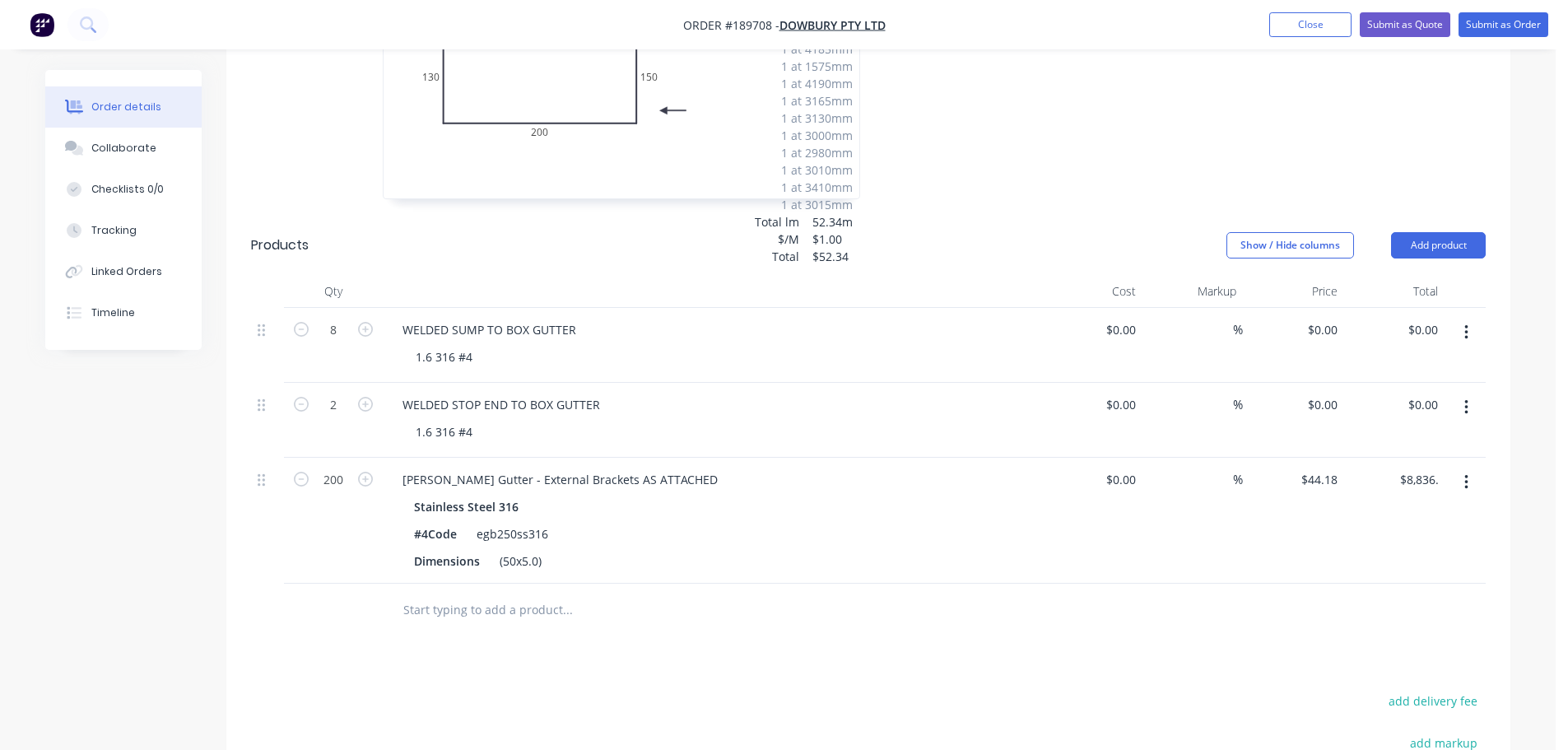
click at [128, 546] on div "Created by [PERSON_NAME] Created [DATE] Required [DATE] Assigned to Add team me…" at bounding box center [778, 241] width 1465 height 1631
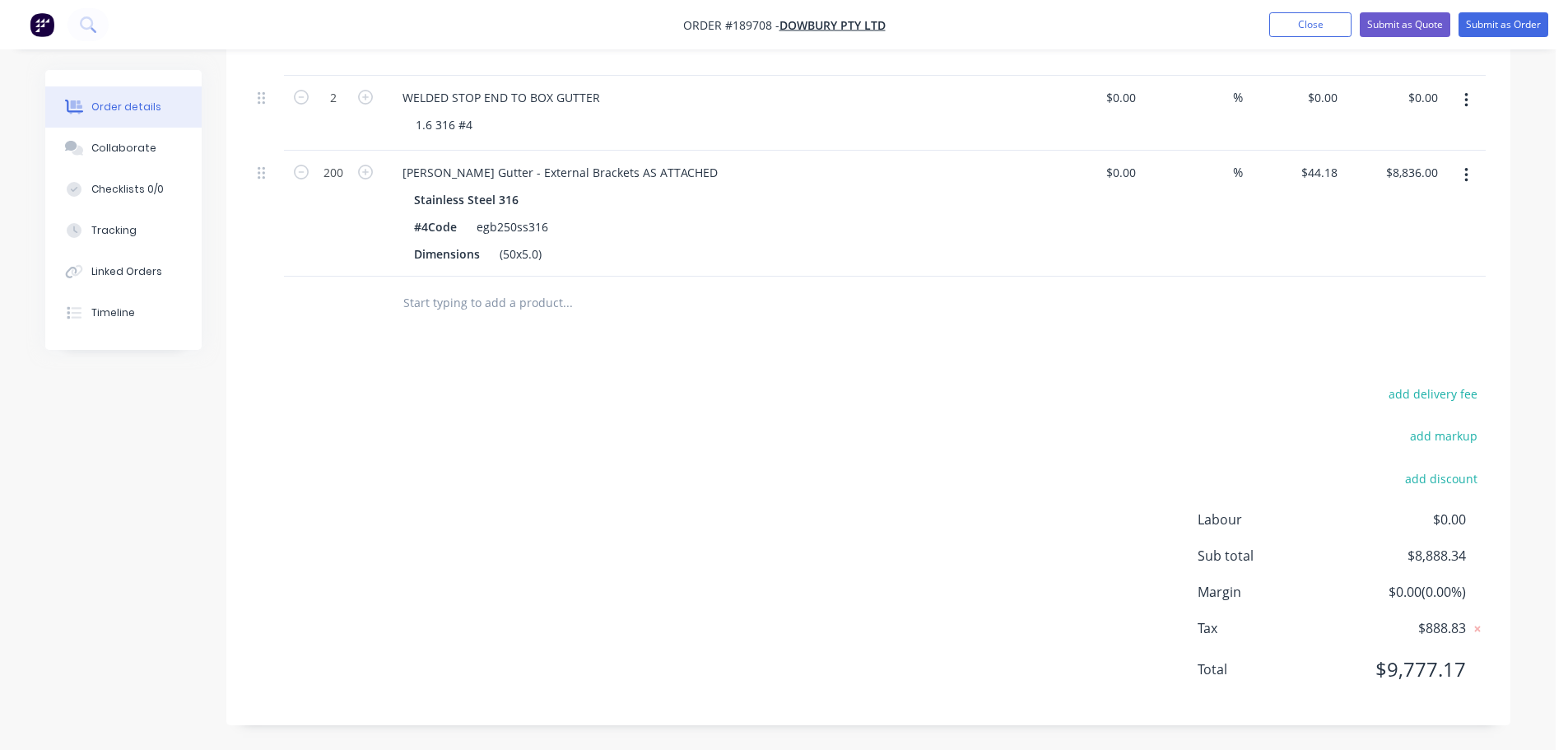
scroll to position [0, 0]
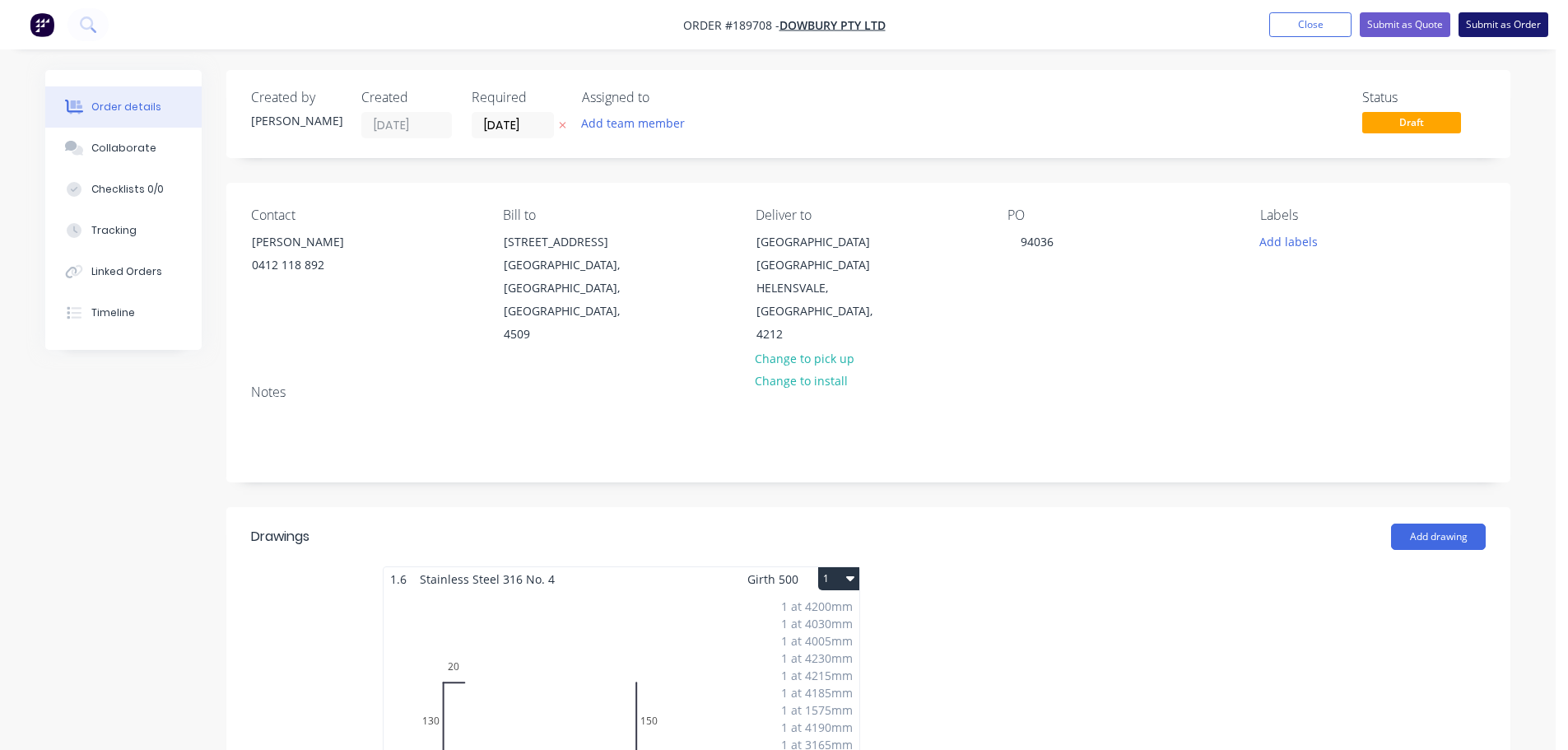
click at [1496, 15] on button "Submit as Order" at bounding box center [1504, 24] width 90 height 24
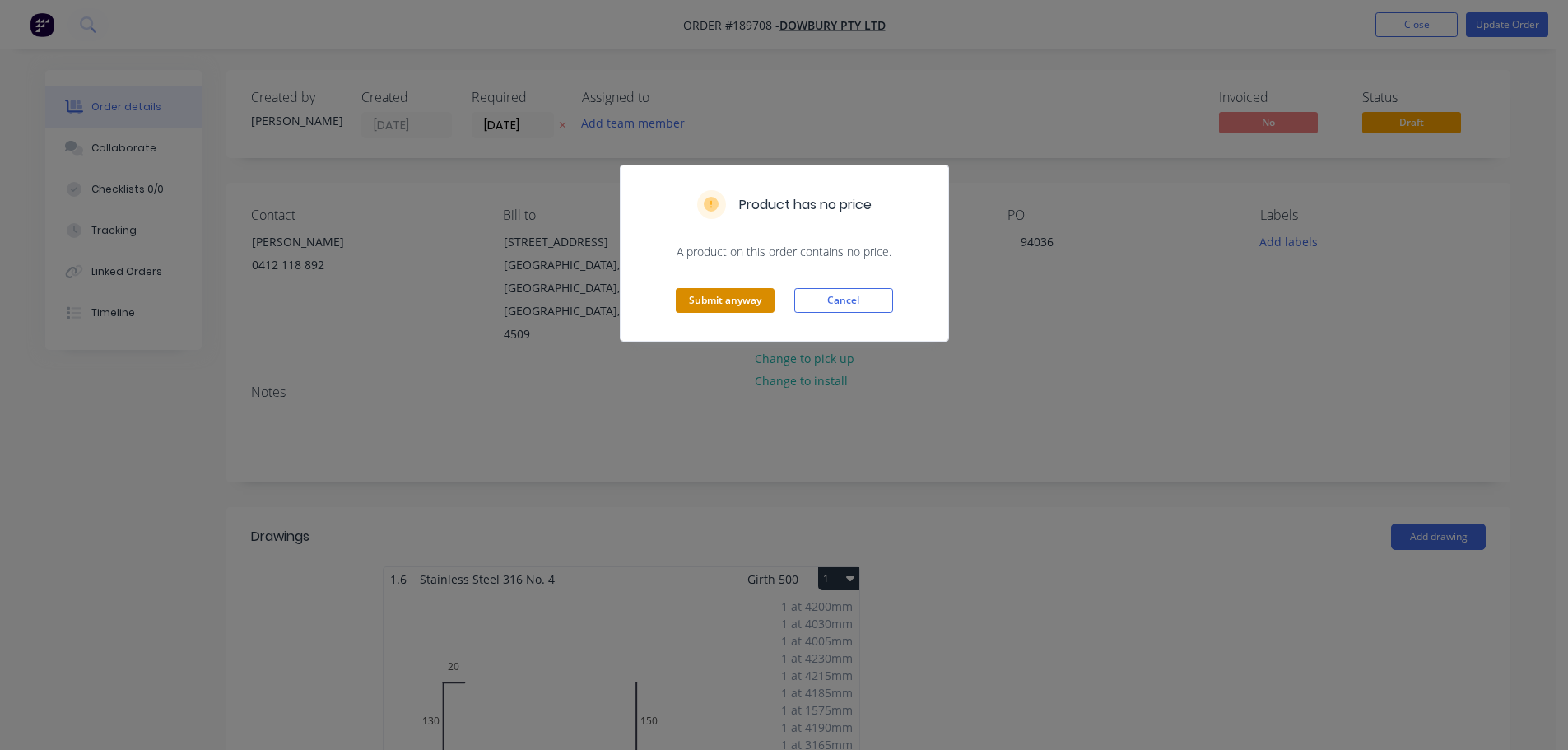
click at [728, 297] on button "Submit anyway" at bounding box center [725, 300] width 99 height 24
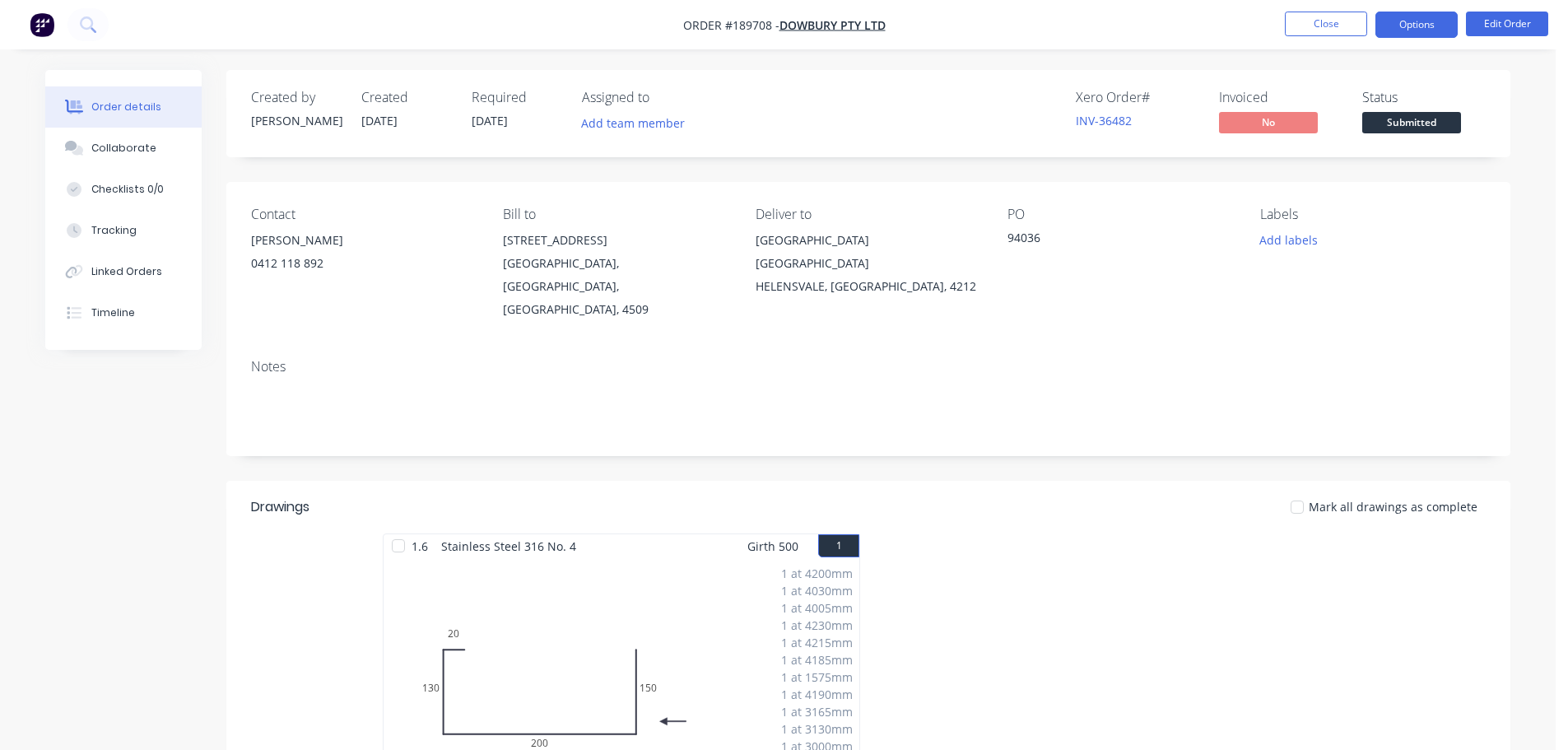
click at [1410, 15] on button "Options" at bounding box center [1416, 24] width 82 height 26
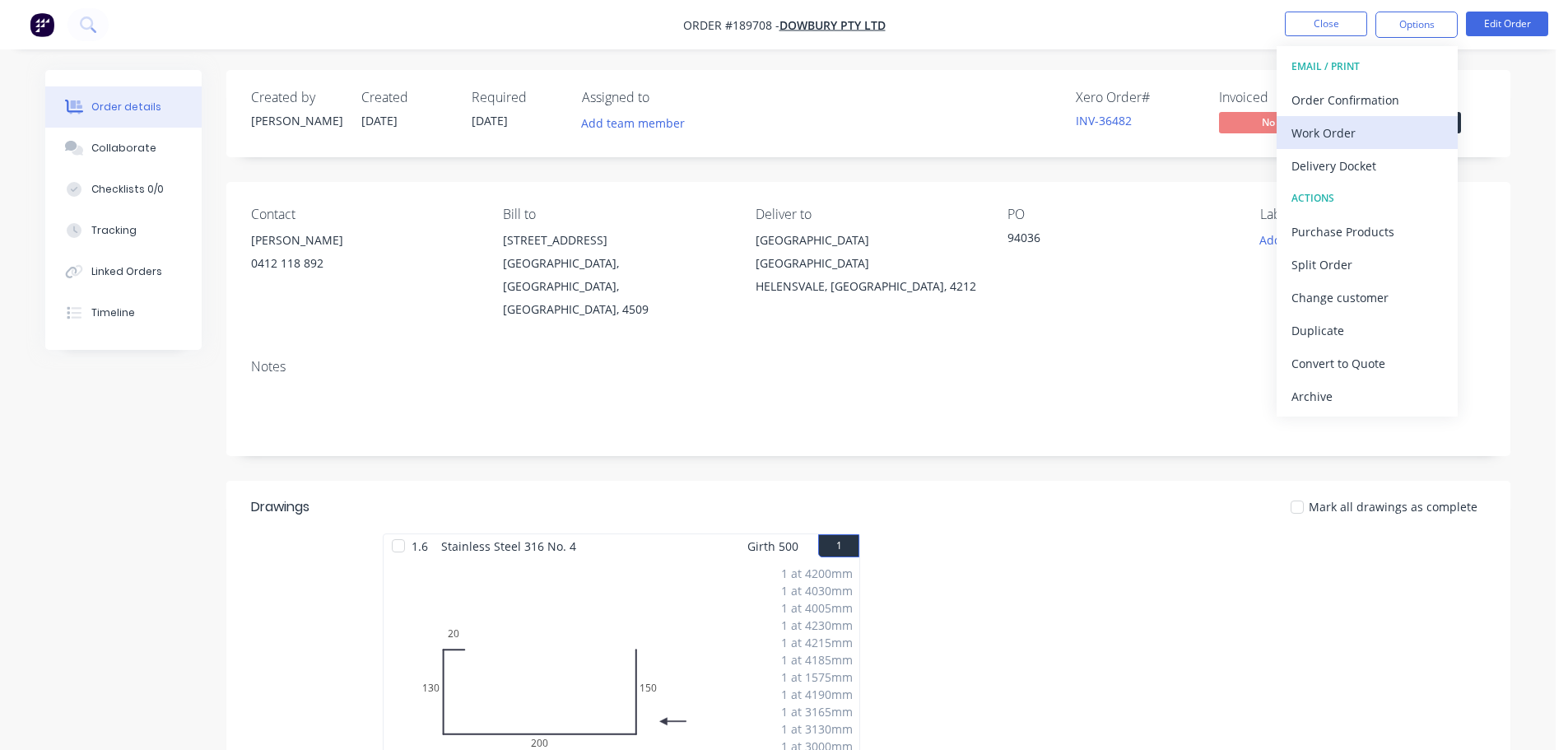
click at [1323, 129] on div "Work Order" at bounding box center [1367, 133] width 151 height 23
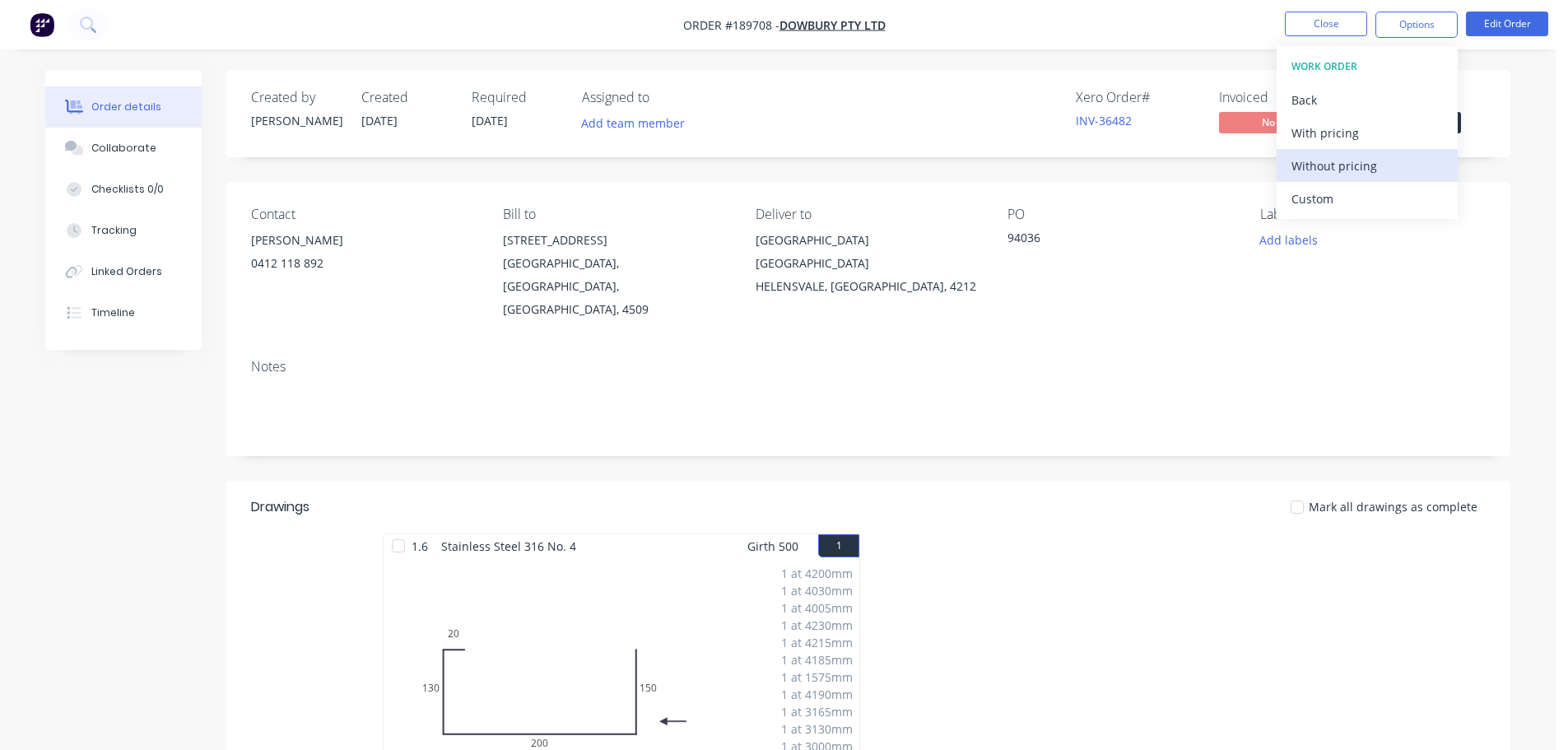
click at [1344, 175] on div "Without pricing" at bounding box center [1367, 166] width 151 height 23
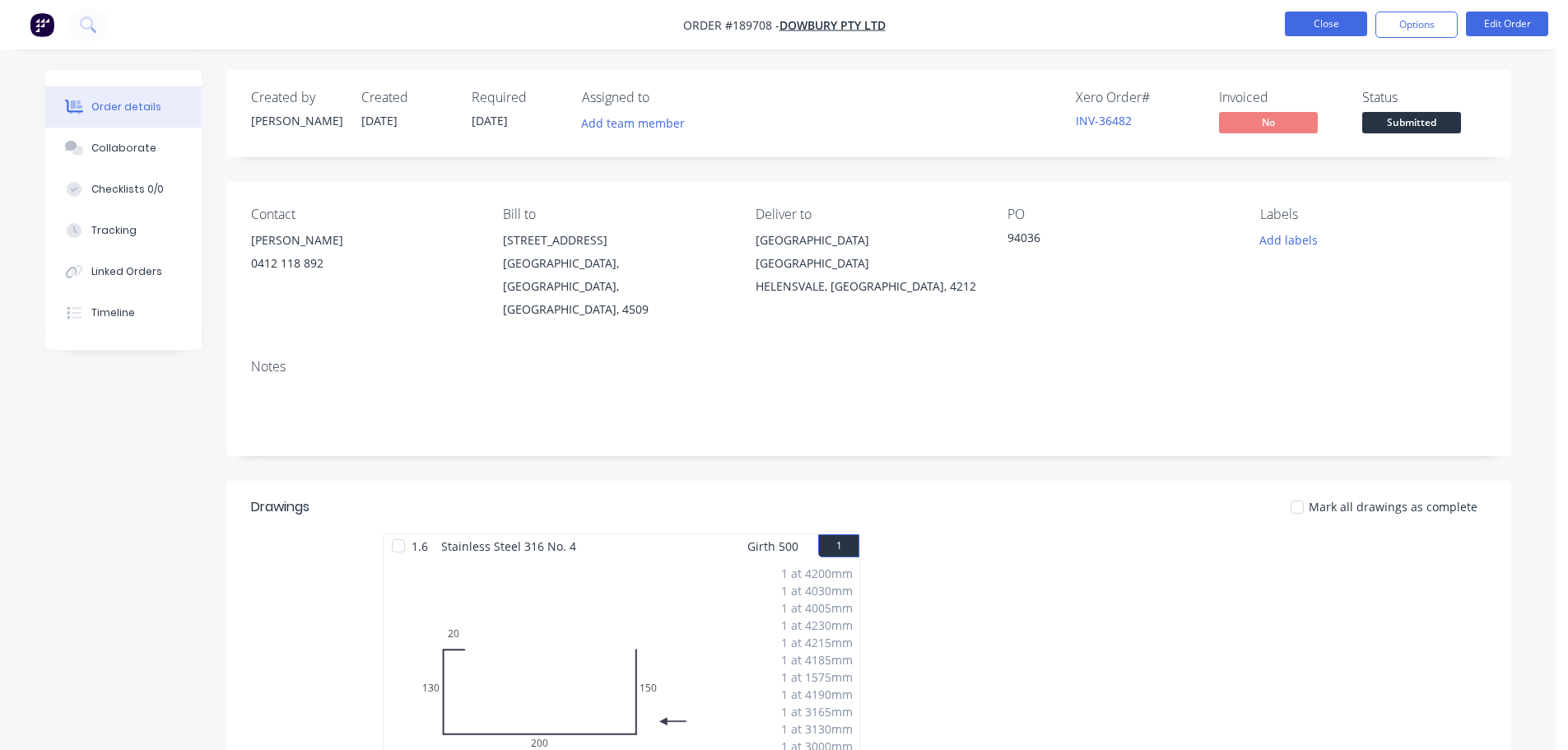
click at [1309, 22] on button "Close" at bounding box center [1326, 23] width 82 height 24
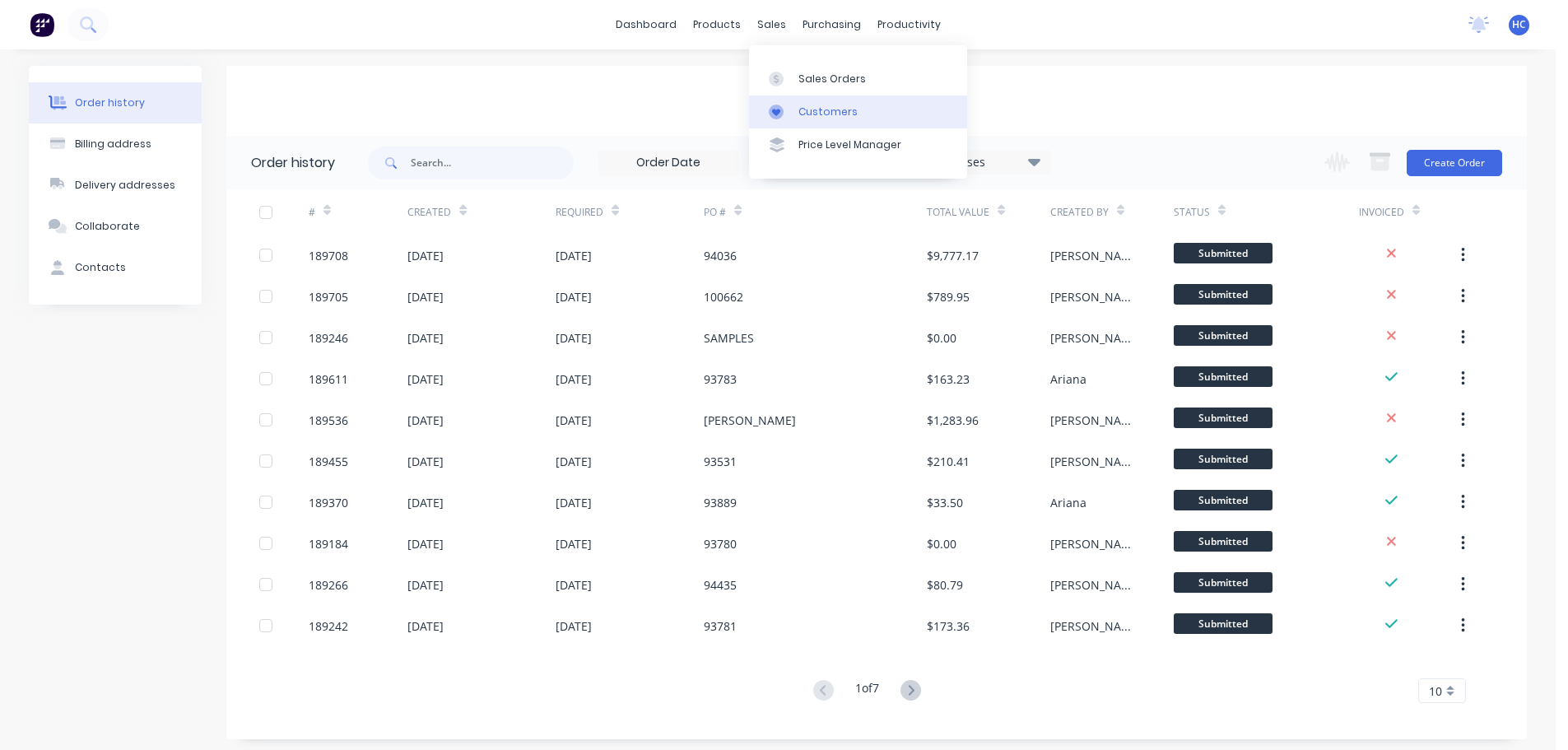
click at [820, 112] on div "Customers" at bounding box center [828, 112] width 59 height 14
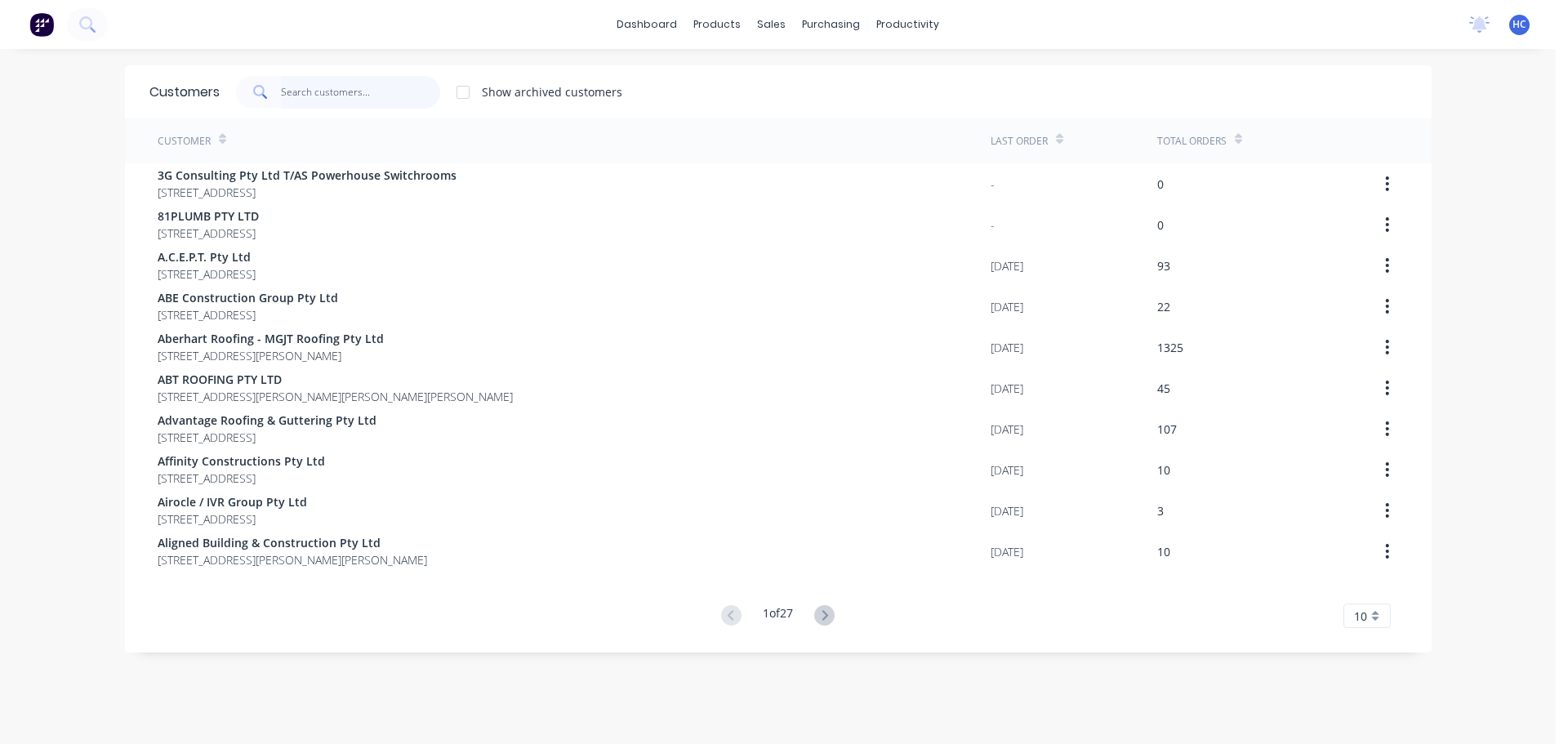
click at [363, 96] on input "text" at bounding box center [360, 92] width 159 height 33
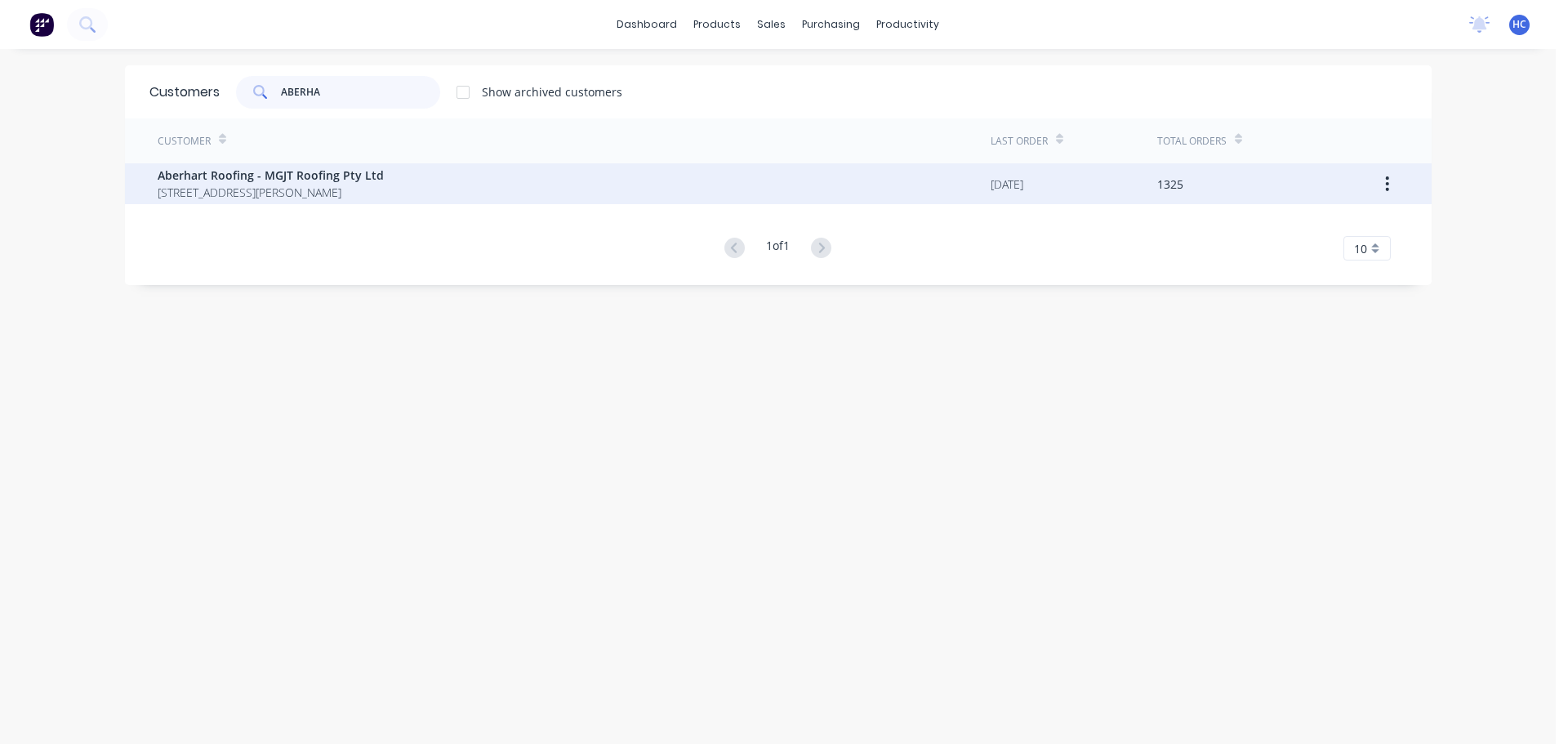
type input "ABERHA"
click at [297, 188] on span "[STREET_ADDRESS][PERSON_NAME]" at bounding box center [270, 192] width 226 height 17
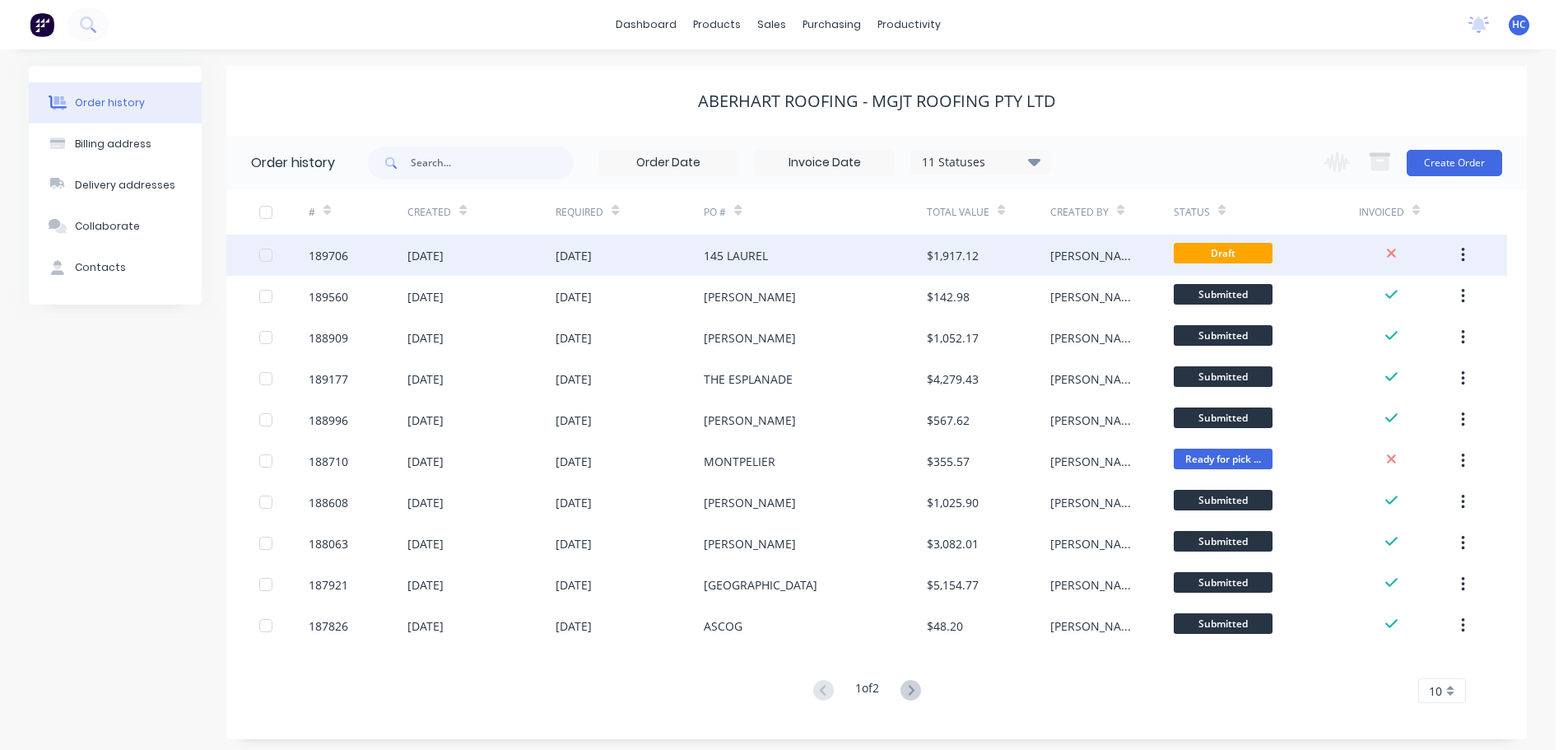
click at [849, 255] on div "145 LAUREL" at bounding box center [815, 255] width 223 height 41
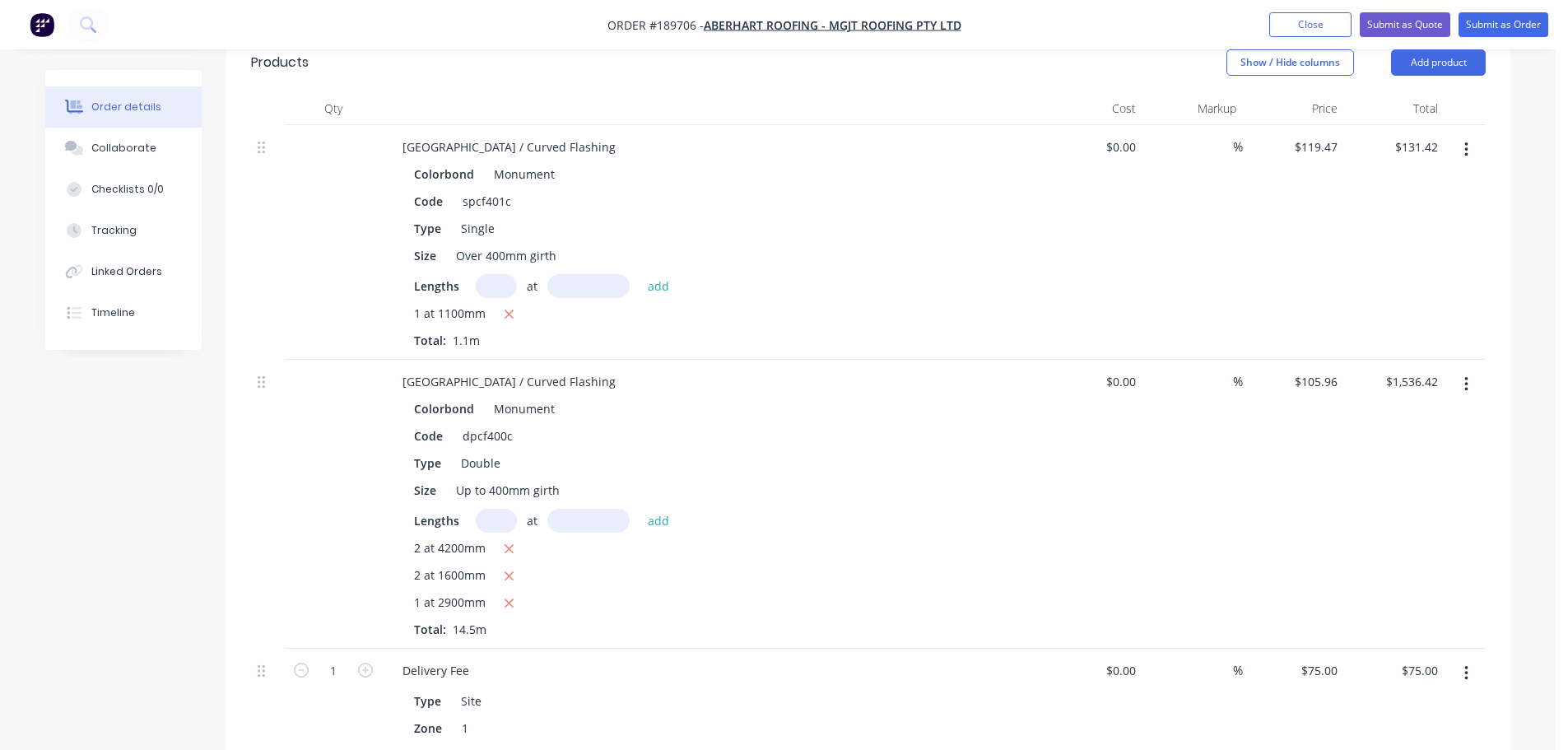
scroll to position [494, 0]
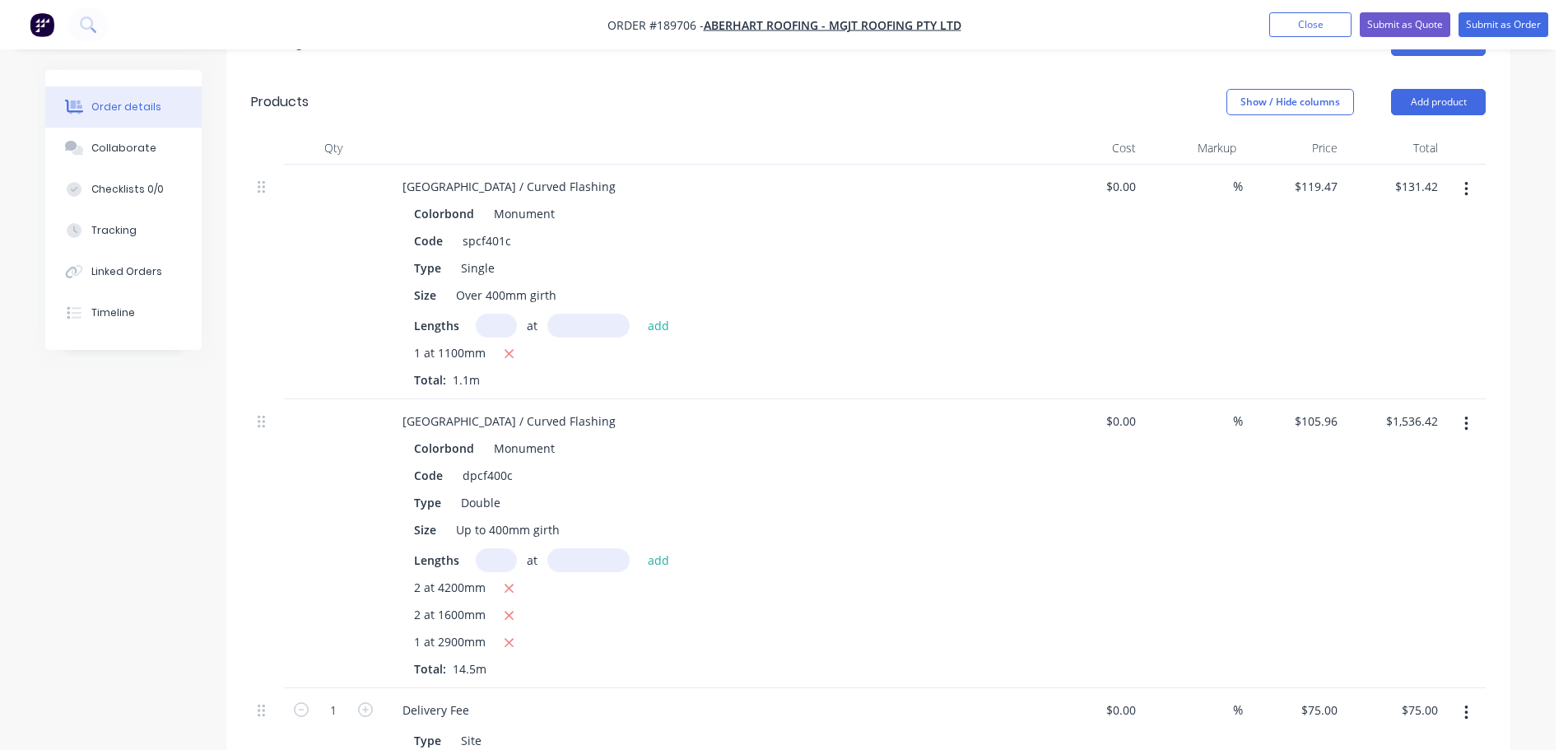
click at [1474, 175] on button "button" at bounding box center [1466, 189] width 39 height 30
click at [1394, 221] on div "Edit" at bounding box center [1408, 233] width 127 height 23
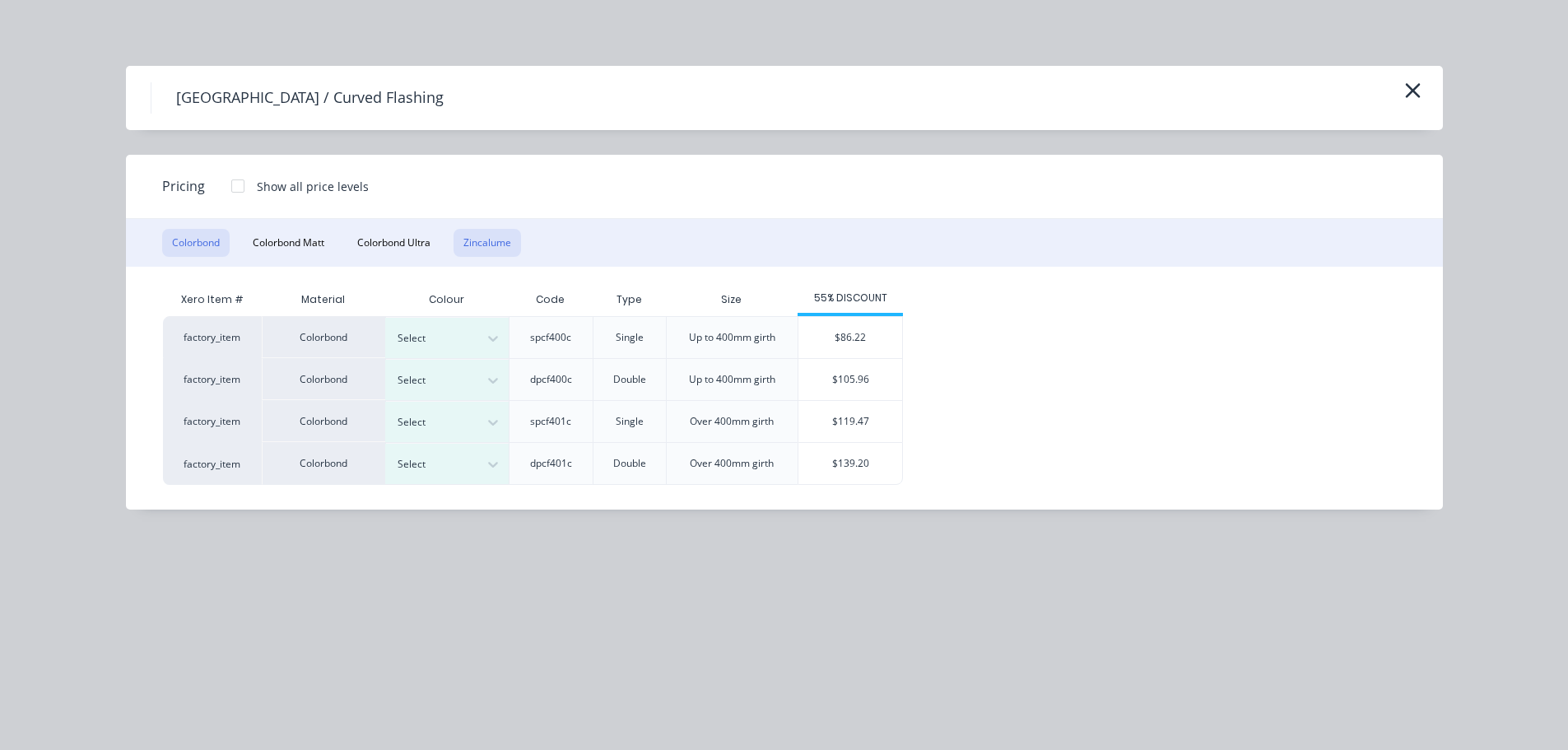
click at [484, 237] on button "Zincalume" at bounding box center [487, 242] width 68 height 28
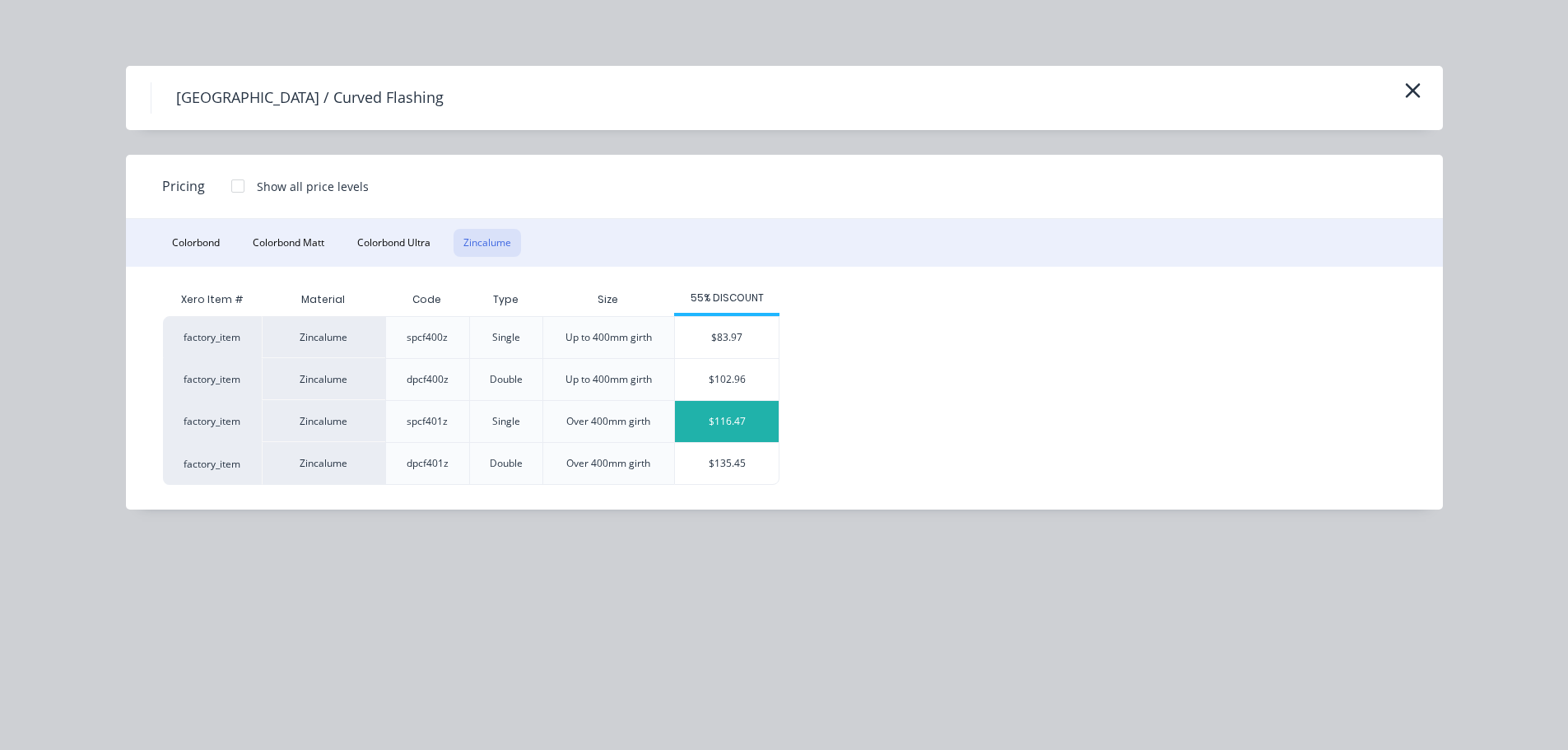
click at [737, 423] on div "$116.47" at bounding box center [726, 422] width 104 height 41
type input "$116.47"
type input "$128.12"
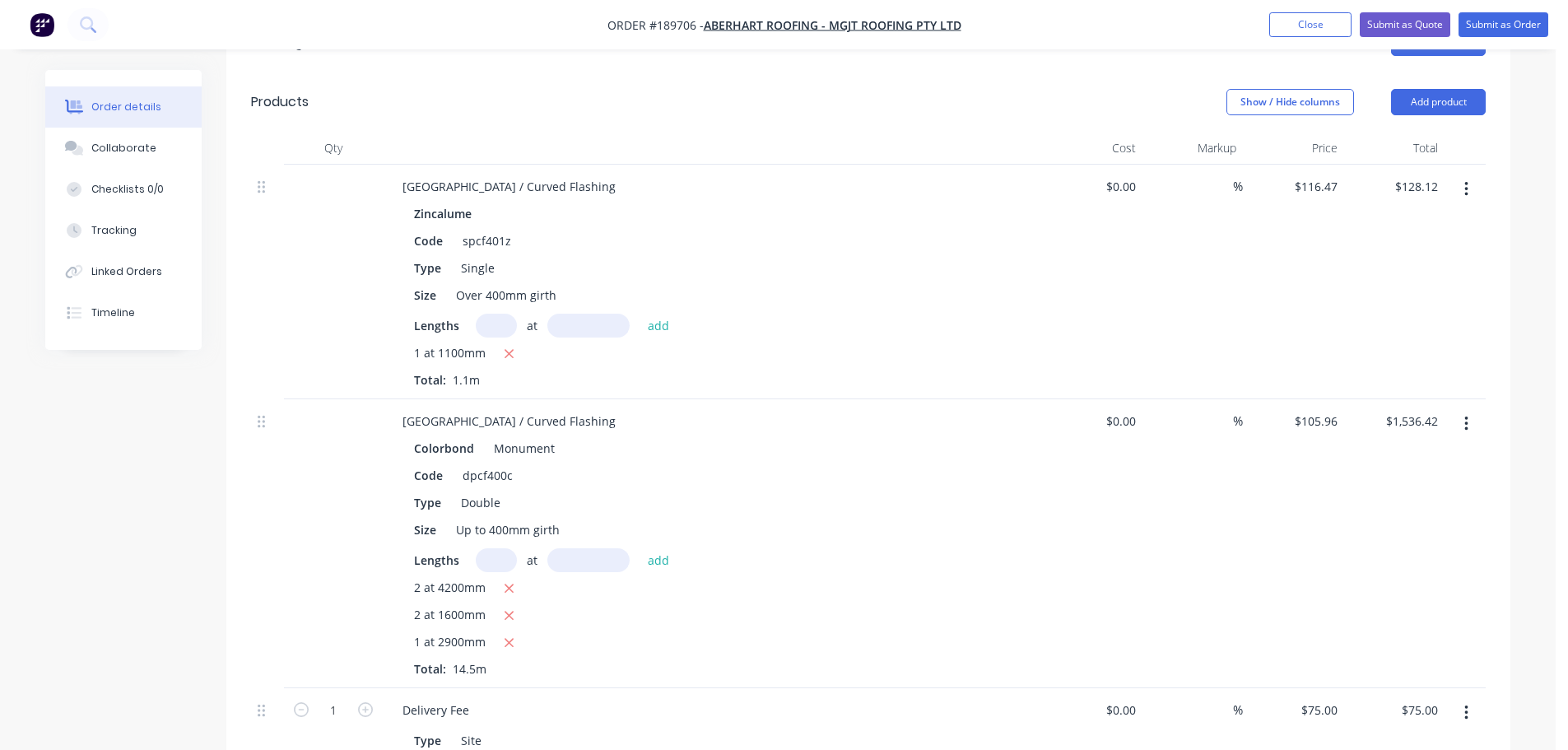
click at [1459, 409] on button "button" at bounding box center [1466, 424] width 39 height 30
click at [1405, 455] on div "Edit" at bounding box center [1408, 467] width 127 height 23
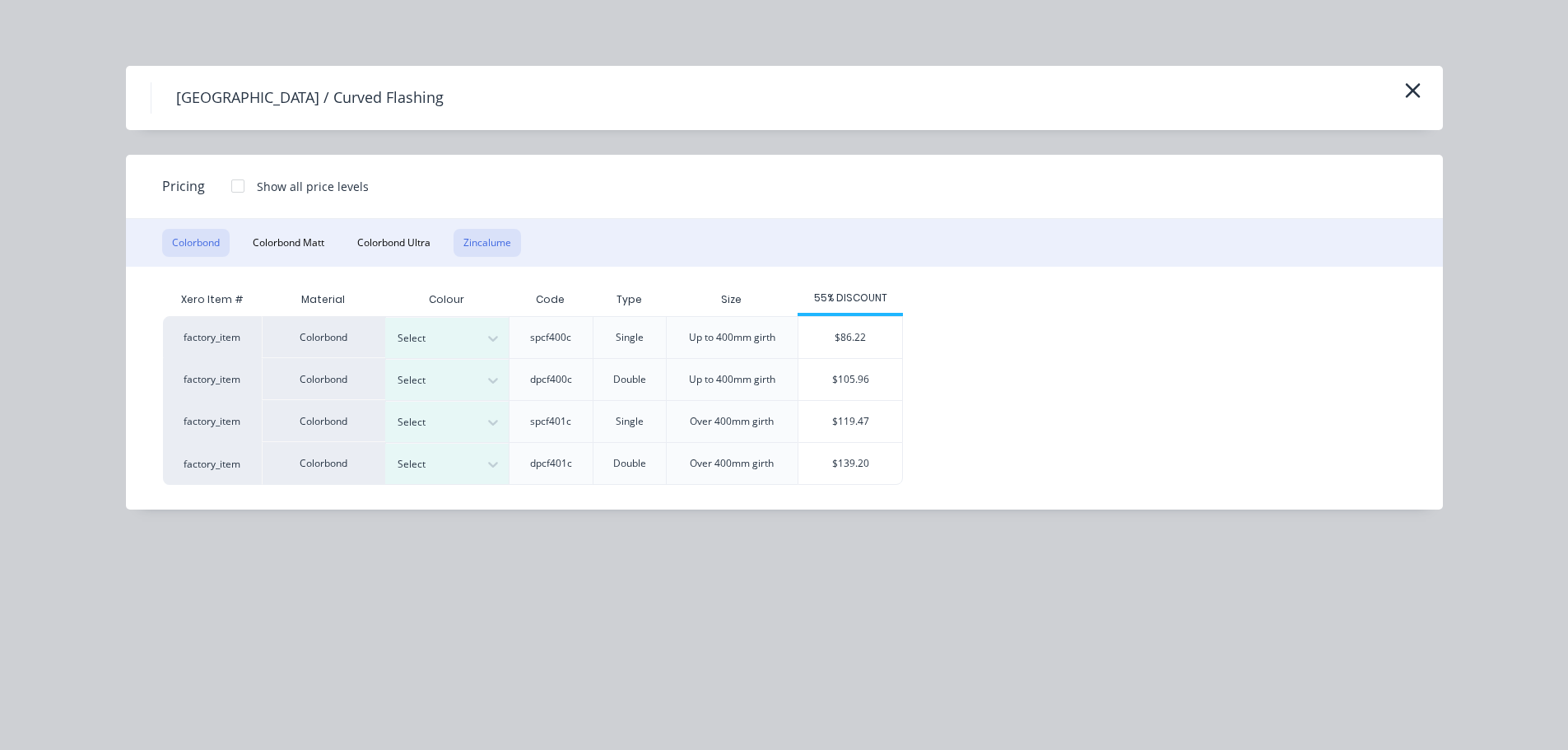
click at [499, 241] on button "Zincalume" at bounding box center [487, 242] width 68 height 28
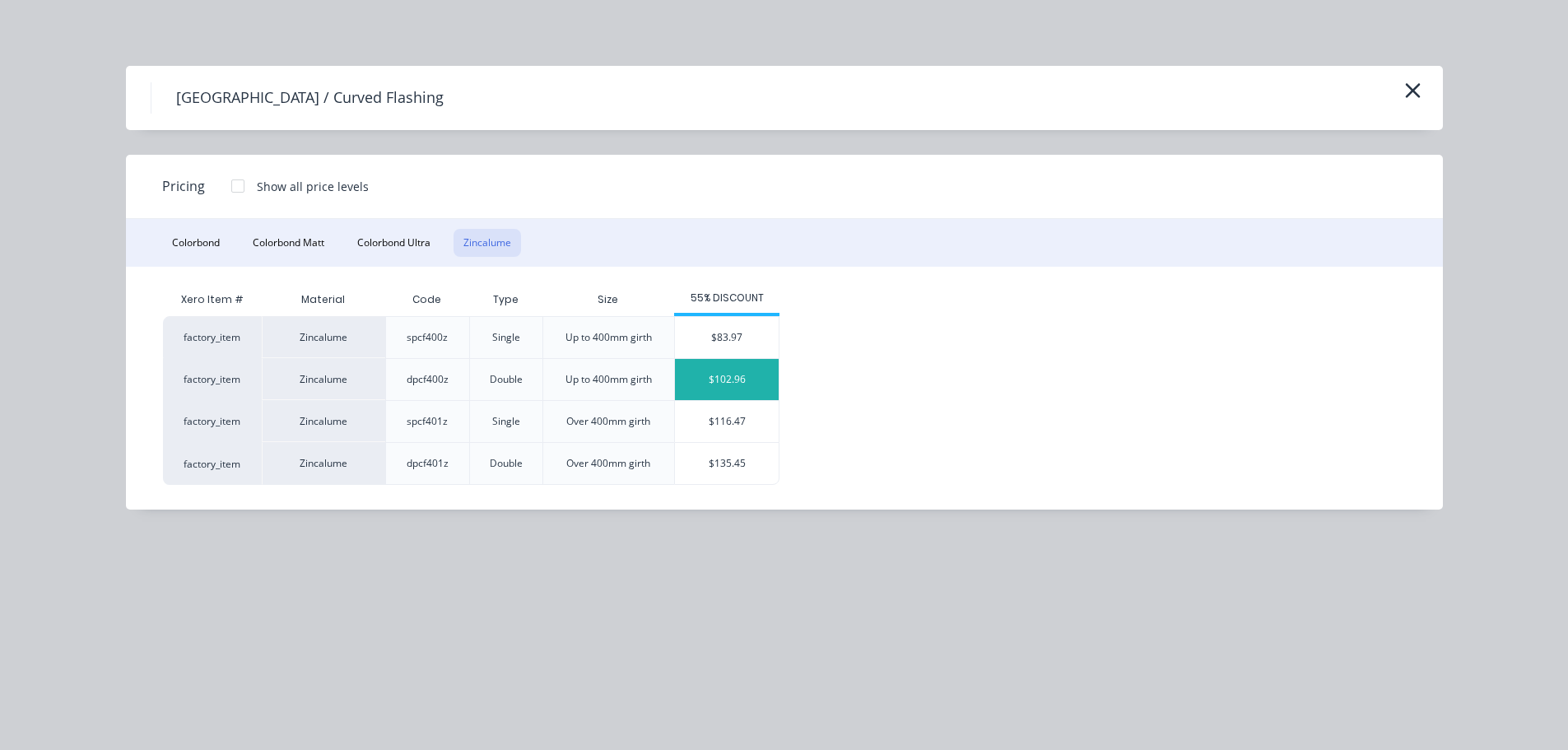
click at [742, 376] on div "$102.96" at bounding box center [726, 380] width 104 height 41
type input "$102.96"
type input "$1,492.92"
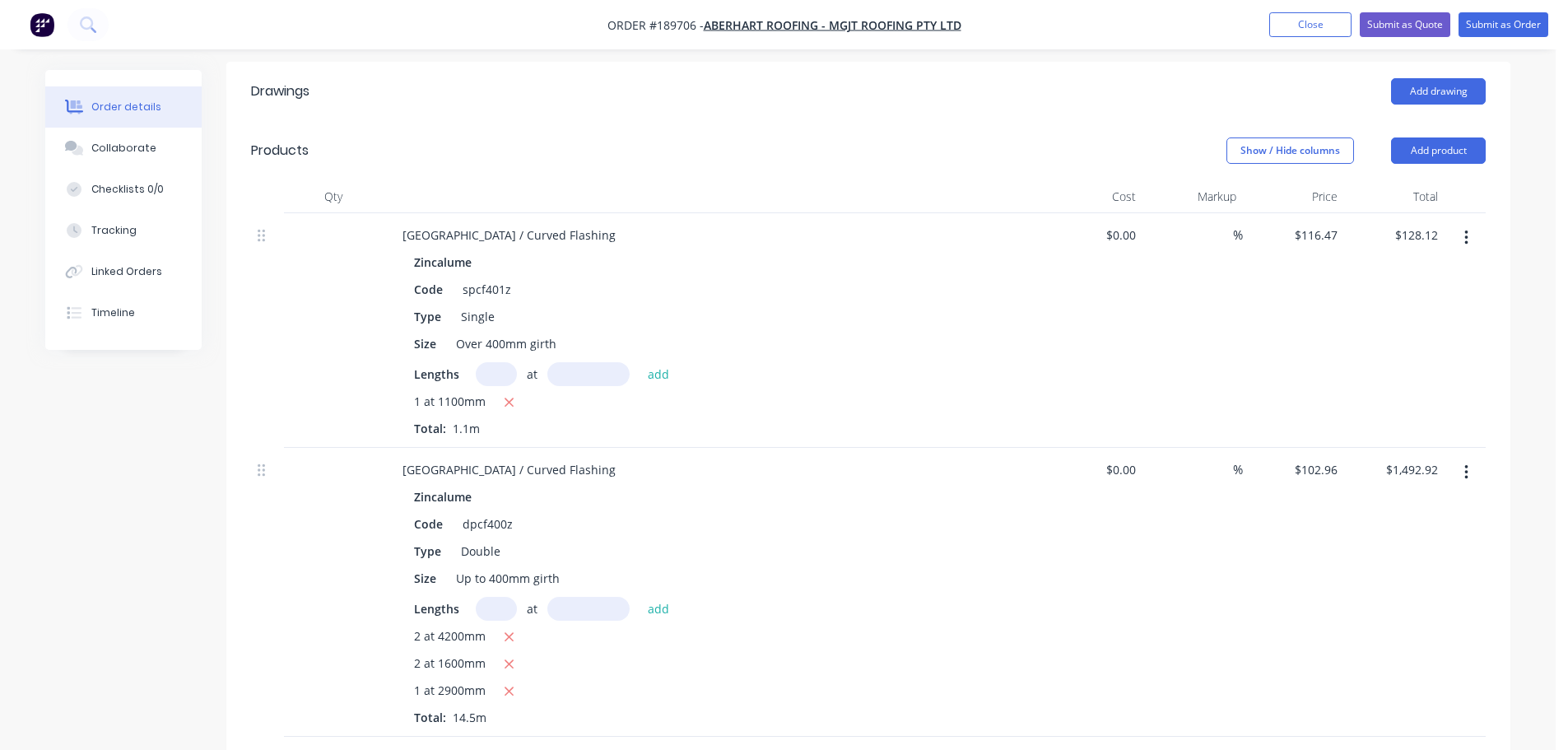
scroll to position [0, 0]
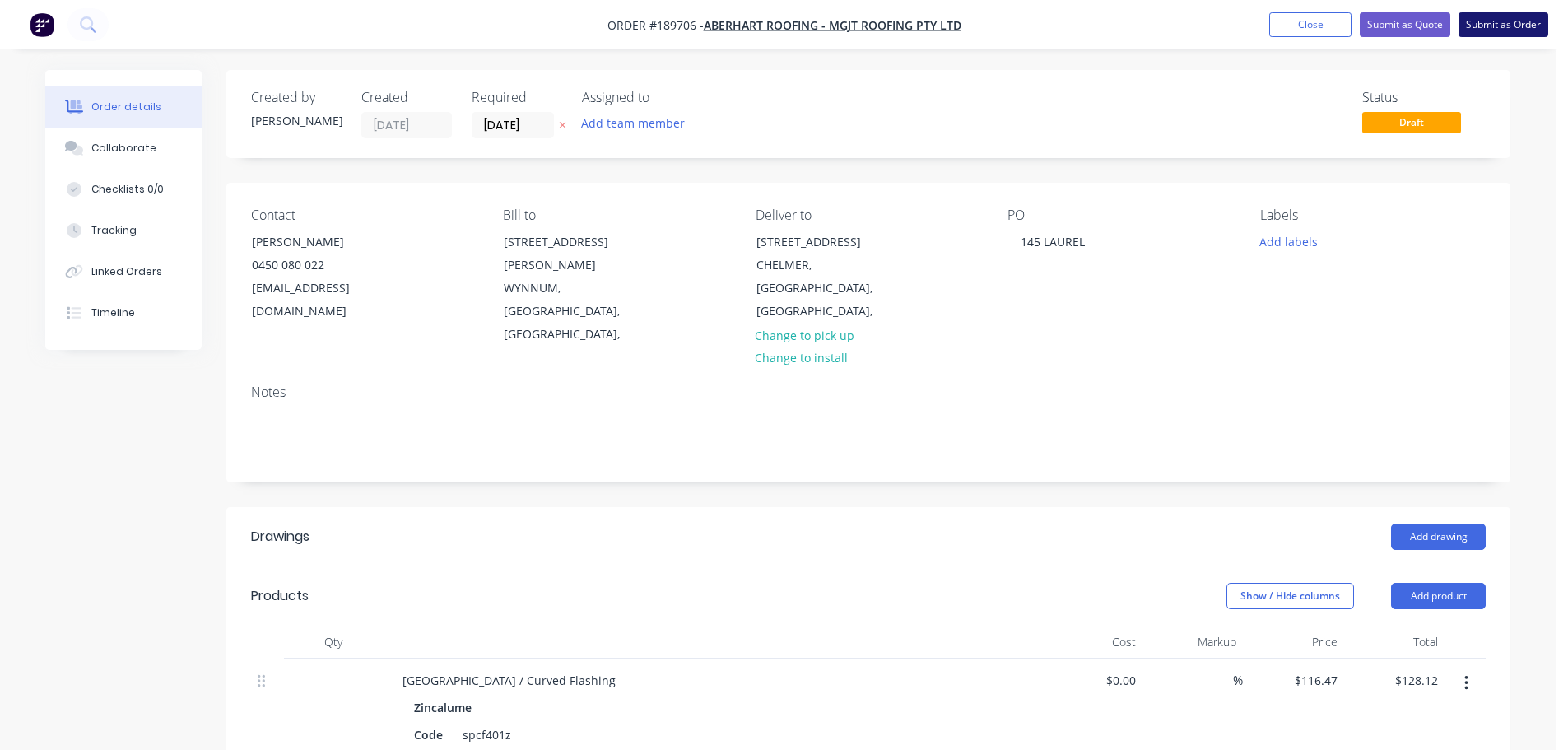
click at [1500, 19] on button "Submit as Order" at bounding box center [1504, 24] width 90 height 24
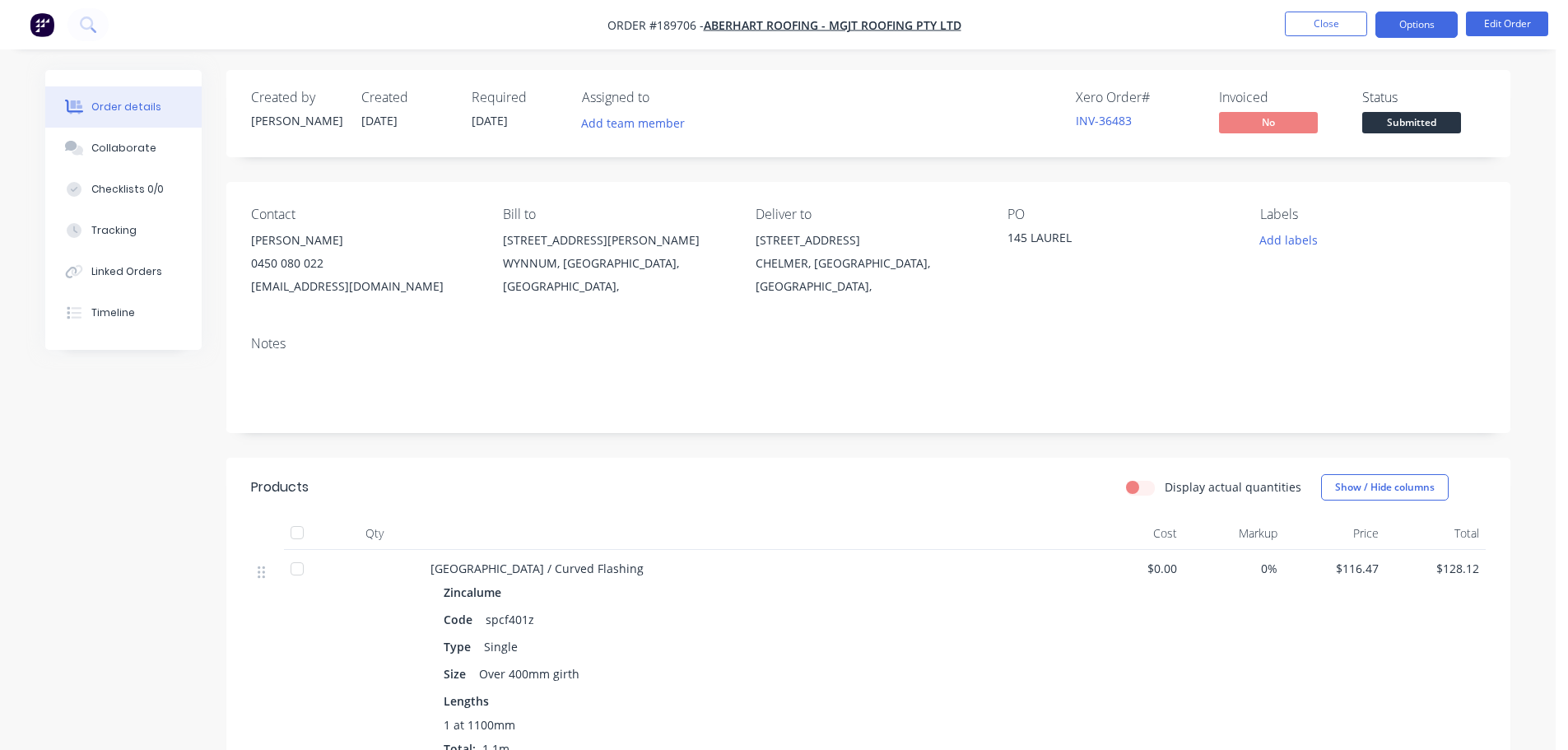
click at [1424, 23] on button "Options" at bounding box center [1416, 24] width 82 height 26
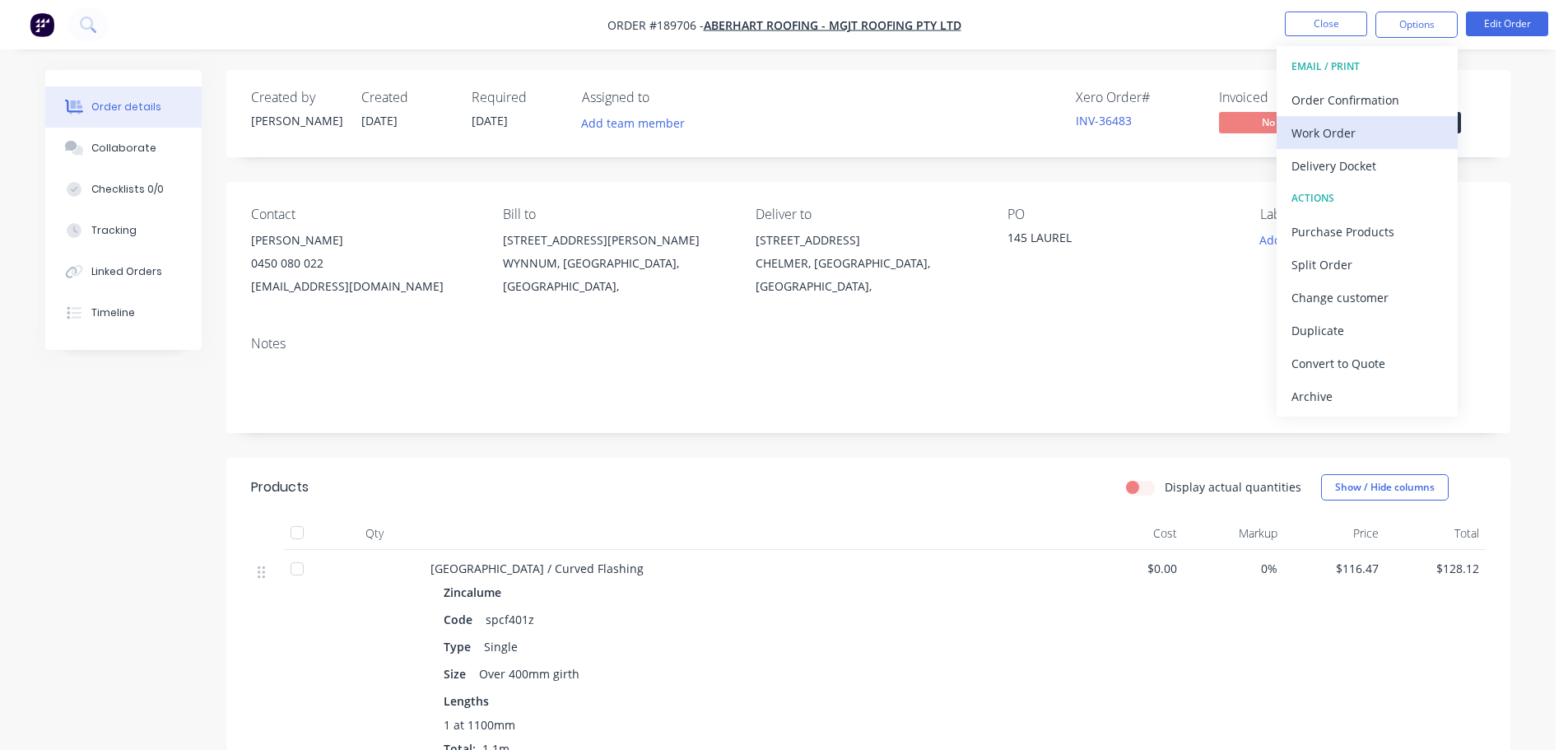
click at [1335, 132] on div "Work Order" at bounding box center [1367, 133] width 151 height 23
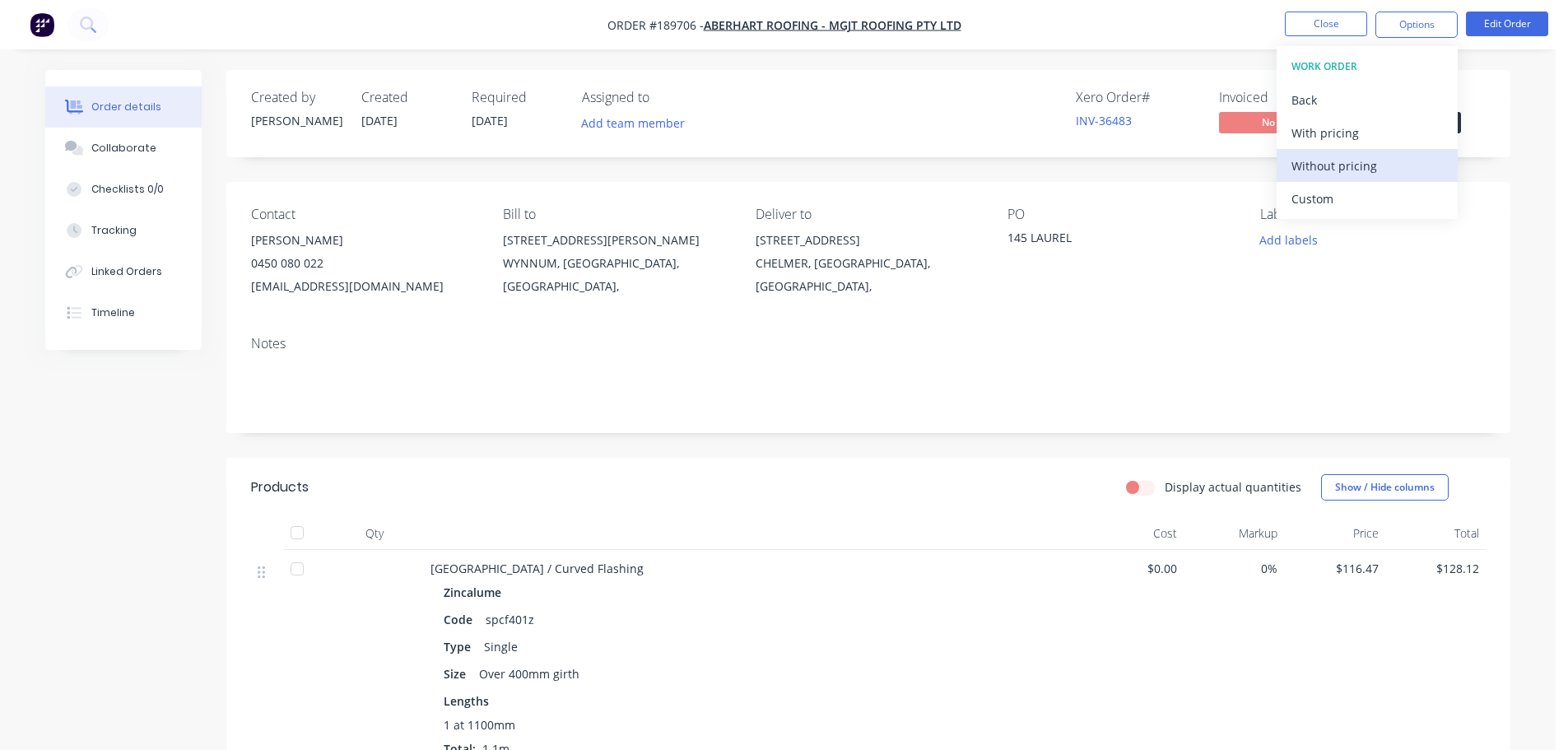
click at [1343, 159] on div "Without pricing" at bounding box center [1367, 166] width 151 height 23
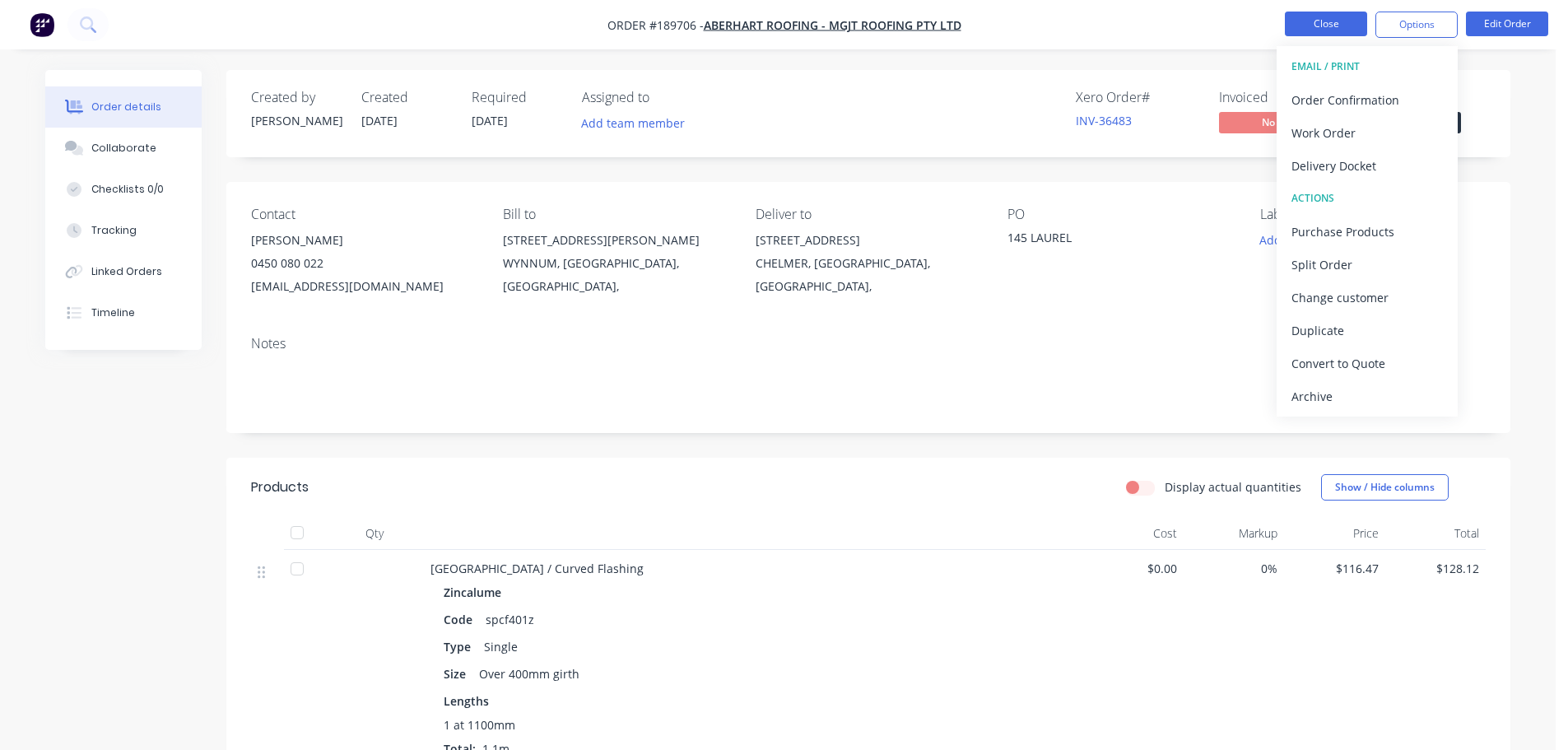
click at [1342, 28] on button "Close" at bounding box center [1326, 23] width 82 height 24
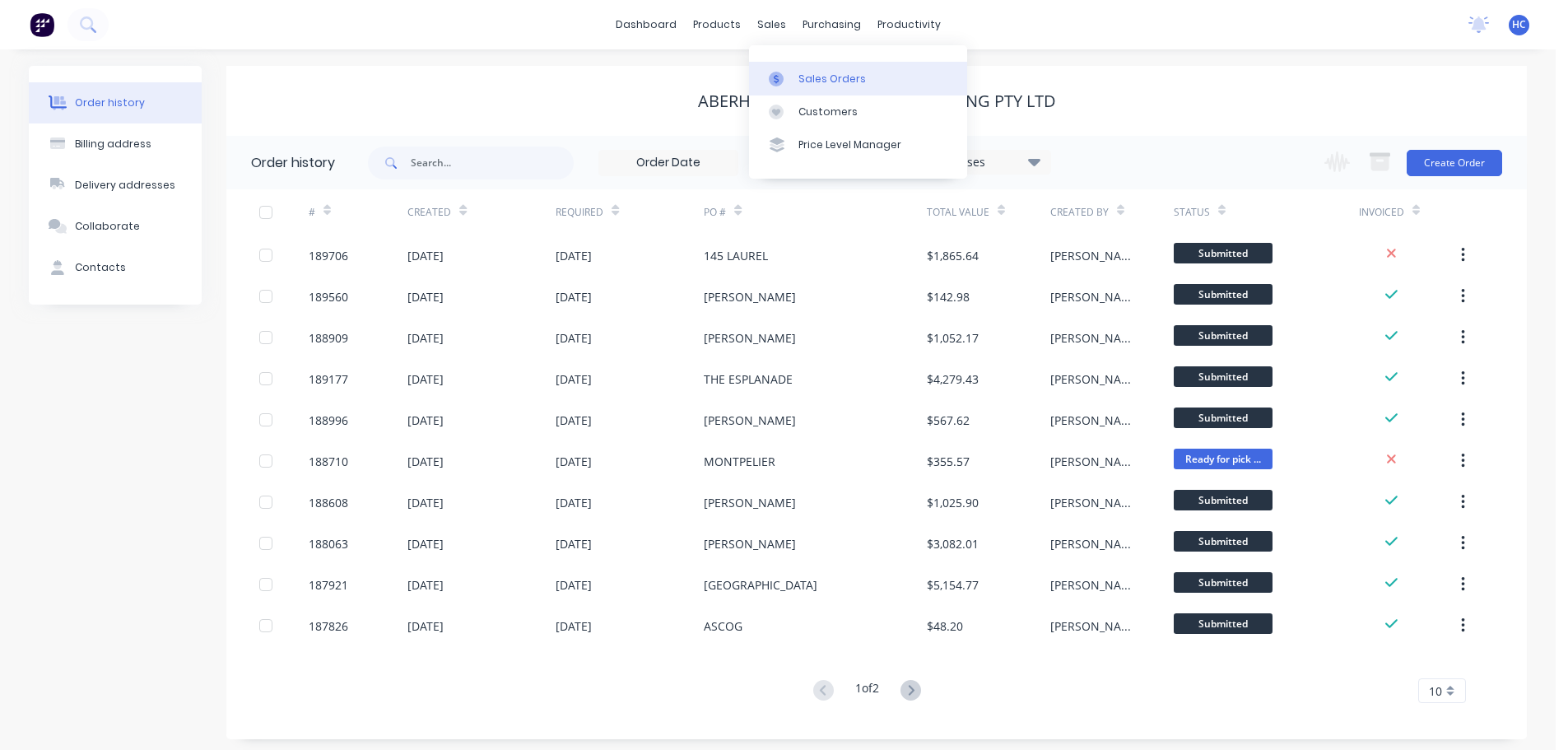
click at [818, 82] on div "Sales Orders" at bounding box center [832, 78] width 68 height 14
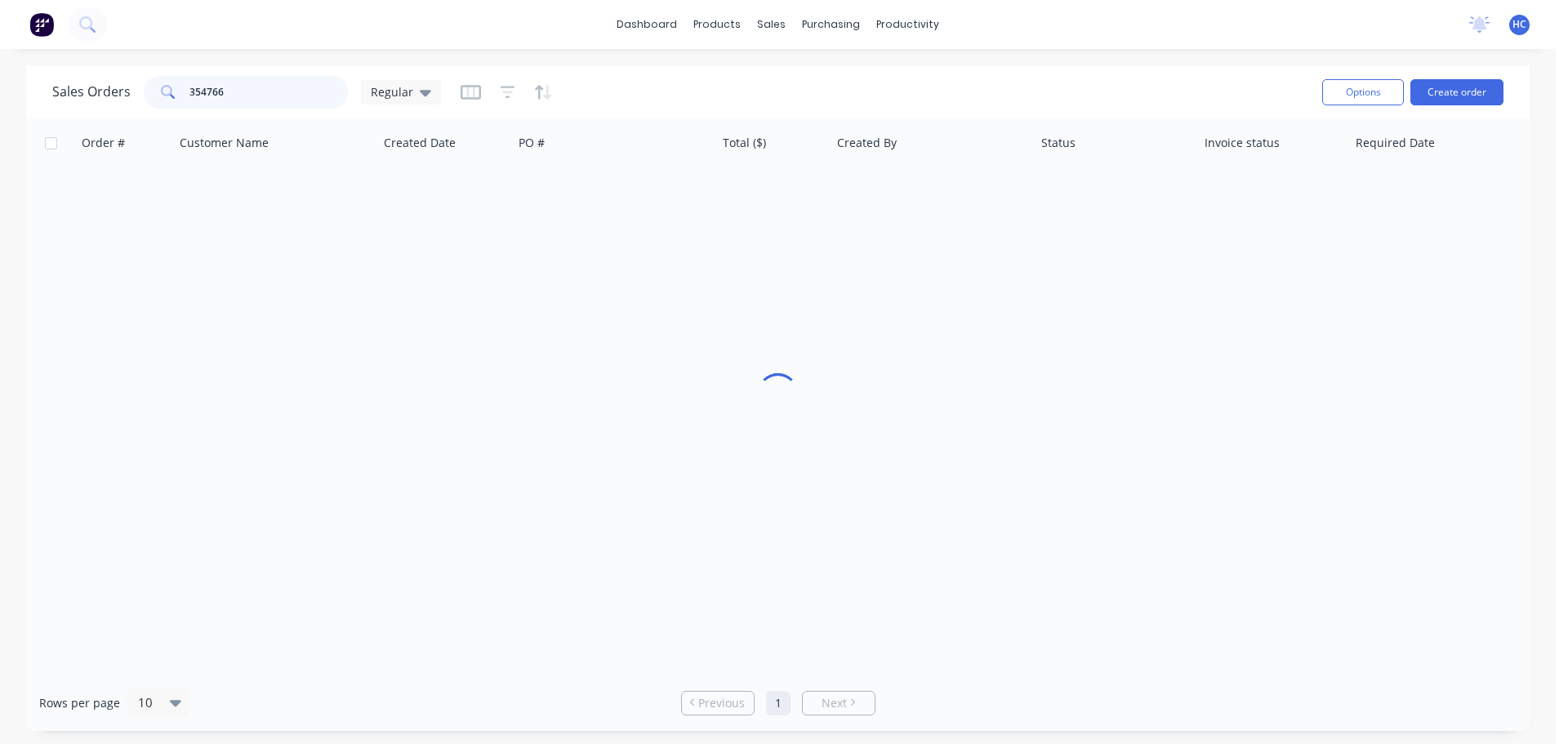
drag, startPoint x: 316, startPoint y: 93, endPoint x: 190, endPoint y: 93, distance: 126.0
click at [190, 93] on input "354766" at bounding box center [269, 92] width 159 height 33
drag, startPoint x: 296, startPoint y: 87, endPoint x: 220, endPoint y: 91, distance: 76.1
click at [220, 91] on input "568732354766" at bounding box center [269, 92] width 159 height 33
type input "568732"
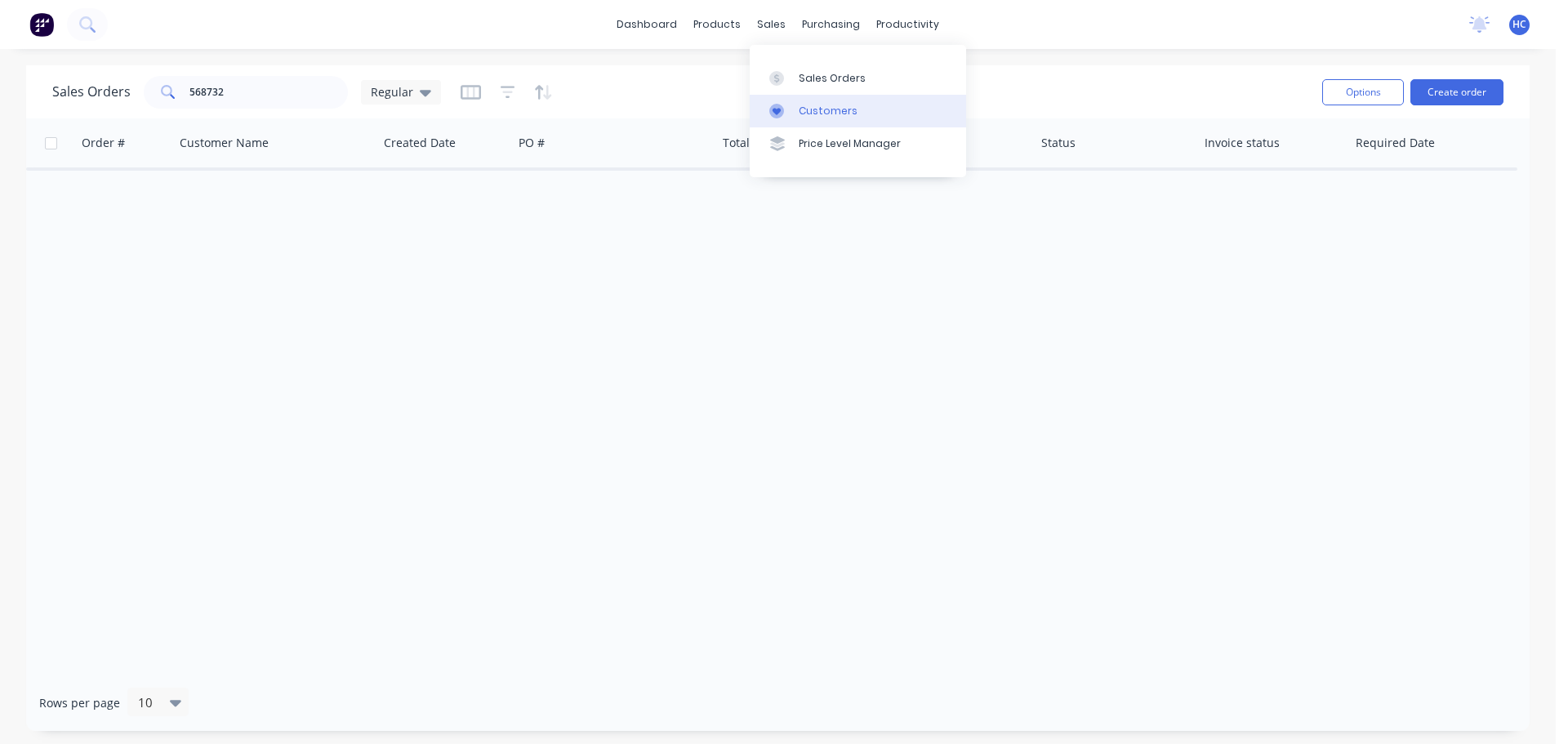
click at [811, 107] on div "Customers" at bounding box center [828, 111] width 59 height 14
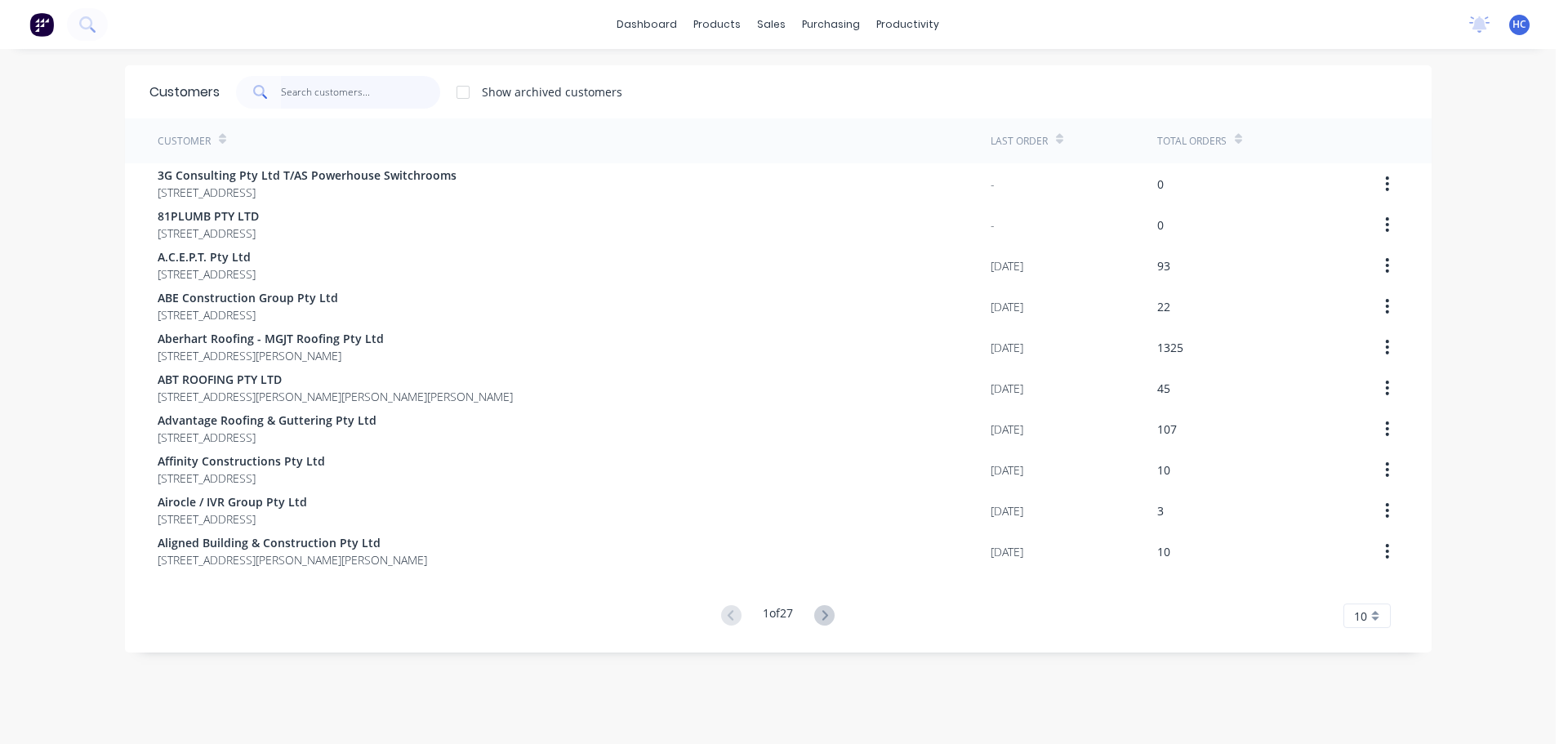
click at [308, 95] on input "text" at bounding box center [360, 92] width 159 height 33
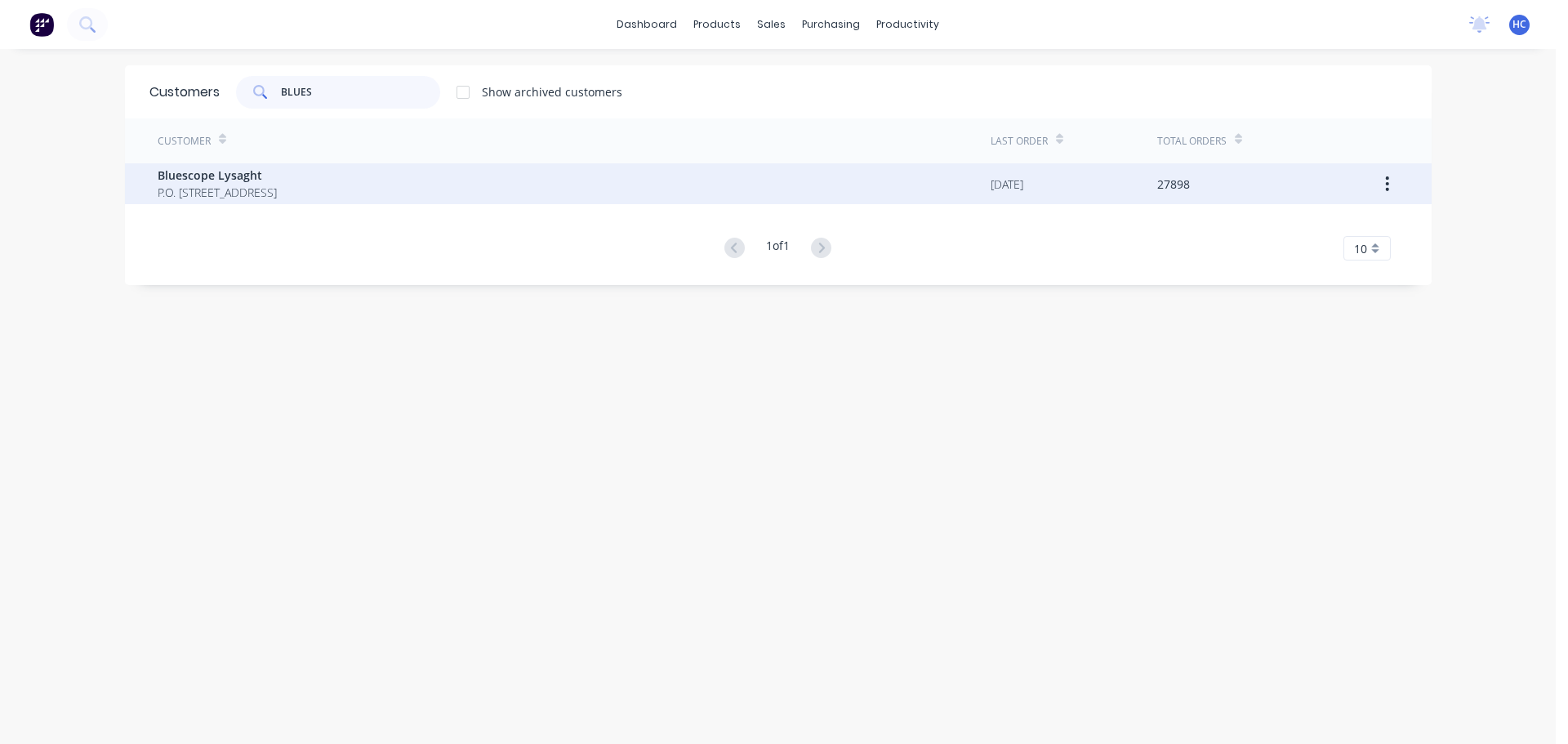
type input "BLUES"
click at [232, 180] on span "Bluescope Lysaght" at bounding box center [216, 174] width 119 height 17
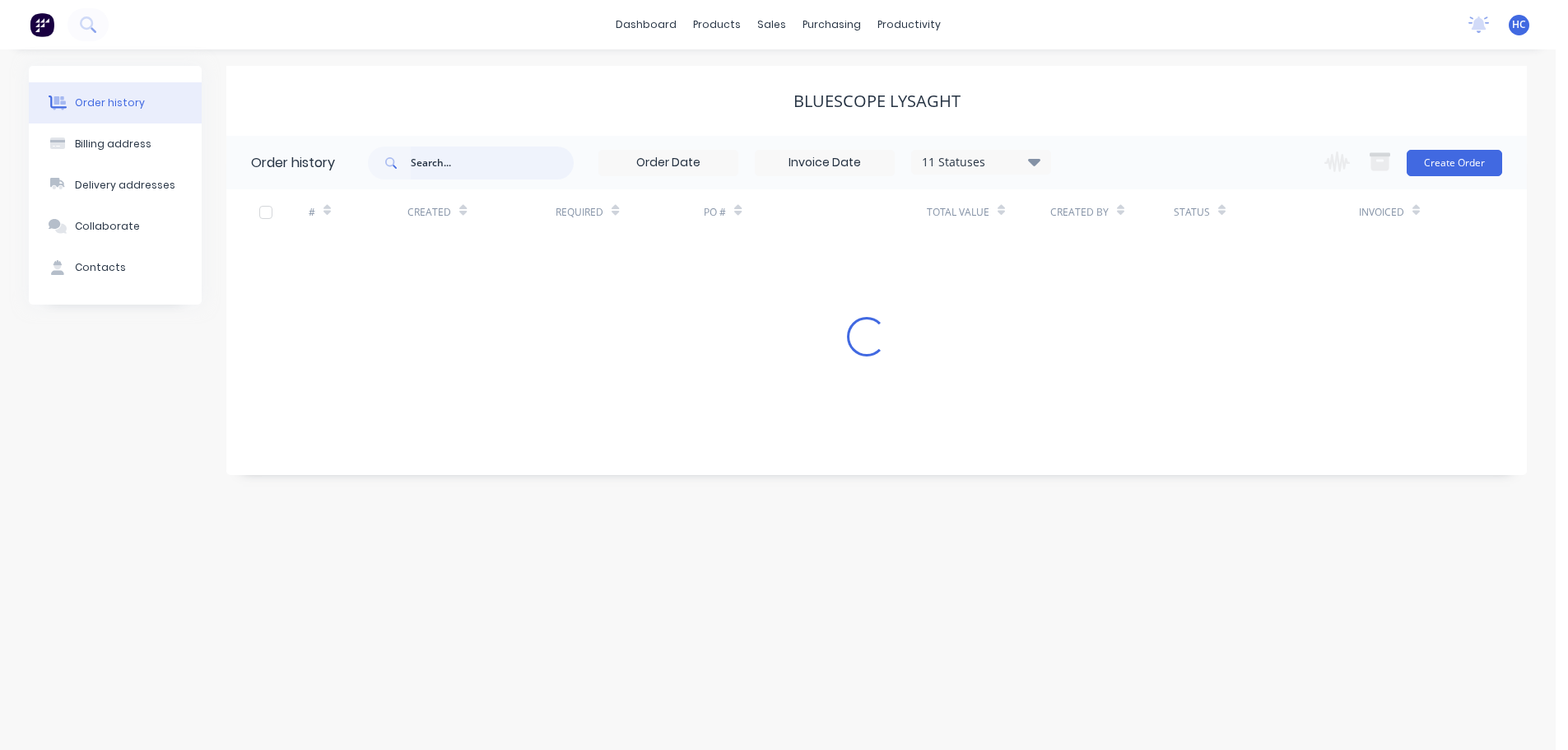
click at [442, 169] on input "text" at bounding box center [492, 163] width 163 height 33
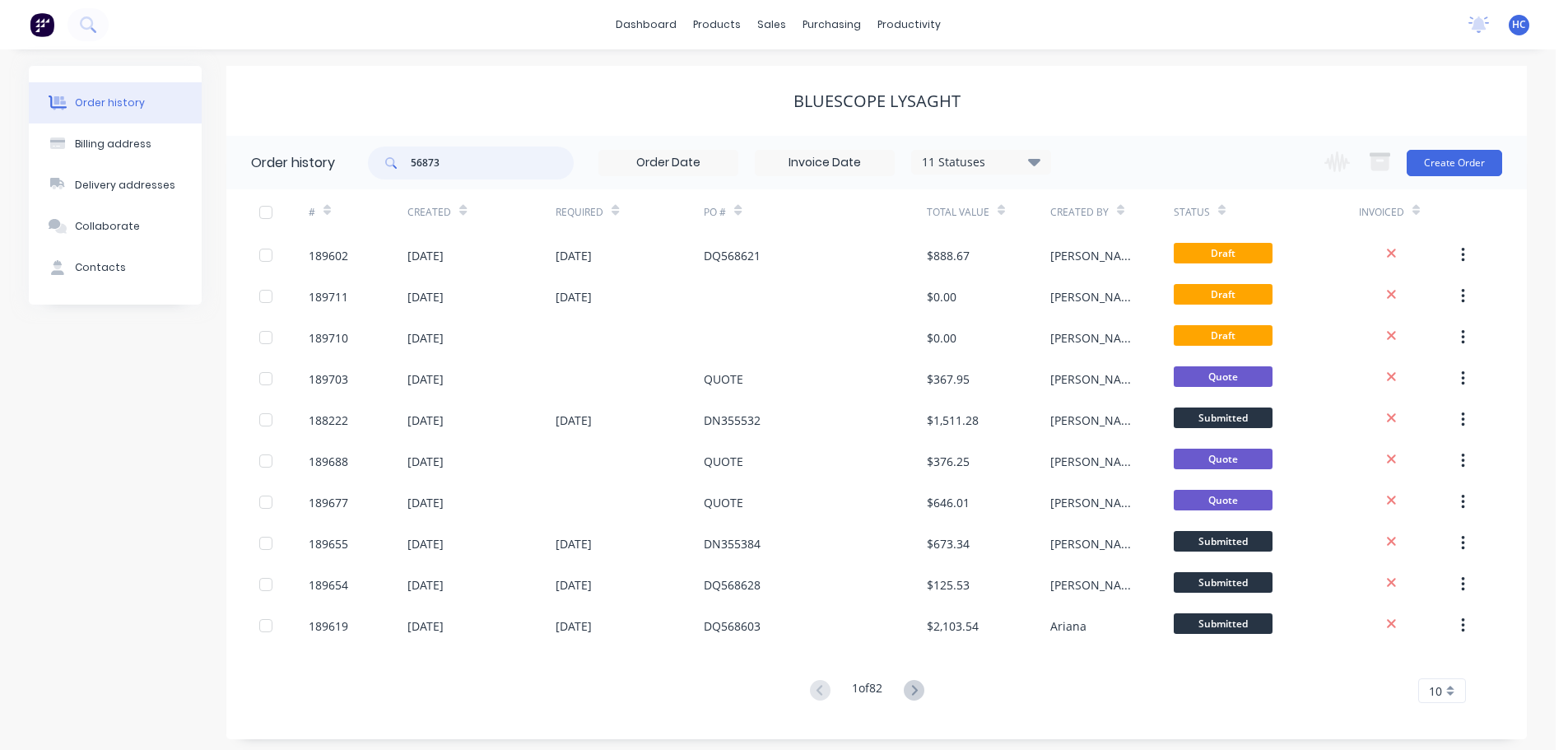
type input "568732"
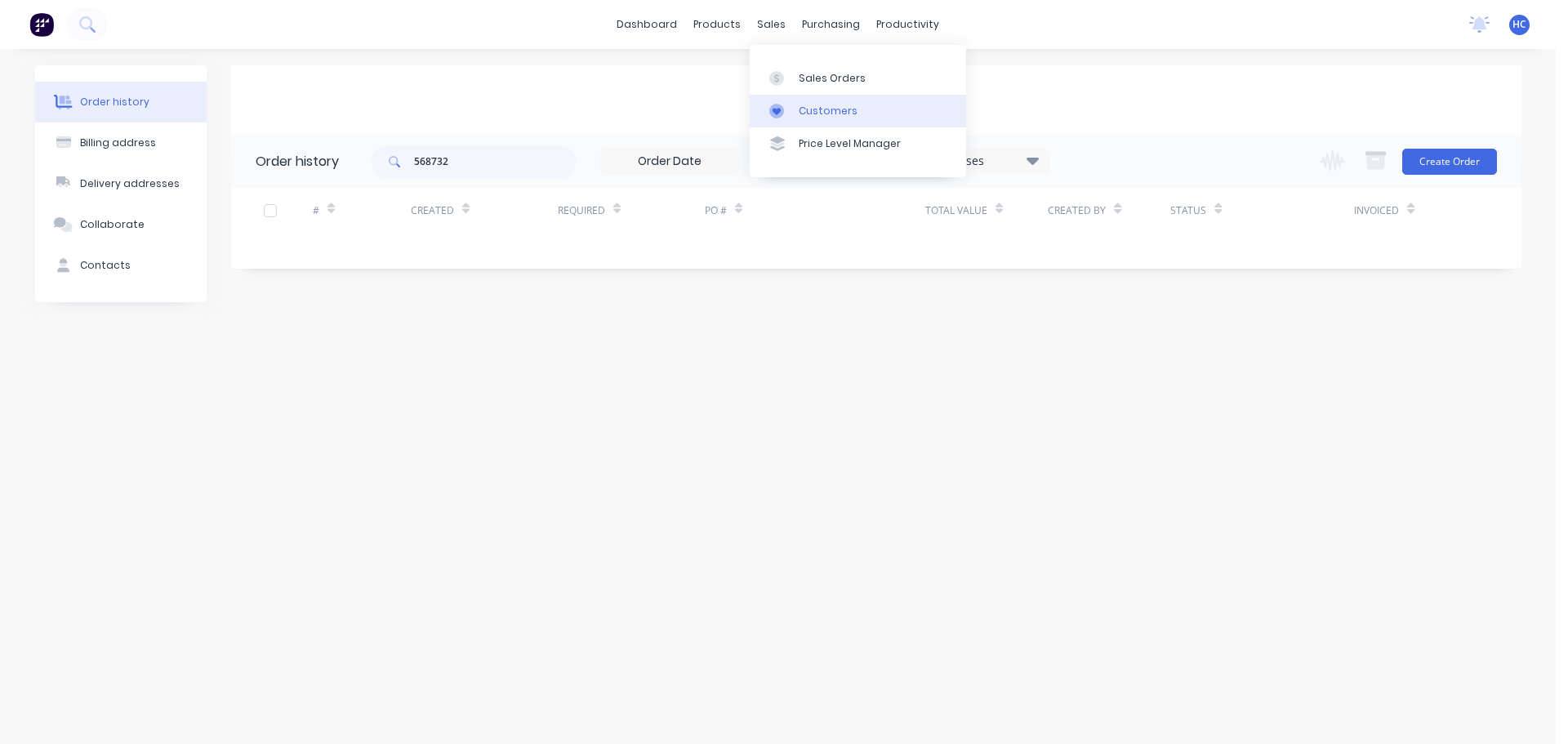
click at [808, 108] on div "Customers" at bounding box center [828, 111] width 59 height 14
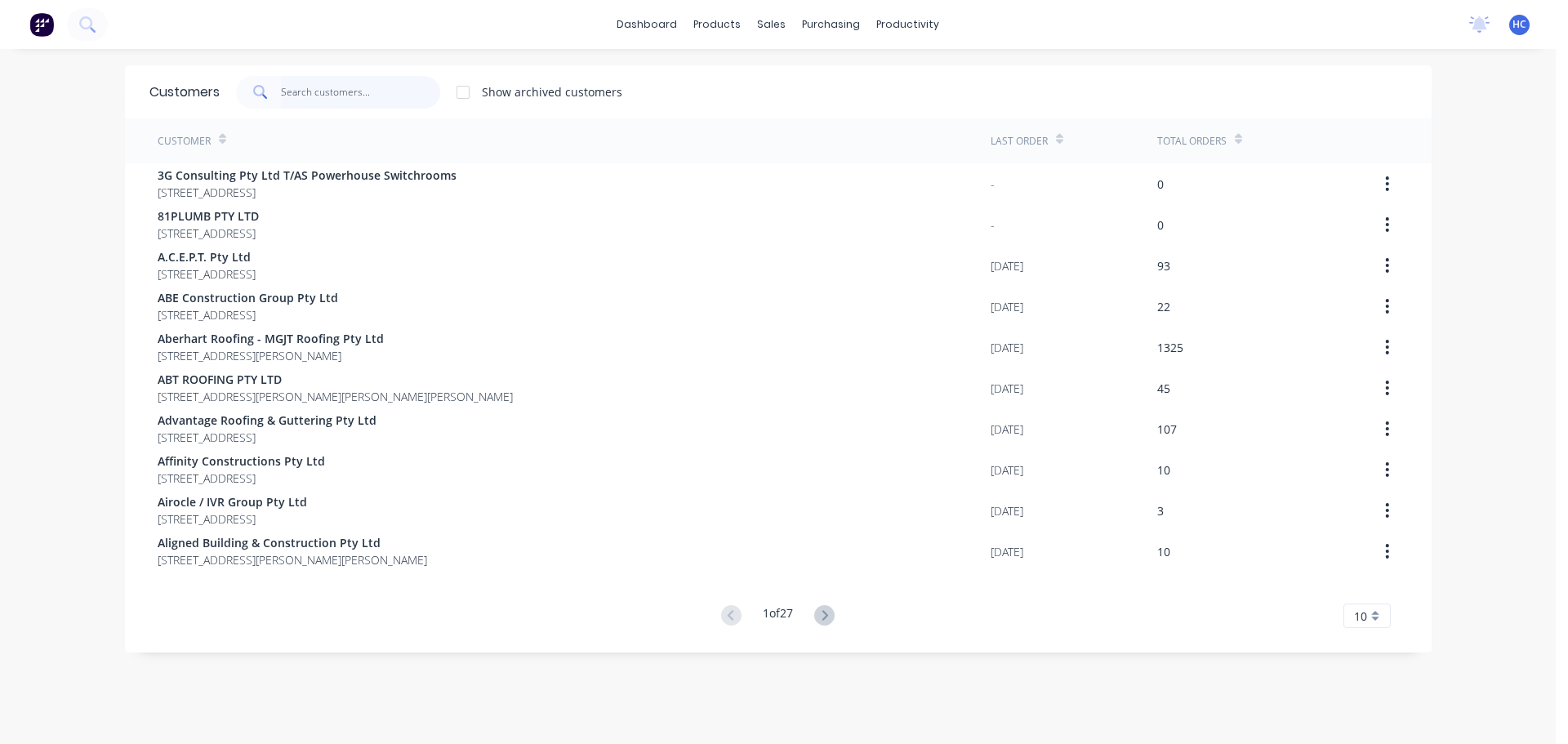
click at [341, 107] on input "text" at bounding box center [360, 92] width 159 height 33
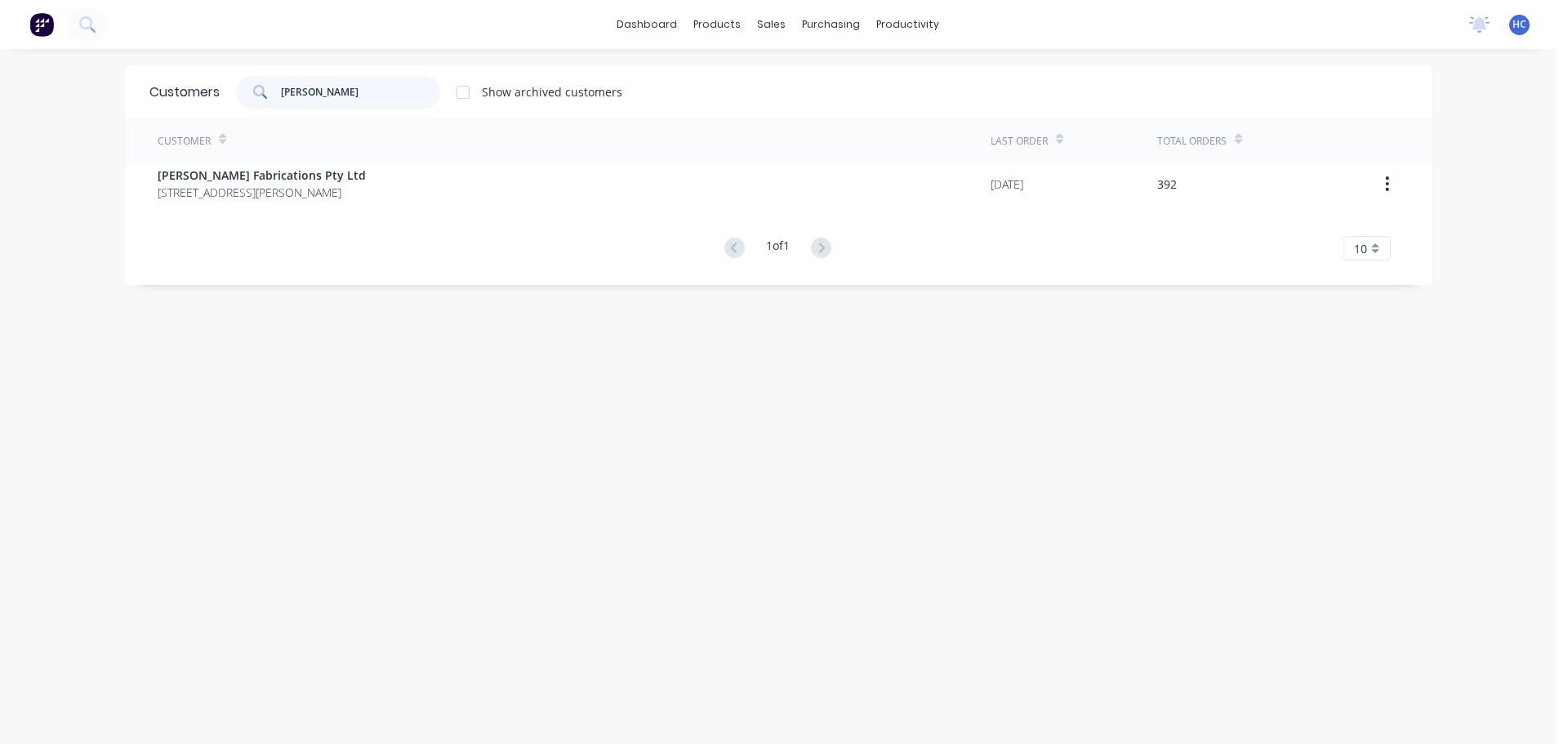
drag, startPoint x: 288, startPoint y: 91, endPoint x: 138, endPoint y: 67, distance: 151.9
click at [104, 73] on div "dashboard products sales purchasing productivity dashboard products Product Cat…" at bounding box center [778, 372] width 1555 height 744
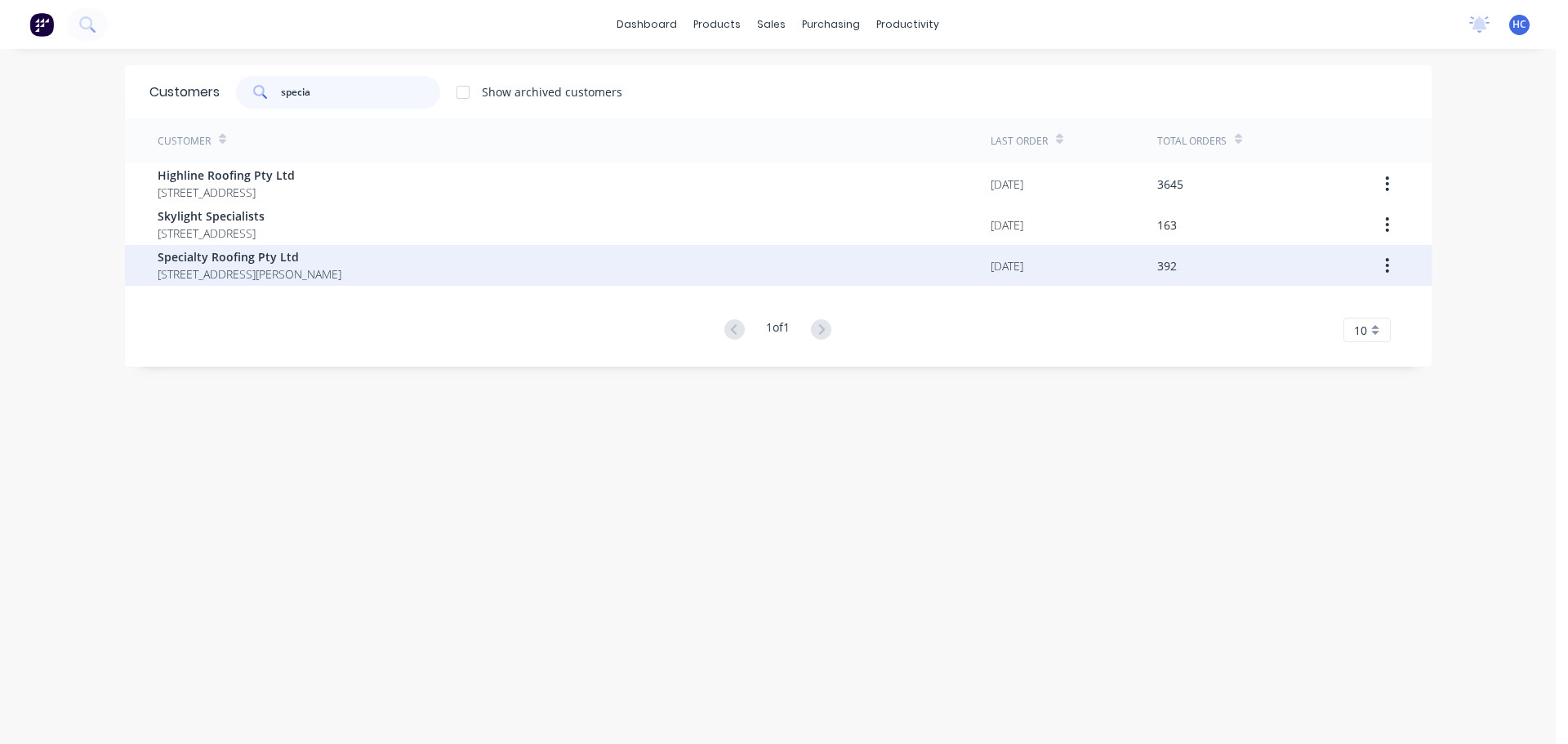
type input "specia"
click at [256, 275] on span "[STREET_ADDRESS][PERSON_NAME]" at bounding box center [249, 274] width 184 height 17
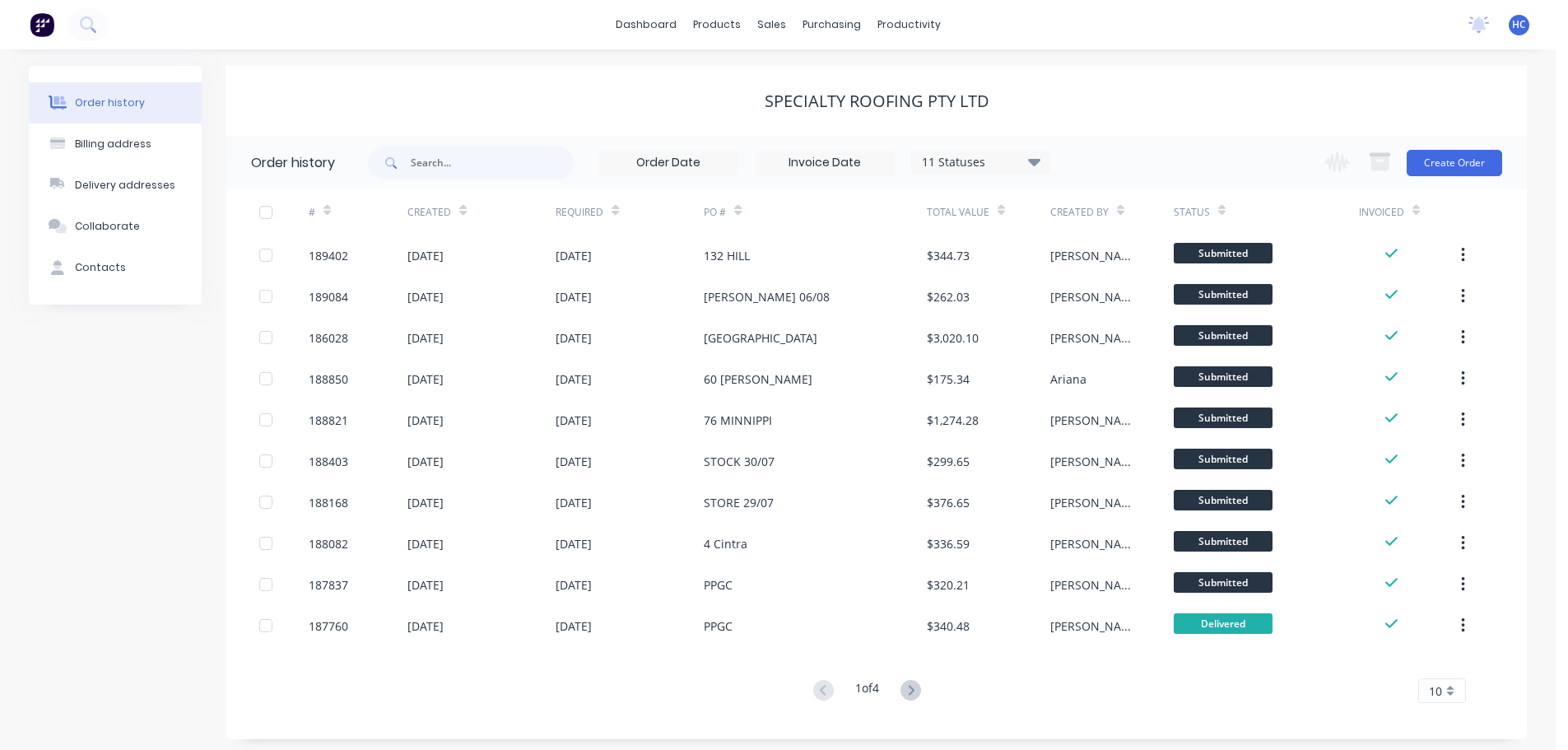
click at [1451, 178] on div "Change order status Submitted Manufactured Ready for pick up Slitting Delivered…" at bounding box center [1408, 162] width 187 height 53
click at [1485, 154] on button "Create Order" at bounding box center [1454, 162] width 96 height 26
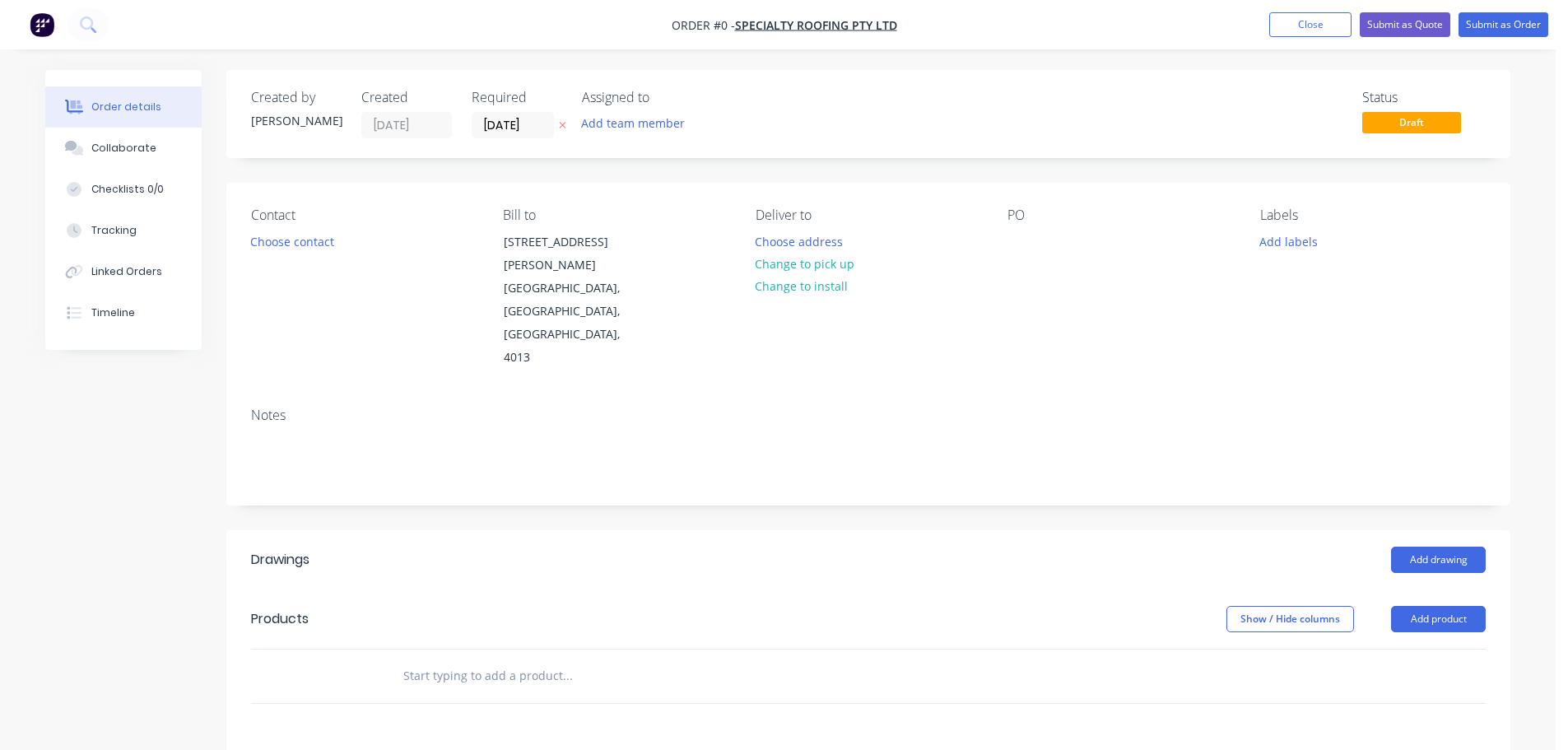
click at [566, 123] on icon at bounding box center [562, 124] width 7 height 10
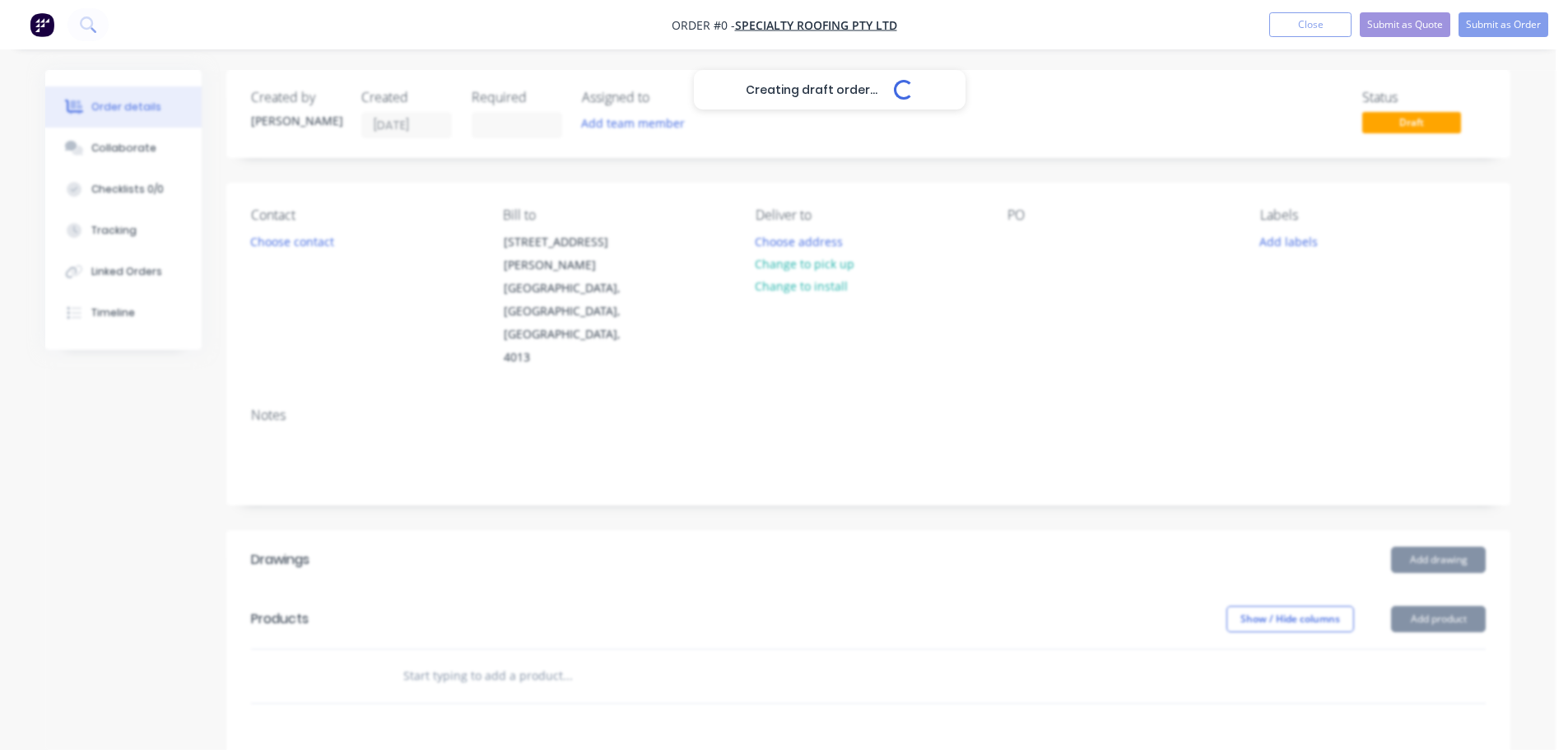
click at [296, 242] on div "Creating draft order... Loading..." at bounding box center [829, 445] width 1568 height 750
click at [309, 242] on div "Creating draft order... Loading..." at bounding box center [829, 445] width 1568 height 750
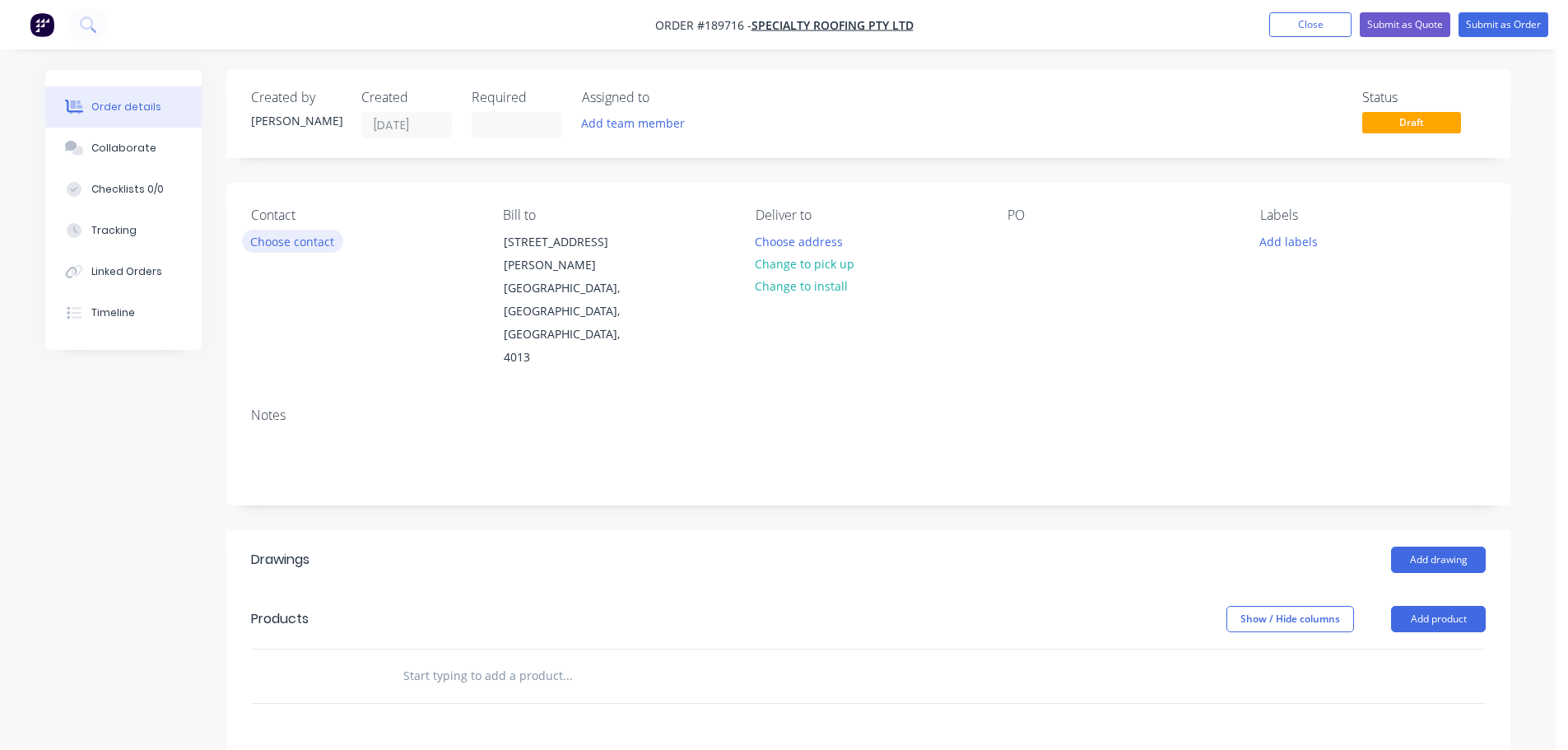
click at [305, 246] on button "Choose contact" at bounding box center [293, 241] width 101 height 23
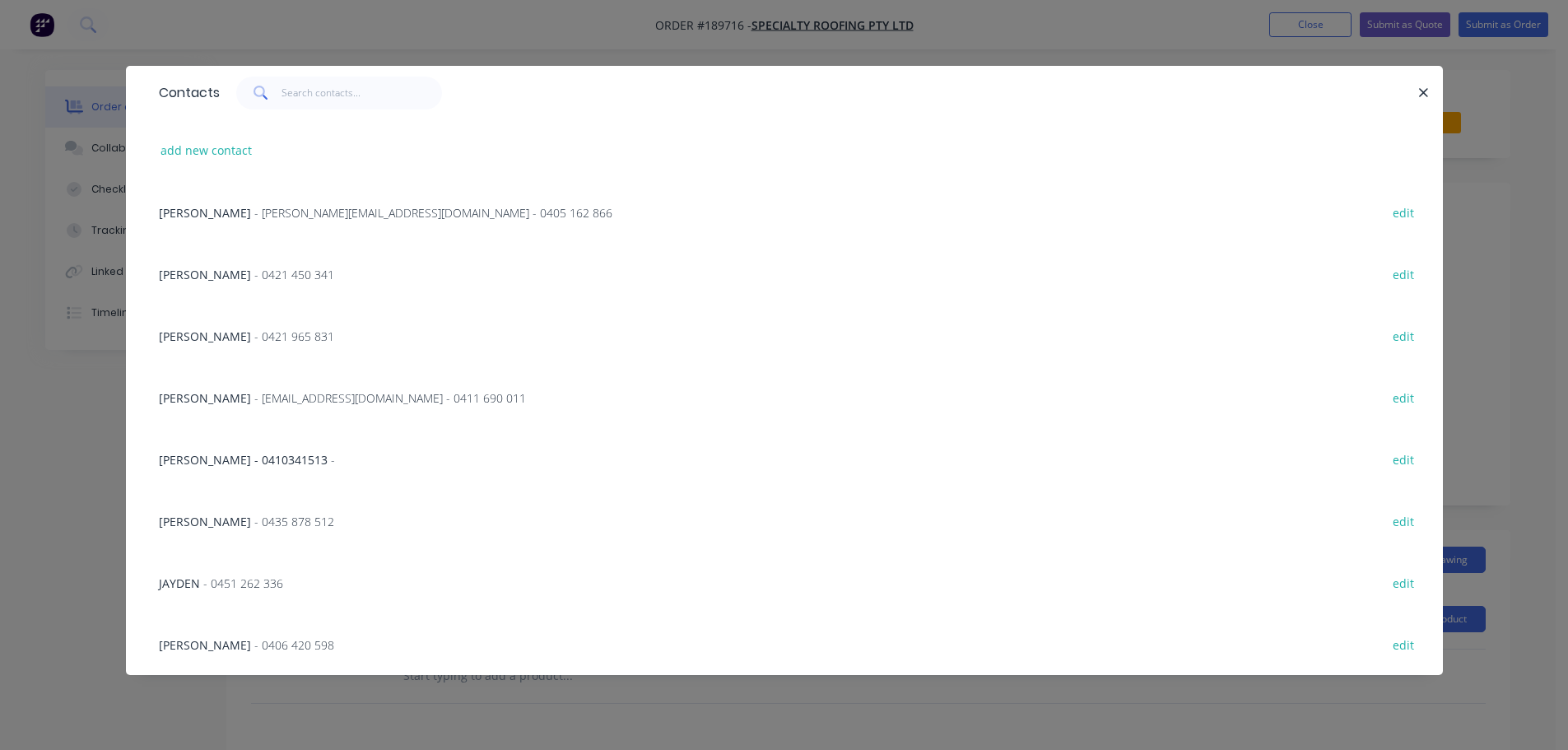
click at [254, 399] on span "- [EMAIL_ADDRESS][DOMAIN_NAME] - 0411 690 011" at bounding box center [389, 398] width 271 height 15
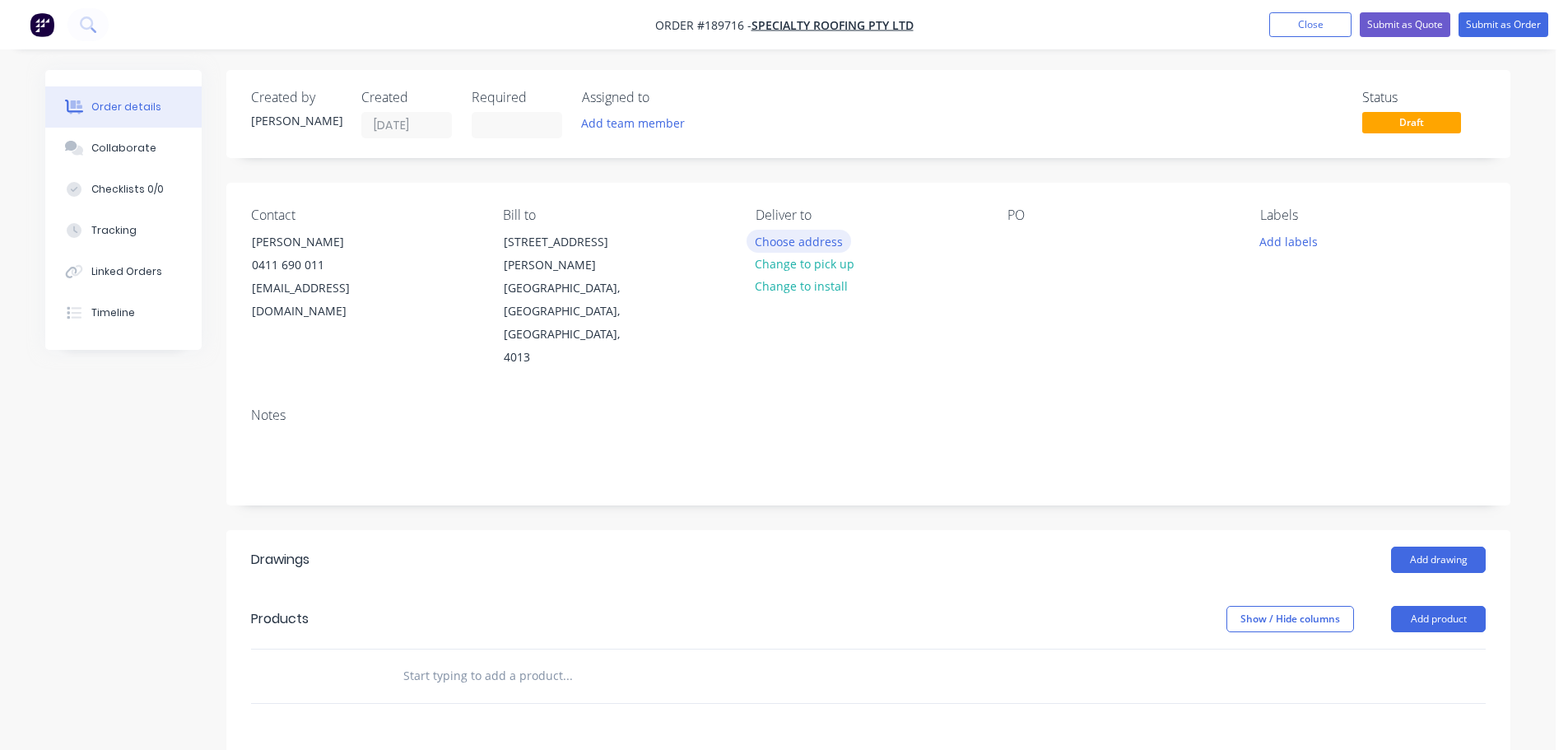
click at [815, 251] on button "Choose address" at bounding box center [798, 241] width 105 height 23
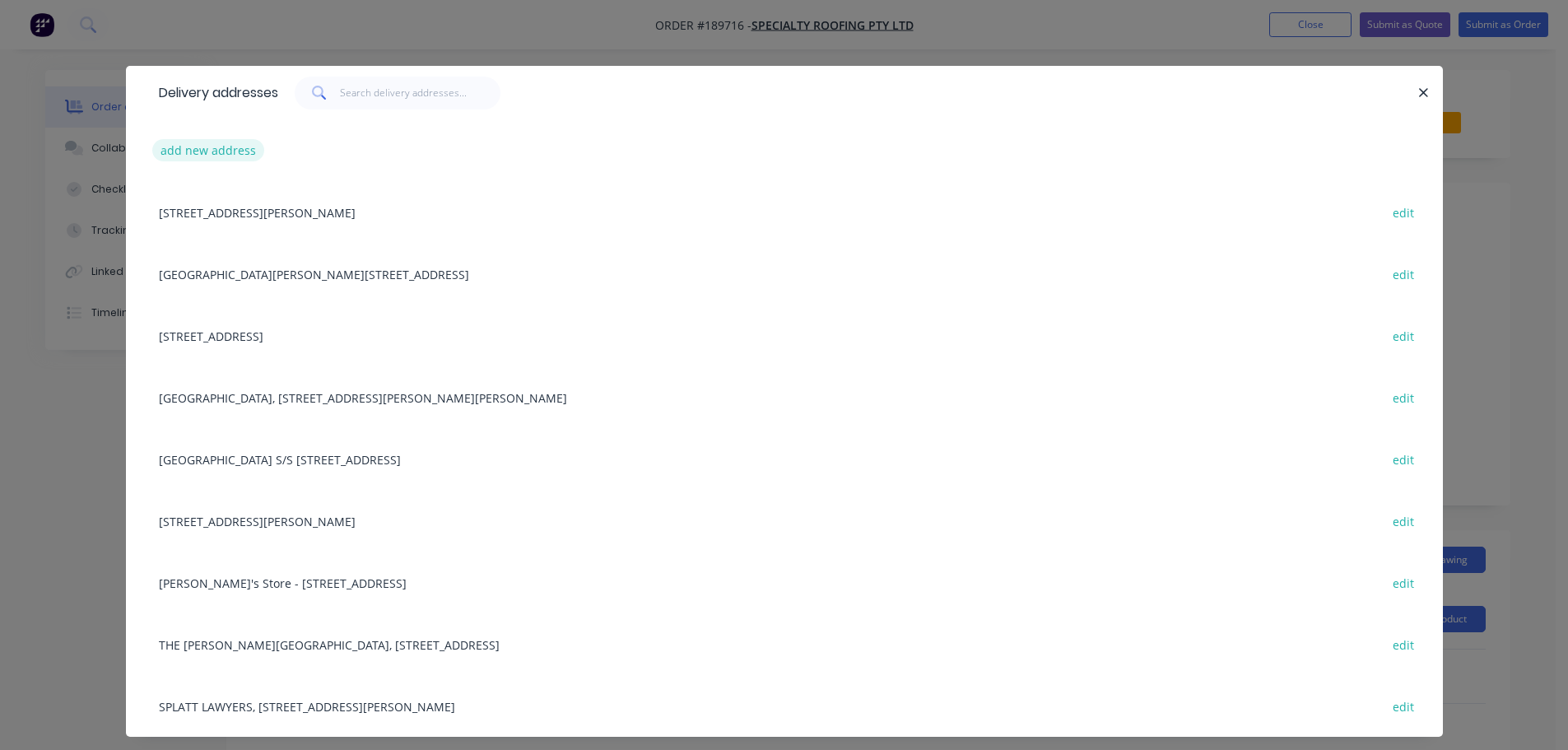
click at [205, 148] on button "add new address" at bounding box center [208, 150] width 113 height 23
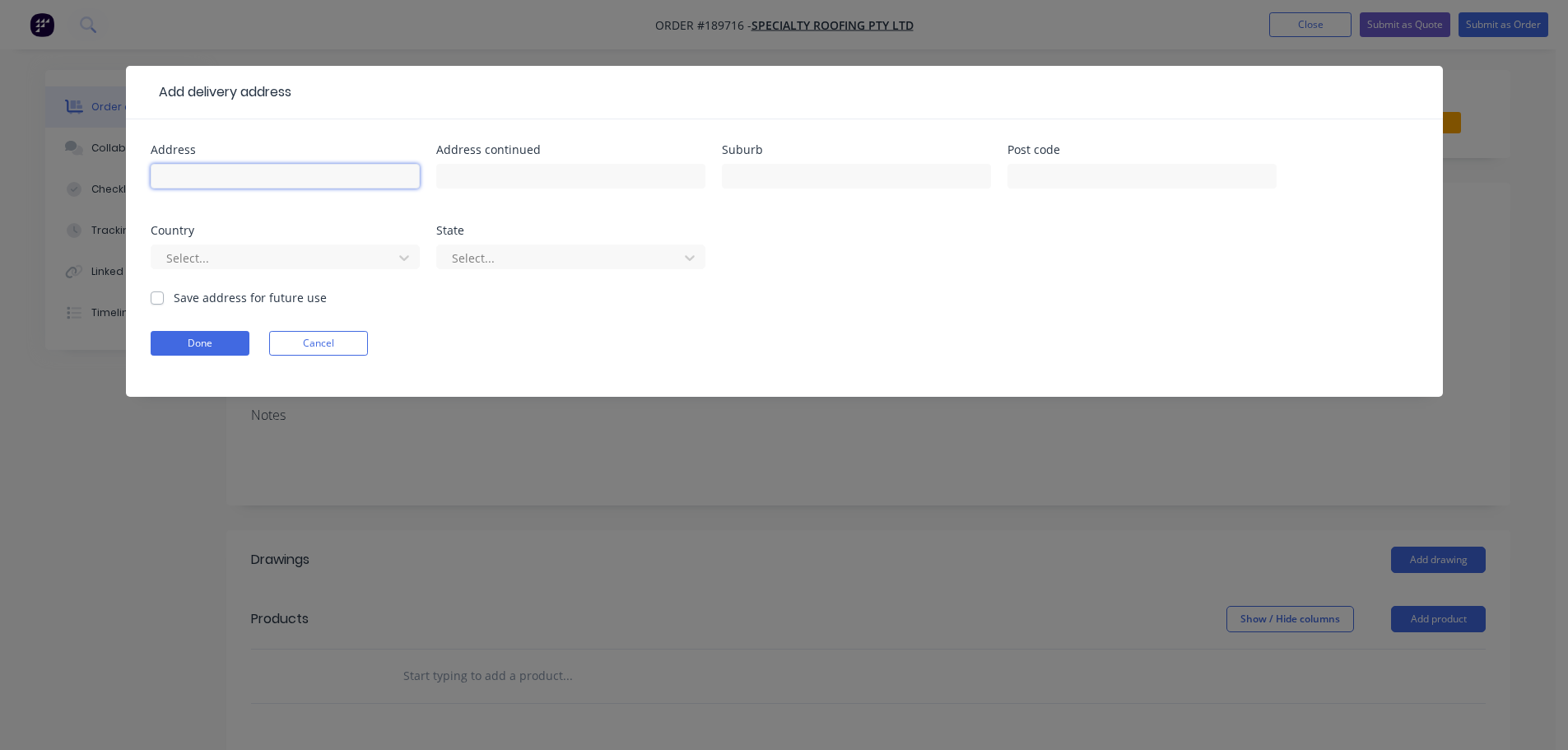
drag, startPoint x: 205, startPoint y: 148, endPoint x: 204, endPoint y: 181, distance: 33.0
click at [201, 182] on input "text" at bounding box center [285, 176] width 269 height 24
type input "[STREET_ADDRESS][PERSON_NAME]"
type input "RUNCORN"
click at [221, 268] on div at bounding box center [275, 258] width 220 height 21
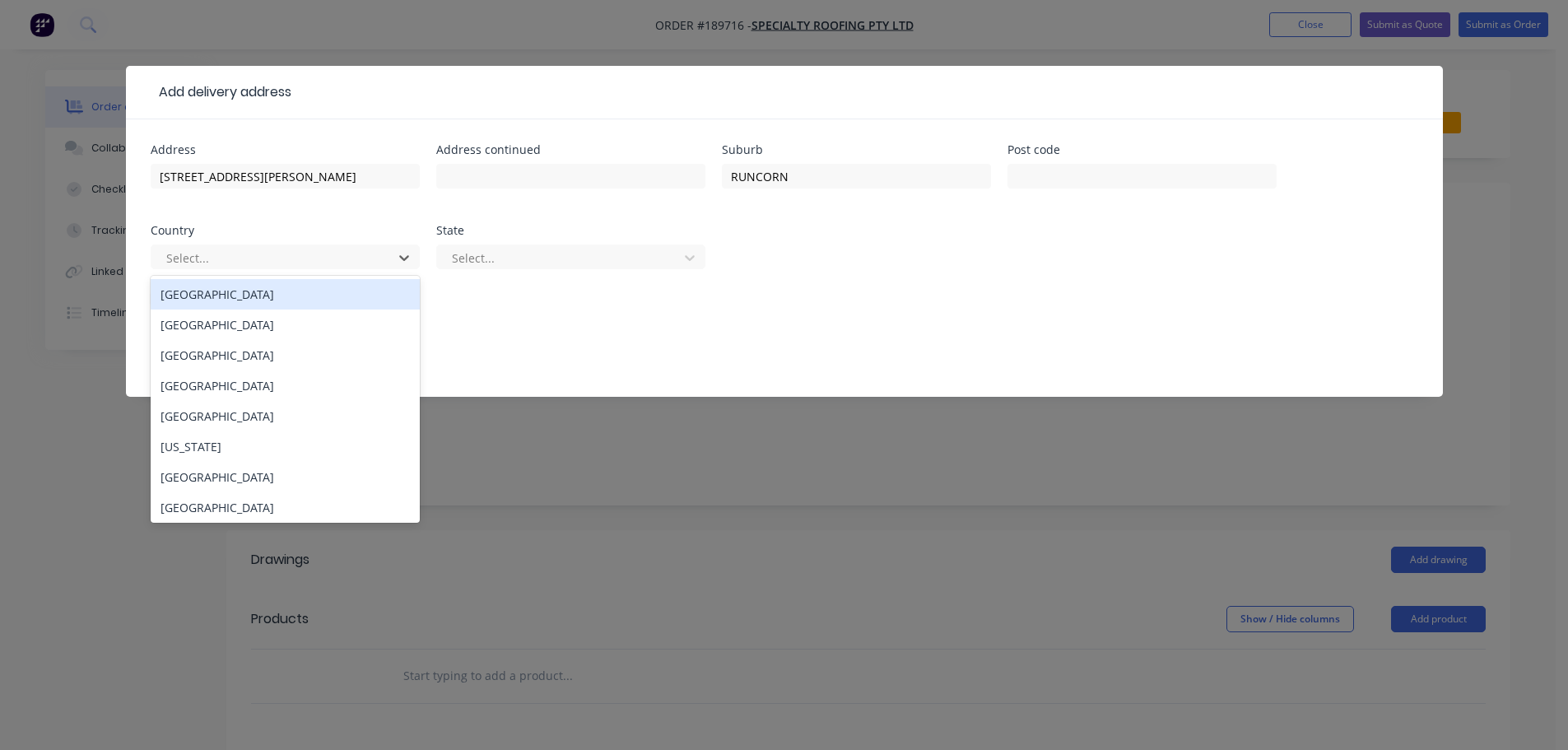
click at [232, 296] on div "[GEOGRAPHIC_DATA]" at bounding box center [285, 295] width 269 height 31
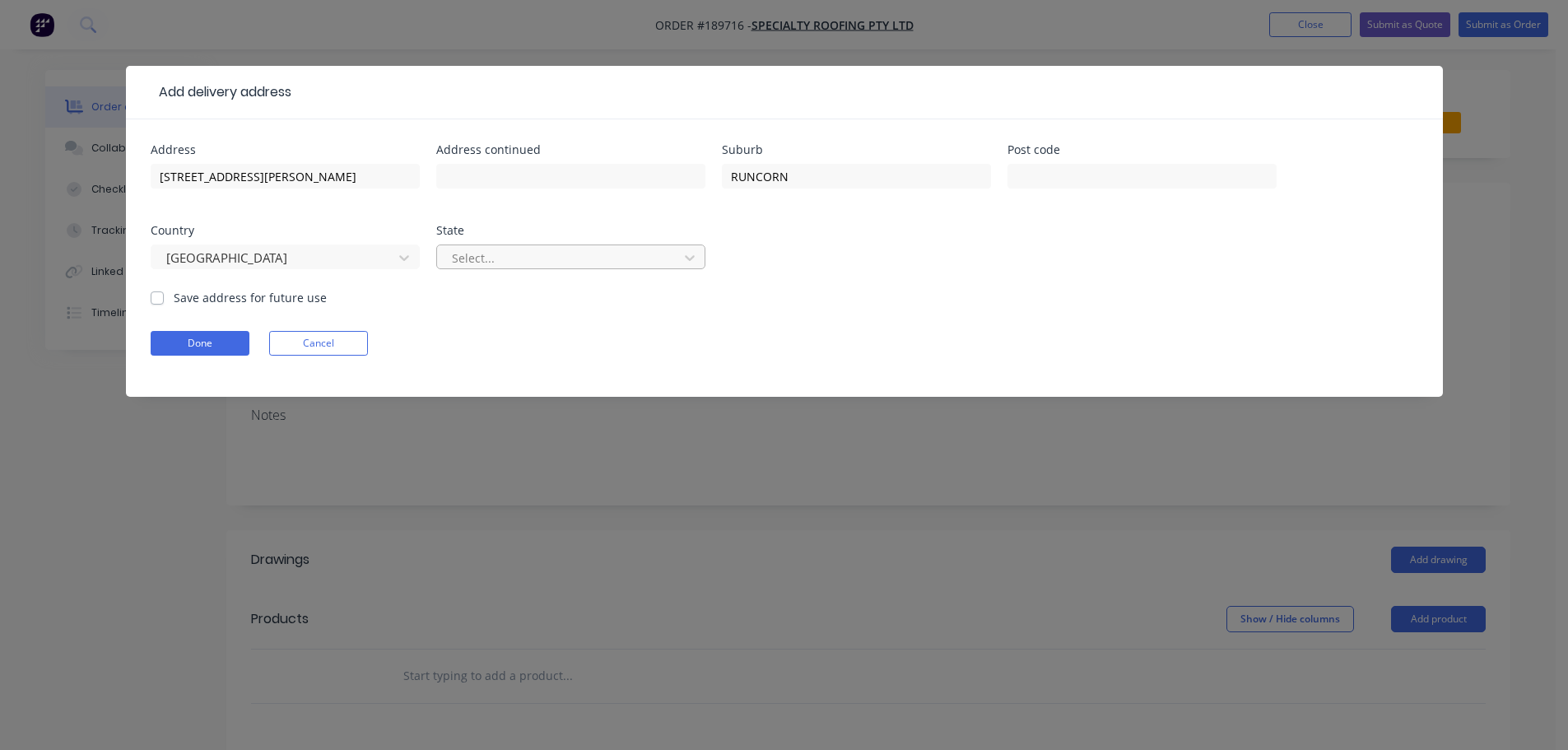
click at [527, 258] on div at bounding box center [561, 258] width 220 height 21
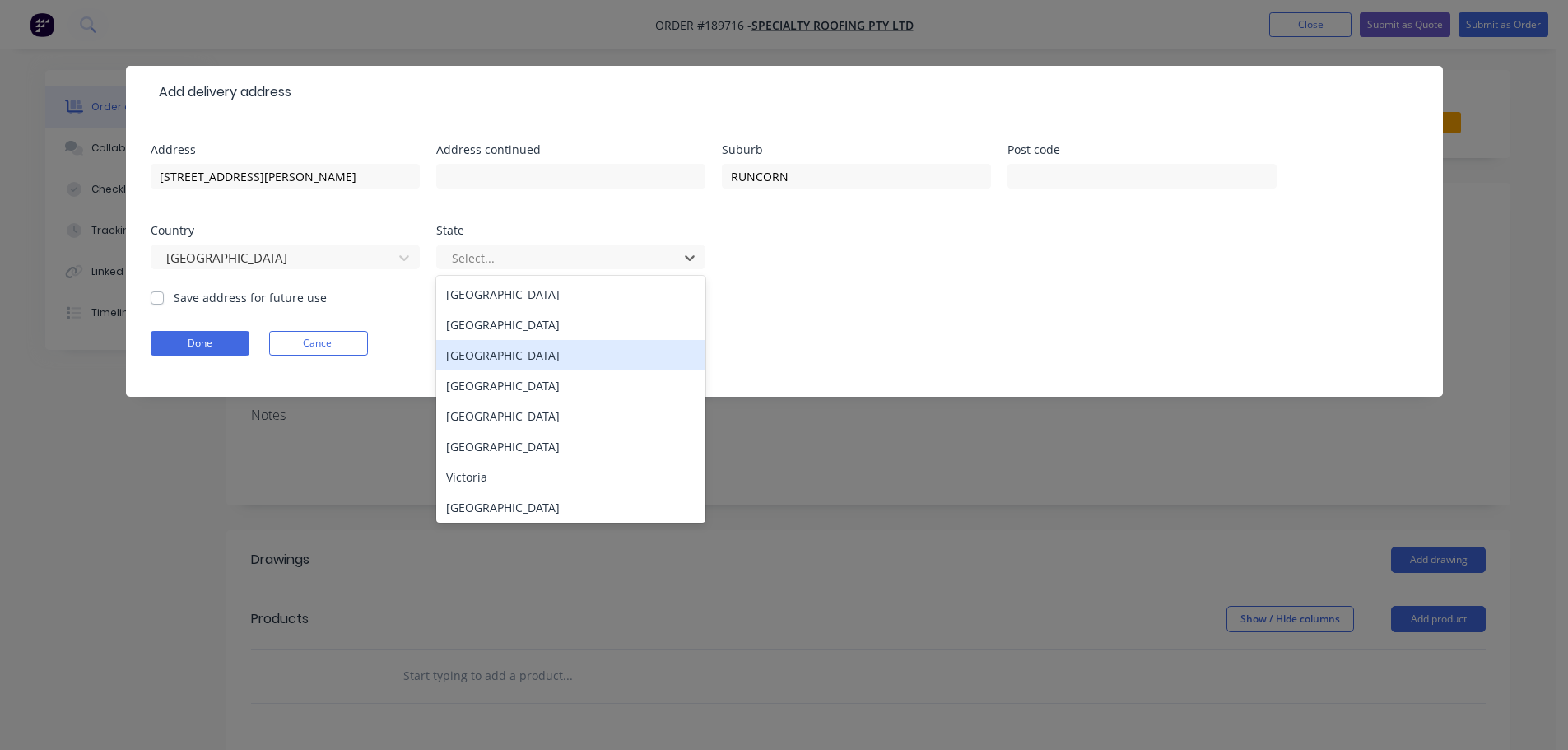
click at [479, 382] on div "[GEOGRAPHIC_DATA]" at bounding box center [570, 386] width 269 height 31
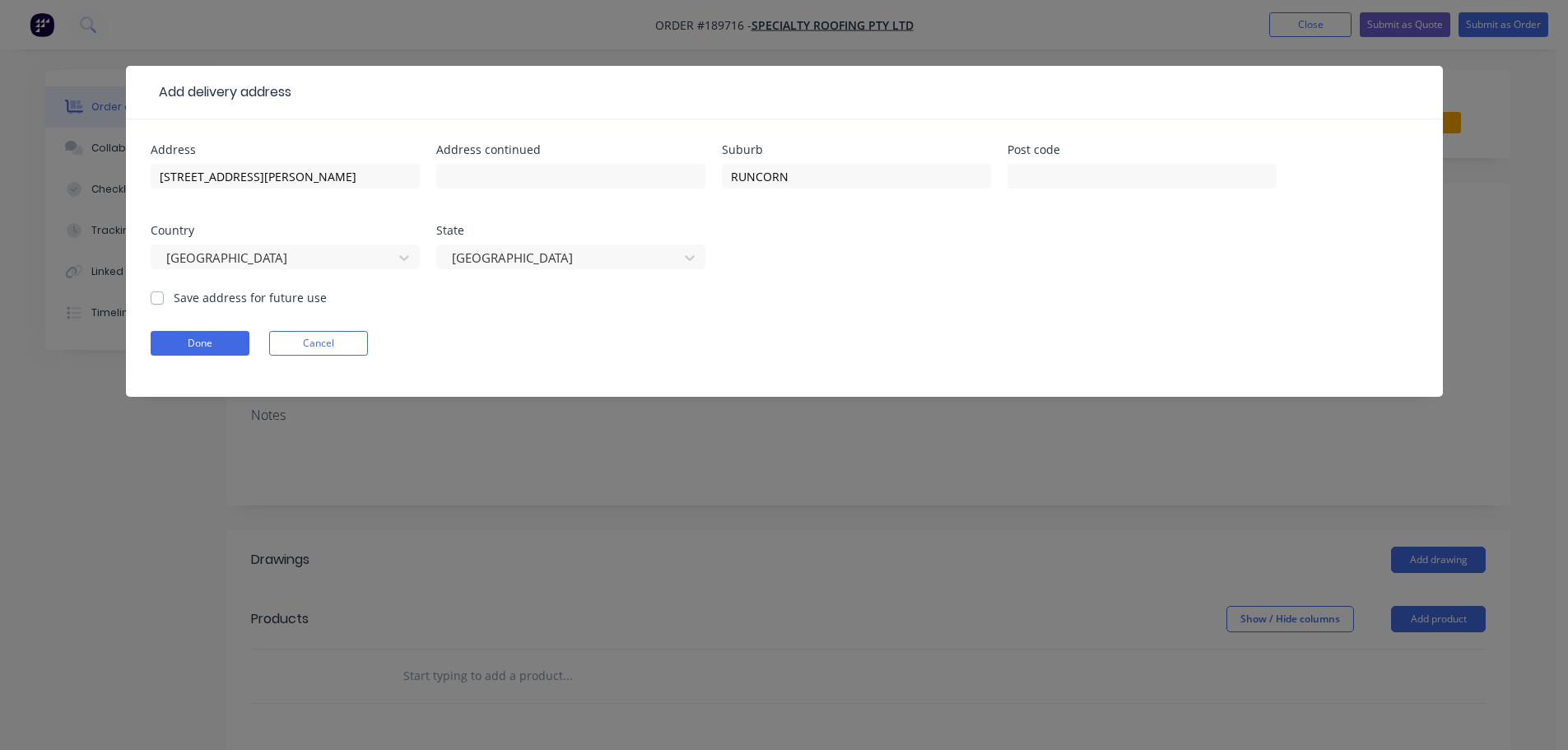
click at [186, 328] on form "Address [STREET_ADDRESS][PERSON_NAME] Address continued Suburb RUNCORN Post cod…" at bounding box center [784, 270] width 1268 height 252
click at [187, 341] on button "Done" at bounding box center [200, 343] width 99 height 24
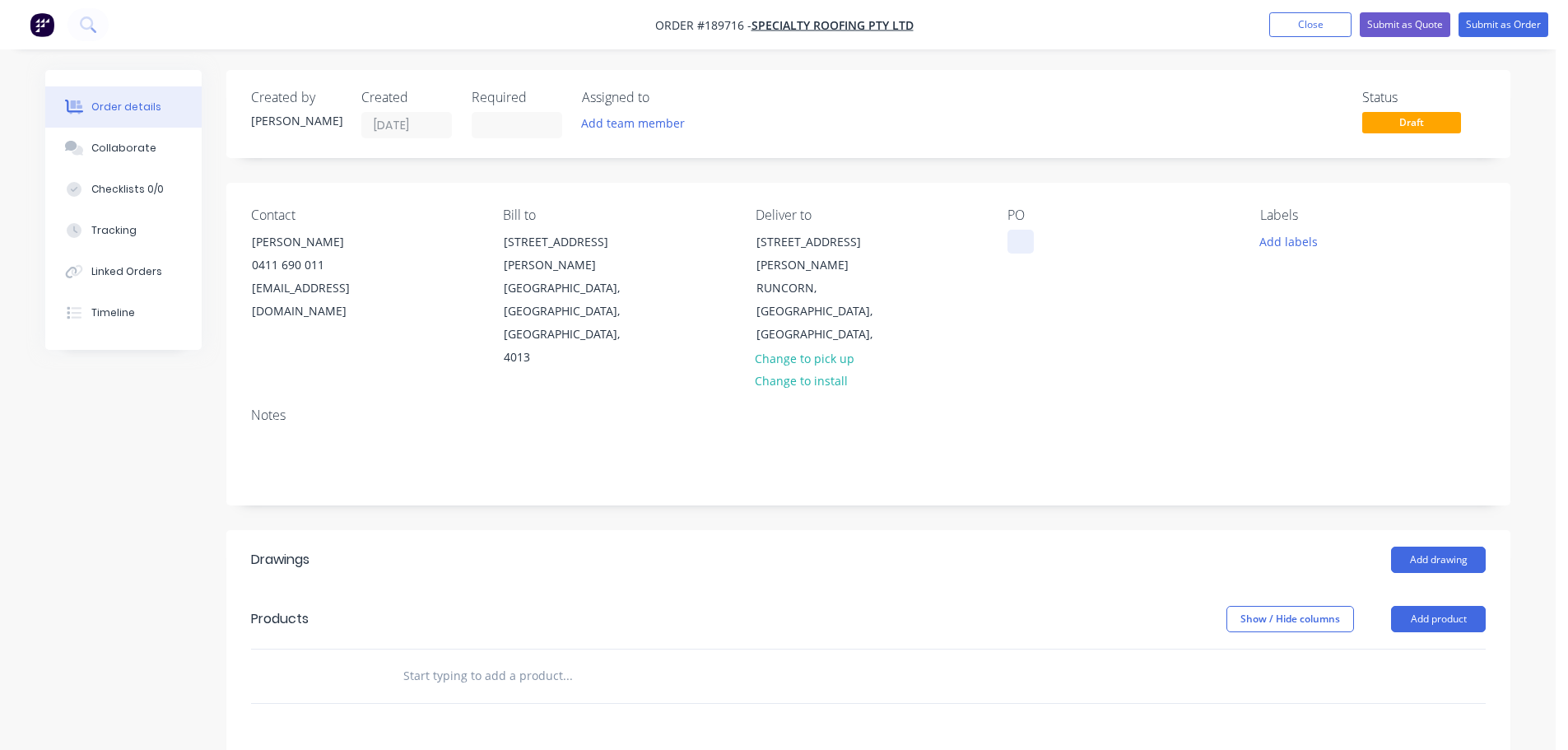
click at [1016, 240] on div at bounding box center [1020, 242] width 26 height 23
click at [1065, 154] on div "Created by [PERSON_NAME] Created [DATE] Required Assigned to Add team member St…" at bounding box center [868, 114] width 1284 height 88
click at [1320, 27] on button "Close" at bounding box center [1309, 24] width 82 height 24
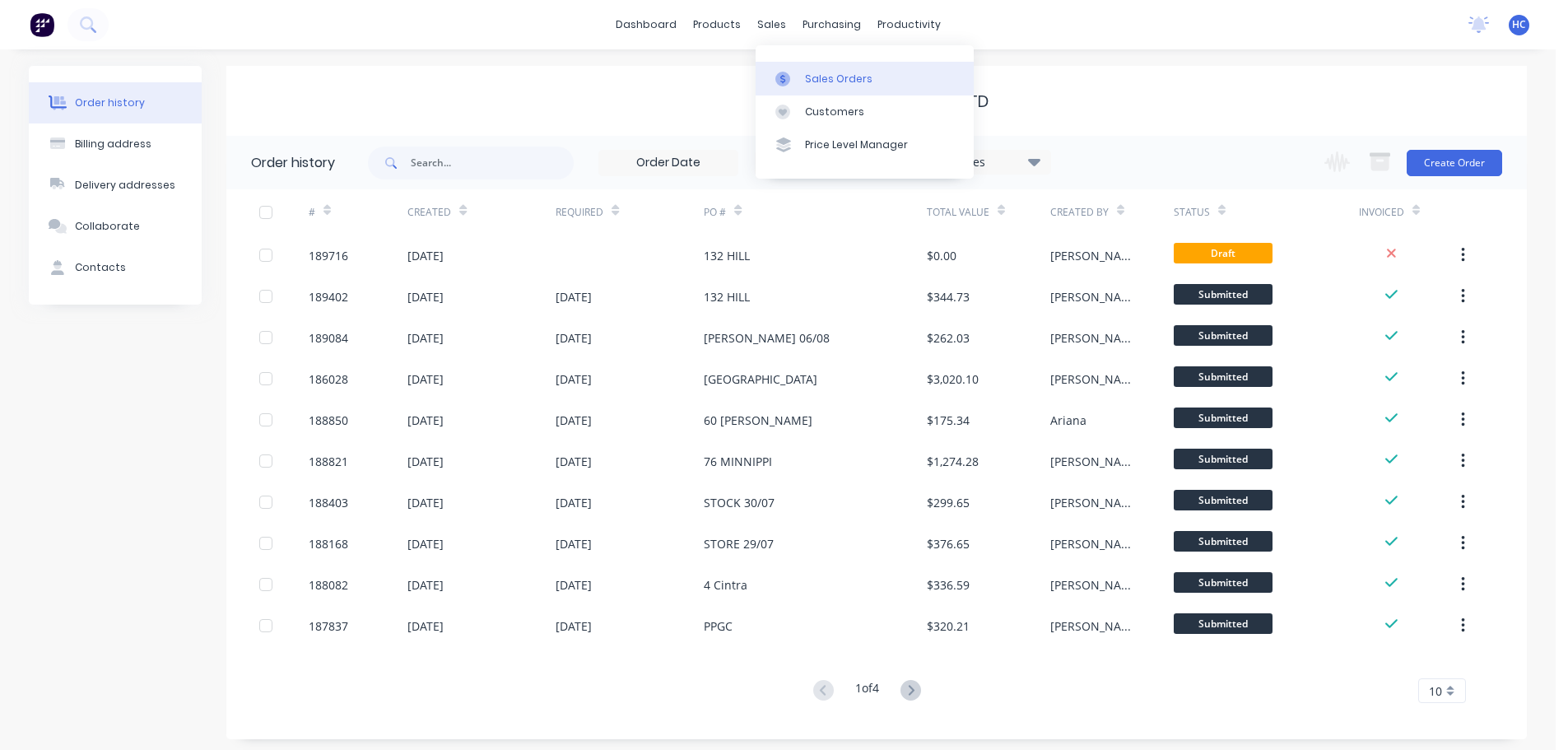
click at [809, 77] on div "Sales Orders" at bounding box center [838, 78] width 68 height 14
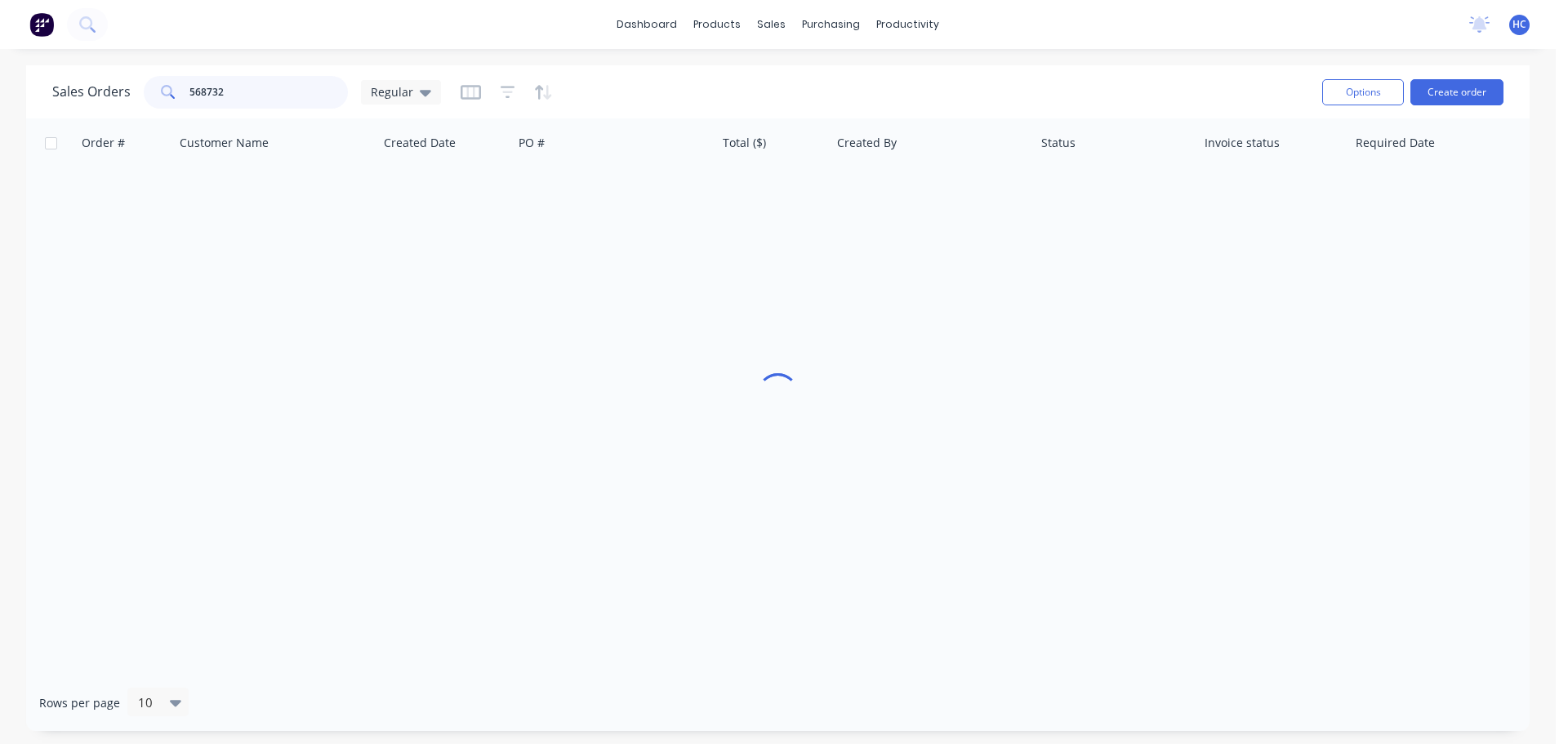
drag, startPoint x: 259, startPoint y: 98, endPoint x: 116, endPoint y: 89, distance: 143.3
click at [116, 89] on div "Sales Orders 568732 Regular" at bounding box center [246, 92] width 389 height 33
type input "100662"
